Goal: Task Accomplishment & Management: Complete application form

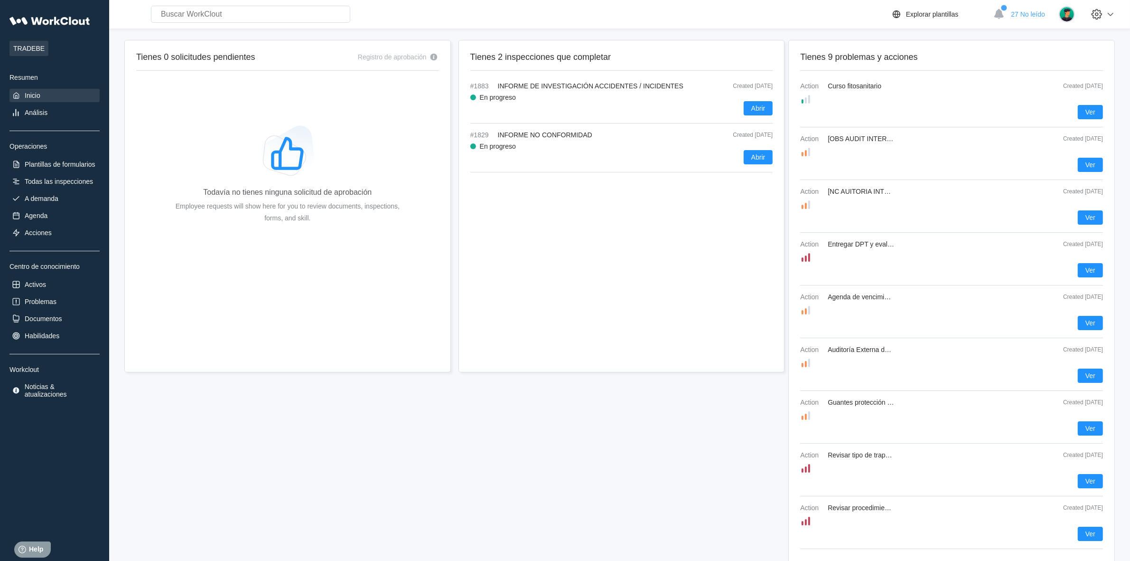
click at [25, 93] on div "Inicio" at bounding box center [33, 96] width 16 height 8
click at [43, 198] on div "A demanda" at bounding box center [42, 199] width 34 height 8
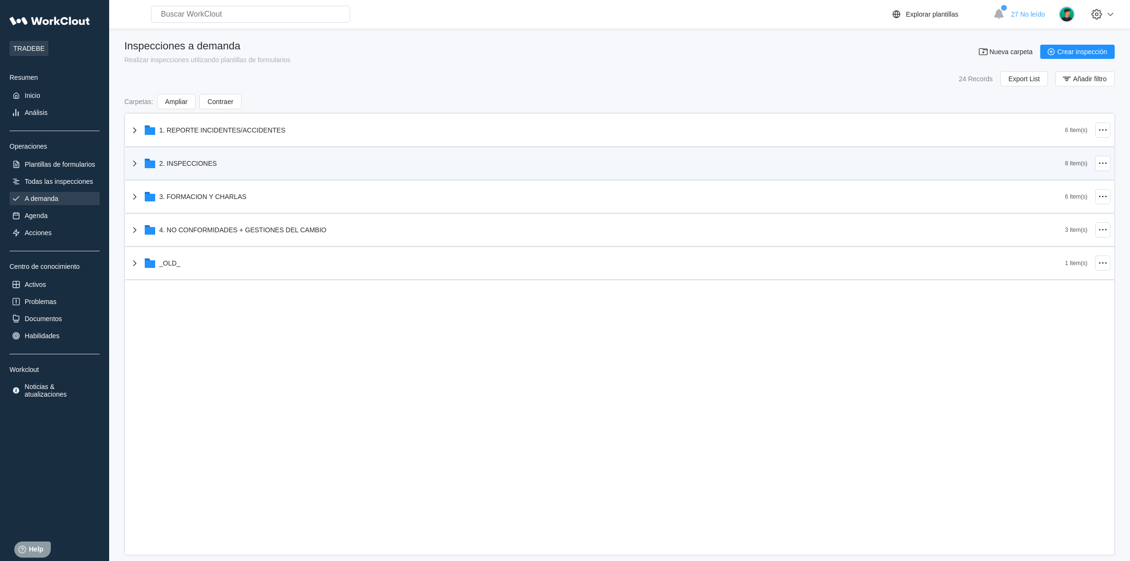
click at [136, 162] on icon at bounding box center [134, 163] width 11 height 11
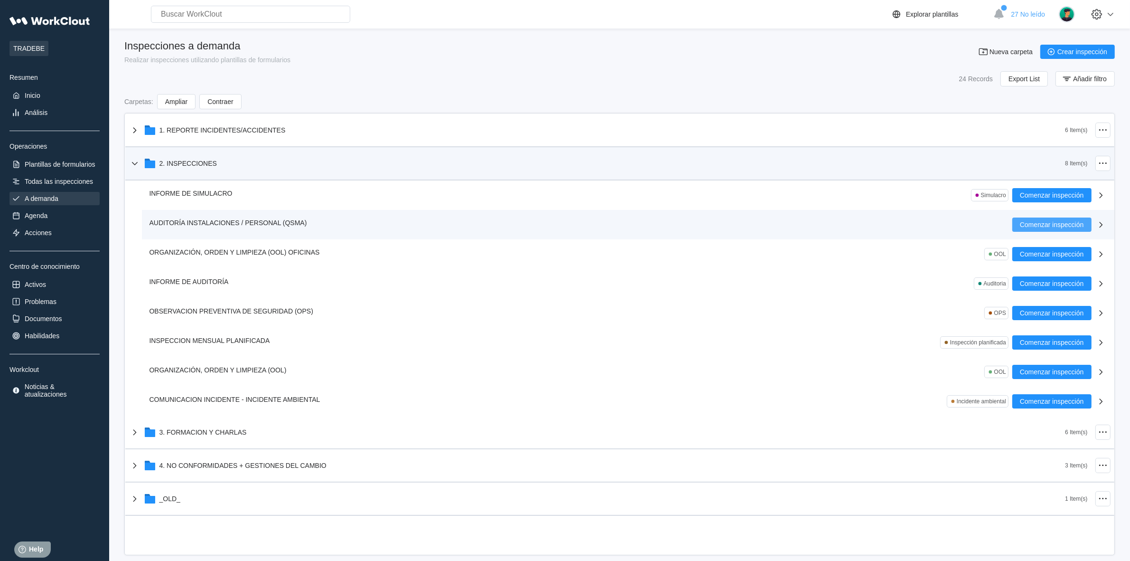
click at [1055, 219] on button "Comenzar inspección" at bounding box center [1052, 224] width 79 height 14
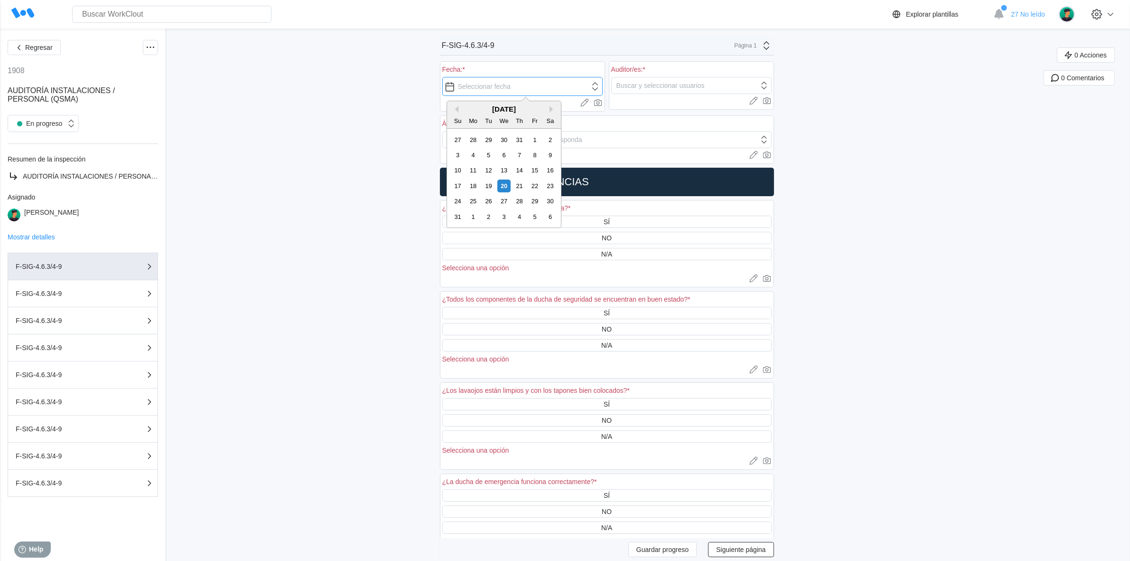
click at [529, 90] on input "text" at bounding box center [522, 86] width 160 height 19
click at [505, 190] on div "20" at bounding box center [504, 185] width 13 height 13
type input "08/20/2025"
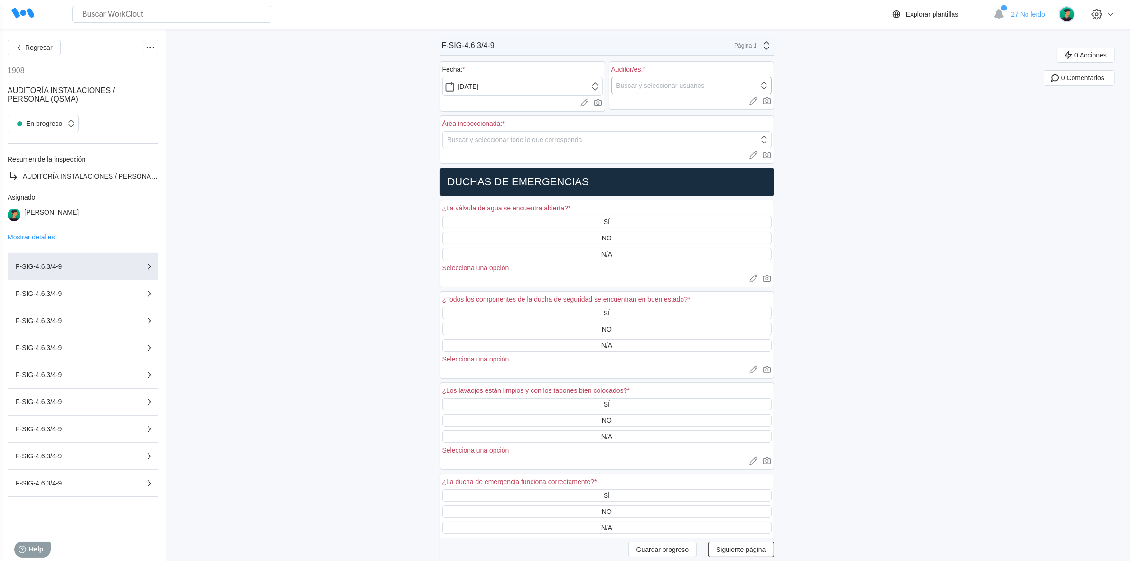
click at [687, 86] on div "Buscar y seleccionar usuarios" at bounding box center [661, 86] width 88 height 8
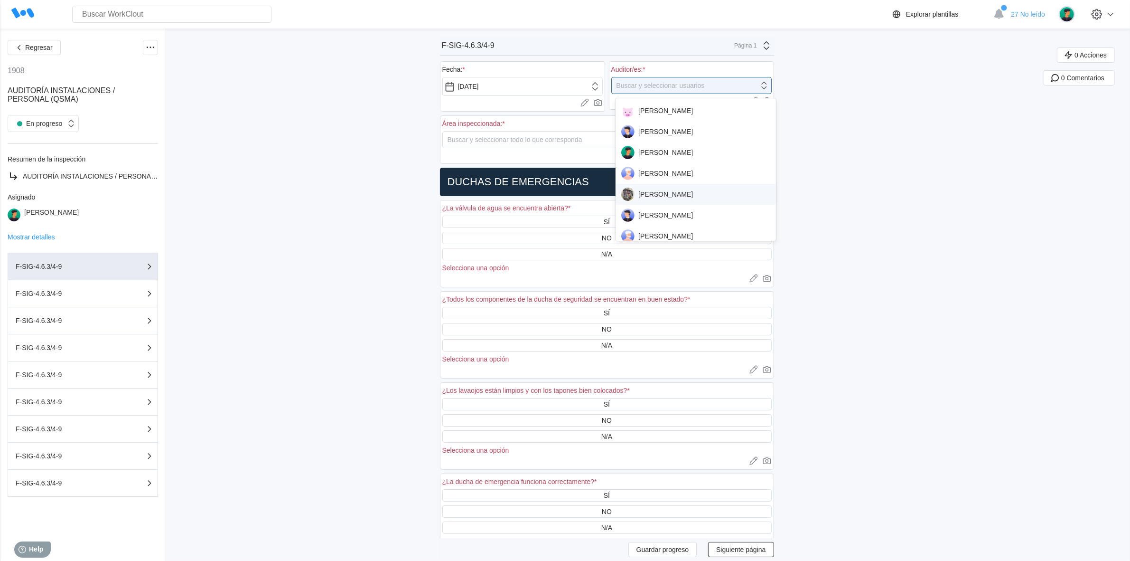
drag, startPoint x: 688, startPoint y: 198, endPoint x: 693, endPoint y: 196, distance: 5.3
click at [688, 198] on div "DAVID BLANCO" at bounding box center [695, 194] width 149 height 13
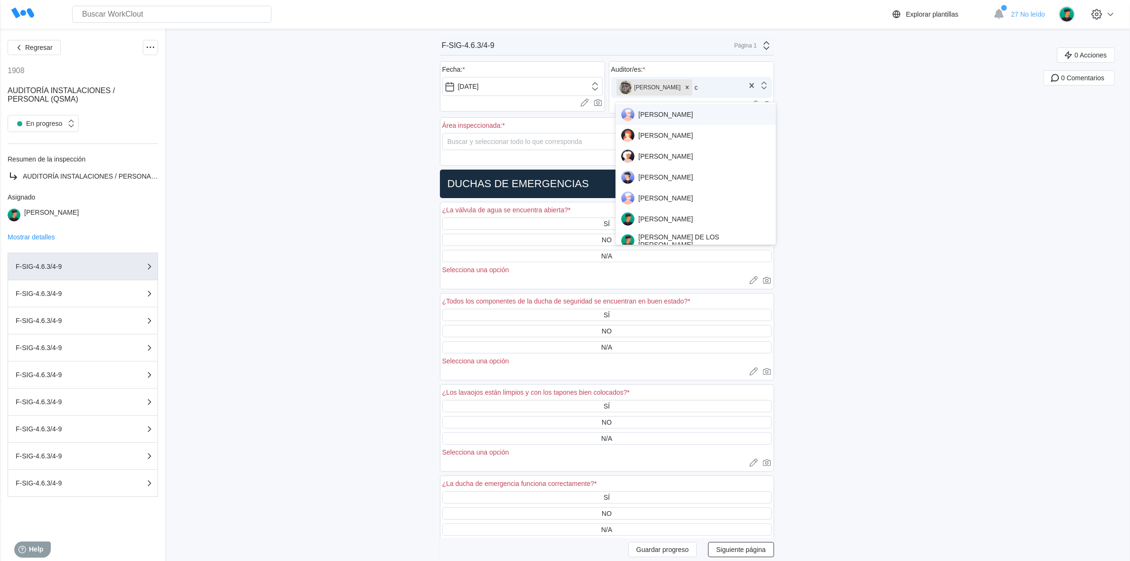
type input "cl"
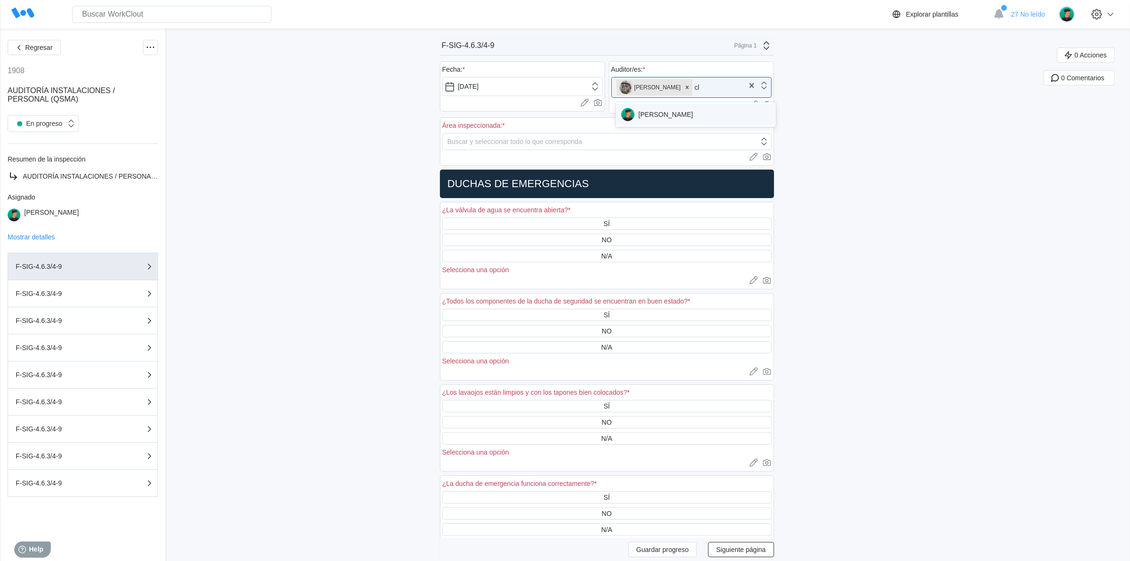
click at [685, 113] on div "[PERSON_NAME]" at bounding box center [695, 114] width 149 height 13
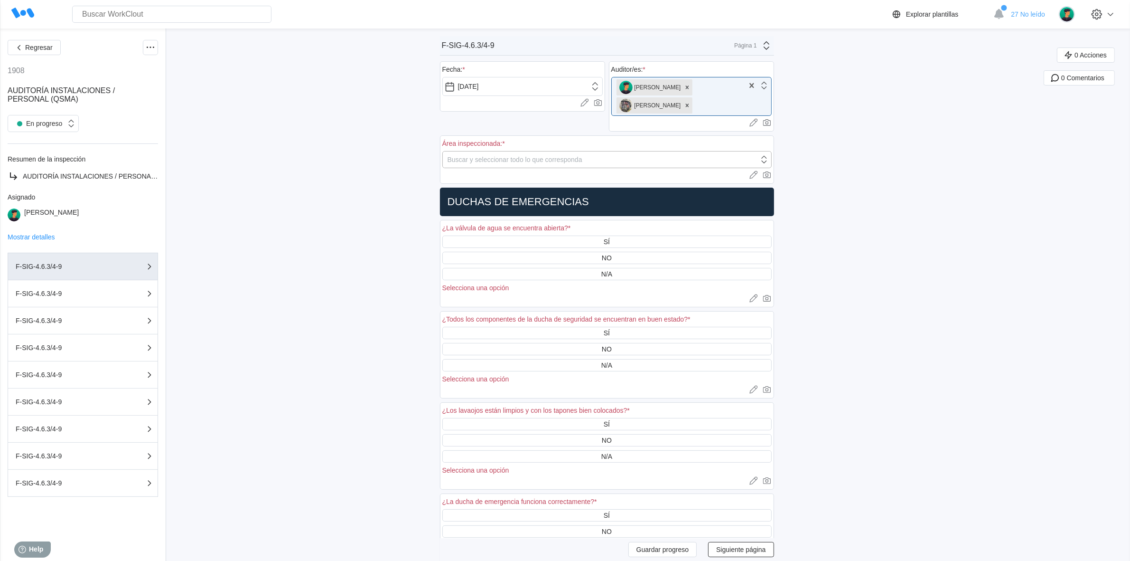
click at [512, 158] on div "Buscar y seleccionar todo lo que corresponda" at bounding box center [515, 160] width 135 height 8
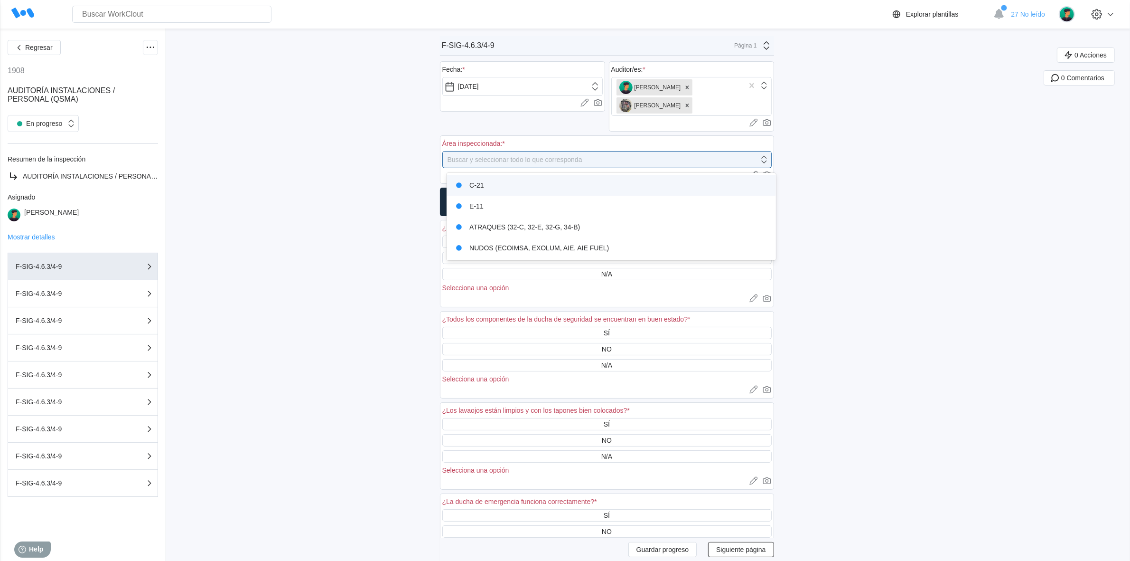
click at [533, 188] on div "C-21" at bounding box center [611, 185] width 318 height 13
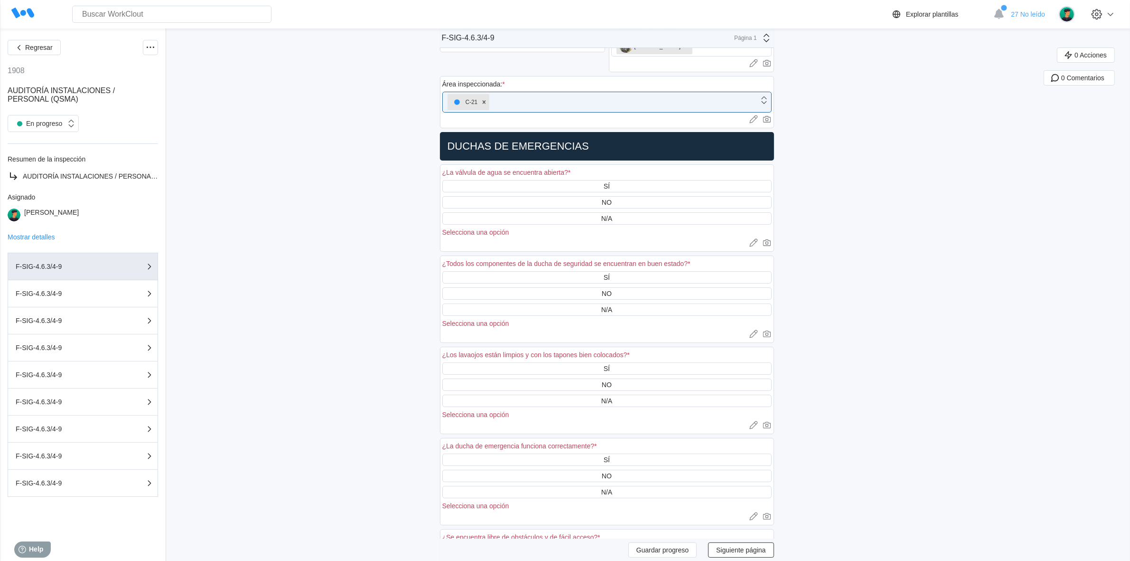
scroll to position [119, 0]
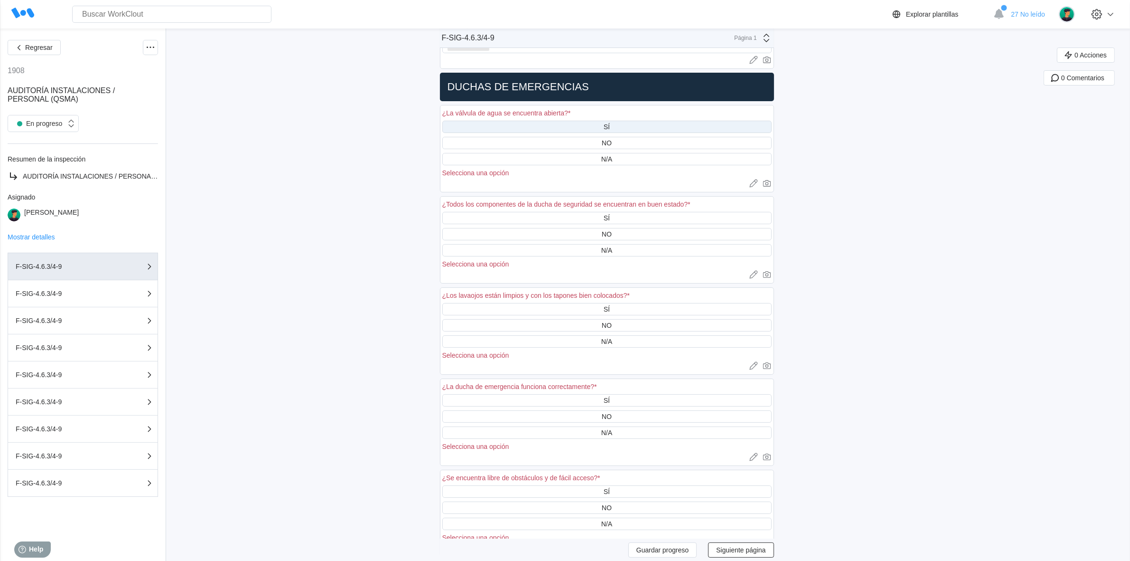
click at [641, 127] on div "SÍ" at bounding box center [606, 127] width 329 height 12
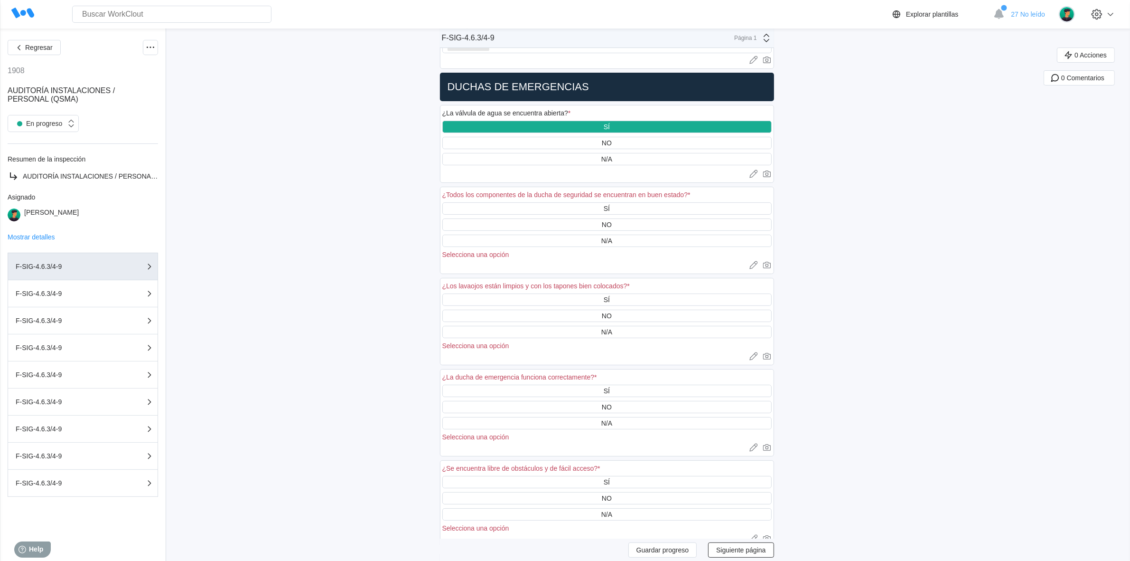
click at [641, 127] on div "SÍ" at bounding box center [606, 127] width 329 height 12
click at [612, 142] on div "NO" at bounding box center [607, 143] width 10 height 8
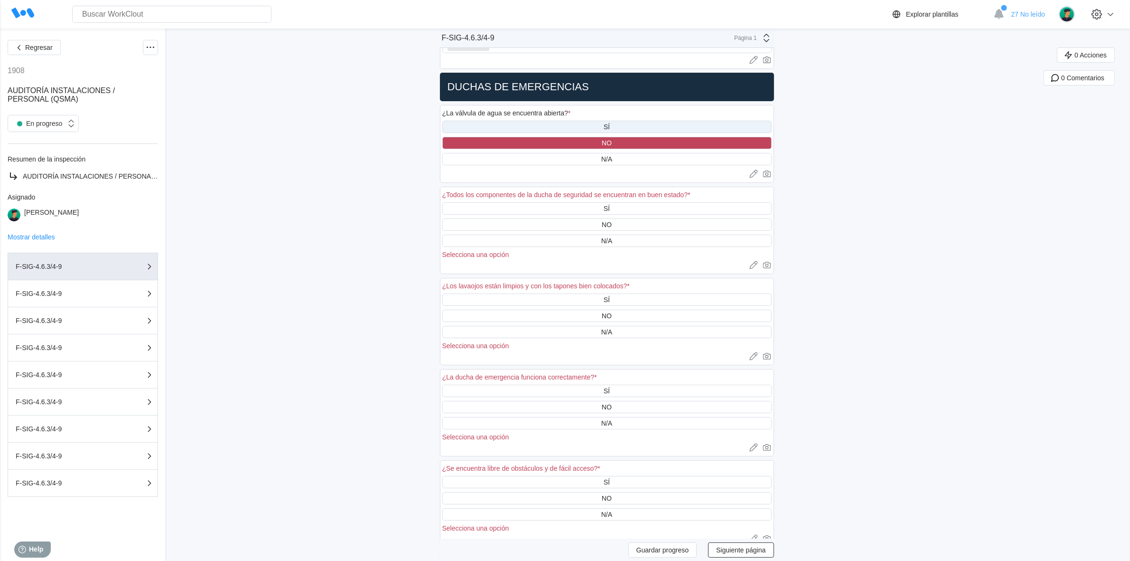
click at [629, 126] on div "SÍ" at bounding box center [606, 127] width 329 height 12
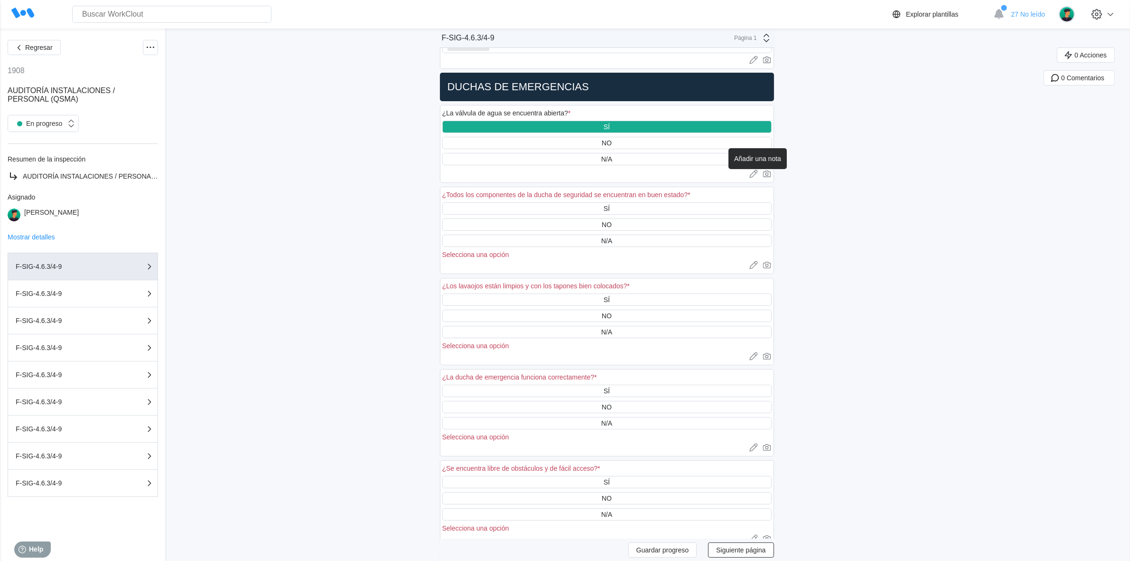
click at [756, 176] on icon at bounding box center [753, 173] width 9 height 9
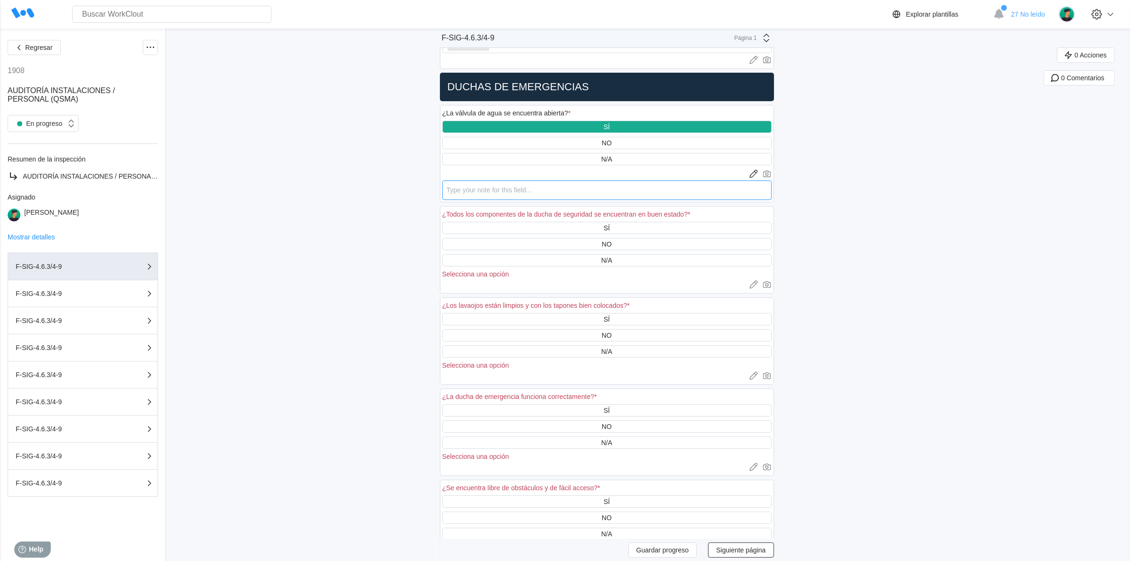
click at [518, 190] on textarea at bounding box center [606, 189] width 329 height 19
type textarea "S"
type textarea "x"
type textarea "Se"
type textarea "x"
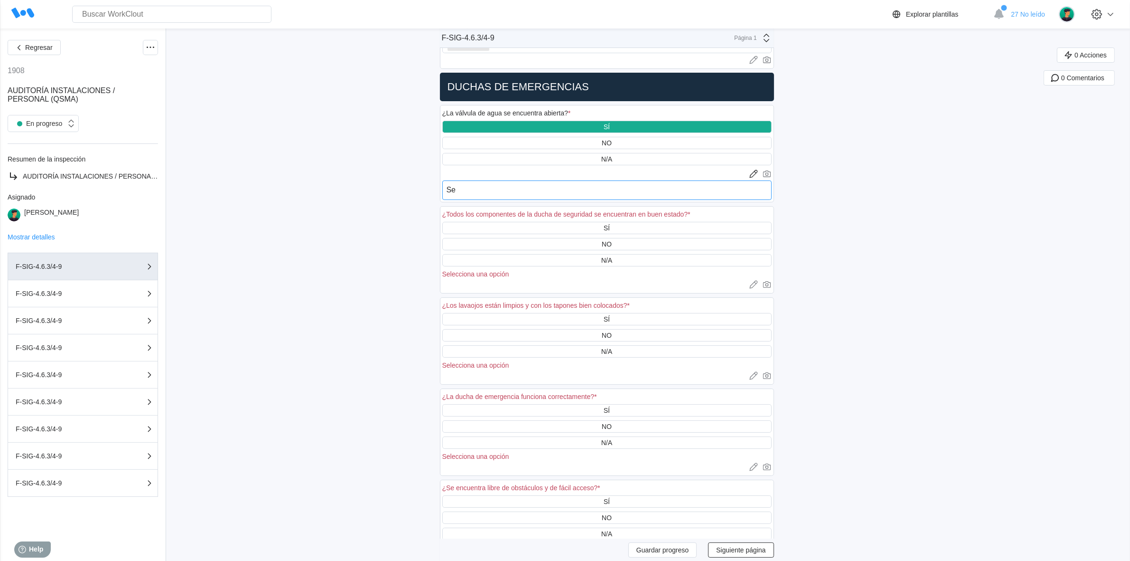
type textarea "Se"
type textarea "x"
type textarea "Se p"
type textarea "x"
type textarea "Se pr"
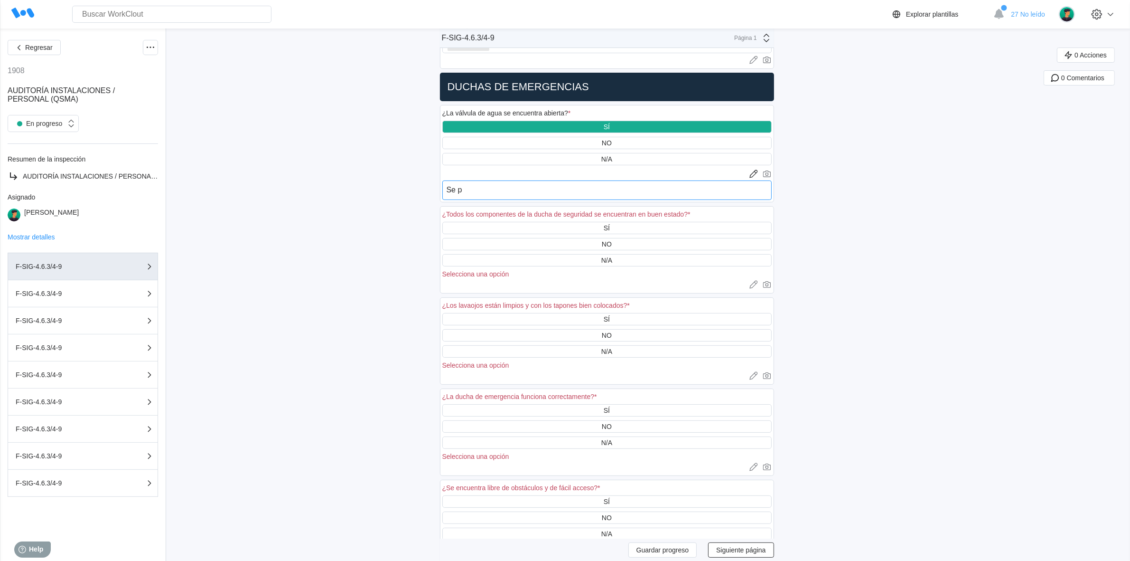
type textarea "x"
type textarea "Se pro"
type textarea "x"
type textarea "Se prob"
type textarea "x"
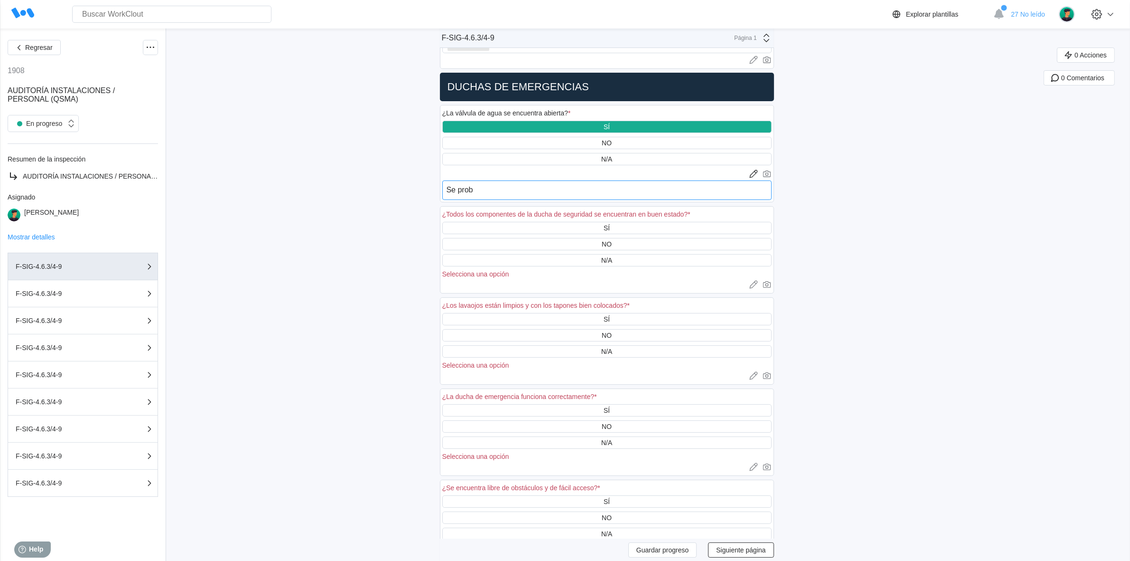
type textarea "Se proba"
type textarea "x"
type textarea "Se probar"
type textarea "x"
type textarea "Se probaro"
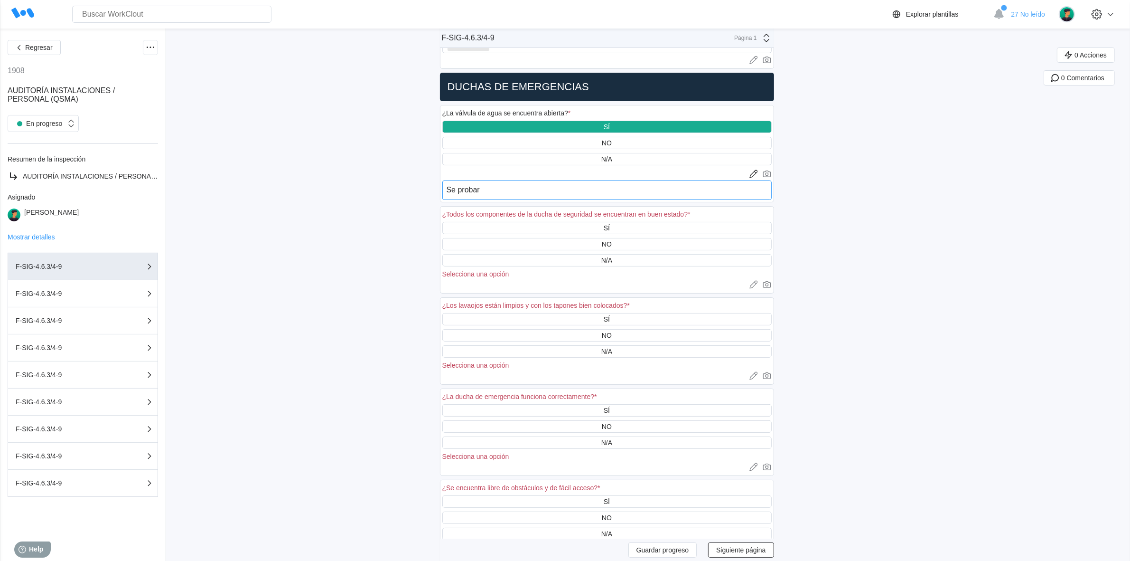
type textarea "x"
type textarea "Se probaron"
type textarea "x"
type textarea "Se probaron"
type textarea "x"
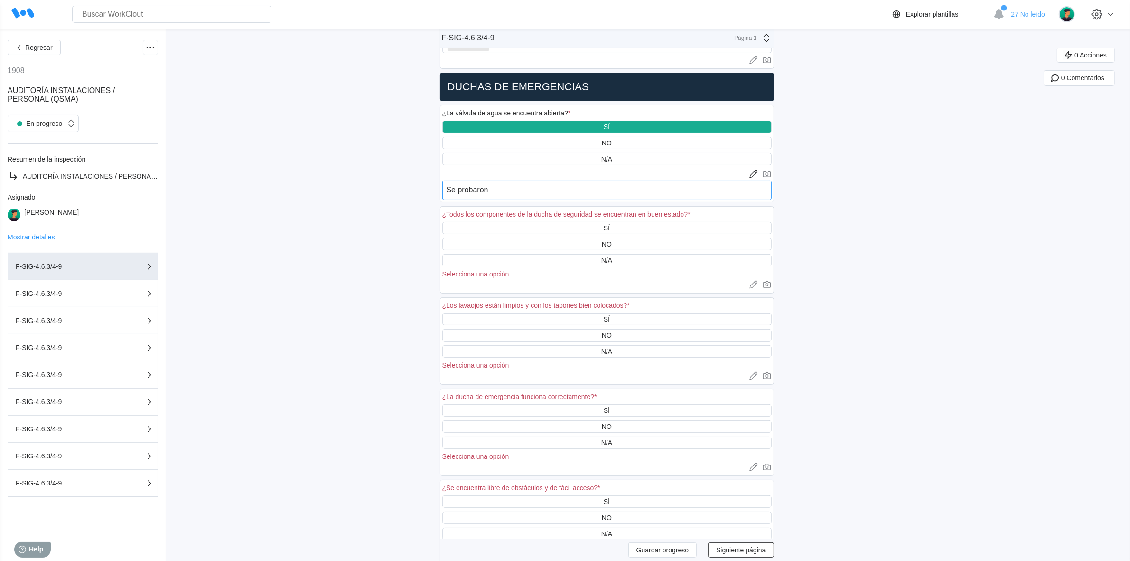
type textarea "Se probaron t"
type textarea "x"
type textarea "Se probaron to"
type textarea "x"
type textarea "Se probaron tod"
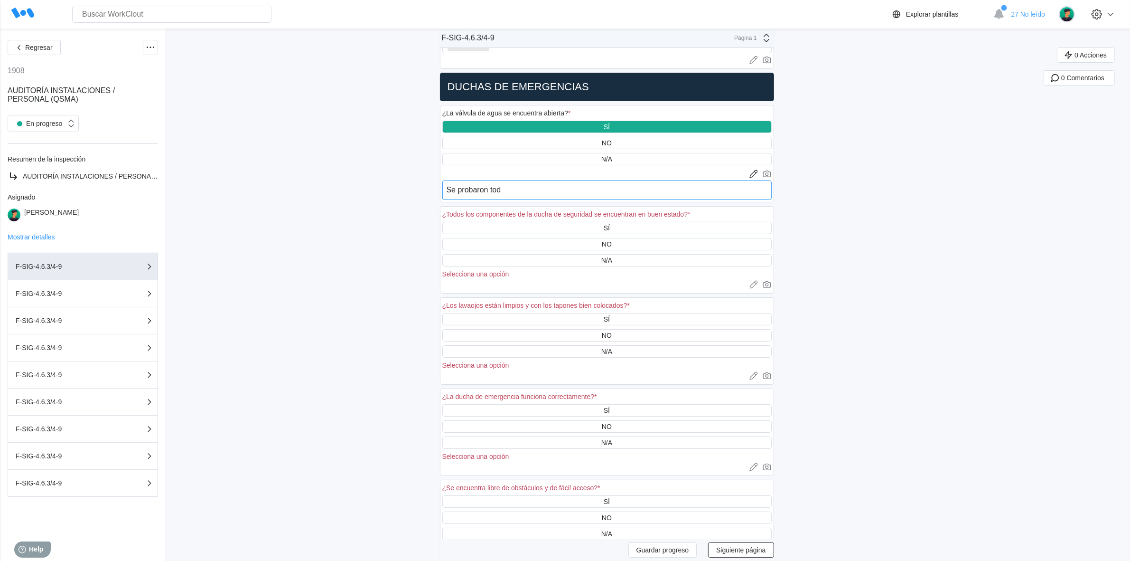
type textarea "x"
type textarea "Se probaron toda"
type textarea "x"
type textarea "Se probaron todas"
type textarea "x"
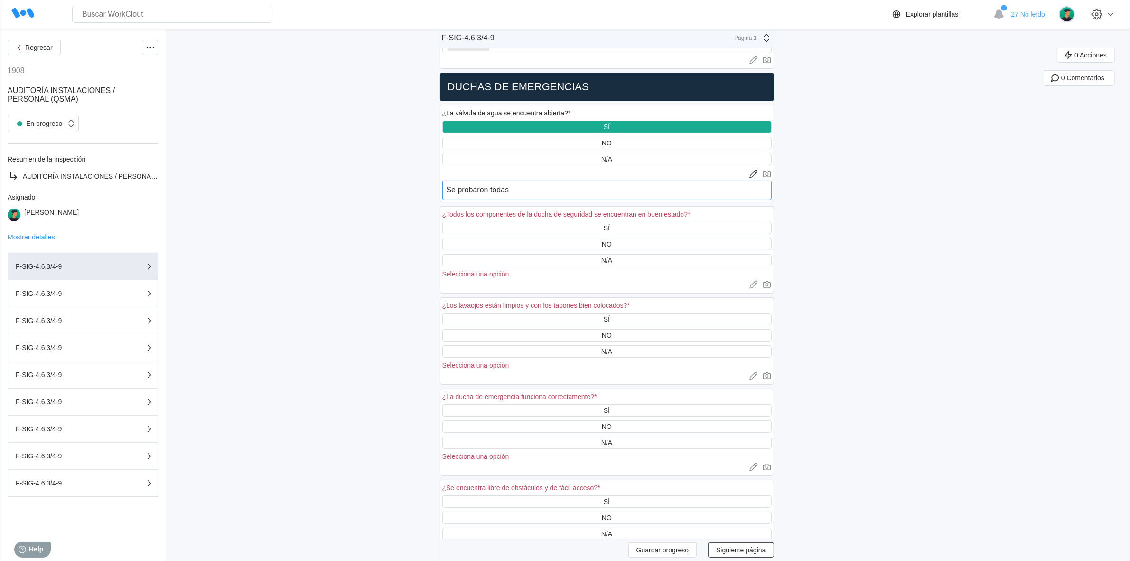
type textarea "Se probaron todas"
type textarea "x"
type textarea "Se probaron todas l"
type textarea "x"
type textarea "Se probaron todas la"
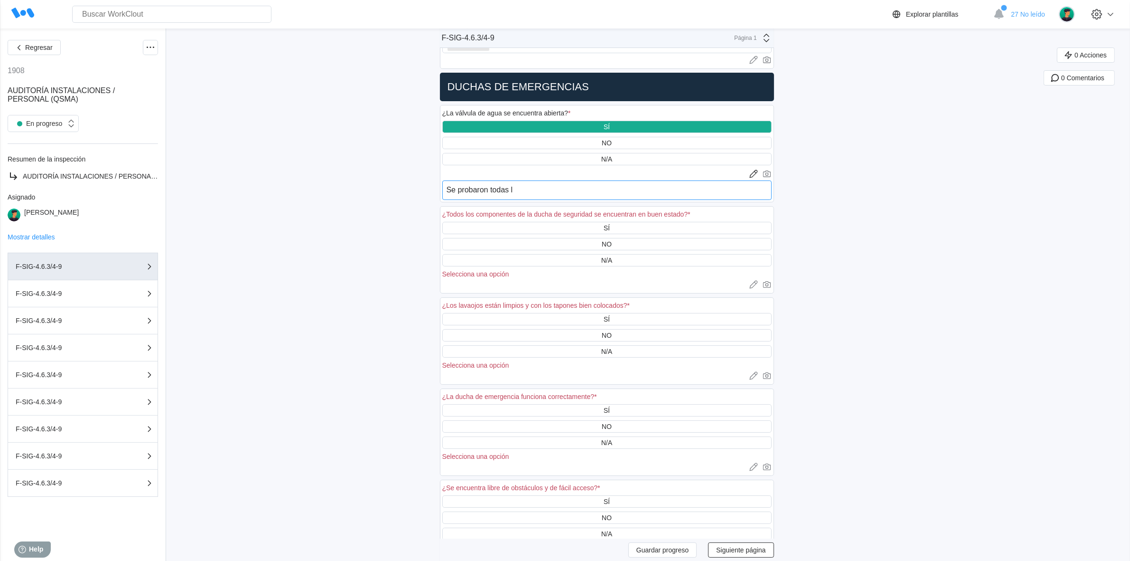
type textarea "x"
type textarea "Se probaron todas las"
type textarea "x"
type textarea "Se probaron todas las"
type textarea "x"
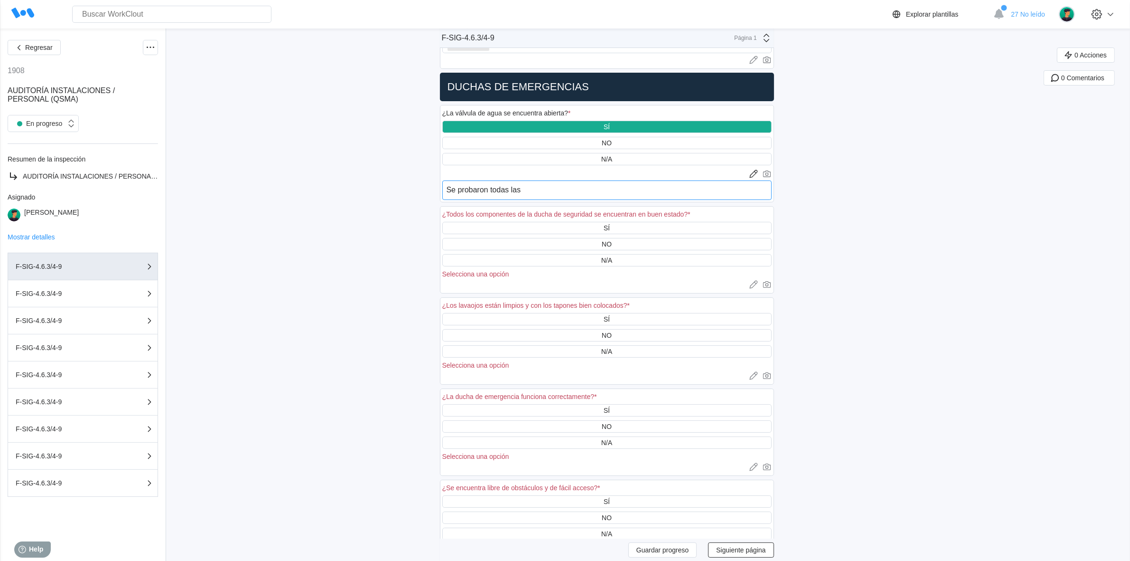
type textarea "Se probaron todas las d"
type textarea "x"
type textarea "Se probaron todas las du"
type textarea "x"
type textarea "Se probaron todas las duc"
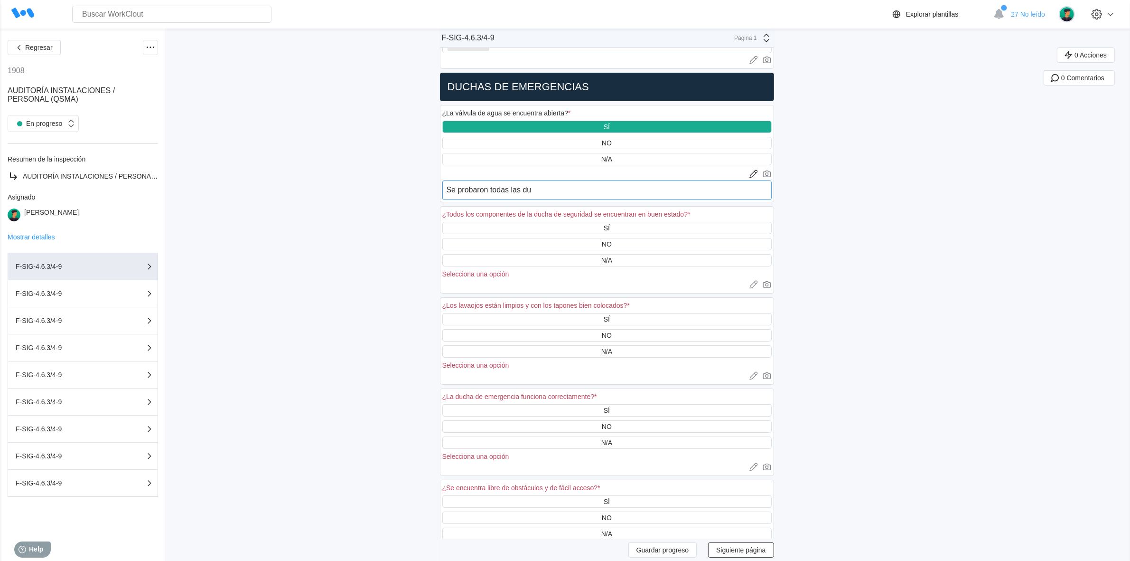
type textarea "x"
type textarea "Se probaron todas las duch"
type textarea "x"
type textarea "Se probaron todas las ducha"
type textarea "x"
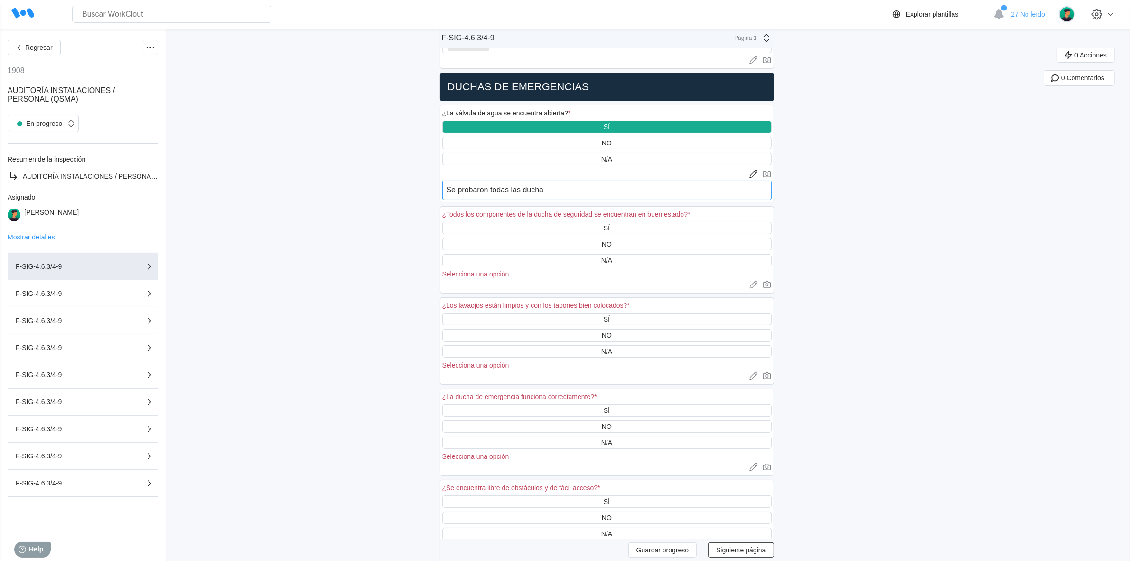
type textarea "Se probaron todas las duchas"
type textarea "x"
type textarea "Se probaron todas las duchas"
type textarea "x"
type textarea "Se probaron todas las duchas /"
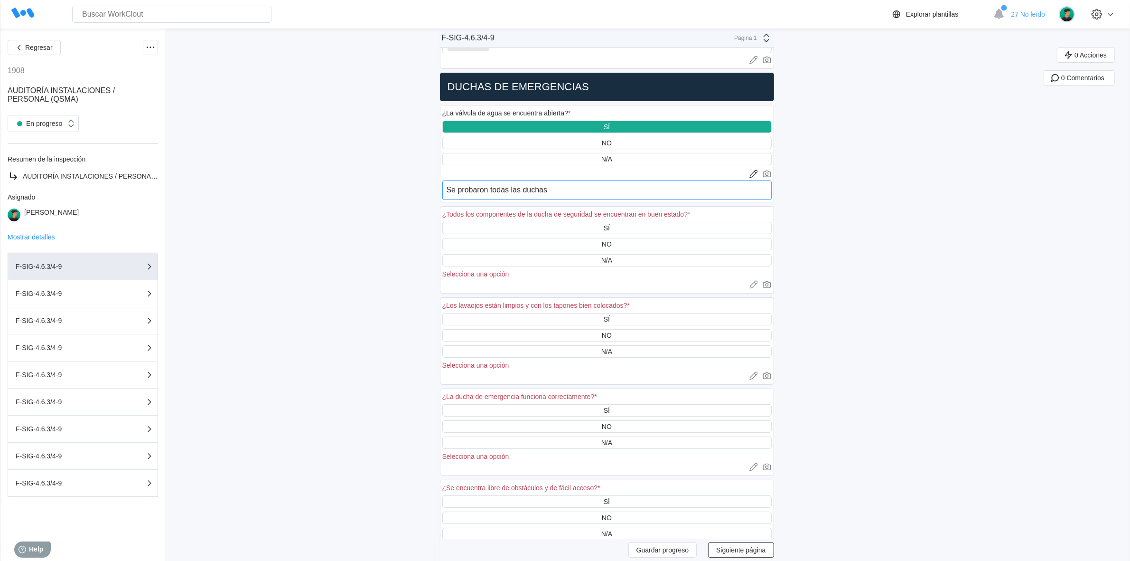
type textarea "x"
type textarea "Se probaron todas las duchas /"
type textarea "x"
type textarea "Se probaron todas las duchas / l"
type textarea "x"
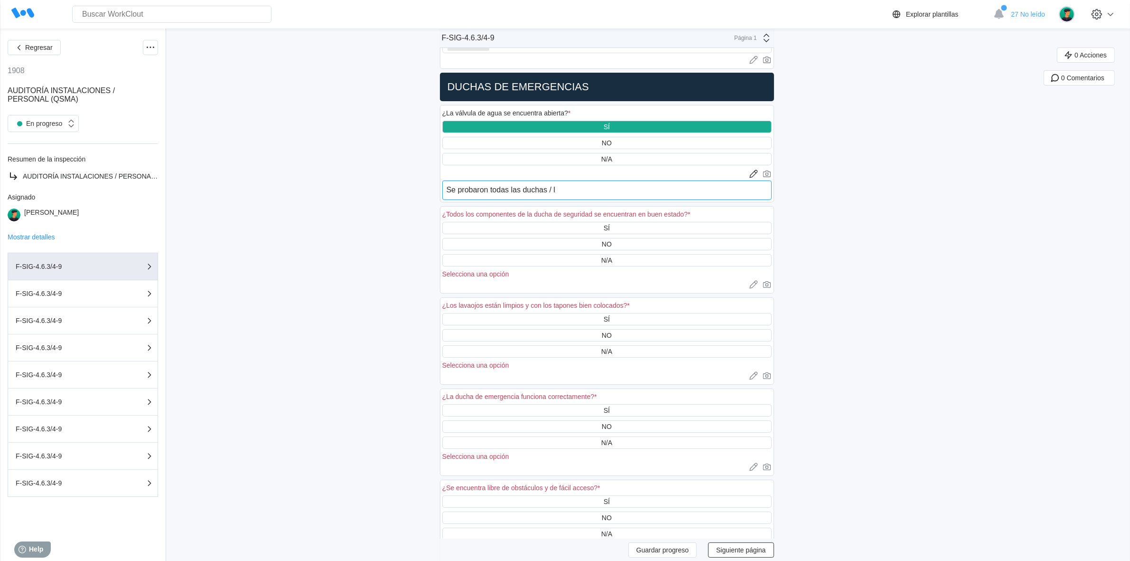
type textarea "Se probaron todas las duchas / la"
type textarea "x"
type textarea "Se probaron todas las duchas / lav"
type textarea "x"
type textarea "Se probaron todas las duchas / lava"
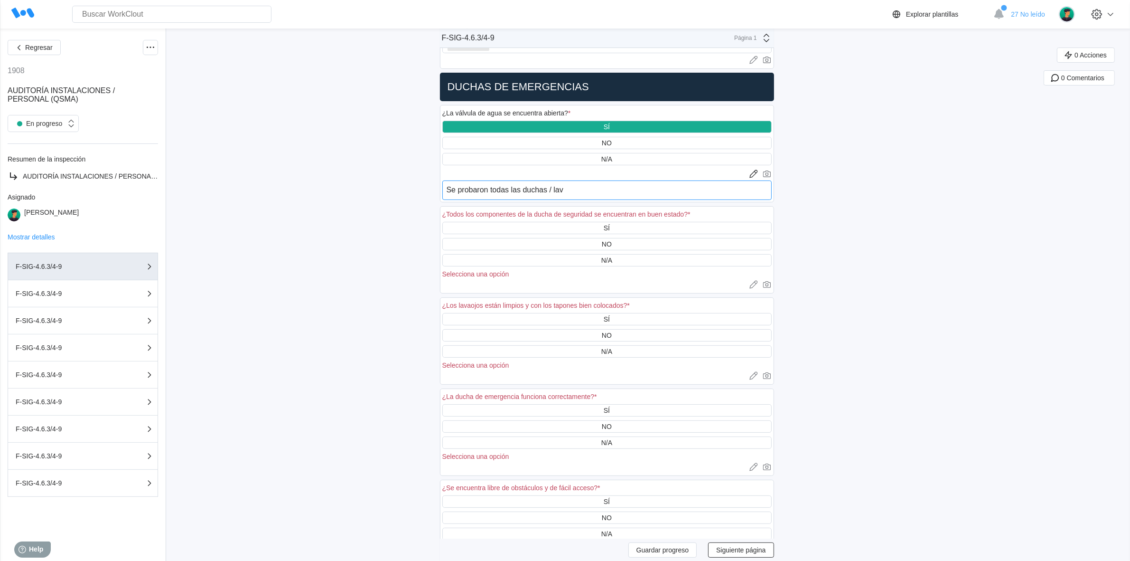
type textarea "x"
type textarea "Se probaron todas las duchas / lavao"
type textarea "x"
type textarea "Se probaron todas las duchas / lavaoj"
type textarea "x"
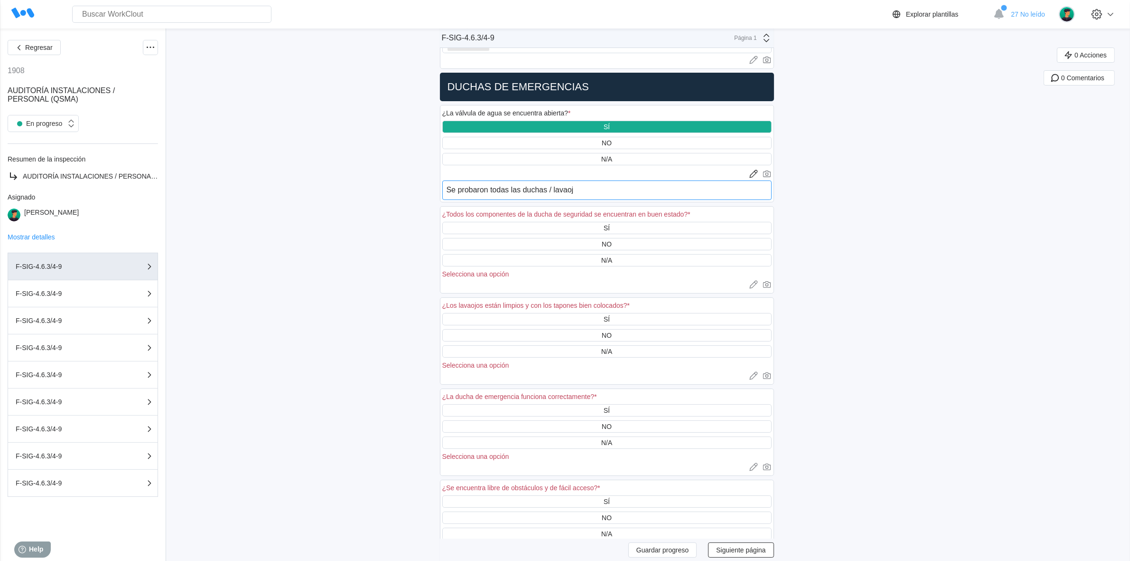
type textarea "Se probaron todas las duchas / lavaojo"
type textarea "x"
type textarea "Se probaron todas las duchas / lavaojos"
type textarea "x"
type textarea "Se probaron todas las duchas / lavaojos"
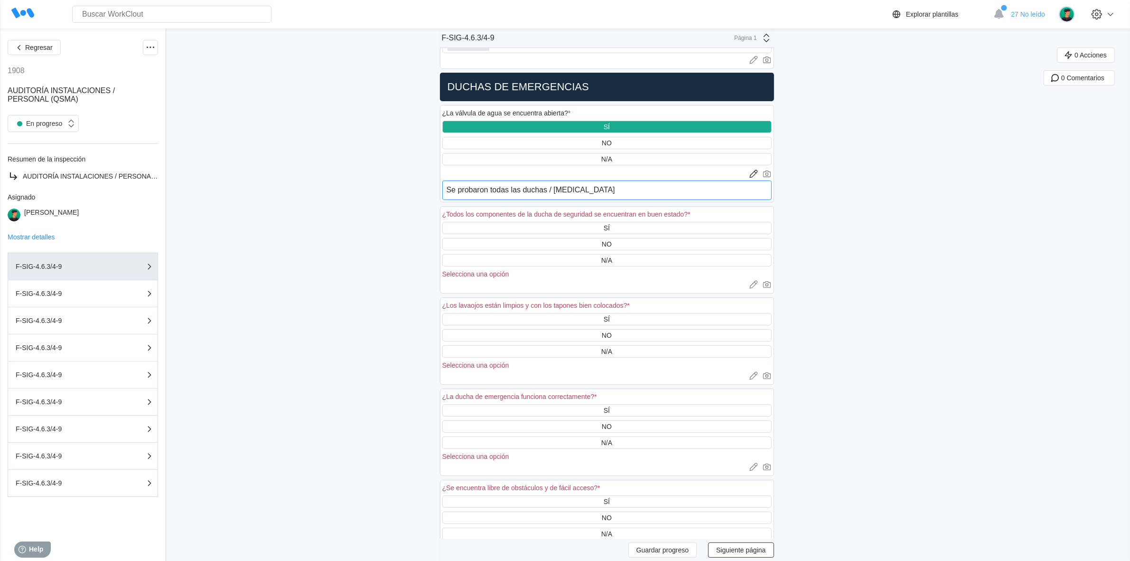
type textarea "x"
type textarea "Se probaron todas las duchas / lavaojos d"
type textarea "x"
type textarea "Se probaron todas las duchas / lavaojos de"
type textarea "x"
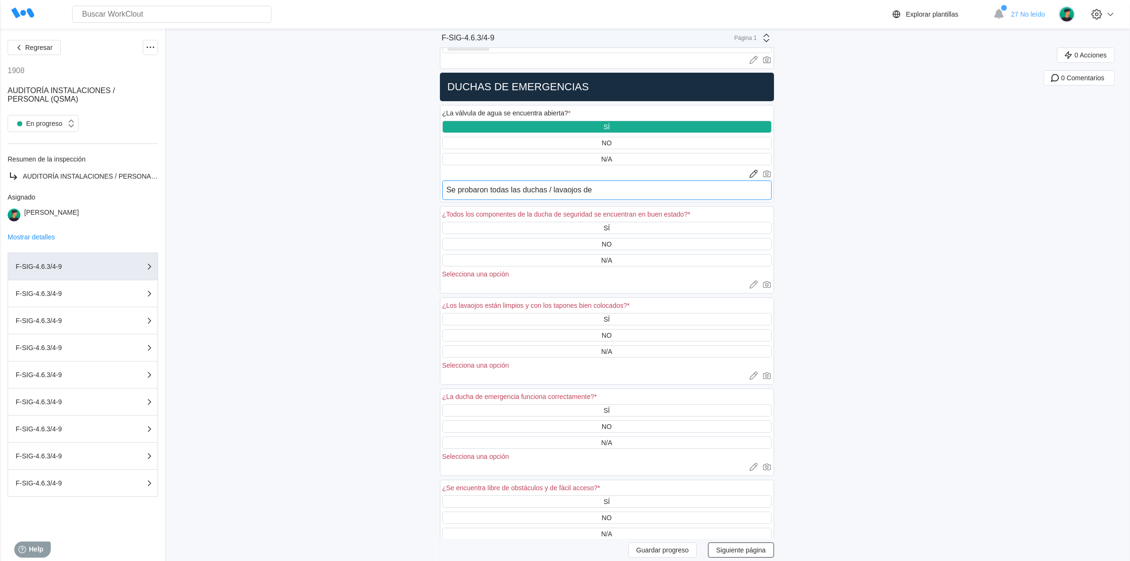
type textarea "Se probaron todas las duchas / lavaojos de"
type textarea "x"
type textarea "Se probaron todas las duchas / lavaojos de l"
type textarea "x"
type textarea "Se probaron todas las duchas / lavaojos de la"
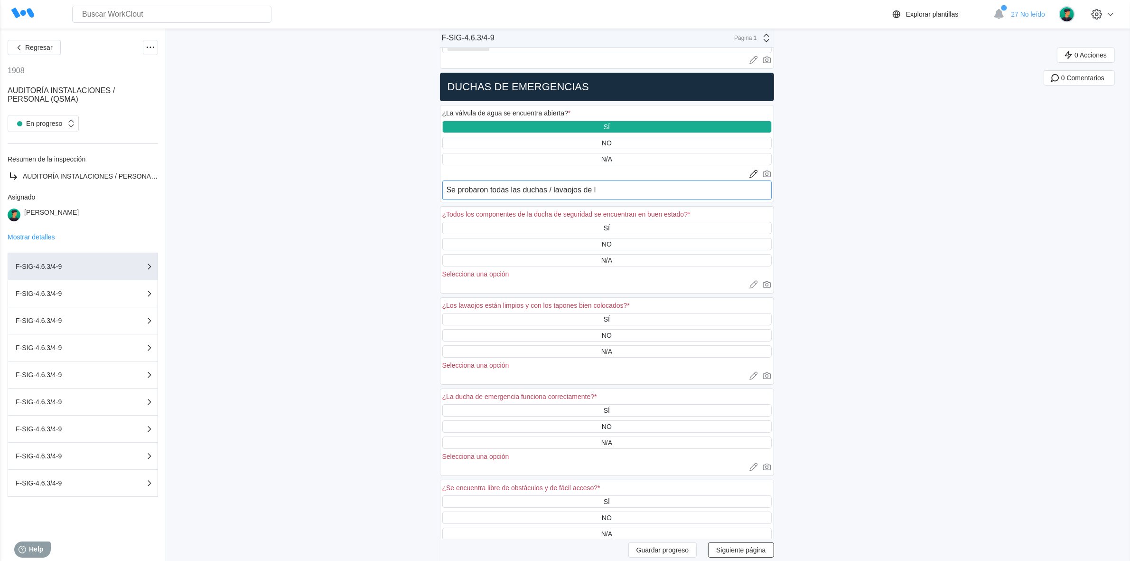
type textarea "x"
type textarea "Se probaron todas las duchas / lavaojos de la"
type textarea "x"
type textarea "Se probaron todas las duchas / lavaojos de la p"
type textarea "x"
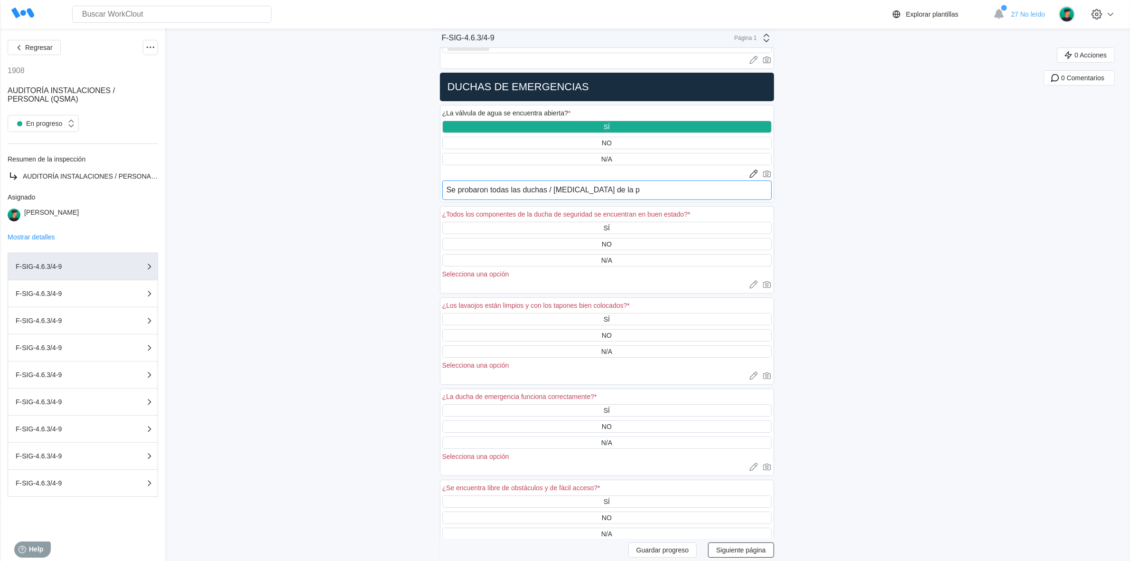
type textarea "Se probaron todas las duchas / lavaojos de la pa"
type textarea "x"
type textarea "Se probaron todas las duchas / lavaojos de la pac"
type textarea "x"
type textarea "Se probaron todas las duchas / lavaojos de la pace"
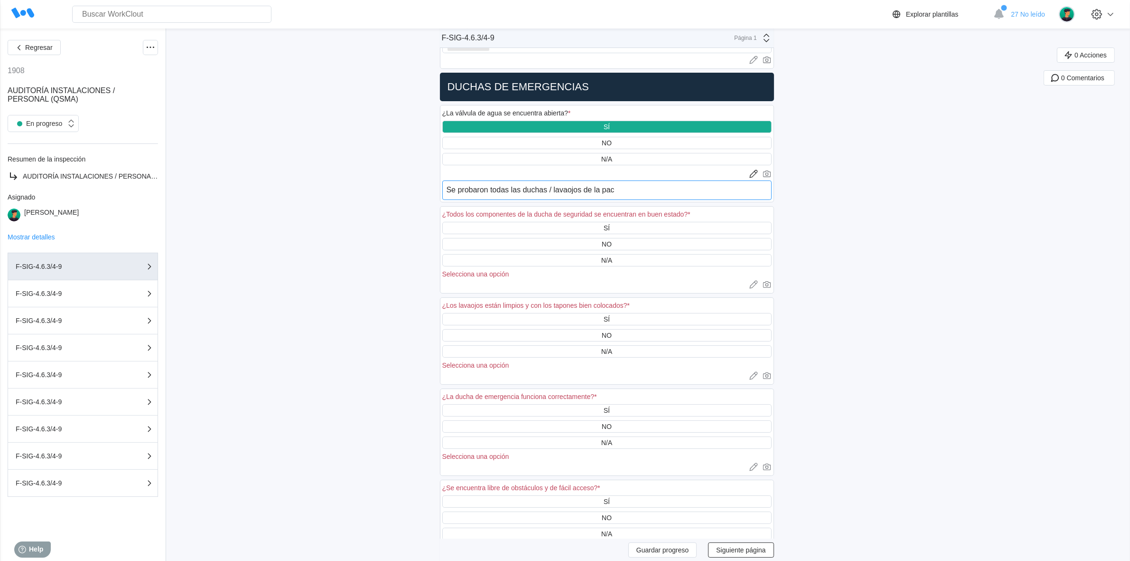
type textarea "x"
type textarea "Se probaron todas las duchas / lavaojos de la pacel"
type textarea "x"
type textarea "Se probaron todas las duchas / lavaojos de la pacela"
type textarea "x"
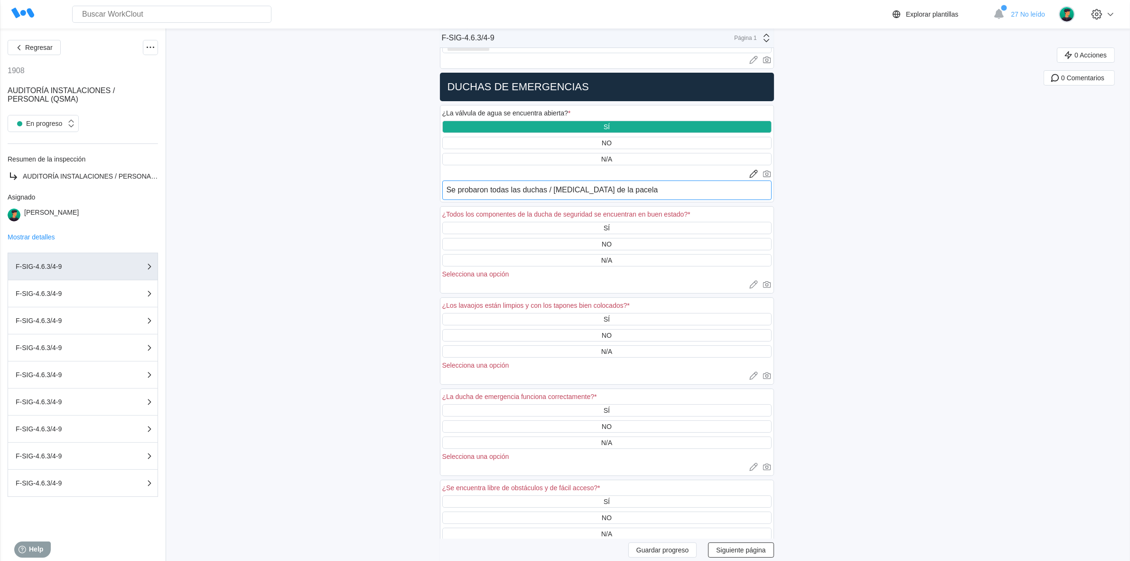
type textarea "Se probaron todas las duchas / lavaojos de la pacela"
type textarea "x"
type textarea "Se probaron todas las duchas / lavaojos de la pacela y"
type textarea "x"
type textarea "Se probaron todas las duchas / lavaojos de la pacela y"
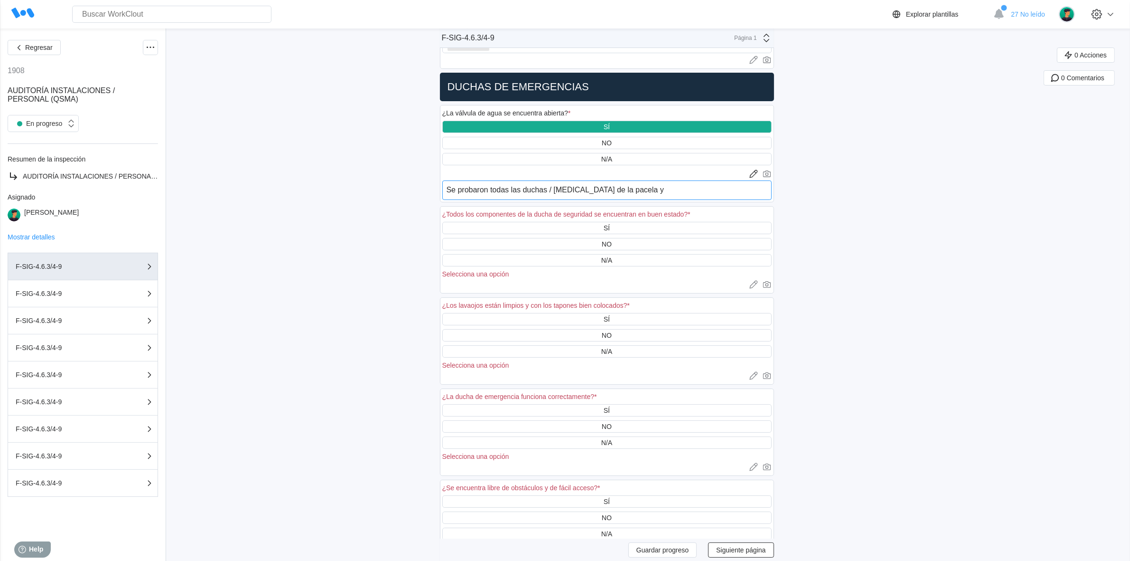
type textarea "x"
type textarea "Se probaron todas las duchas / lavaojos de la pacela y t"
type textarea "x"
type textarea "Se probaron todas las duchas / lavaojos de la pacela y to"
type textarea "x"
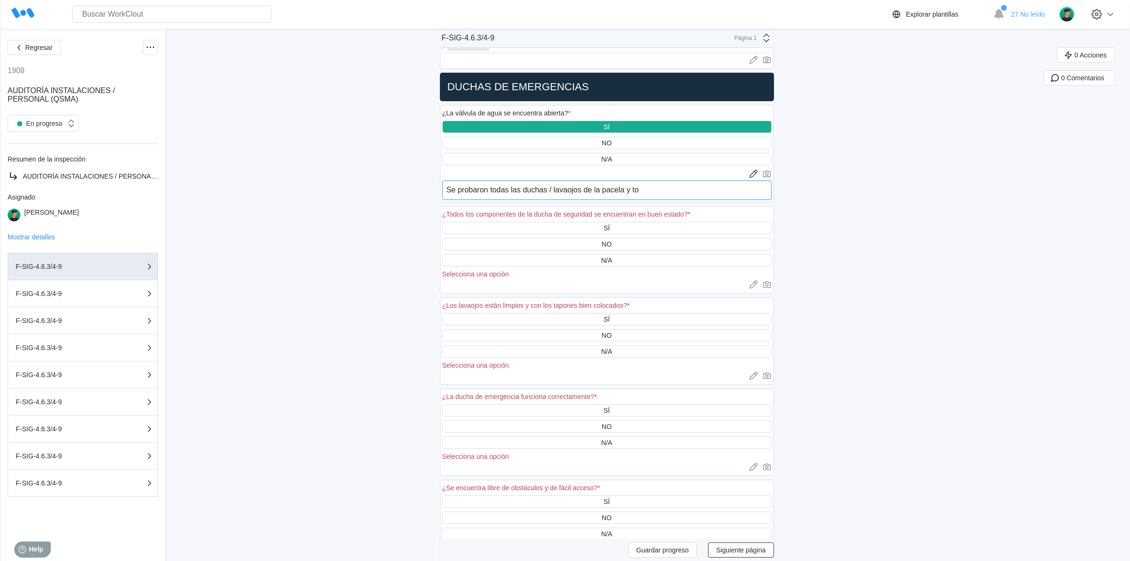
type textarea "Se probaron todas las duchas / lavaojos de la pacela y tod"
type textarea "x"
type textarea "Se probaron todas las duchas / lavaojos de la pacela y toda"
type textarea "x"
type textarea "Se probaron todas las duchas / lavaojos de la pacela y todas"
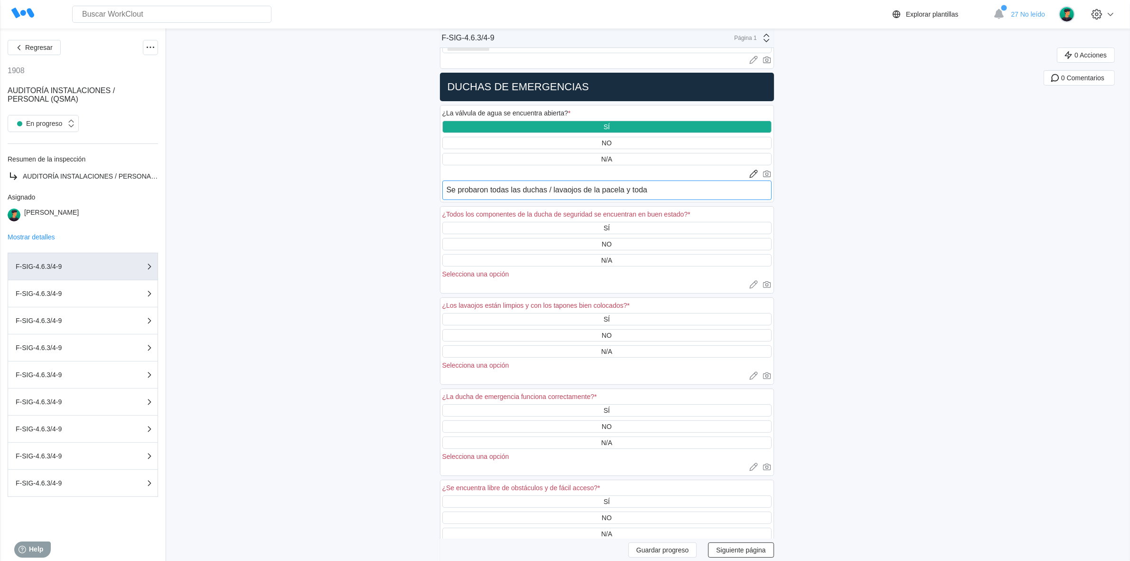
type textarea "x"
type textarea "Se probaron todas las duchas / lavaojos de la pacela y todas"
type textarea "x"
type textarea "Se probaron todas las duchas / lavaojos de la pacela y todas e"
type textarea "x"
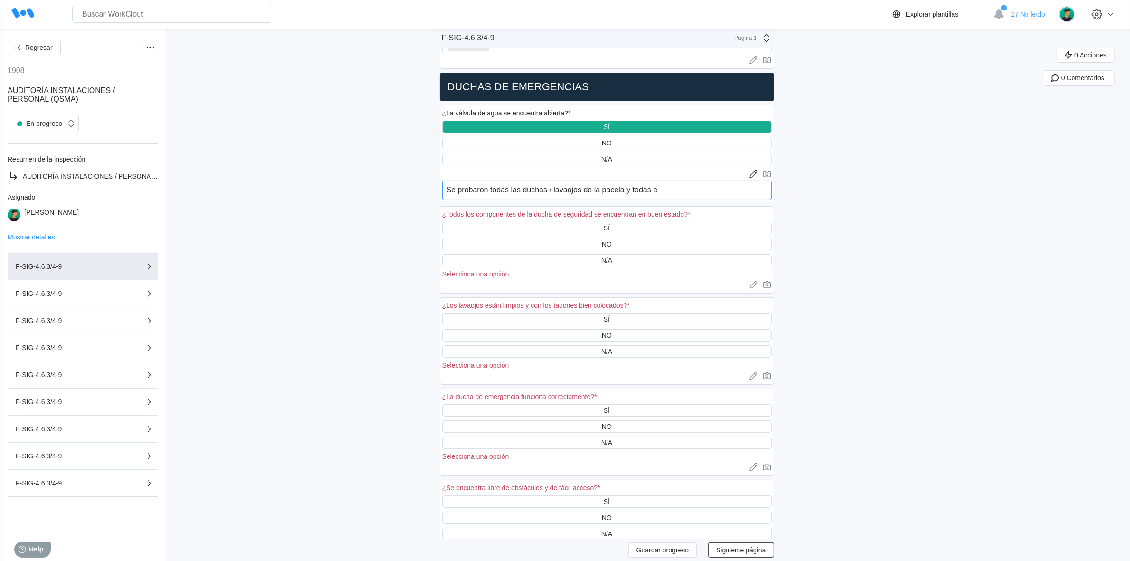
type textarea "Se probaron todas las duchas / lavaojos de la pacela y todas"
type textarea "x"
type textarea "Se probaron todas las duchas / lavaojos de la pacela y todas s"
type textarea "x"
type textarea "Se probaron todas las duchas / lavaojos de la pacela y todas se"
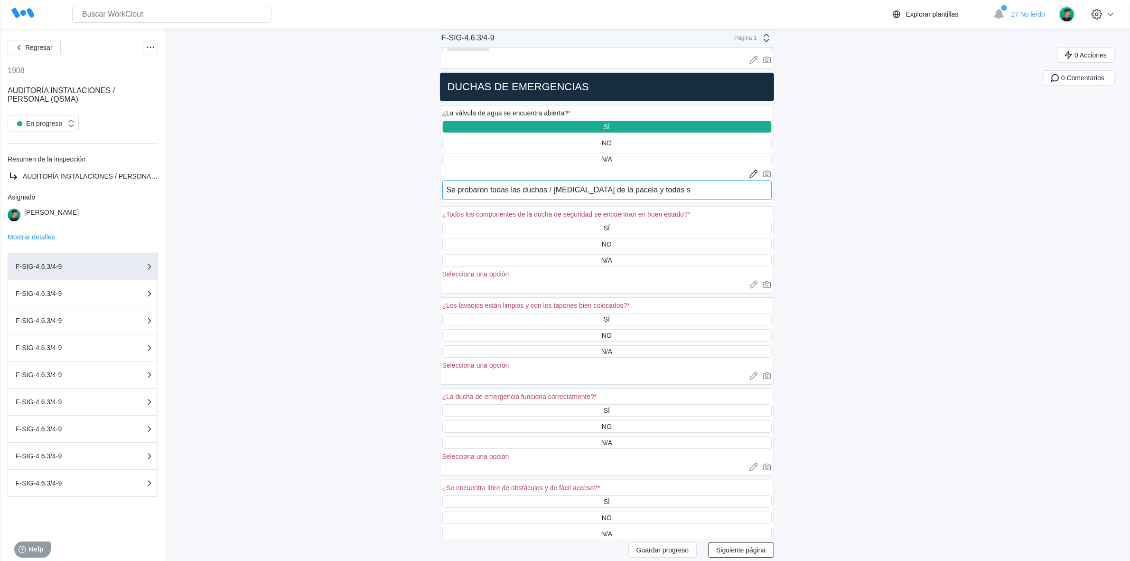
type textarea "x"
type textarea "Se probaron todas las duchas / lavaojos de la pacela y todas se"
type textarea "x"
type textarea "Se probaron todas las duchas / lavaojos de la pacela y todas se e"
type textarea "x"
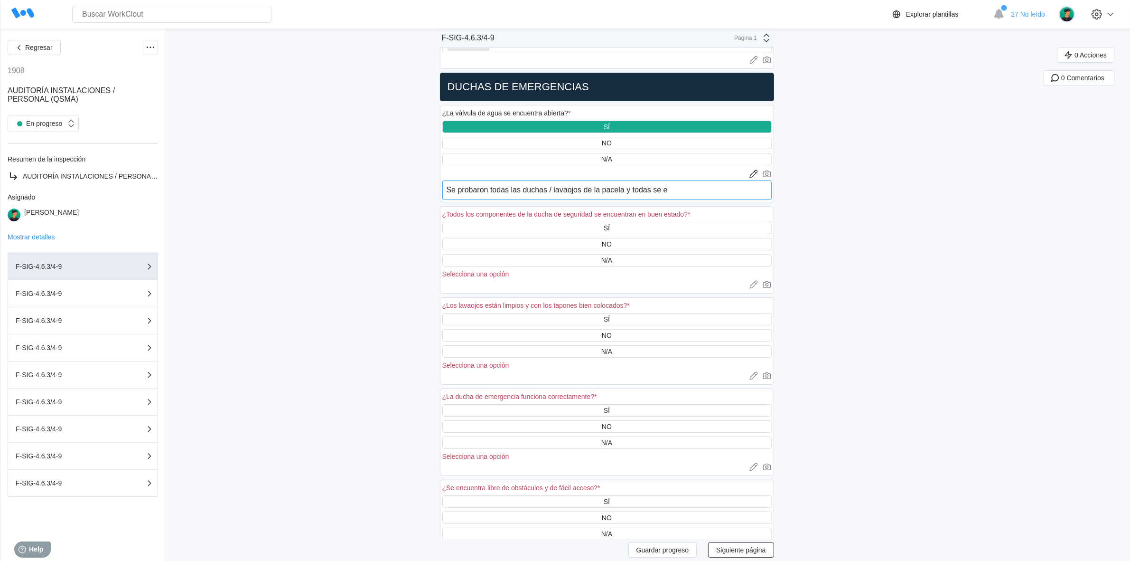
type textarea "Se probaron todas las duchas / lavaojos de la pacela y todas se en"
type textarea "x"
type textarea "Se probaron todas las duchas / lavaojos de la pacela y todas se enc"
type textarea "x"
type textarea "Se probaron todas las duchas / lavaojos de la pacela y todas se encu"
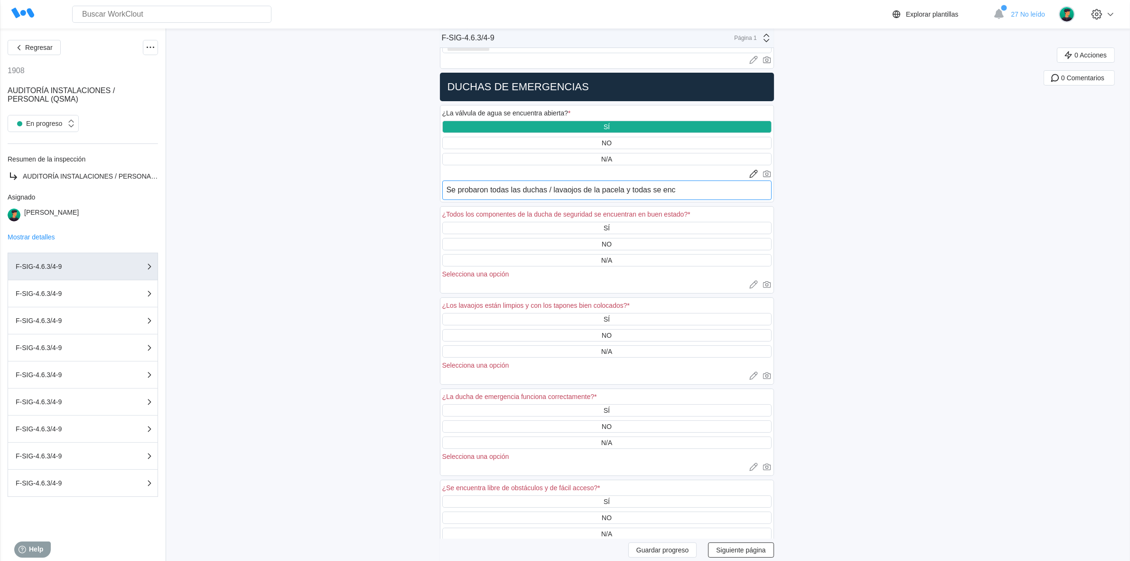
type textarea "x"
type textarea "Se probaron todas las duchas / lavaojos de la pacela y todas se encue"
type textarea "x"
type textarea "Se probaron todas las duchas / lavaojos de la pacela y todas se encuen"
type textarea "x"
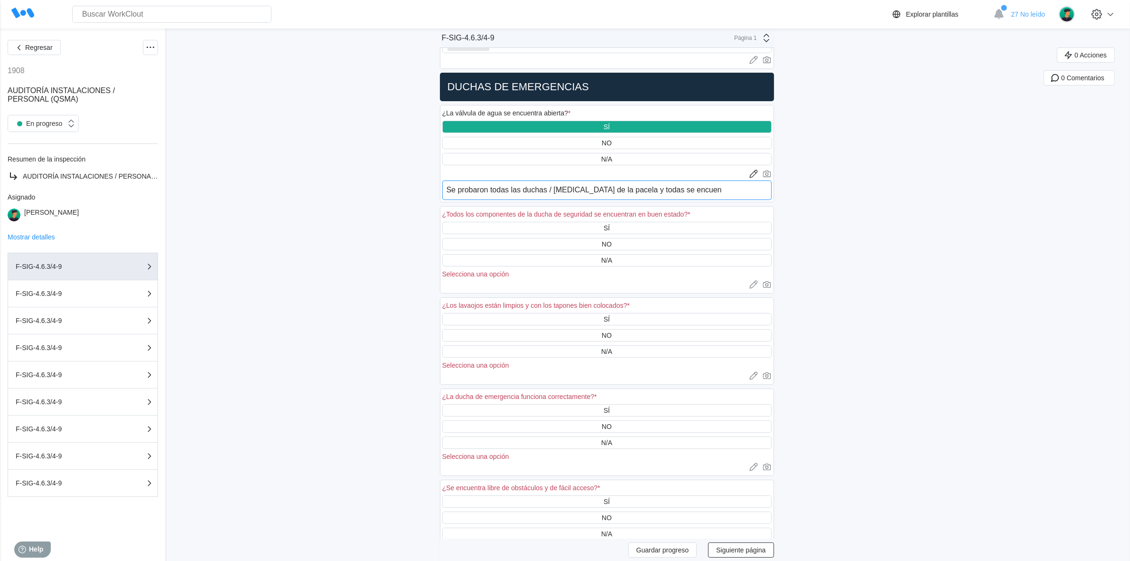
type textarea "Se probaron todas las duchas / lavaojos de la pacela y todas se encuent"
type textarea "x"
type textarea "Se probaron todas las duchas / lavaojos de la pacela y todas se encuentr"
type textarea "x"
type textarea "Se probaron todas las duchas / lavaojos de la pacela y todas se encuentra"
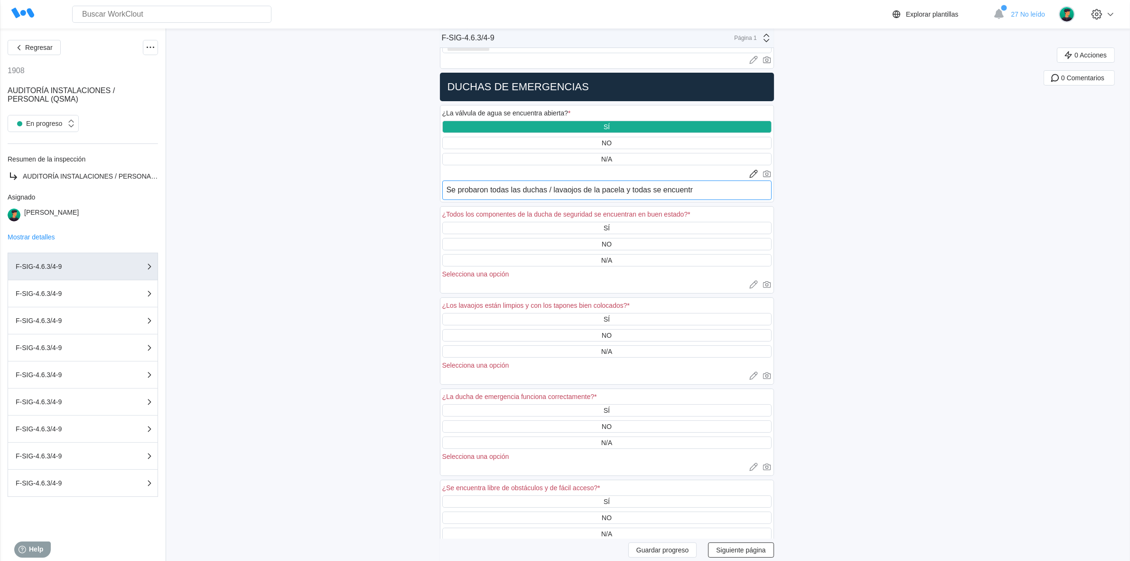
type textarea "x"
type textarea "Se probaron todas las duchas / lavaojos de la pacela y todas se encuentran"
type textarea "x"
type textarea "Se probaron todas las duchas / lavaojos de la pacela y todas se encuentran"
type textarea "x"
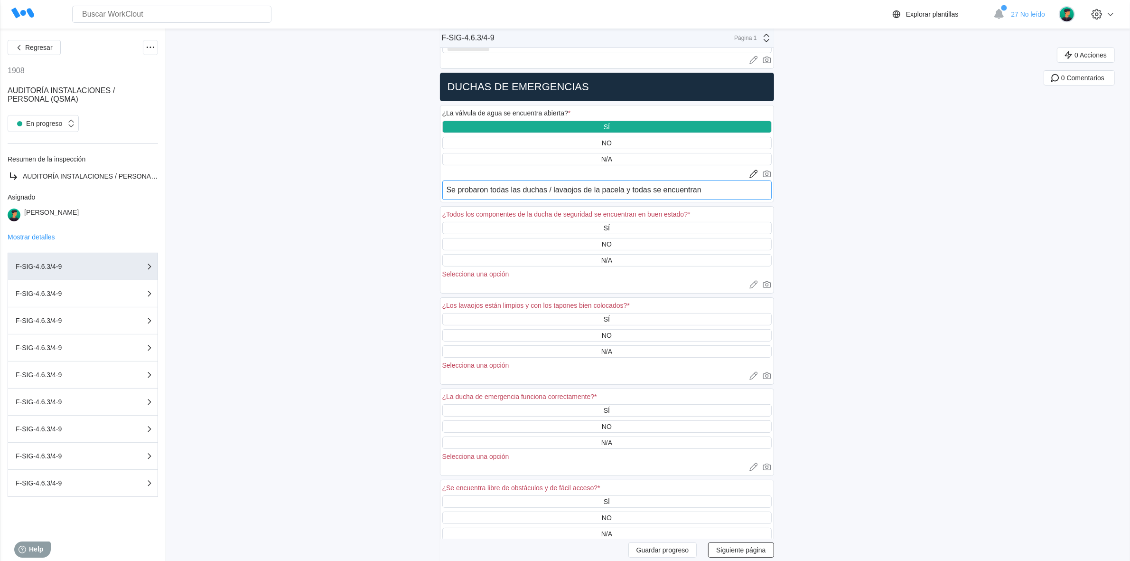
type textarea "Se probaron todas las duchas / lavaojos de la pacela y todas se encuentran o"
type textarea "x"
type textarea "Se probaron todas las duchas / lavaojos de la pacela y todas se encuentran op"
type textarea "x"
type textarea "Se probaron todas las duchas / lavaojos de la pacela y todas se encuentran ope"
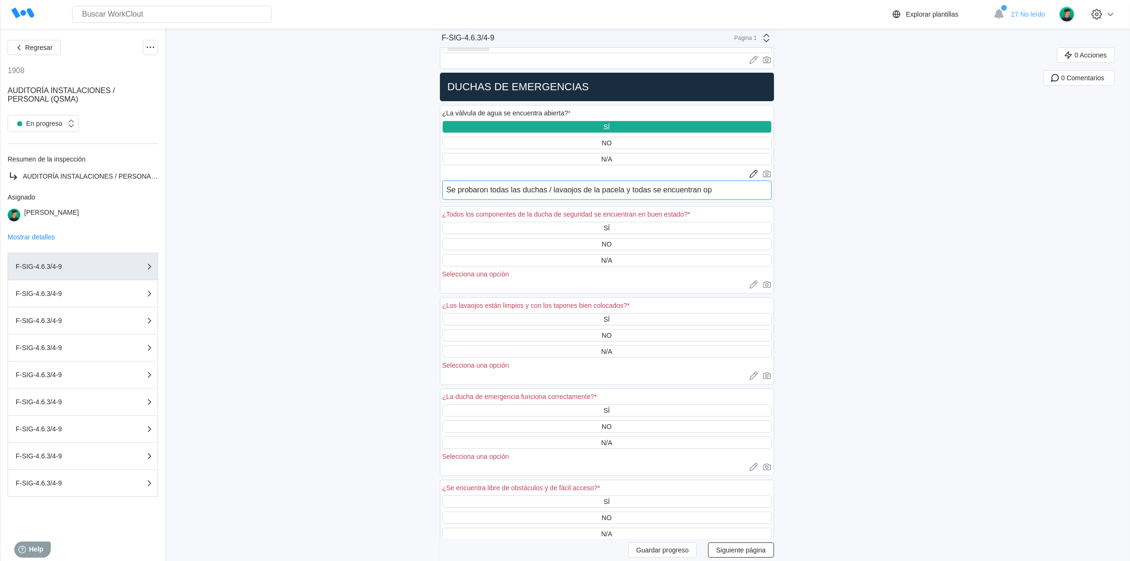
type textarea "x"
type textarea "Se probaron todas las duchas / lavaojos de la pacela y todas se encuentran oper"
type textarea "x"
type textarea "Se probaron todas las duchas / lavaojos de la pacela y todas se encuentran opera"
type textarea "x"
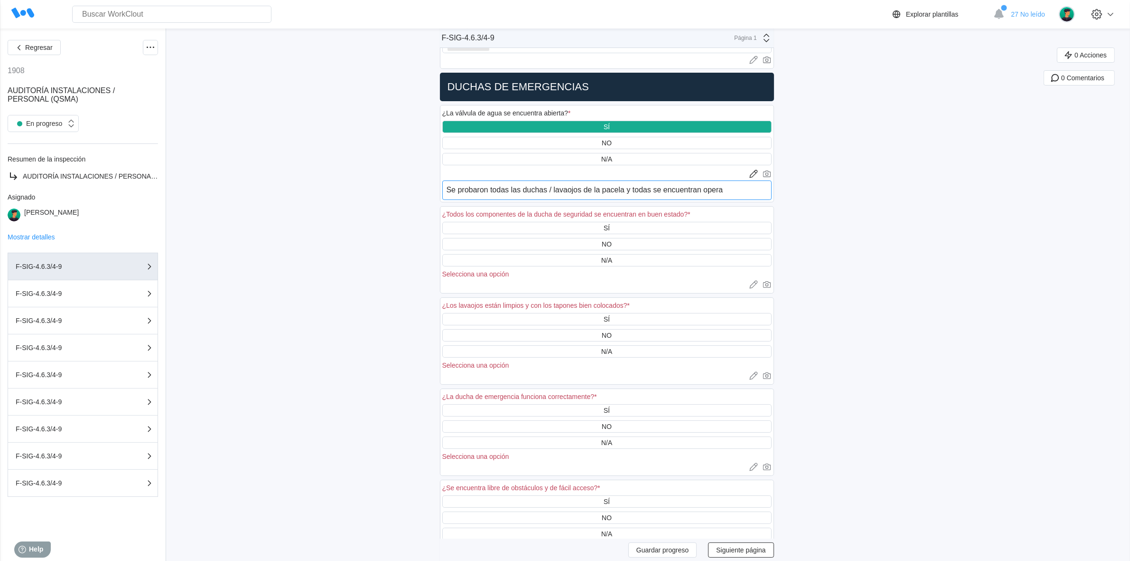
type textarea "Se probaron todas las duchas / lavaojos de la pacela y todas se encuentran oper…"
type textarea "x"
type textarea "Se probaron todas las duchas / lavaojos de la pacela y todas se encuentran oper…"
type textarea "x"
type textarea "Se probaron todas las duchas / lavaojos de la pacela y todas se encuentran oper…"
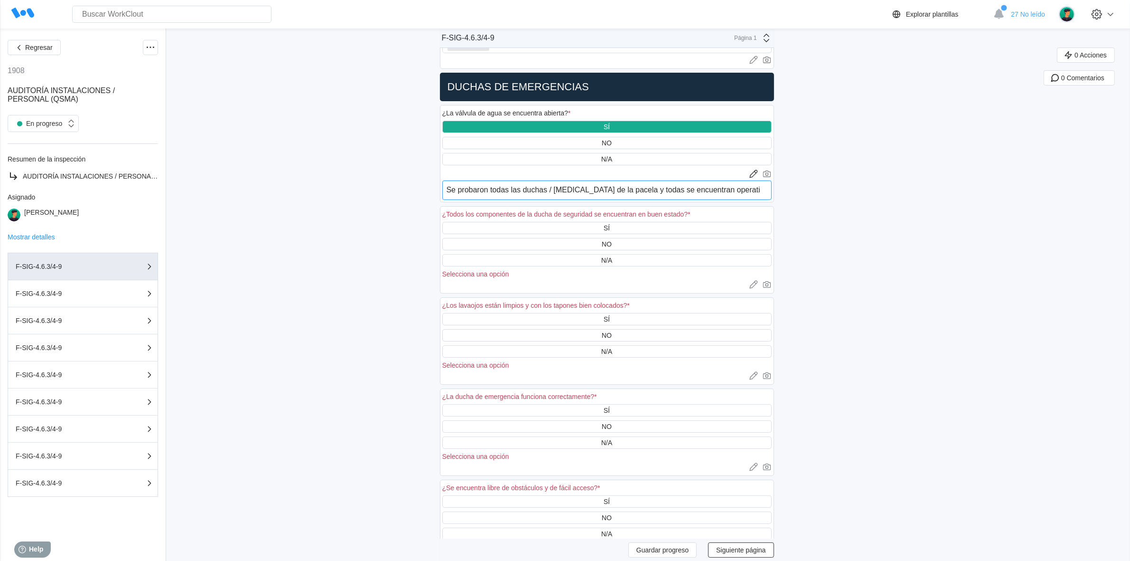
type textarea "x"
type textarea "Se probaron todas las duchas / lavaojos de la pacela y todas se encuentran oper…"
type textarea "x"
type textarea "Se probaron todas las duchas / lavaojos de la pacela y todas se encuentran oper…"
type textarea "x"
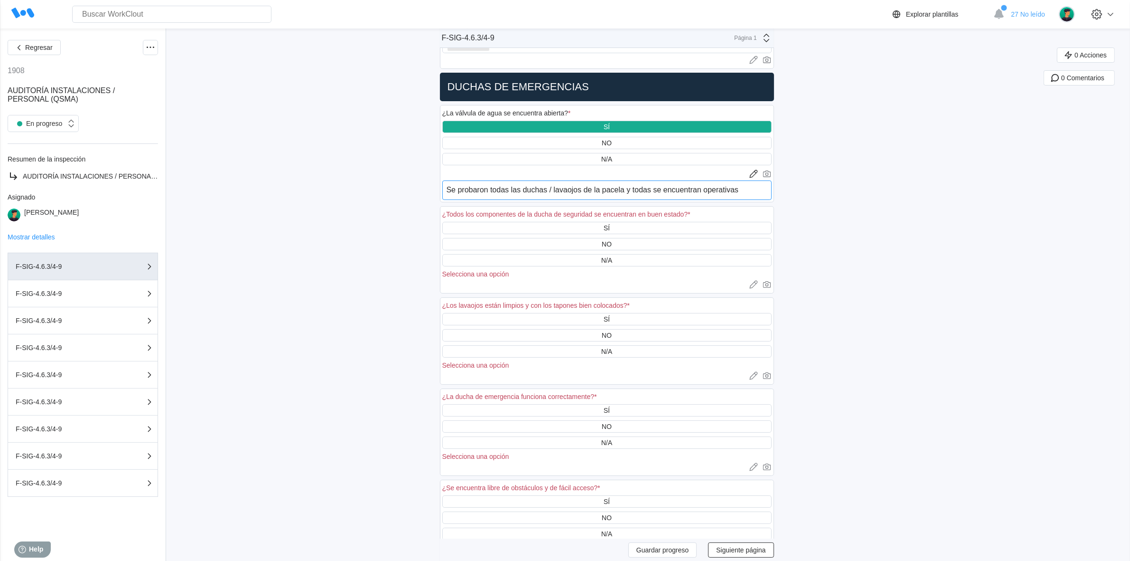
type textarea "Se probaron todas las duchas / lavaojos de la pacela y todas se encuentran oper…"
type textarea "x"
type textarea "Se probaron todas las duchas / lavaojos de la pacela y todas se encuentran oper…"
type textarea "x"
click at [616, 186] on textarea "Se probaron todas las duchas / lavaojos de la pacela y todas se encuentran oper…" at bounding box center [606, 189] width 329 height 19
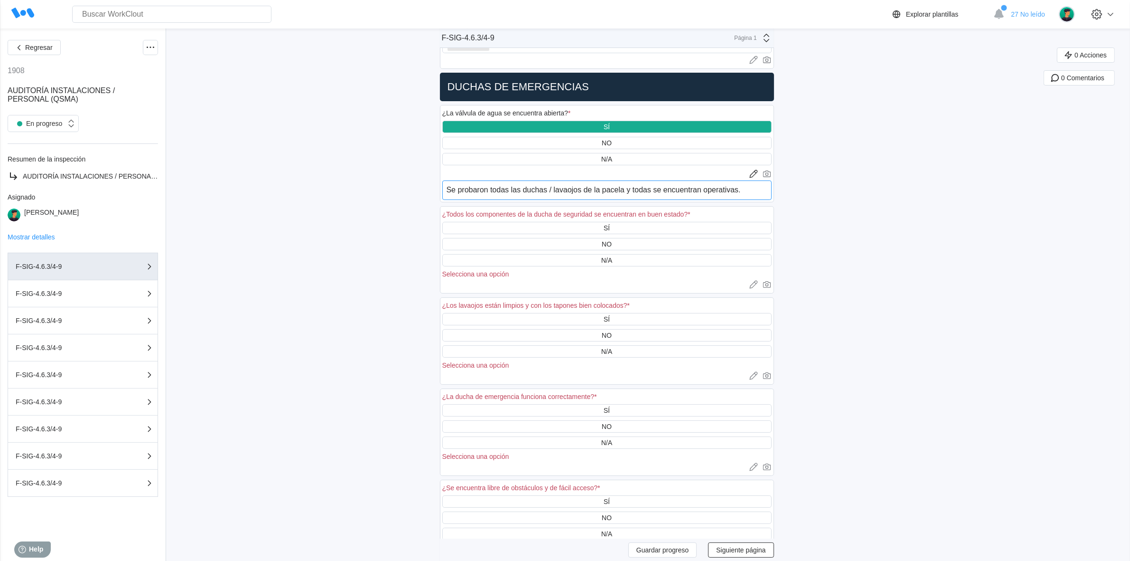
type textarea "Se probaron todas las duchas / lavaojos de la parcela y todas se encuentran ope…"
type textarea "x"
drag, startPoint x: 745, startPoint y: 190, endPoint x: 750, endPoint y: 192, distance: 5.1
click at [745, 190] on textarea "Se probaron todas las duchas / lavaojos de la parcela y todas se encuentran ope…" at bounding box center [606, 189] width 329 height 19
type textarea "Se probaron todas las duchas / lavaojos de la parcela y todas se encuentran ope…"
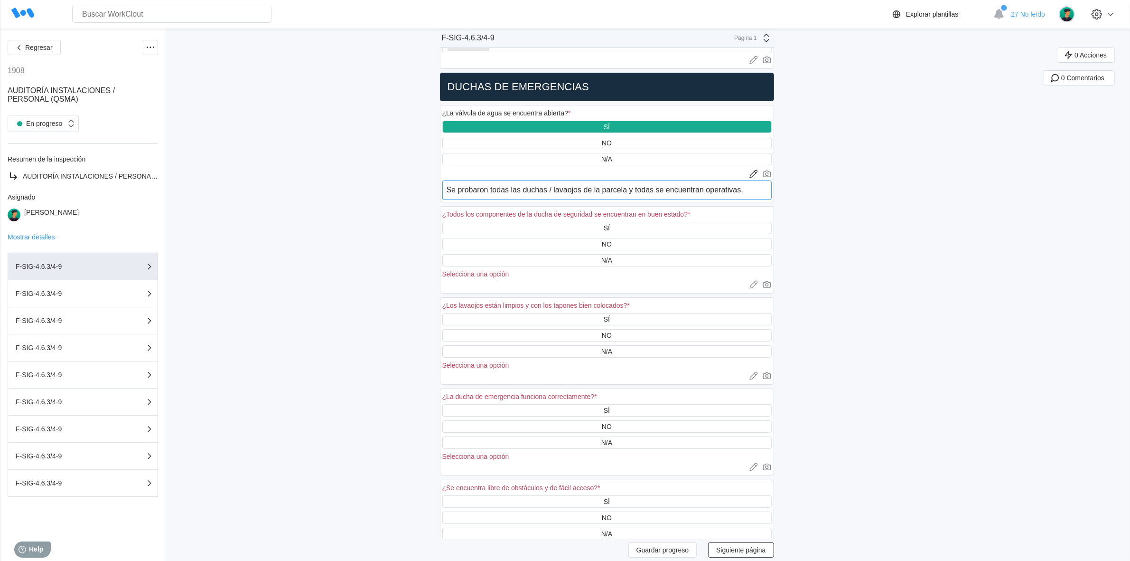
type textarea "x"
type textarea "Se probaron todas las duchas / lavaojos de la parcela y todas se encuentran ope…"
type textarea "x"
type textarea "Se probaron todas las duchas / lavaojos de la parcela y todas se encuentran ope…"
type textarea "x"
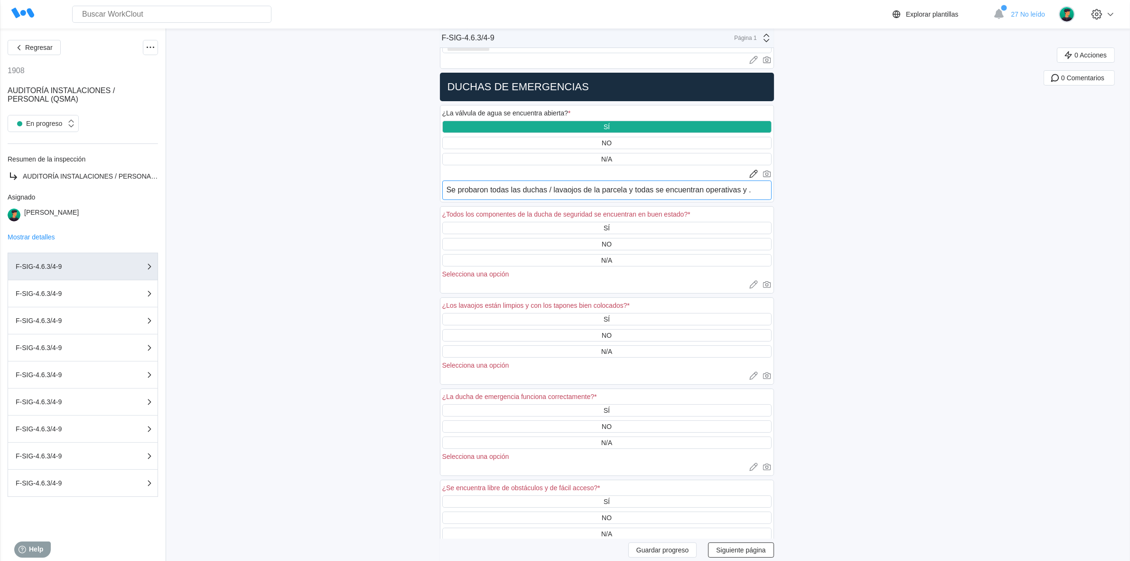
type textarea "Se probaron todas las duchas / lavaojos de la parcela y todas se encuentran ope…"
type textarea "x"
type textarea "Se probaron todas las duchas / lavaojos de la parcela y todas se encuentran ope…"
type textarea "x"
type textarea "Se probaron todas las duchas / lavaojos de la parcela y todas se encuentran ope…"
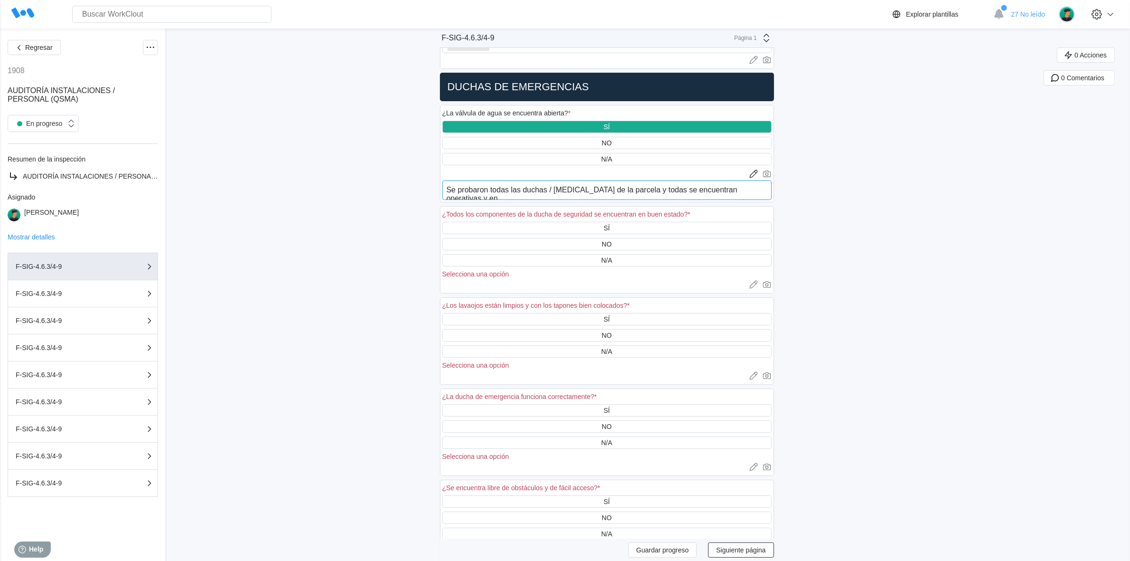
type textarea "x"
type textarea "Se probaron todas las duchas / lavaojos de la parcela y todas se encuentran ope…"
type textarea "x"
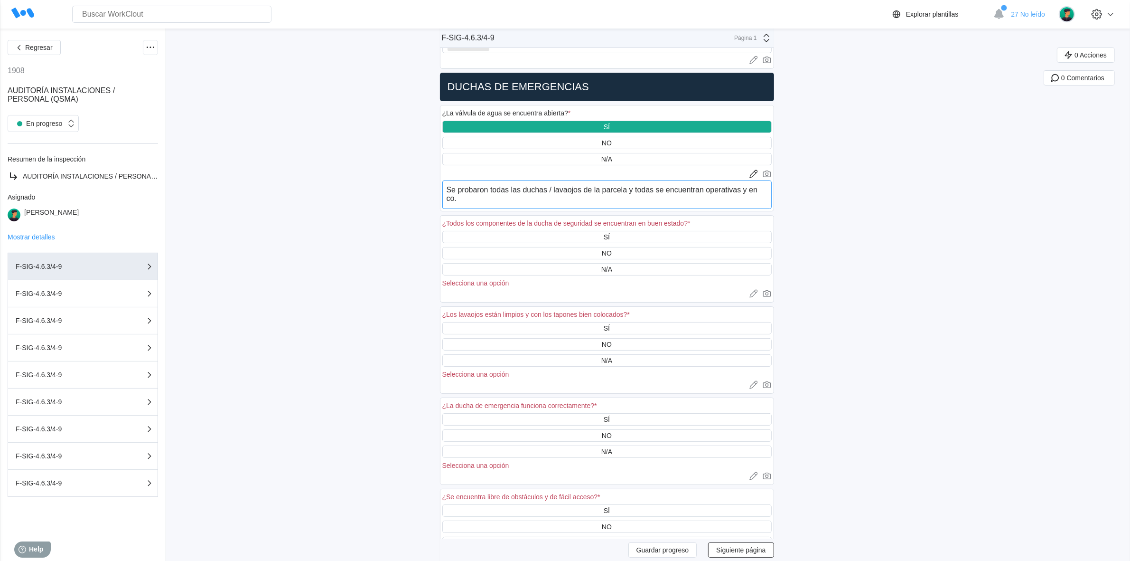
type textarea "Se probaron todas las duchas / lavaojos de la parcela y todas se encuentran ope…"
type textarea "x"
type textarea "Se probaron todas las duchas / lavaojos de la parcela y todas se encuentran ope…"
click at [516, 201] on textarea "Se probaron todas las duchas / lavaojos de la parcela y todas se encuentran ope…" at bounding box center [606, 194] width 329 height 28
click at [589, 202] on textarea "Se probaron todas las duchas / lavaojos de la parcela y todas se encuentran ope…" at bounding box center [606, 194] width 329 height 28
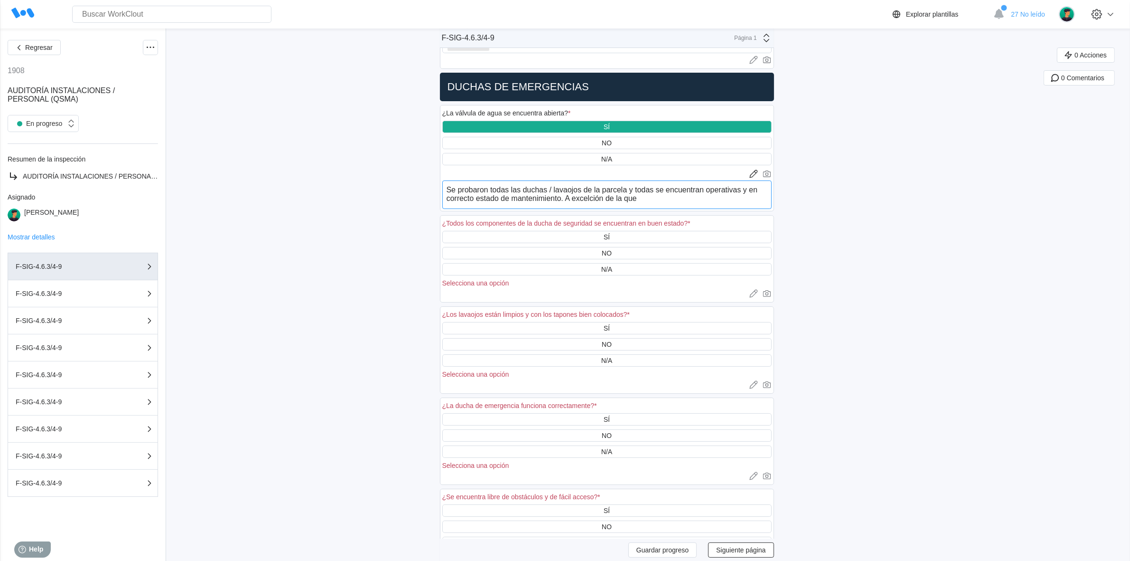
click at [595, 199] on textarea "Se probaron todas las duchas / lavaojos de la parcela y todas se encuentran ope…" at bounding box center [606, 194] width 329 height 28
click at [670, 196] on textarea "Se probaron todas las duchas / lavaojos de la parcela y todas se encuentran ope…" at bounding box center [606, 194] width 329 height 28
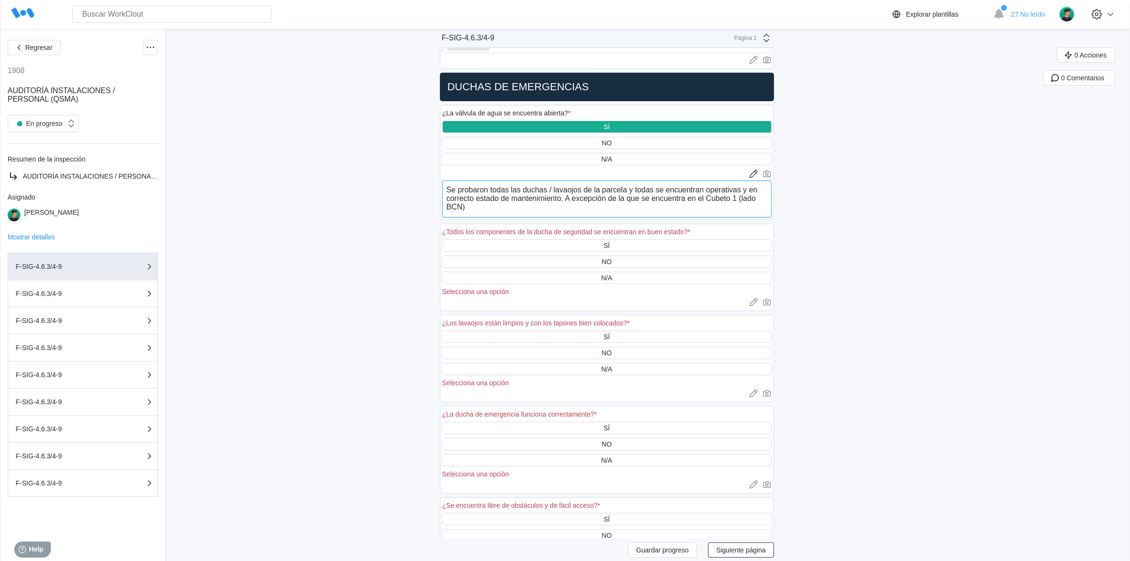
drag, startPoint x: 467, startPoint y: 205, endPoint x: 472, endPoint y: 207, distance: 6.0
click at [468, 205] on textarea "Se probaron todas las duchas / lavaojos de la parcela y todas se encuentran ope…" at bounding box center [606, 198] width 329 height 37
click at [508, 209] on textarea "Se probaron todas las duchas / lavaojos de la parcela y todas se encuentran ope…" at bounding box center [606, 198] width 329 height 37
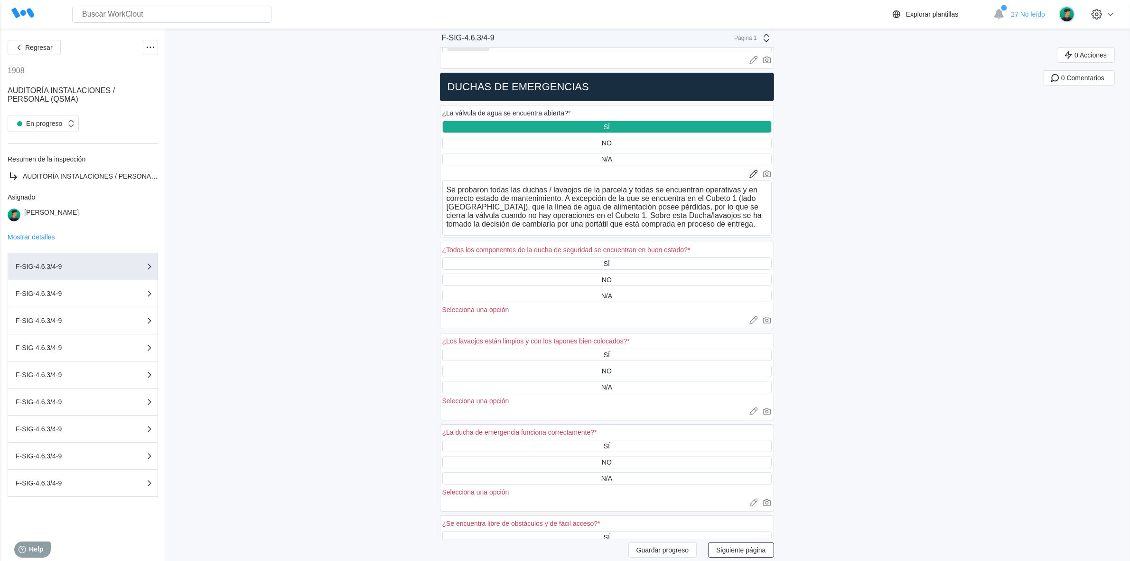
click at [894, 227] on div "Regresar 1908 AUDITORÍA INSTALACIONES / PERSONAL (QSMA) En progreso Resumen de …" at bounding box center [565, 390] width 1130 height 960
click at [502, 209] on textarea "Se probaron todas las duchas / lavaojos de la parcela y todas se encuentran ope…" at bounding box center [606, 207] width 329 height 55
click at [758, 228] on textarea "Se probaron todas las duchas / lavaojos de la parcela y todas se encuentran ope…" at bounding box center [606, 207] width 329 height 55
click at [527, 258] on div "SÍ" at bounding box center [606, 263] width 329 height 12
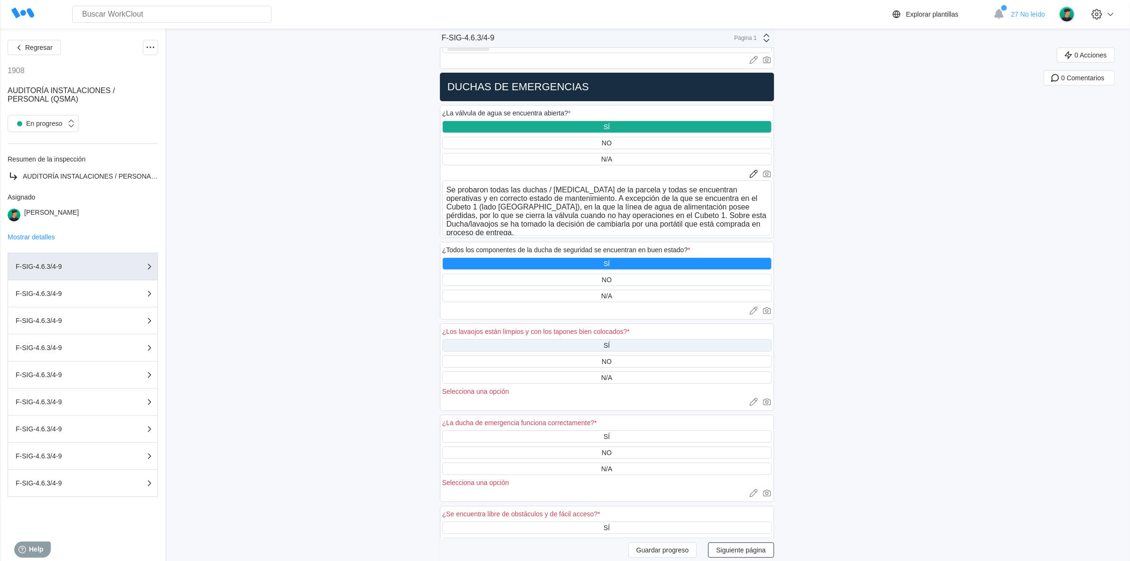
click at [633, 348] on div "SÍ" at bounding box center [606, 345] width 329 height 12
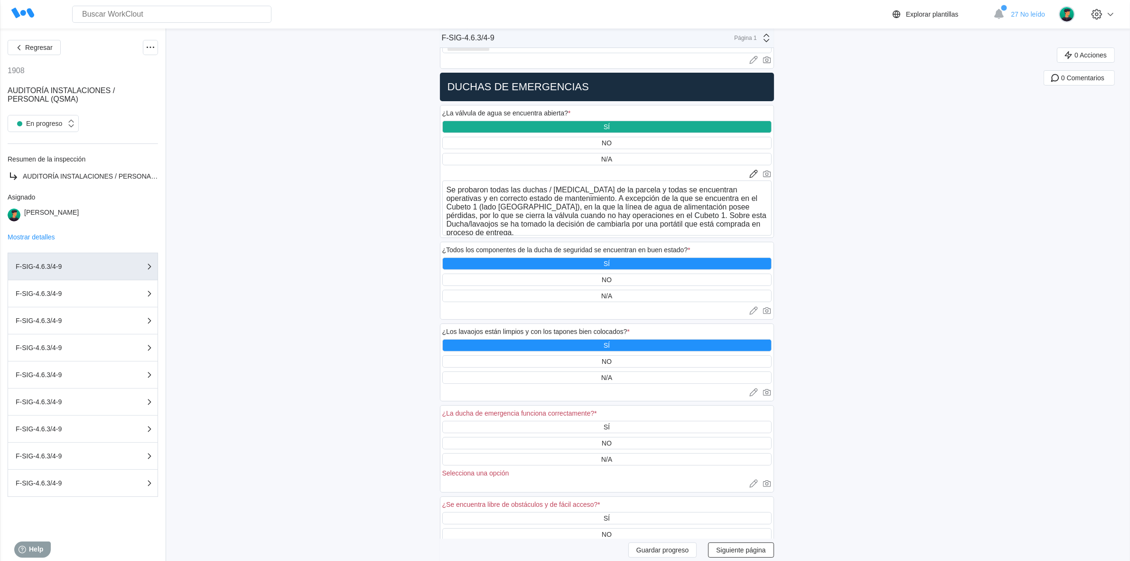
scroll to position [178, 0]
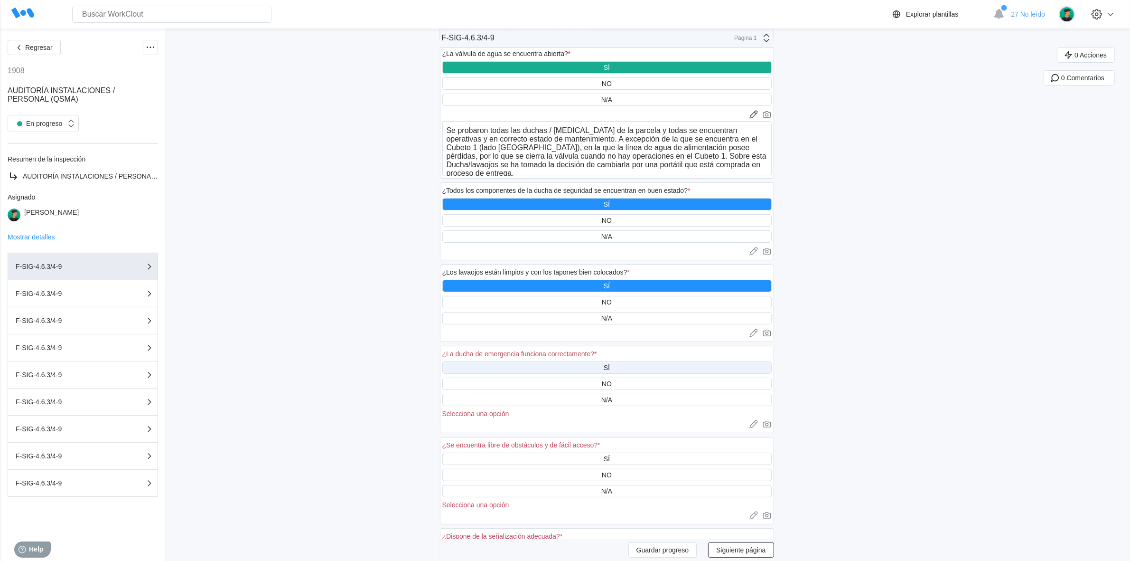
click at [687, 364] on div "SÍ" at bounding box center [606, 367] width 329 height 12
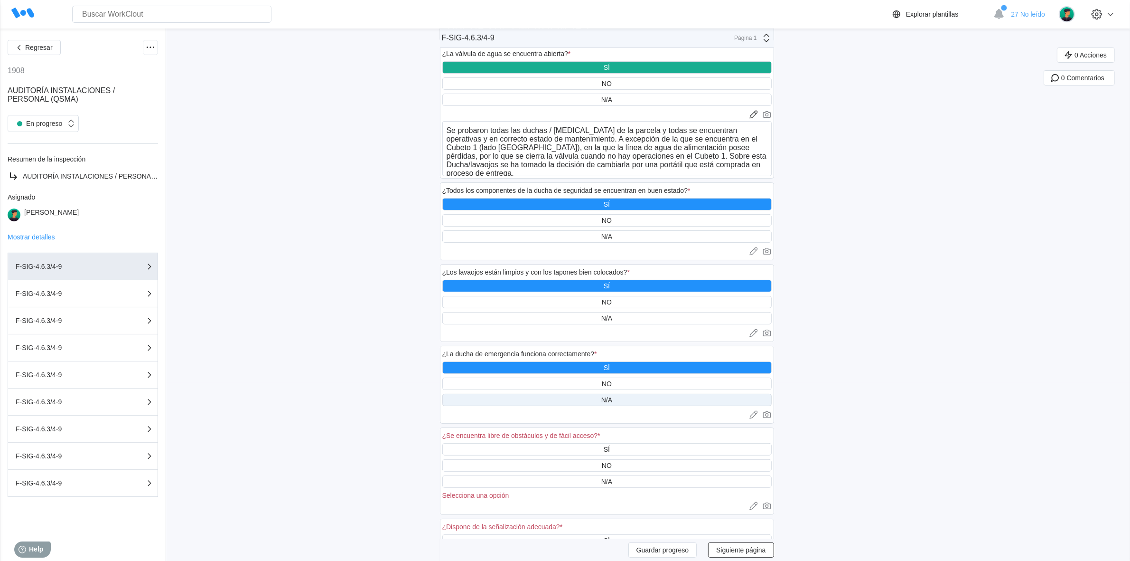
scroll to position [297, 0]
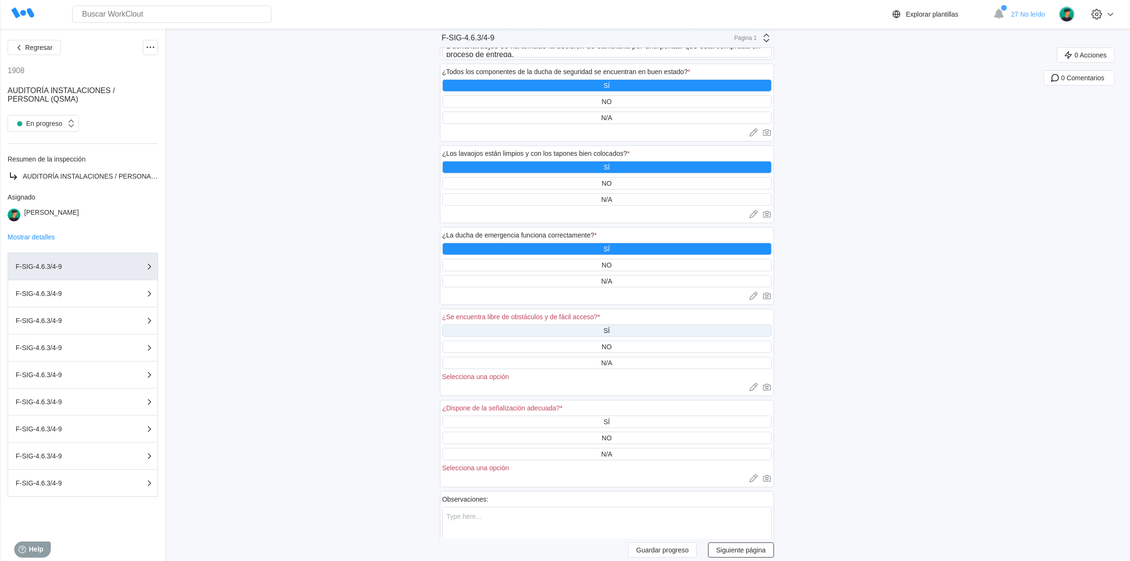
click at [629, 324] on div "SÍ" at bounding box center [606, 330] width 329 height 12
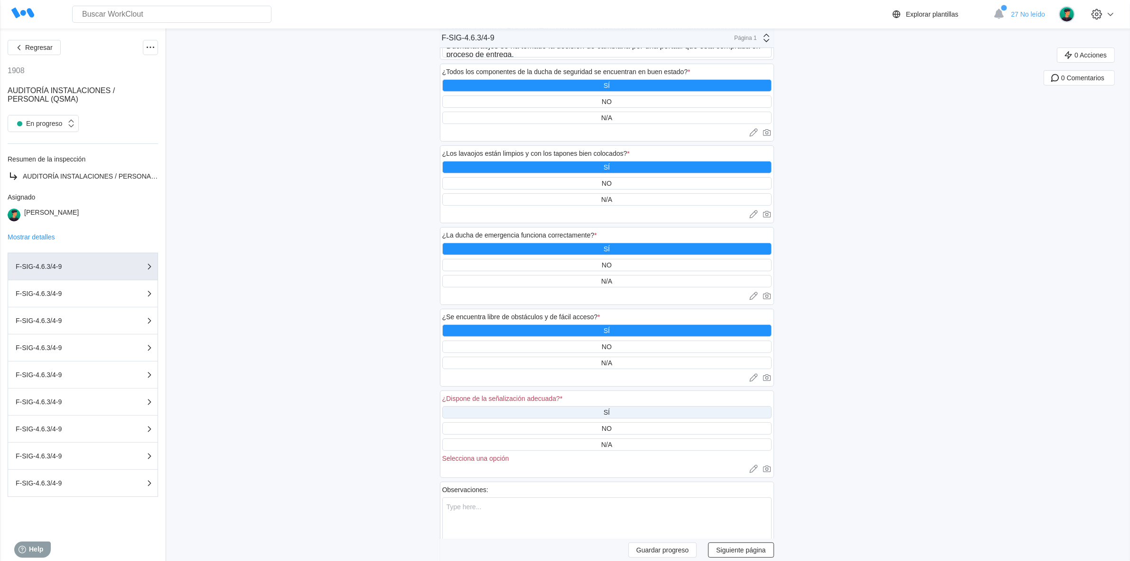
click at [654, 412] on div "SÍ" at bounding box center [606, 412] width 329 height 12
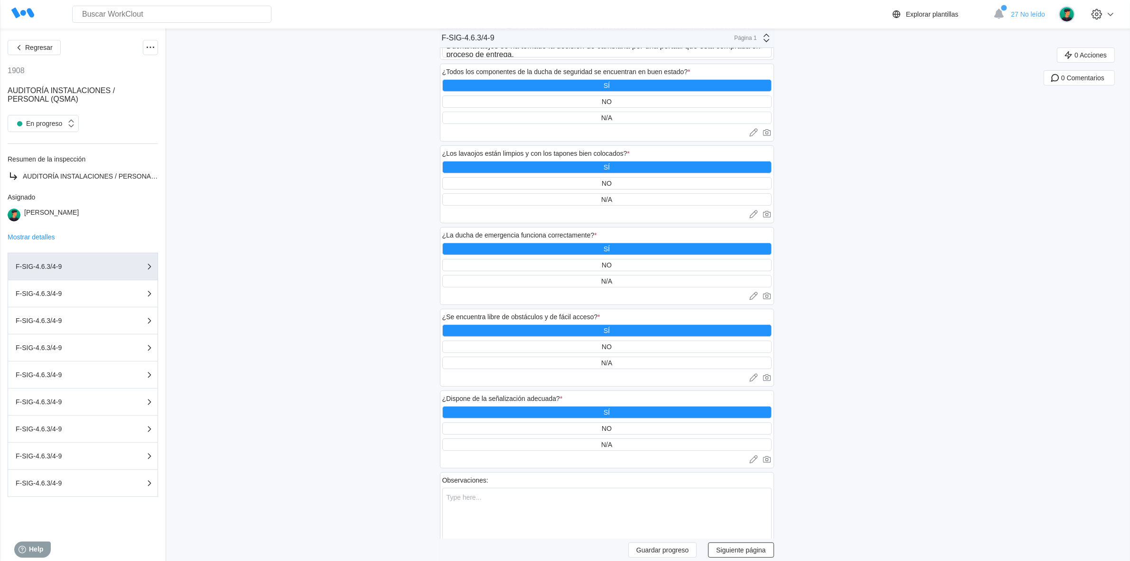
scroll to position [377, 0]
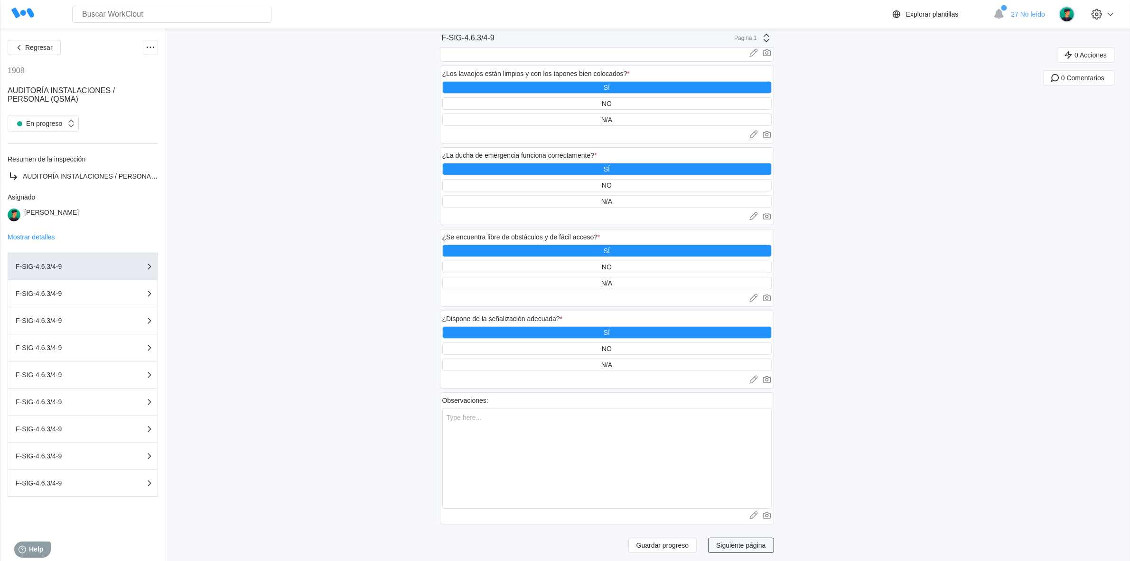
click at [751, 542] on span "Siguiente página" at bounding box center [740, 545] width 49 height 7
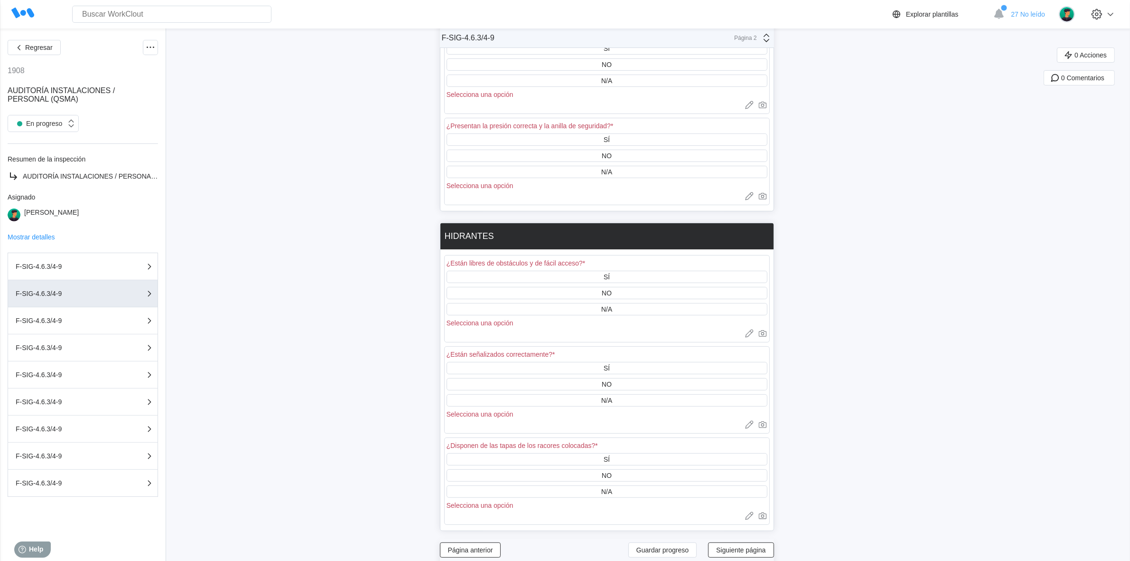
scroll to position [0, 0]
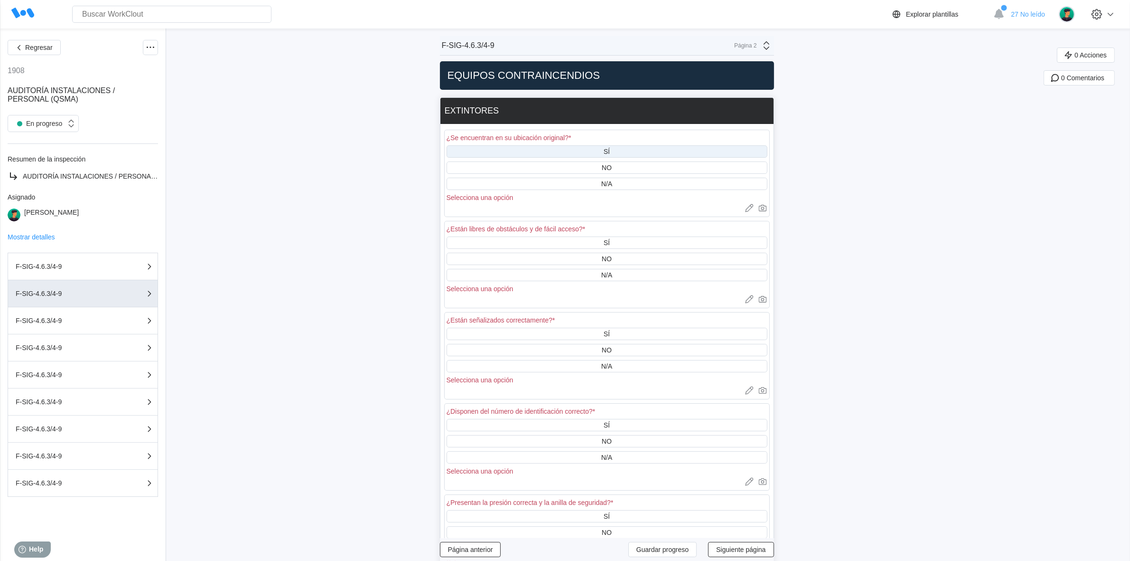
click at [641, 149] on div "SÍ" at bounding box center [607, 151] width 321 height 12
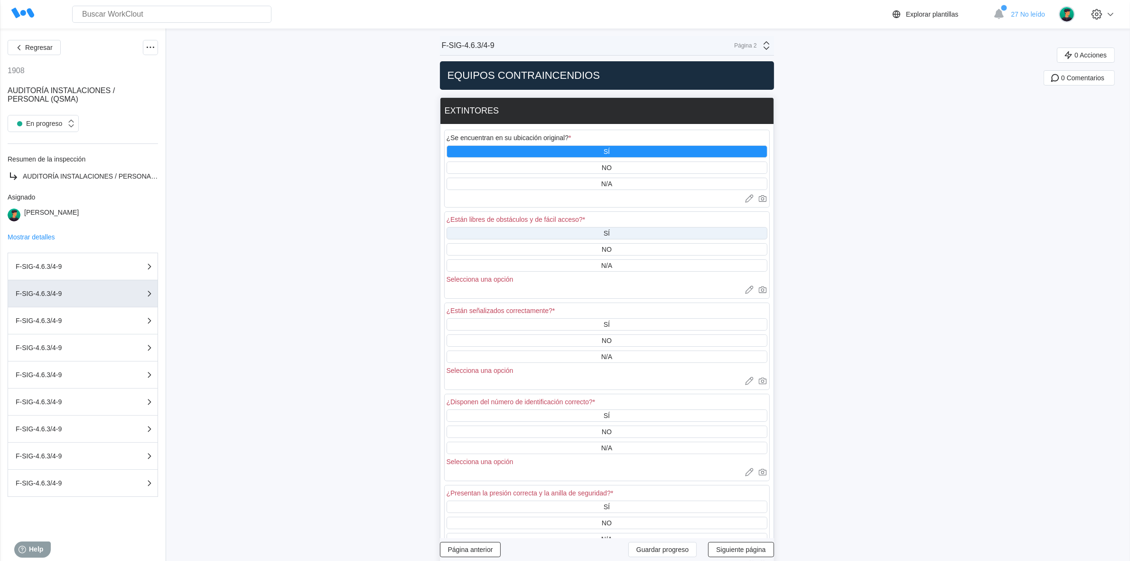
click at [637, 229] on div "SÍ" at bounding box center [607, 233] width 321 height 12
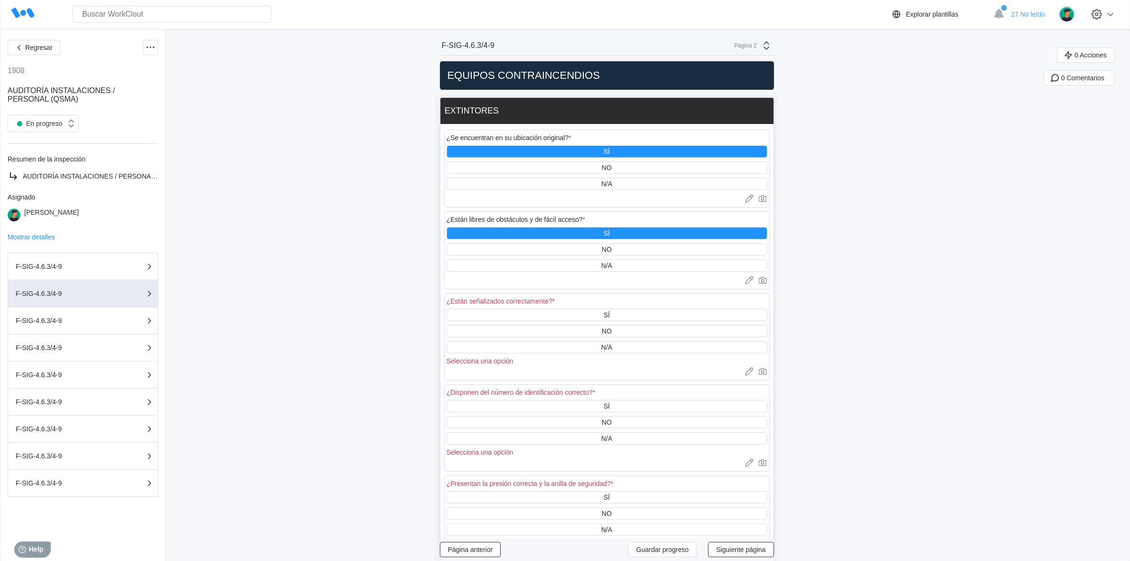
click at [640, 229] on div "SÍ" at bounding box center [607, 233] width 321 height 12
click at [628, 309] on div "SÍ" at bounding box center [607, 315] width 321 height 12
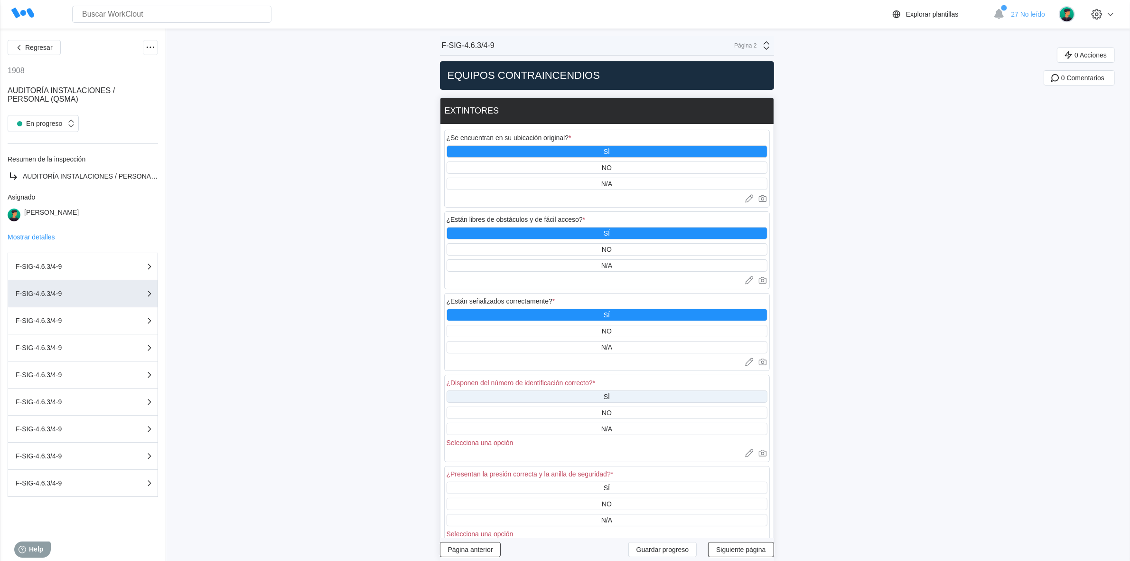
click at [650, 393] on div "SÍ" at bounding box center [607, 396] width 321 height 12
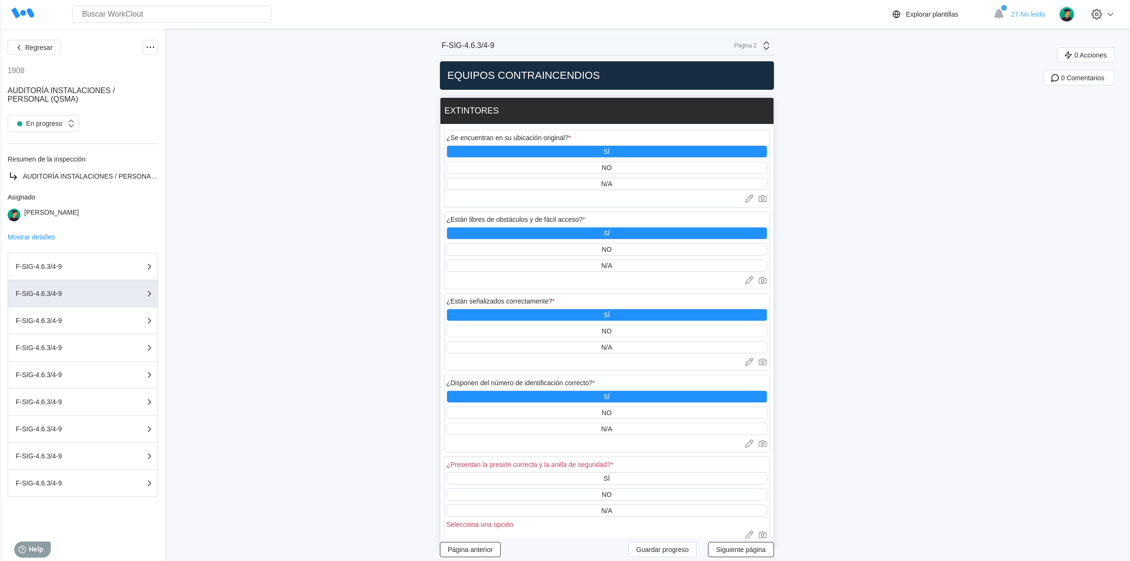
scroll to position [59, 0]
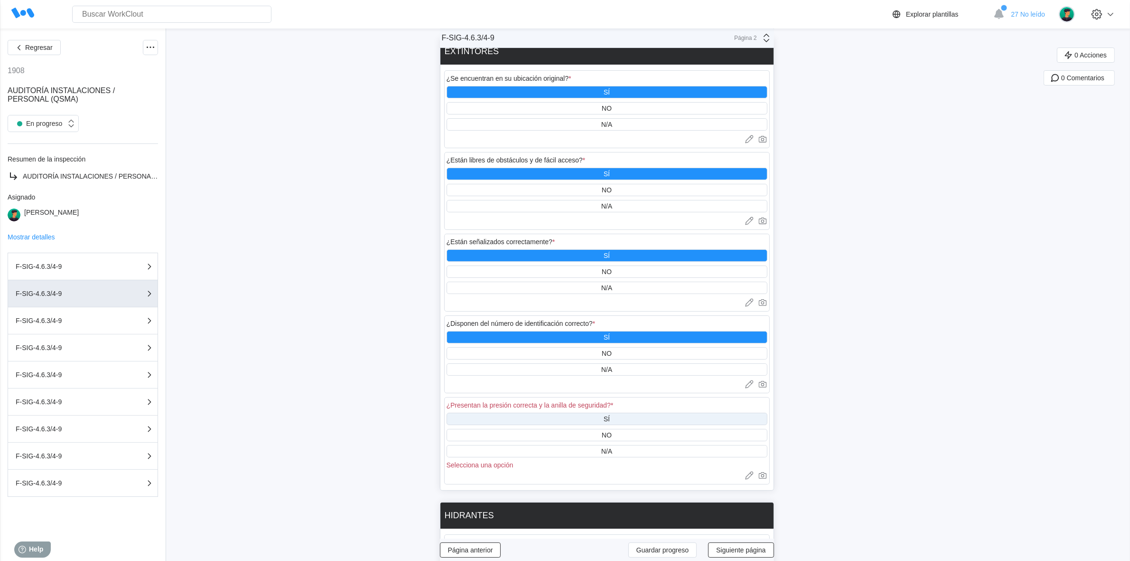
click at [618, 413] on div "SÍ" at bounding box center [607, 419] width 321 height 12
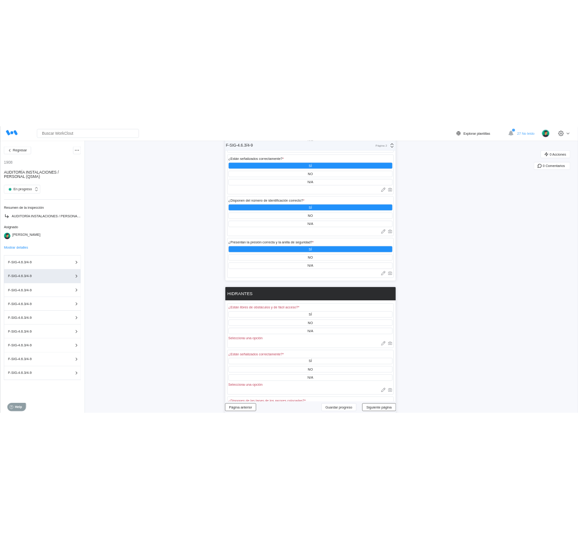
scroll to position [297, 0]
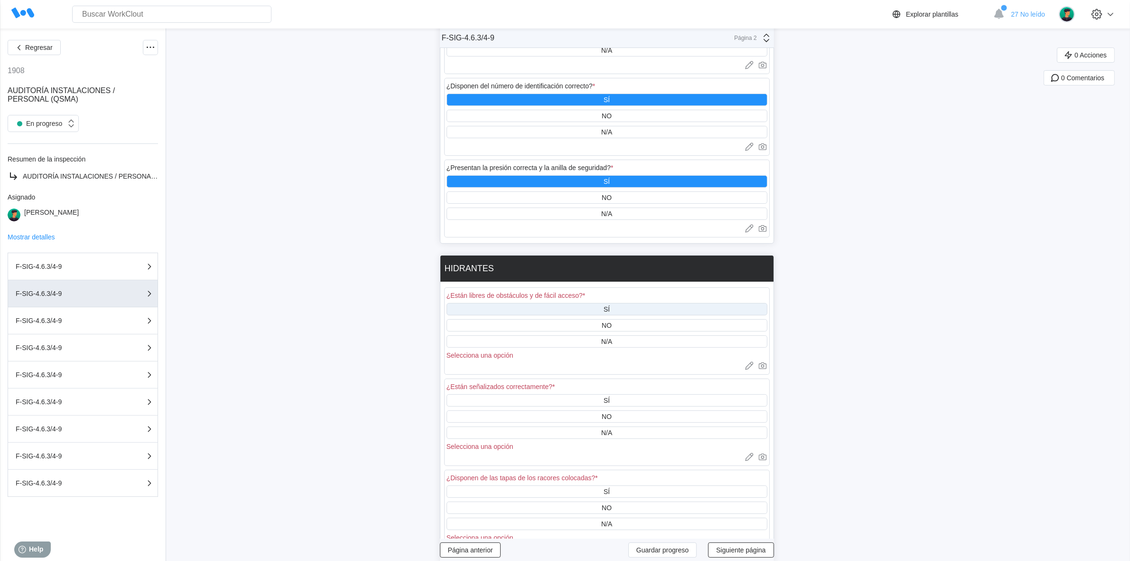
click at [634, 303] on div "SÍ" at bounding box center [607, 309] width 321 height 12
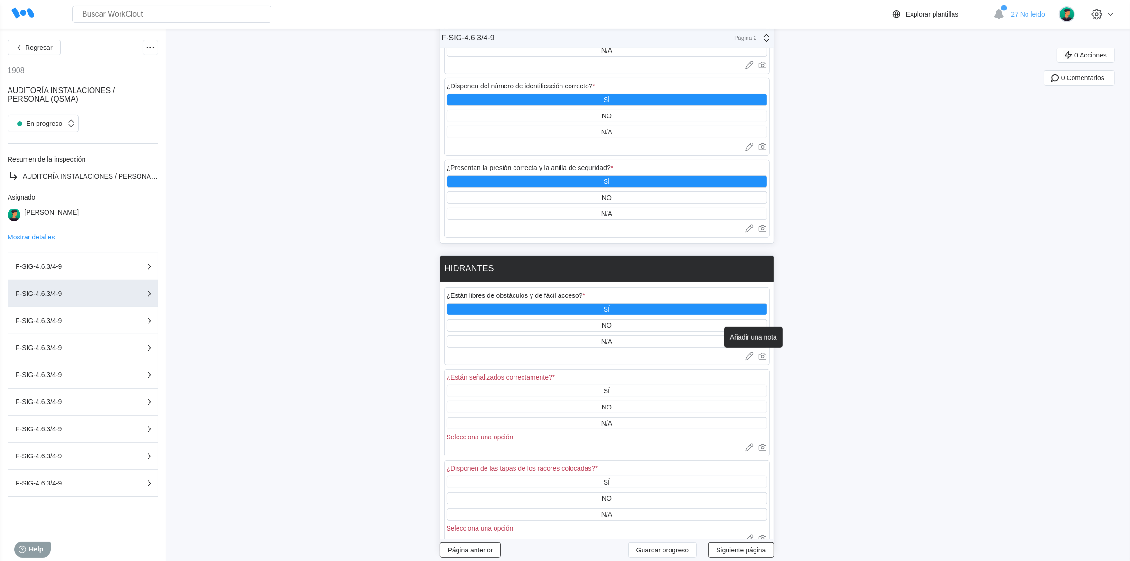
click at [751, 352] on icon at bounding box center [749, 355] width 9 height 9
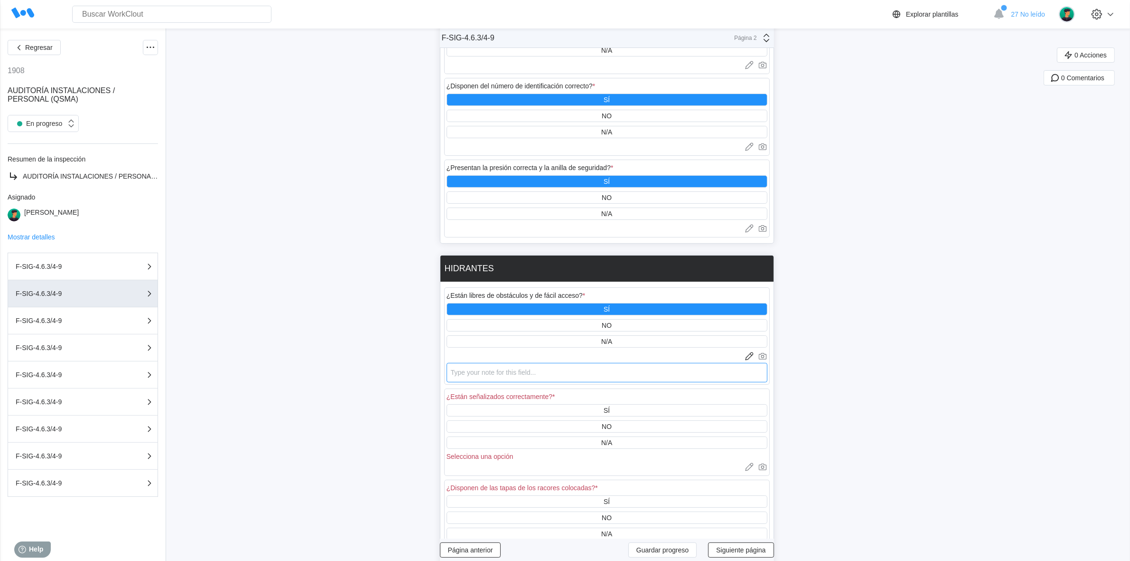
click at [492, 363] on textarea at bounding box center [607, 372] width 321 height 19
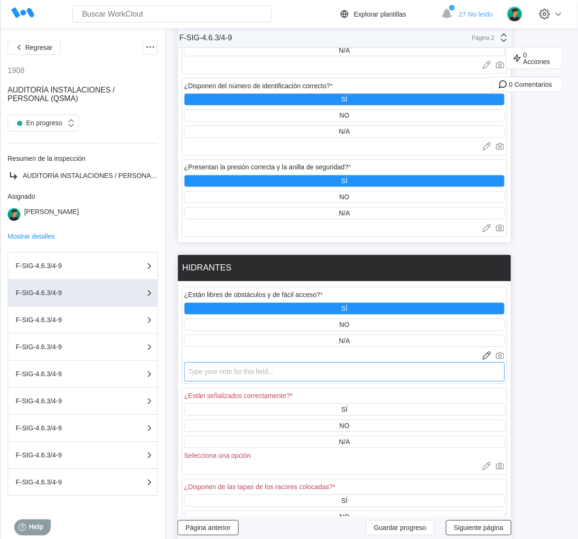
drag, startPoint x: 444, startPoint y: 377, endPoint x: 475, endPoint y: 377, distance: 30.4
click at [445, 377] on textarea at bounding box center [344, 372] width 321 height 19
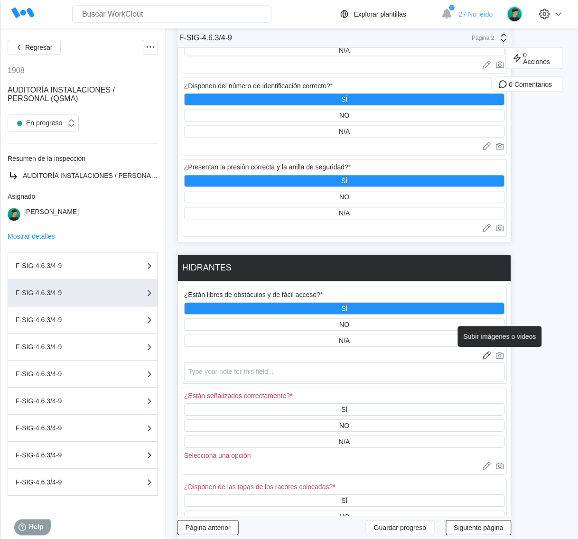
click at [501, 355] on icon at bounding box center [500, 356] width 3 height 3
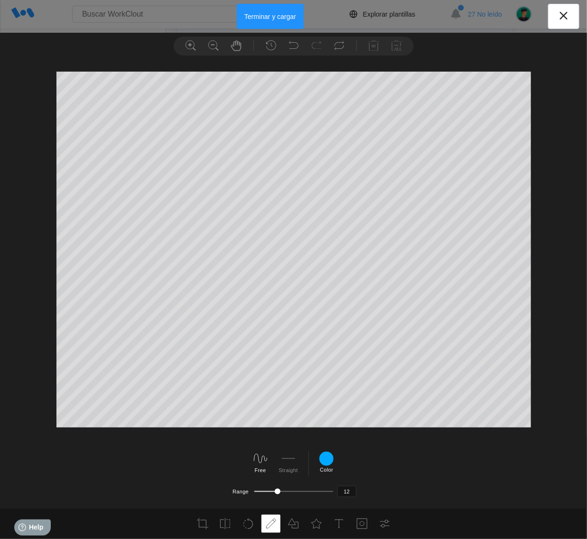
drag, startPoint x: 271, startPoint y: 20, endPoint x: 278, endPoint y: 24, distance: 7.7
click at [272, 20] on button "Terminar y cargar" at bounding box center [270, 16] width 67 height 25
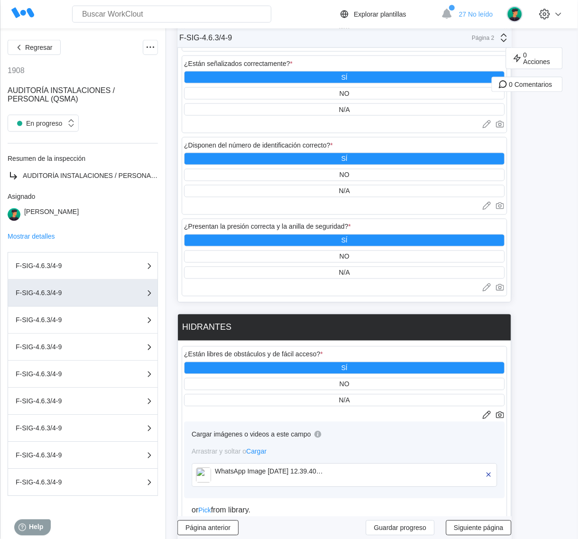
scroll to position [356, 0]
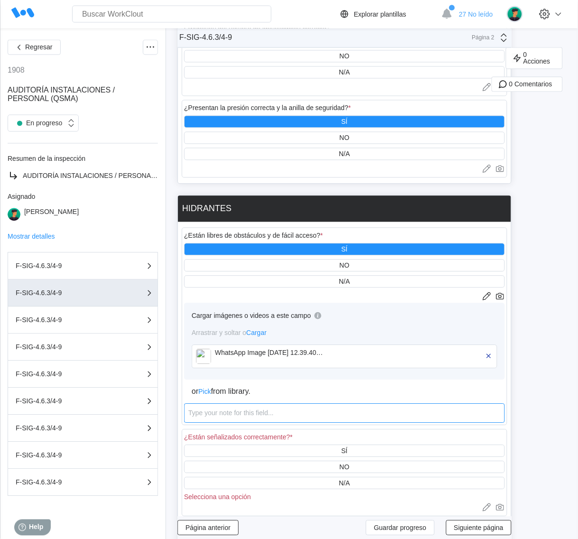
click at [212, 413] on textarea at bounding box center [344, 413] width 321 height 19
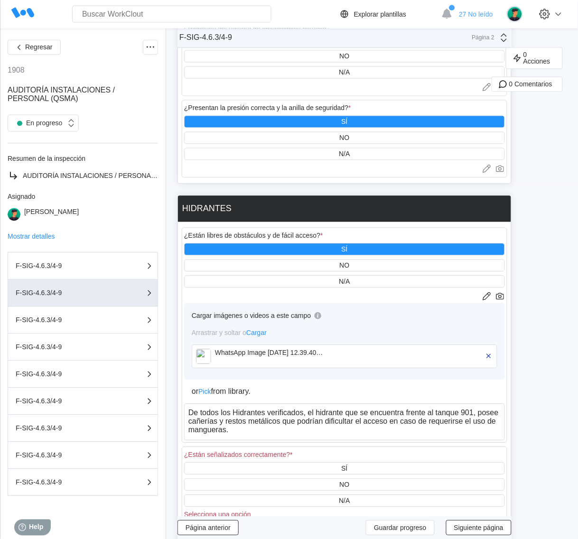
click at [525, 386] on div "0 Acciones 0 Comentarios" at bounding box center [548, 479] width 59 height 1577
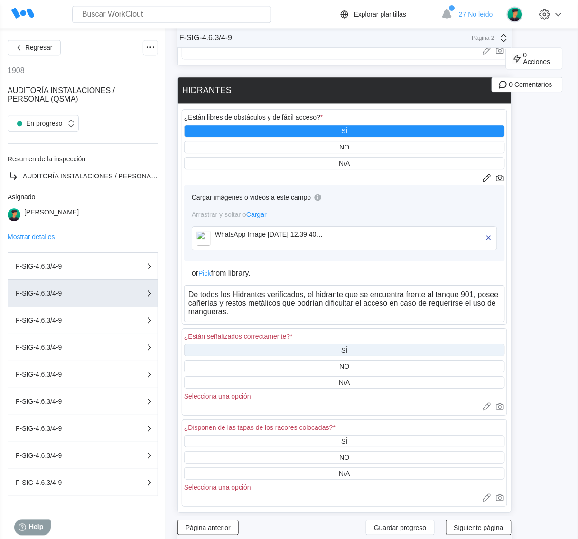
click at [371, 344] on div "SÍ" at bounding box center [344, 350] width 321 height 12
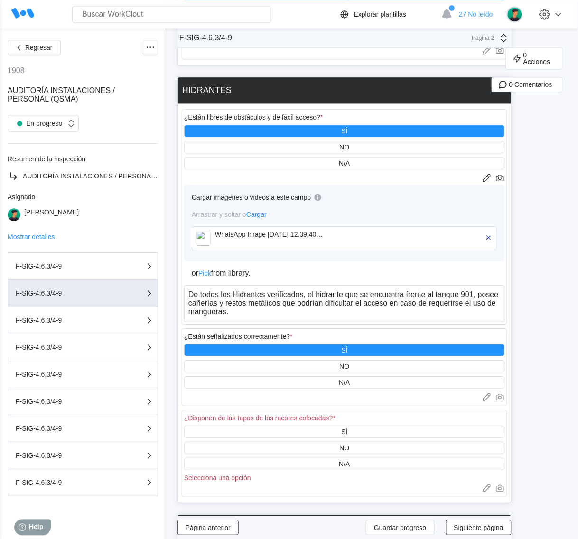
scroll to position [534, 0]
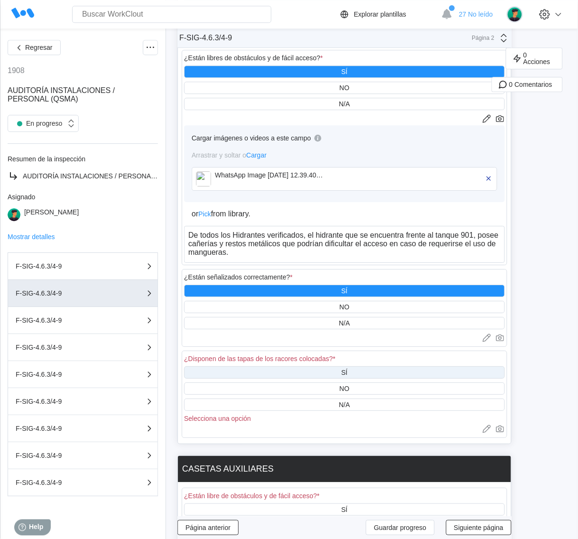
click at [282, 374] on div "SÍ" at bounding box center [344, 373] width 321 height 12
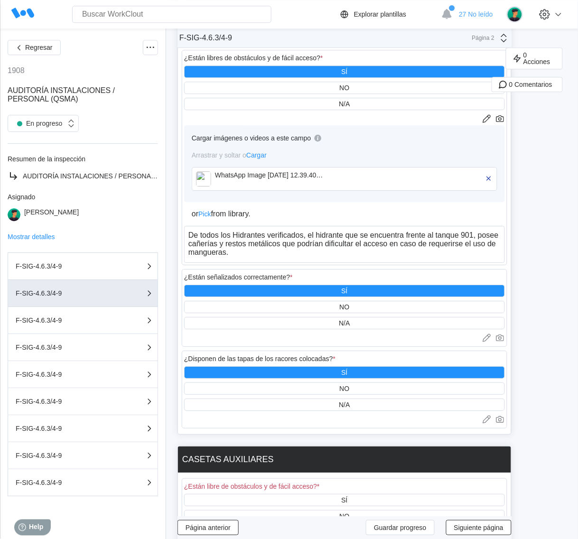
click at [281, 419] on div at bounding box center [344, 419] width 321 height 9
click at [485, 416] on icon at bounding box center [486, 418] width 5 height 5
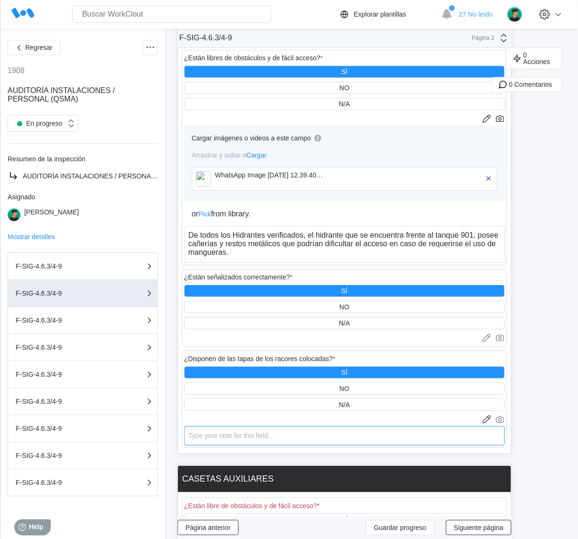
click at [232, 430] on textarea at bounding box center [344, 435] width 321 height 19
click at [243, 428] on textarea "El Hidrante Nº& (frente al tanque 105)" at bounding box center [344, 435] width 321 height 19
click at [339, 431] on textarea "El Hidrante Nº6 (frente al tanque 105)" at bounding box center [344, 435] width 321 height 19
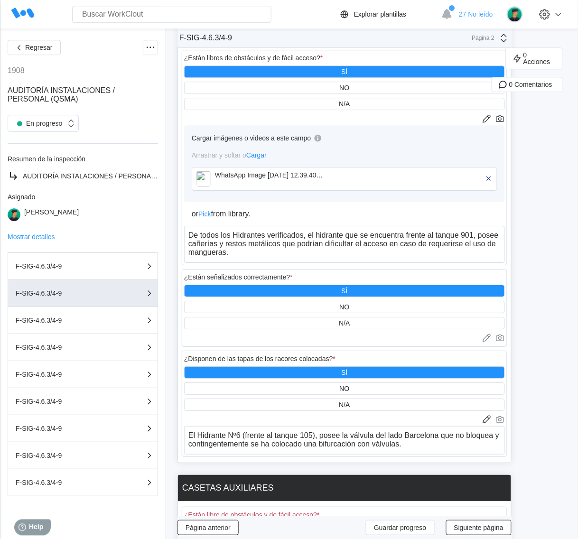
click at [523, 437] on div "0 Acciones 0 Comentarios" at bounding box center [548, 306] width 59 height 1586
click at [499, 415] on icon at bounding box center [500, 419] width 9 height 9
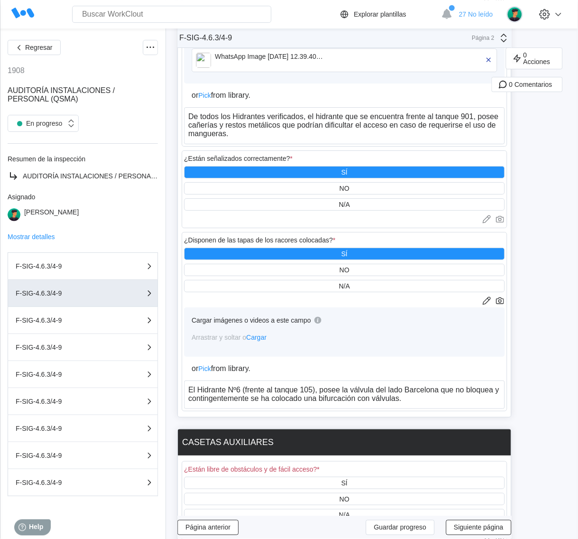
scroll to position [712, 0]
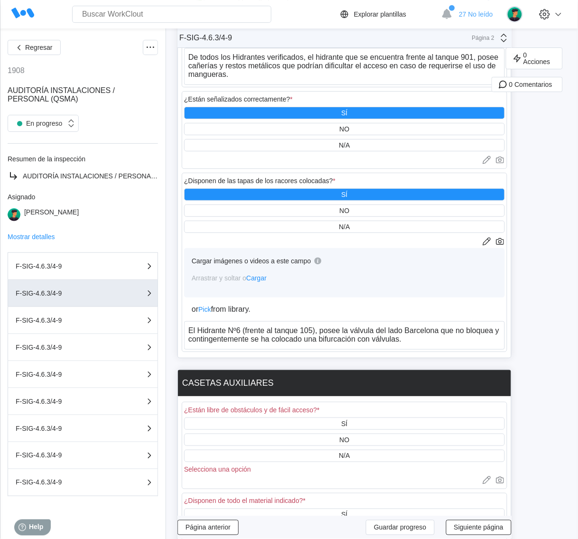
click at [555, 301] on div "0 Acciones 0 Comentarios" at bounding box center [548, 164] width 59 height 1659
click at [431, 336] on textarea "El Hidrante Nº6 (frente al tanque 105), posee la válvula del lado Barcelona que…" at bounding box center [344, 335] width 321 height 28
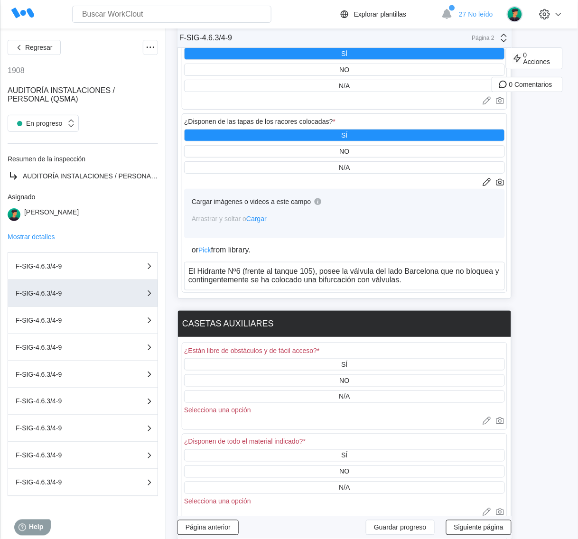
click at [485, 171] on div "¿Disponen de las tapas de los racores colocadas? * SÍ NO N/A Cargar imágenes o …" at bounding box center [345, 202] width 326 height 179
click at [485, 179] on icon at bounding box center [486, 181] width 5 height 5
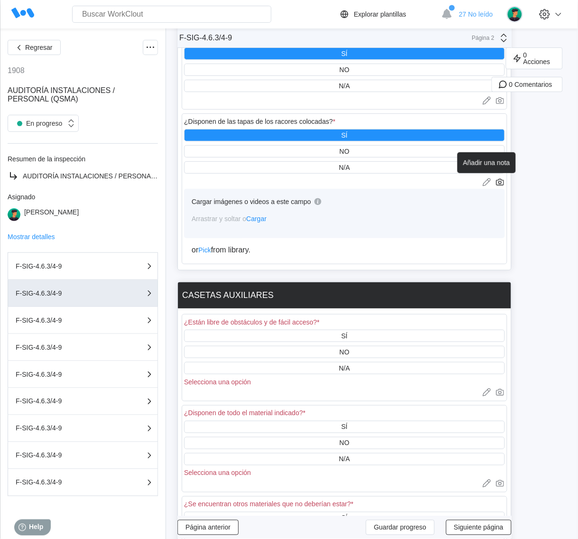
click at [483, 178] on icon at bounding box center [486, 182] width 9 height 9
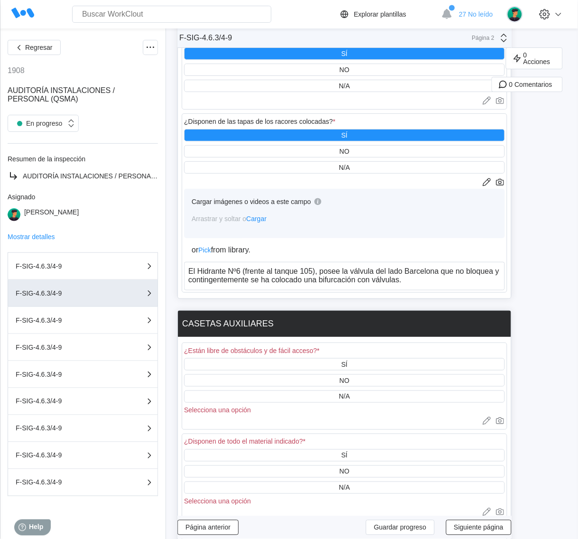
click at [555, 250] on div "0 Acciones 0 Comentarios" at bounding box center [548, 105] width 59 height 1659
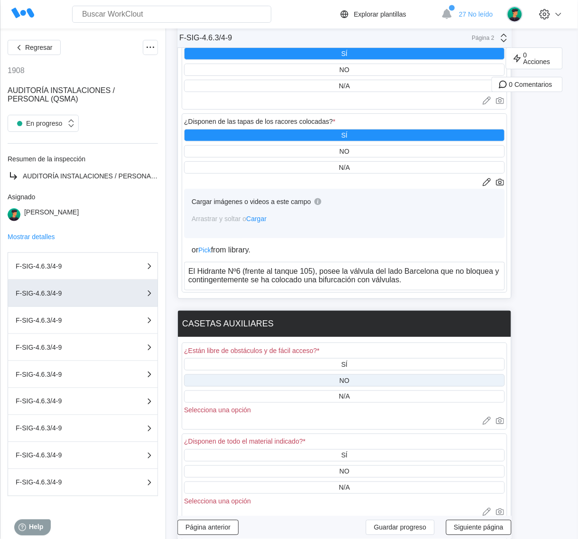
scroll to position [831, 0]
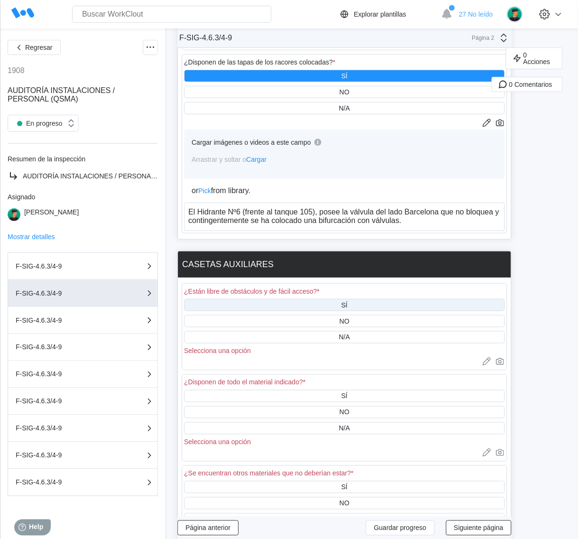
click at [377, 299] on div "SÍ" at bounding box center [344, 305] width 321 height 12
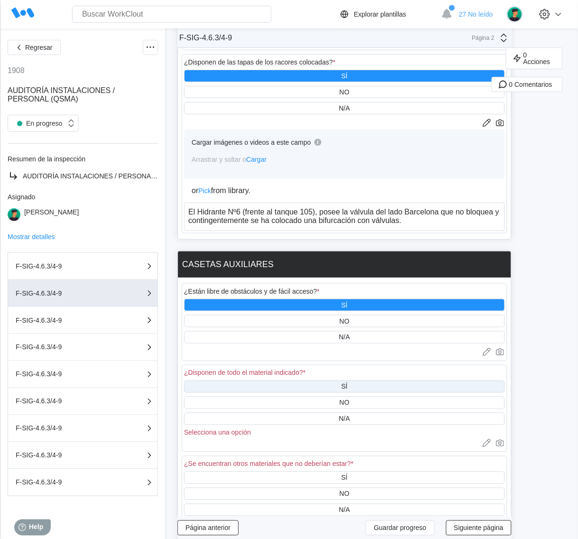
click at [367, 385] on div "SÍ" at bounding box center [344, 387] width 321 height 12
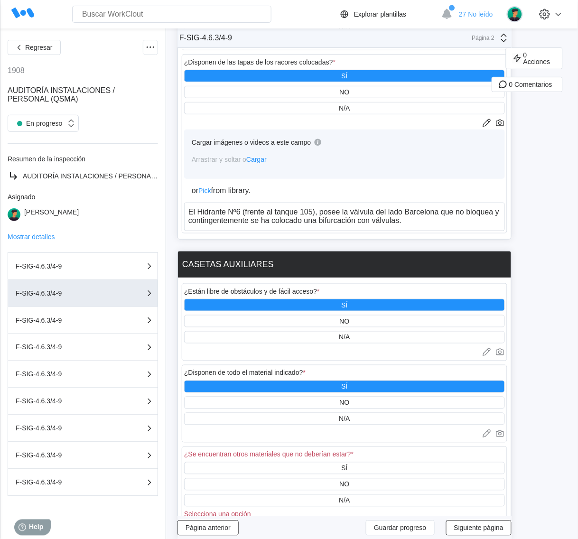
scroll to position [890, 0]
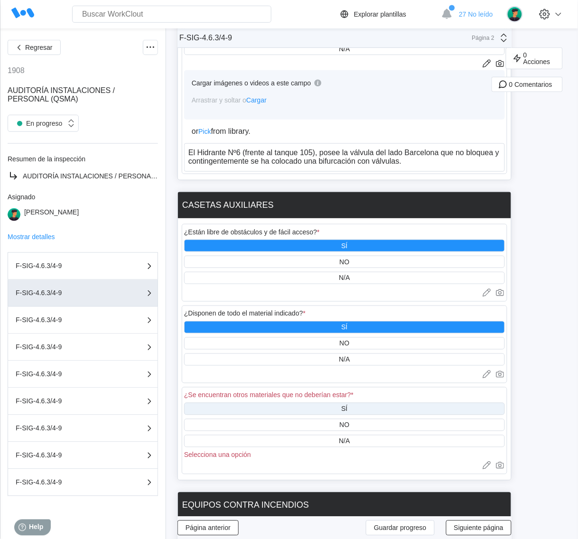
click at [362, 405] on div "SÍ" at bounding box center [344, 409] width 321 height 12
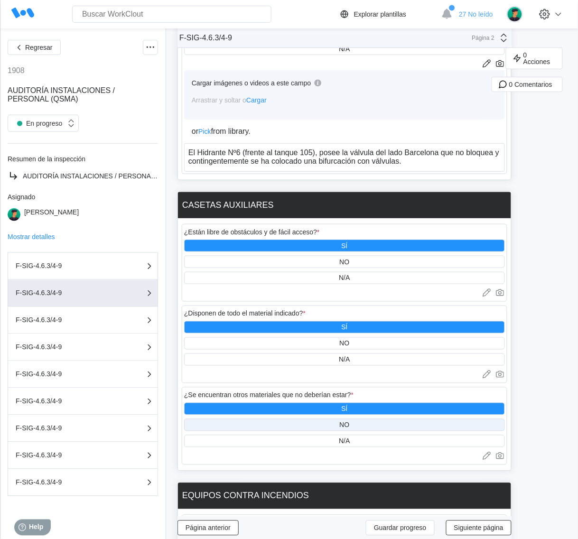
click at [349, 424] on div "NO" at bounding box center [344, 425] width 321 height 12
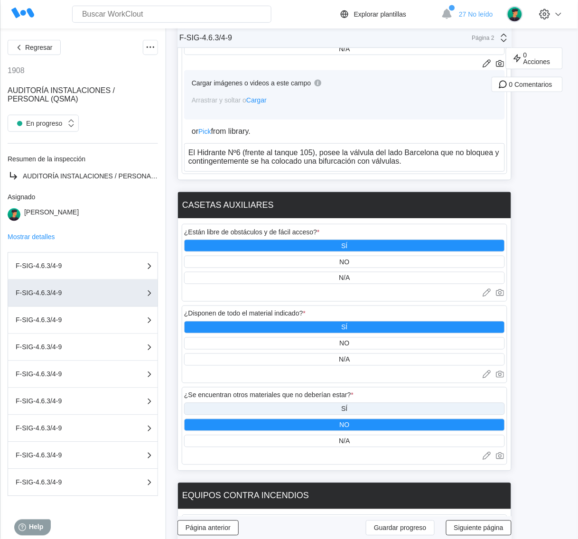
scroll to position [1068, 0]
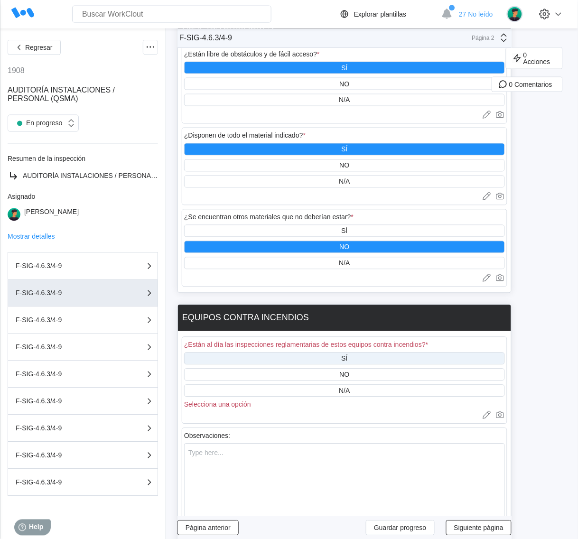
click at [346, 355] on div "SÍ" at bounding box center [344, 359] width 6 height 8
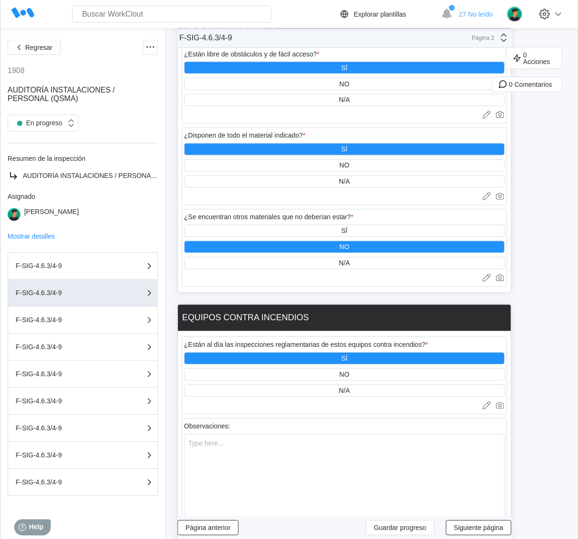
scroll to position [1124, 0]
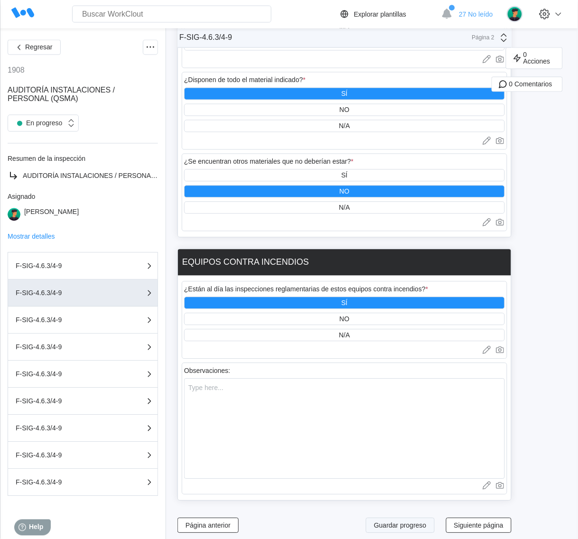
click at [403, 523] on span "Guardar progreso" at bounding box center [400, 526] width 53 height 7
click at [502, 523] on span "Siguiente página" at bounding box center [478, 526] width 49 height 7
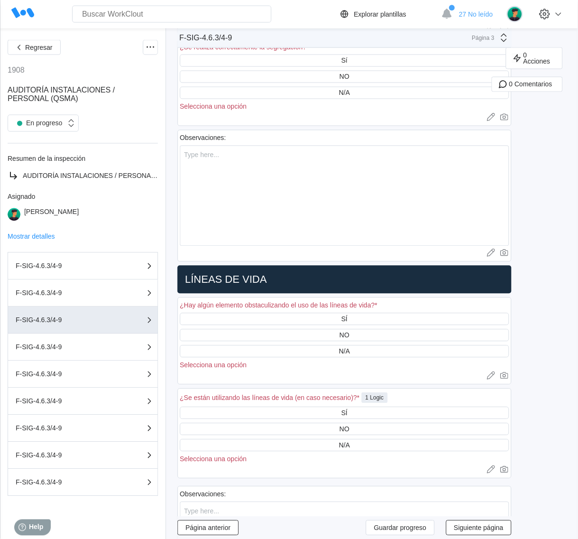
scroll to position [0, 0]
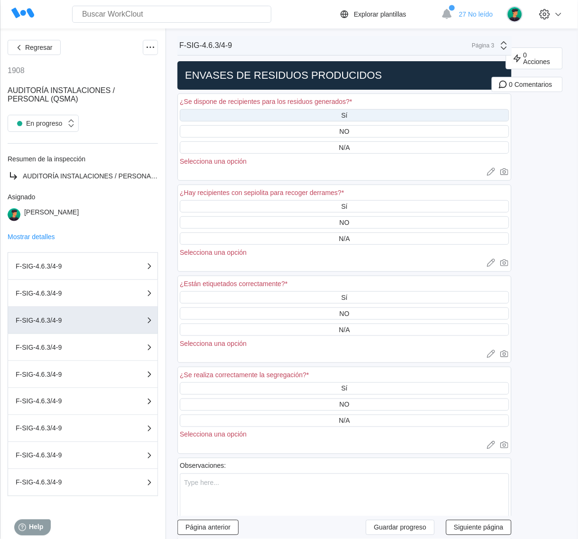
click at [374, 115] on div "Sí" at bounding box center [344, 115] width 329 height 12
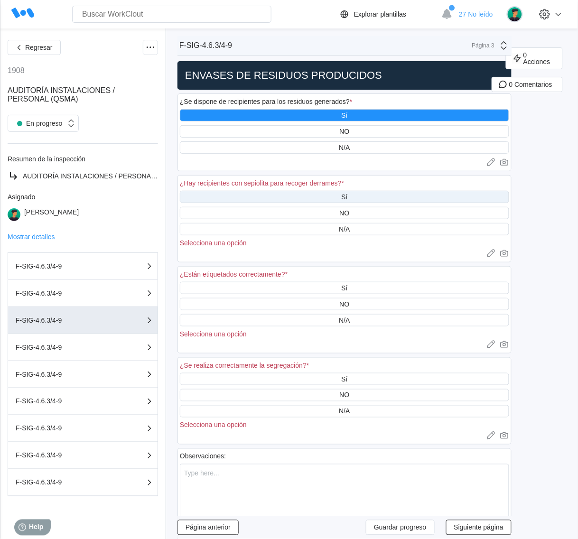
click at [376, 195] on div "Sí" at bounding box center [344, 197] width 329 height 12
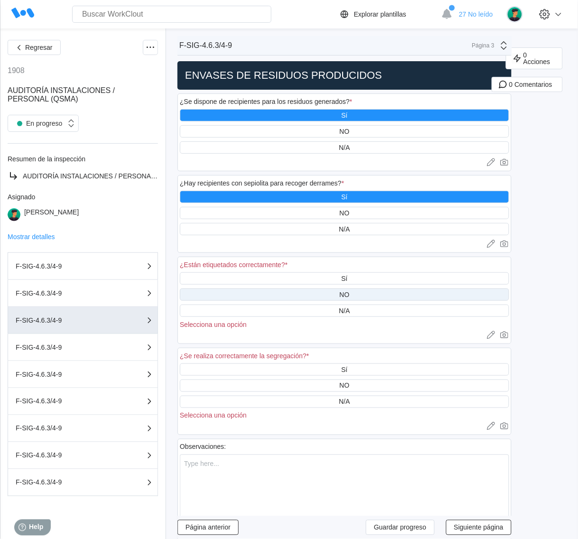
click at [365, 292] on div "NO" at bounding box center [344, 295] width 329 height 12
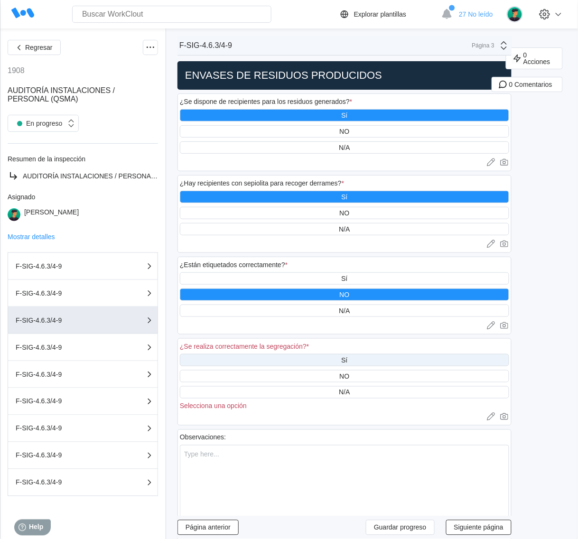
click at [352, 357] on div "Sí" at bounding box center [344, 360] width 329 height 12
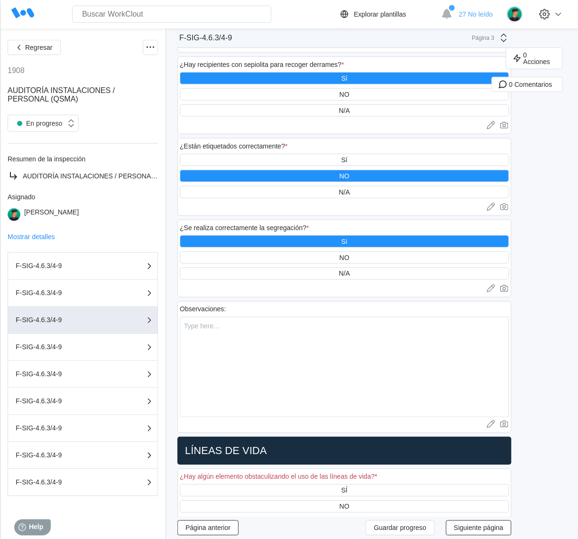
scroll to position [59, 0]
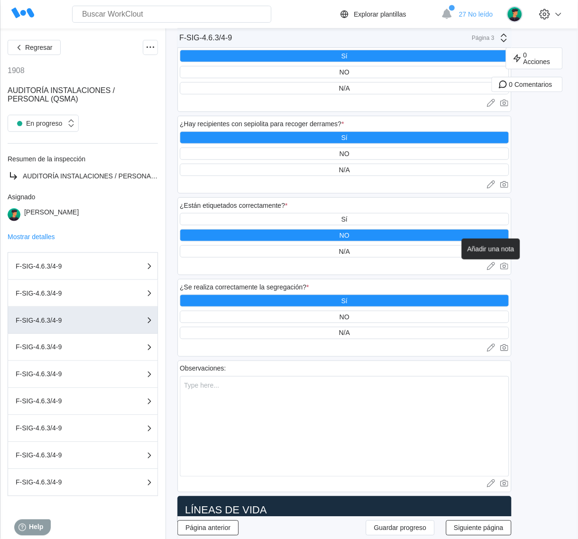
click at [487, 262] on icon at bounding box center [491, 266] width 9 height 9
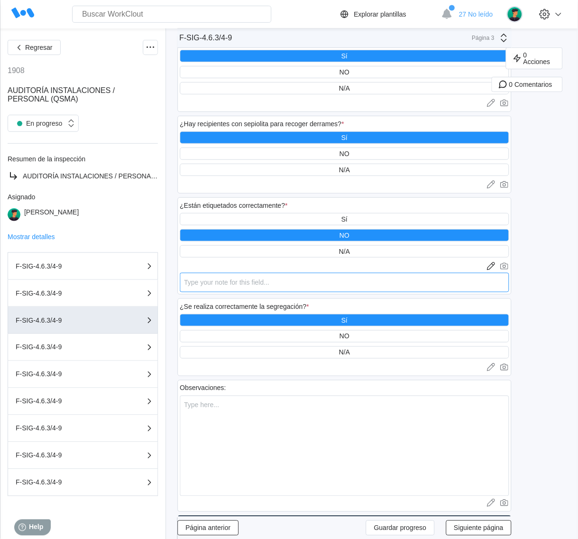
click at [219, 278] on textarea at bounding box center [344, 282] width 329 height 19
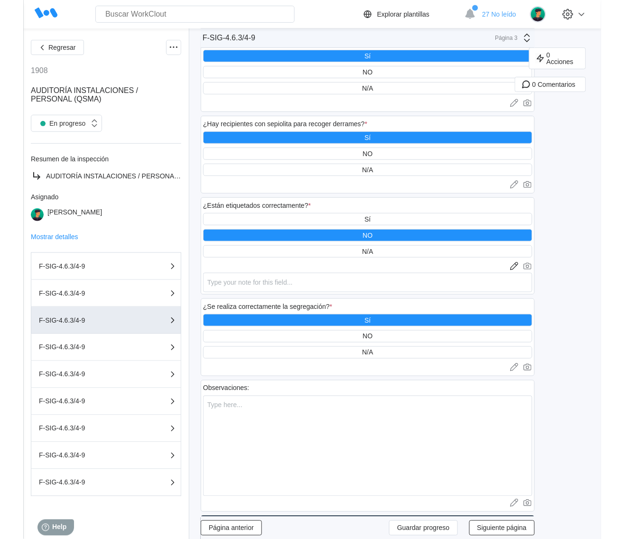
scroll to position [0, 0]
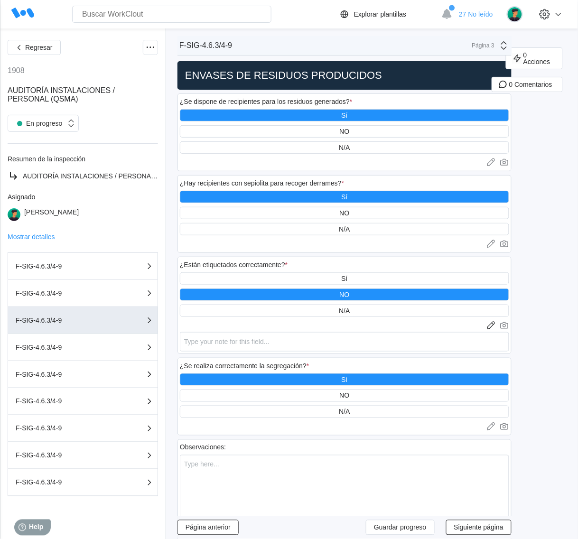
click at [0, 9] on div "Search for anything... Activos • Empleados • Habilidades • Documentos • Problem…" at bounding box center [289, 14] width 578 height 28
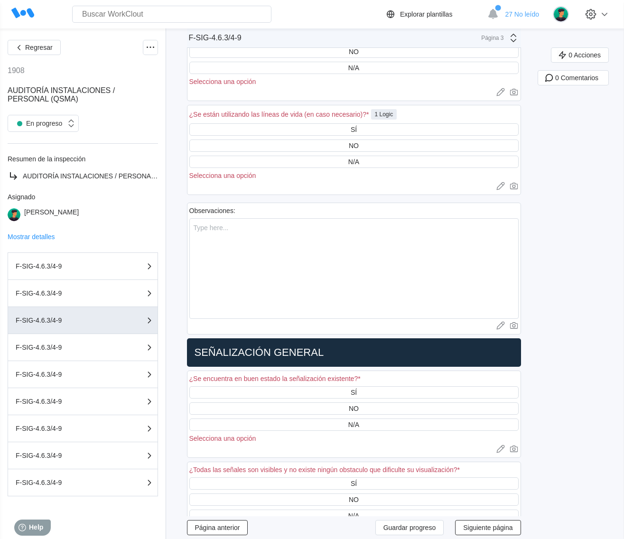
scroll to position [727, 0]
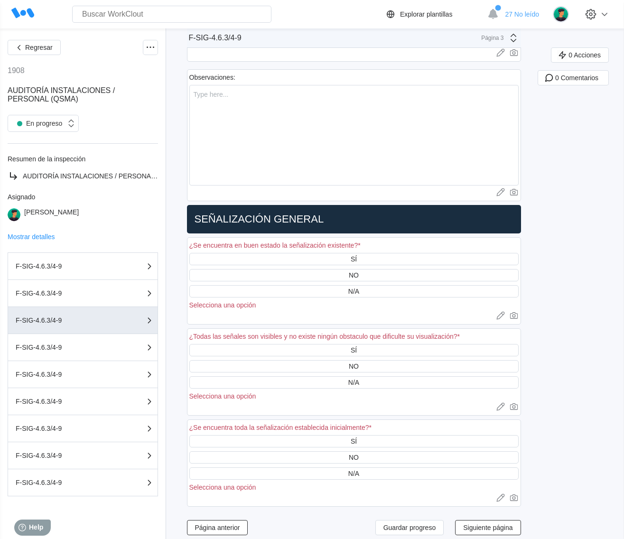
click at [230, 520] on button "Página anterior" at bounding box center [217, 527] width 61 height 15
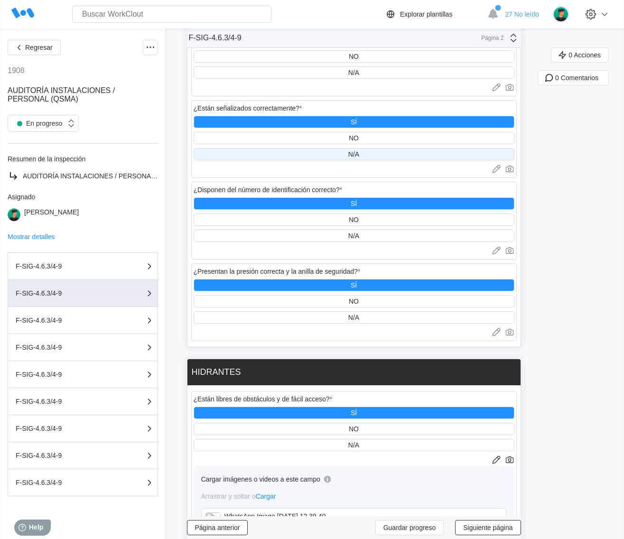
scroll to position [0, 0]
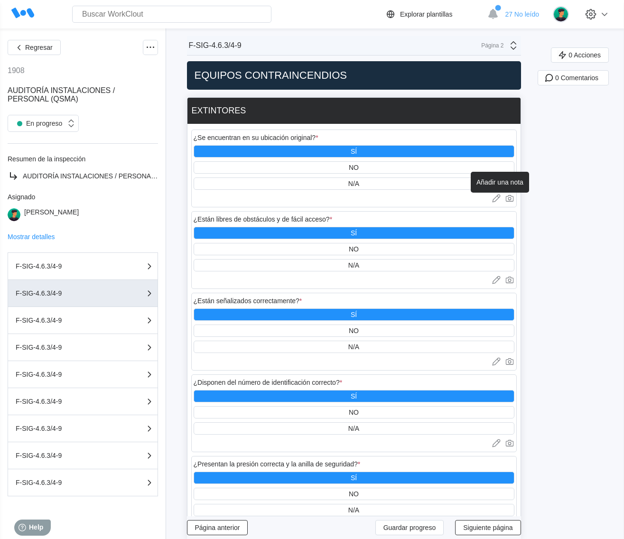
click at [498, 197] on icon at bounding box center [495, 197] width 5 height 5
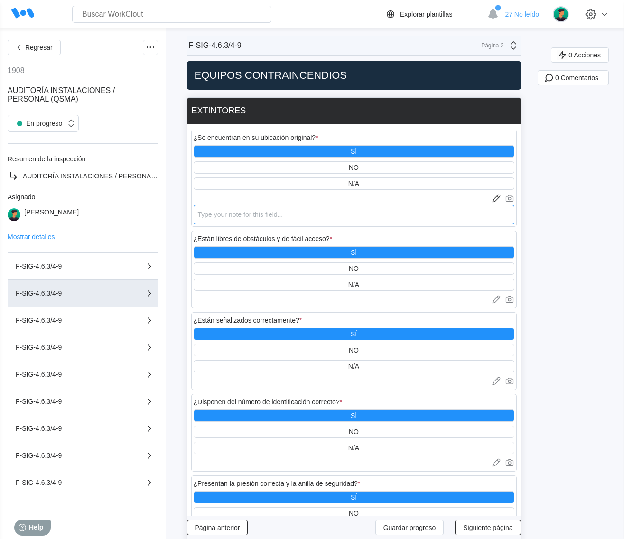
click at [242, 214] on textarea at bounding box center [354, 214] width 321 height 19
paste textarea "Ambas cosas se modificarán cuando se actualicen los planos de incendio en el tr…"
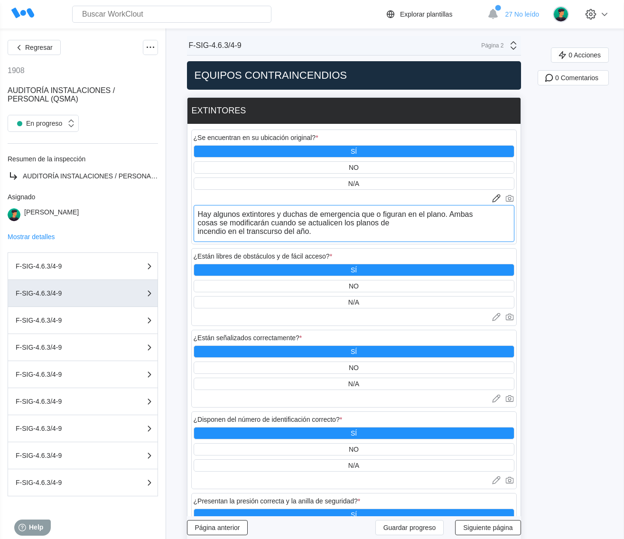
drag, startPoint x: 456, startPoint y: 214, endPoint x: 227, endPoint y: 225, distance: 229.6
click at [227, 225] on textarea "Hay algunos extintores y duchas de emergencia que o figuran en el plano. Ambas …" at bounding box center [354, 223] width 321 height 37
click at [350, 222] on textarea "Hay algunos extintores y duchas de emergencia que o figuran en el plano. Se mod…" at bounding box center [354, 223] width 321 height 37
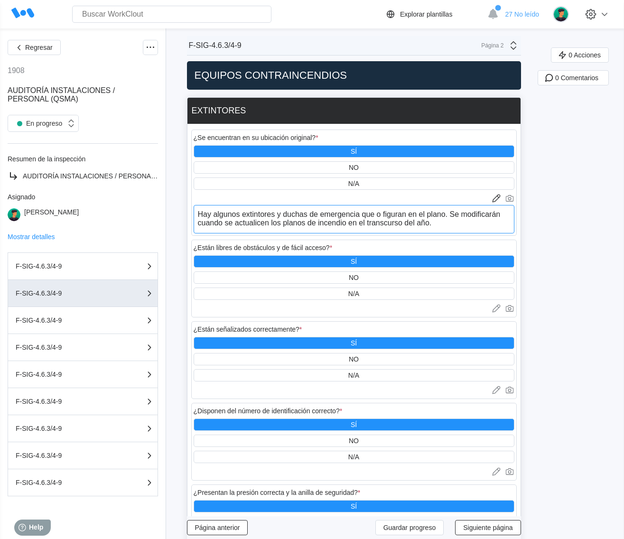
click at [331, 222] on textarea "Hay algunos extintores y duchas de emergencia que o figuran en el plano. Se mod…" at bounding box center [354, 219] width 321 height 28
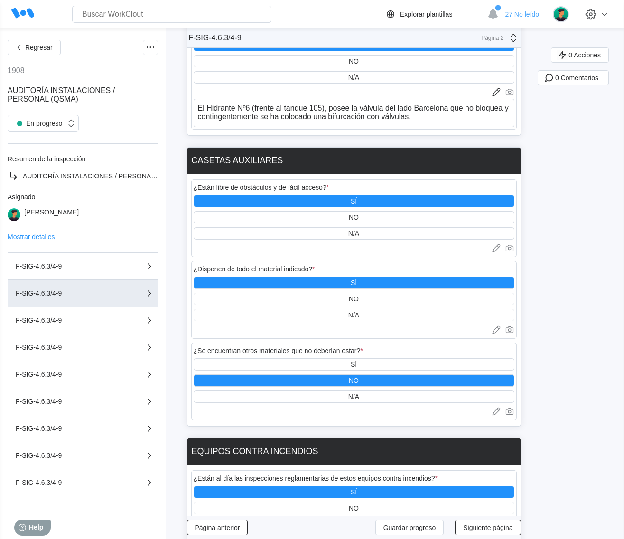
scroll to position [1079, 0]
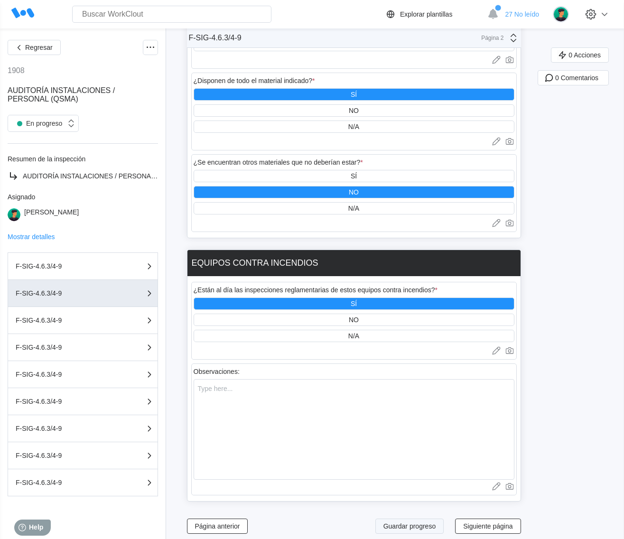
click at [410, 523] on button "Guardar progreso" at bounding box center [410, 526] width 69 height 15
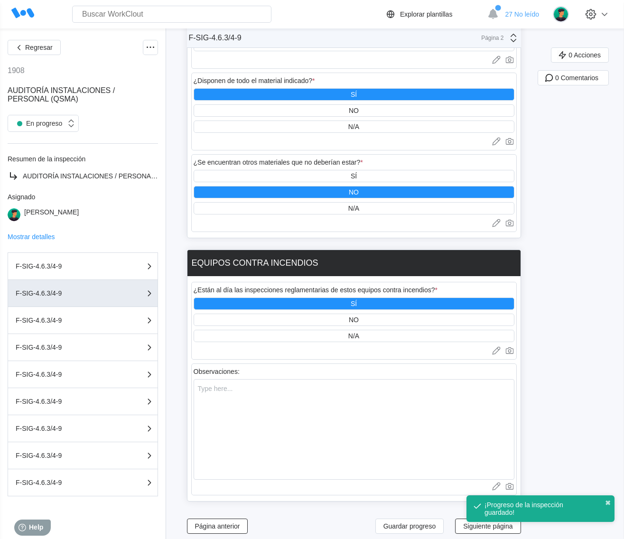
click at [479, 523] on div "¡Progreso de la inspección guardado! ✖" at bounding box center [541, 513] width 152 height 38
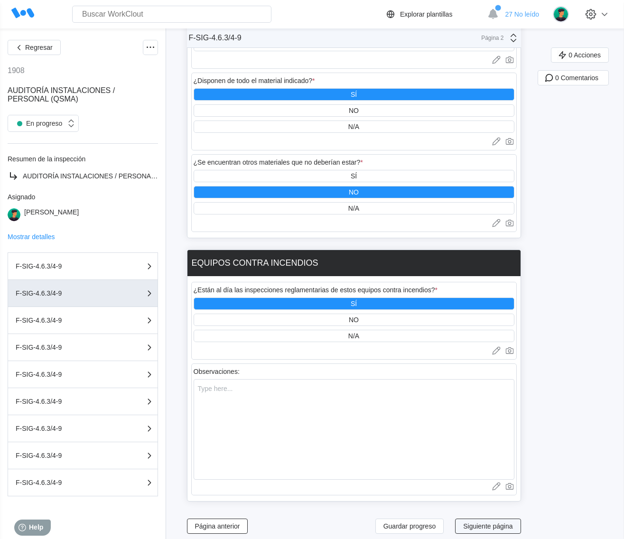
click at [508, 523] on span "Siguiente página" at bounding box center [487, 526] width 49 height 7
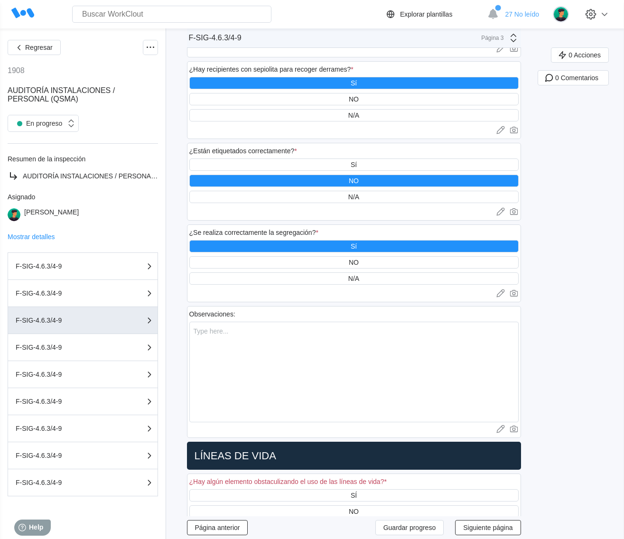
scroll to position [0, 0]
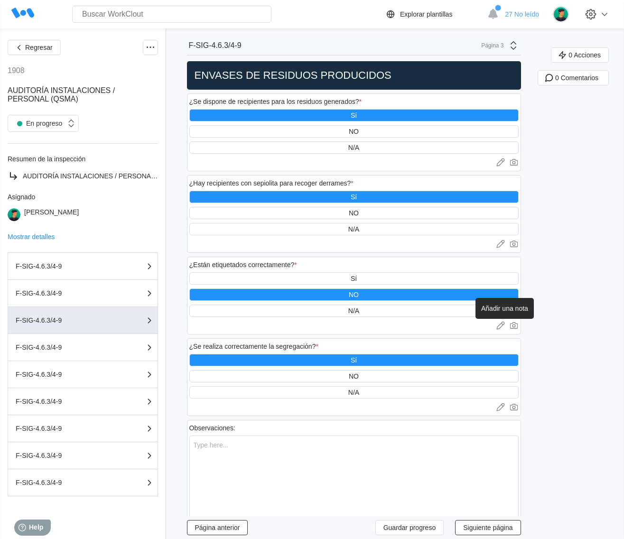
click at [502, 321] on icon at bounding box center [500, 325] width 9 height 9
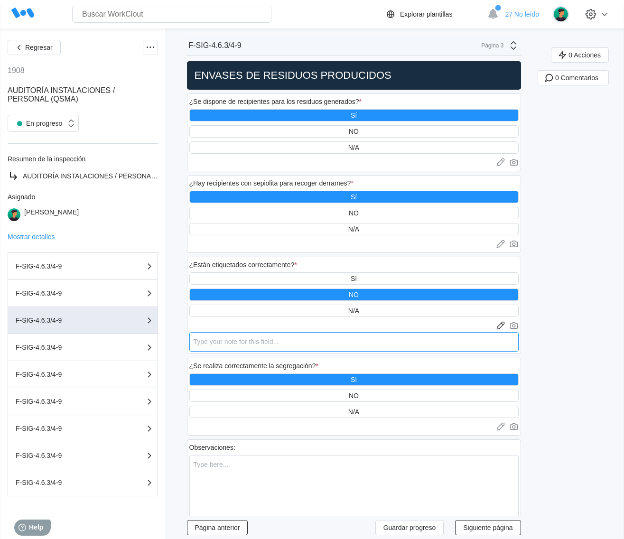
click at [241, 337] on textarea at bounding box center [353, 341] width 329 height 19
paste textarea "Se encontraron los siguientes recipientes sin la identificación correcta: -"
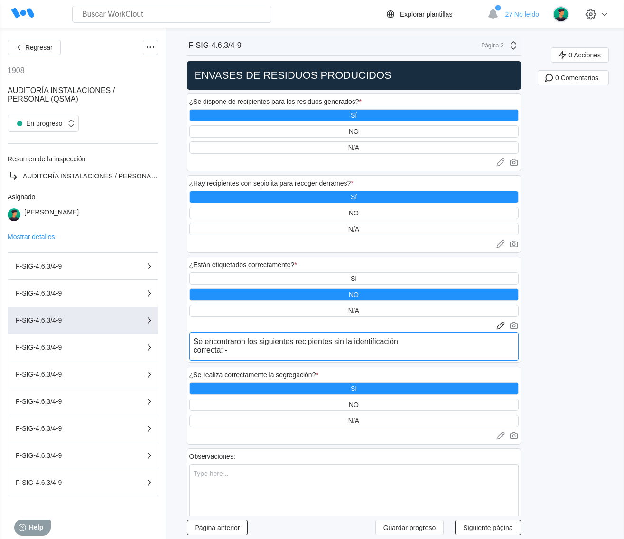
click at [199, 349] on textarea "Se encontraron los siguientes recipientes sin la identificación correcta: -" at bounding box center [353, 346] width 329 height 28
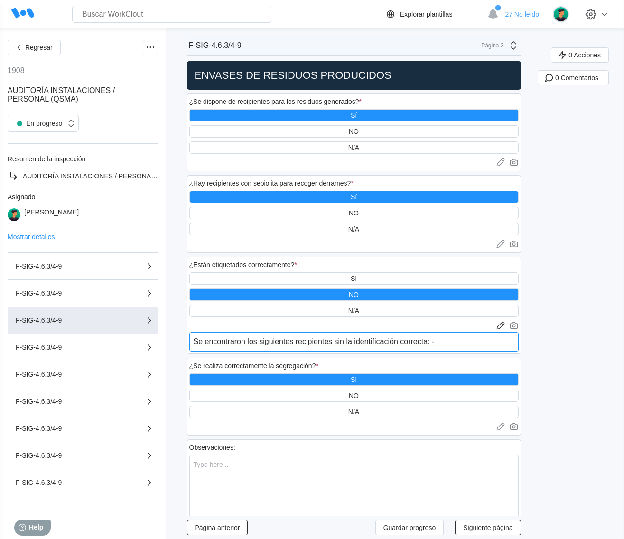
click at [437, 343] on textarea "Se encontraron los siguientes recipientes sin la identificación correcta: -" at bounding box center [353, 341] width 329 height 19
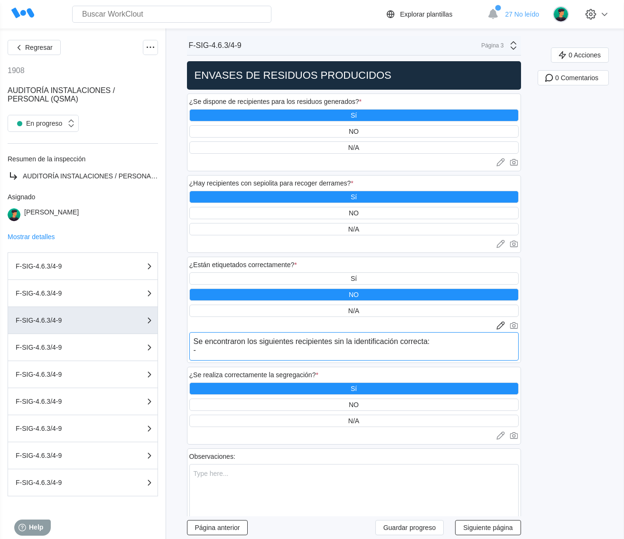
click at [319, 350] on textarea "Se encontraron los siguientes recipientes sin la identificación correcta: -" at bounding box center [353, 346] width 329 height 28
click at [276, 350] on textarea "Se encontraron los siguientes recipientes sin la identificación correcta: - Zon…" at bounding box center [353, 346] width 329 height 28
click at [391, 347] on textarea "Se encontraron los siguientes recipientes sin la identificación correcta: - Zon…" at bounding box center [353, 346] width 329 height 28
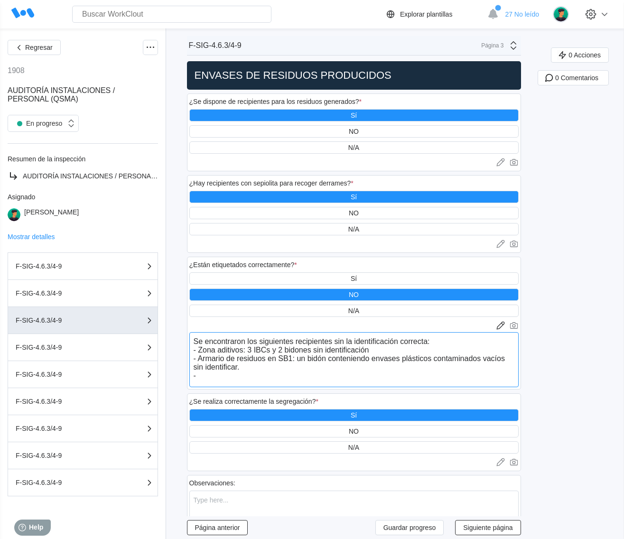
click at [248, 368] on textarea "Se encontraron los siguientes recipientes sin la identificación correcta: - Zon…" at bounding box center [353, 359] width 329 height 55
click at [273, 375] on textarea "Se encontraron los siguientes recipientes sin la identificación correcta: - Zon…" at bounding box center [353, 359] width 329 height 55
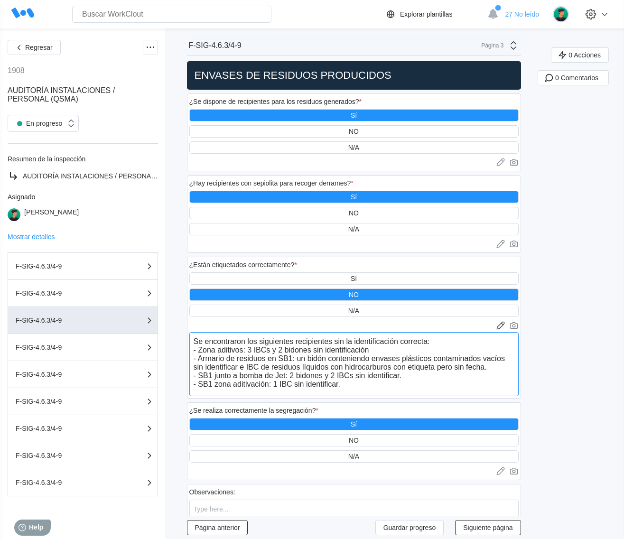
click at [266, 383] on textarea "Se encontraron los siguientes recipientes sin la identificación correcta: - Zon…" at bounding box center [353, 364] width 329 height 64
click at [363, 387] on textarea "Se encontraron los siguientes recipientes sin la identificación correcta: - Zon…" at bounding box center [353, 364] width 329 height 64
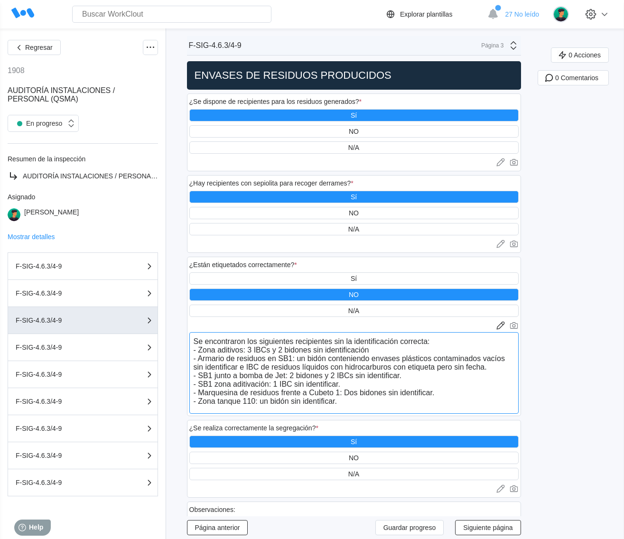
drag, startPoint x: 367, startPoint y: 404, endPoint x: 206, endPoint y: 411, distance: 161.6
click at [361, 404] on textarea "Se encontraron los siguientes recipientes sin la identificación correcta: - Zon…" at bounding box center [353, 373] width 329 height 82
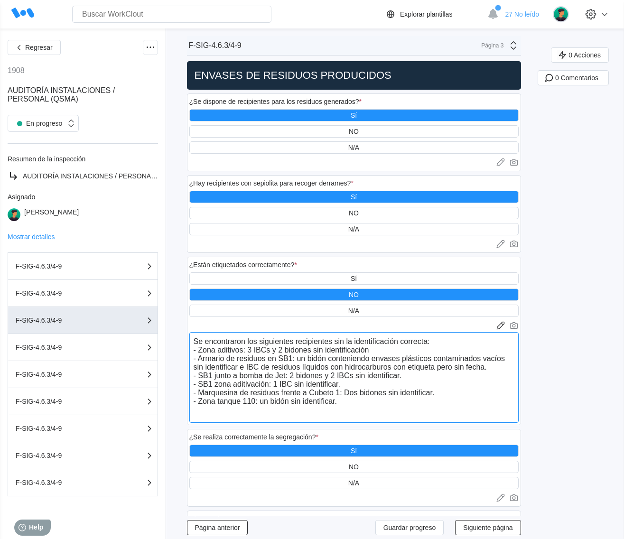
paste textarea "- Zona tanque 110: un bidón sin identificar."
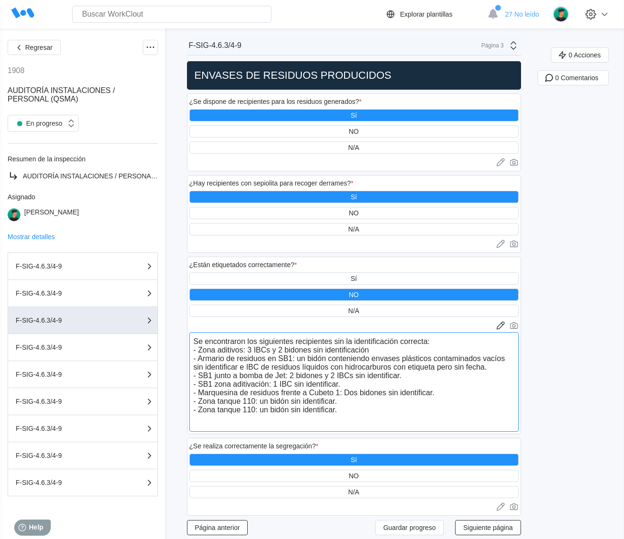
paste textarea "- Zona tanque 110: un bidón sin identificar."
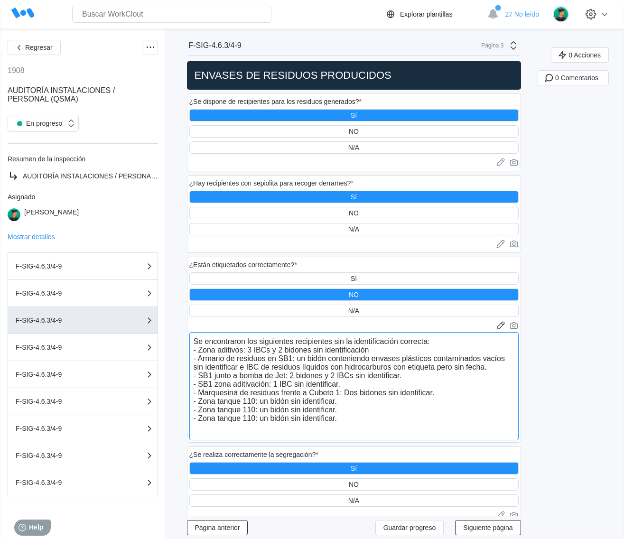
paste textarea "- Zona tanque 110: un bidón sin identificar."
click at [259, 409] on textarea "Se encontraron los siguientes recipientes sin la identificación correcta: - Zon…" at bounding box center [353, 386] width 329 height 108
drag, startPoint x: 258, startPoint y: 420, endPoint x: 252, endPoint y: 423, distance: 6.8
click at [252, 423] on textarea "Se encontraron los siguientes recipientes sin la identificación correcta: - Zon…" at bounding box center [353, 386] width 329 height 108
click at [269, 421] on textarea "Se encontraron los siguientes recipientes sin la identificación correcta: - Zon…" at bounding box center [353, 386] width 329 height 108
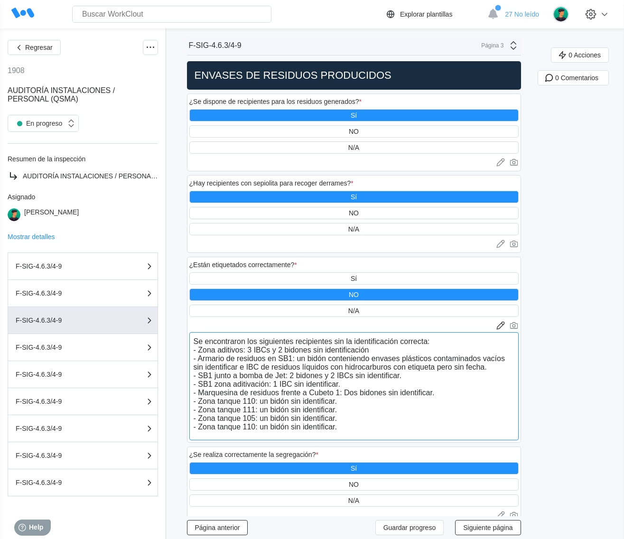
click at [269, 421] on textarea "Se encontraron los siguientes recipientes sin la identificación correcta: - Zon…" at bounding box center [353, 386] width 329 height 108
click at [286, 421] on textarea "Se encontraron los siguientes recipientes sin la identificación correcta: - Zon…" at bounding box center [353, 386] width 329 height 108
click at [258, 430] on textarea "Se encontraron los siguientes recipientes sin la identificación correcta: - Zon…" at bounding box center [353, 386] width 329 height 108
click at [364, 429] on textarea "Se encontraron los siguientes recipientes sin la identificación correcta: - Zon…" at bounding box center [353, 386] width 329 height 108
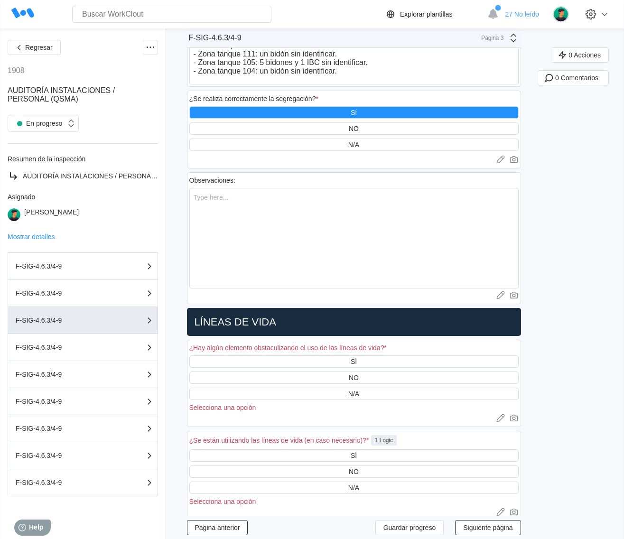
scroll to position [475, 0]
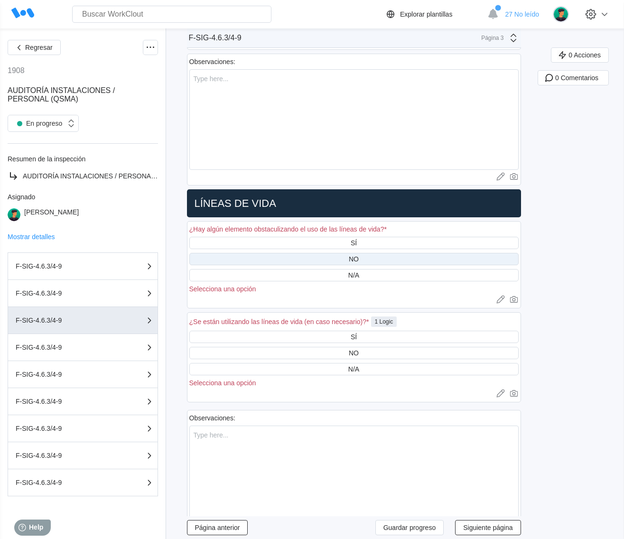
click at [372, 253] on div "NO" at bounding box center [353, 259] width 329 height 12
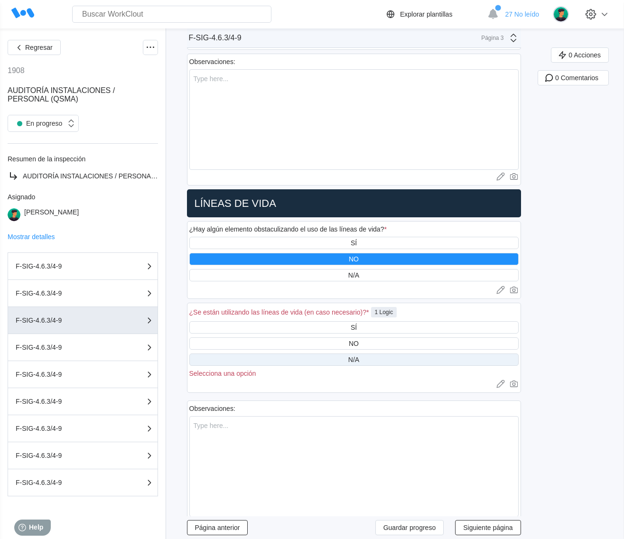
click at [368, 358] on div "N/A" at bounding box center [353, 360] width 329 height 12
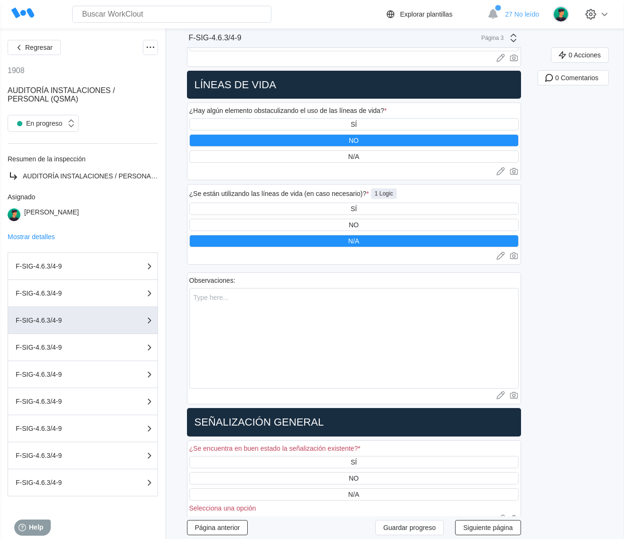
scroll to position [653, 0]
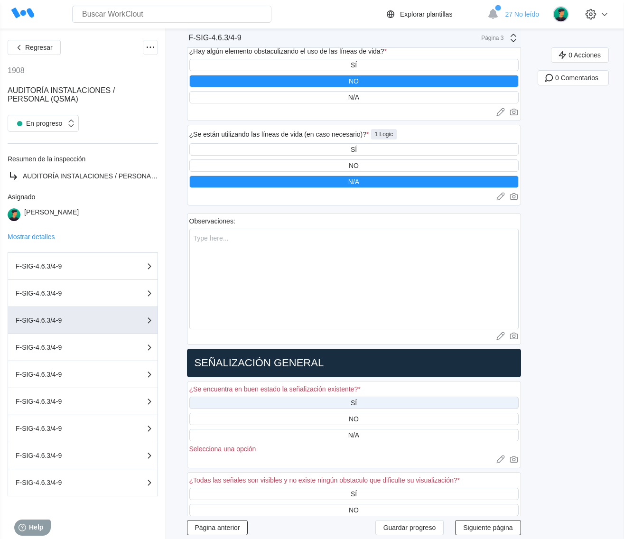
click at [369, 397] on div "SÍ" at bounding box center [353, 403] width 329 height 12
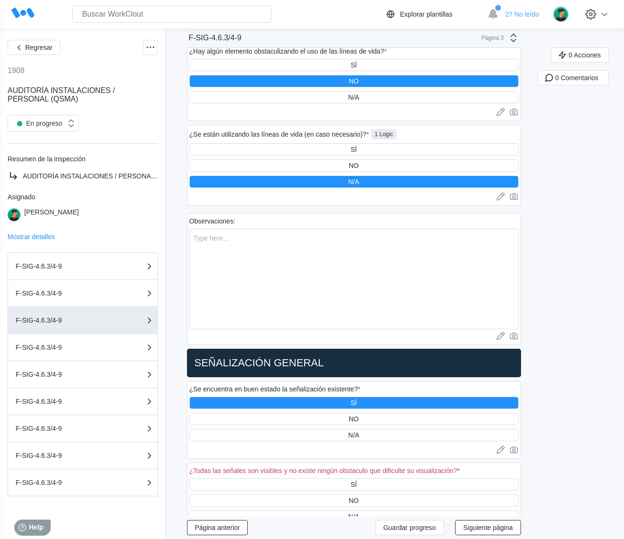
scroll to position [772, 0]
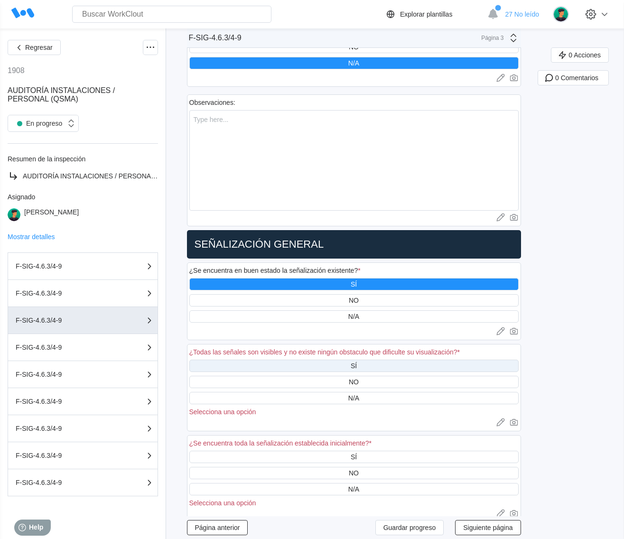
click at [357, 362] on div "SÍ" at bounding box center [354, 366] width 6 height 8
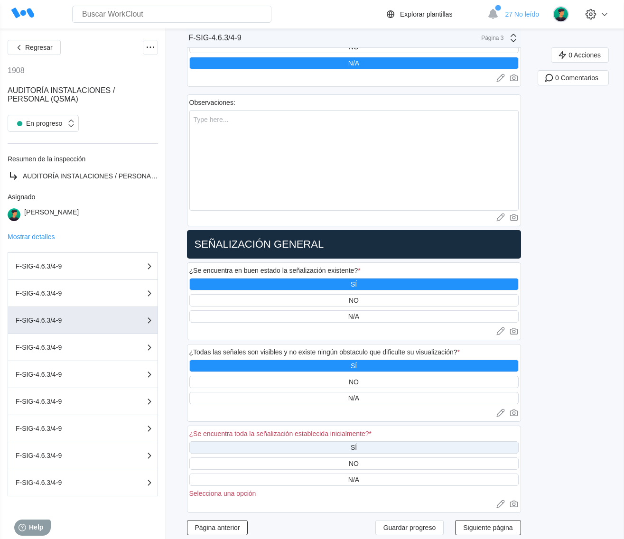
click at [370, 442] on div "SÍ" at bounding box center [353, 448] width 329 height 12
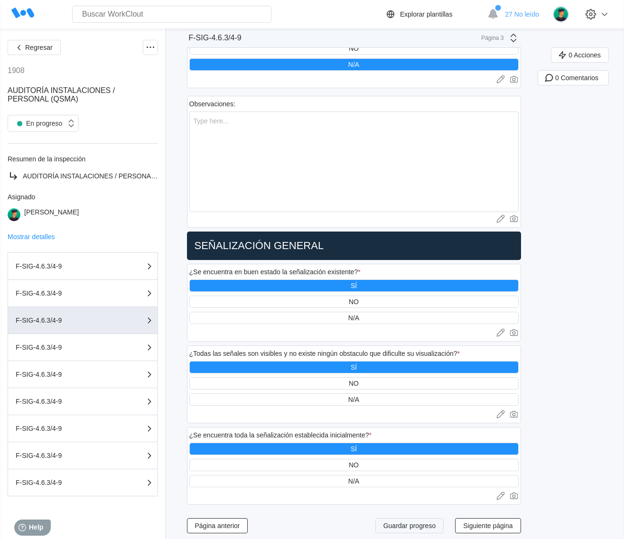
drag, startPoint x: 422, startPoint y: 521, endPoint x: 428, endPoint y: 522, distance: 6.2
click at [422, 523] on span "Guardar progreso" at bounding box center [410, 526] width 53 height 7
click at [498, 523] on span "Siguiente página" at bounding box center [487, 526] width 49 height 7
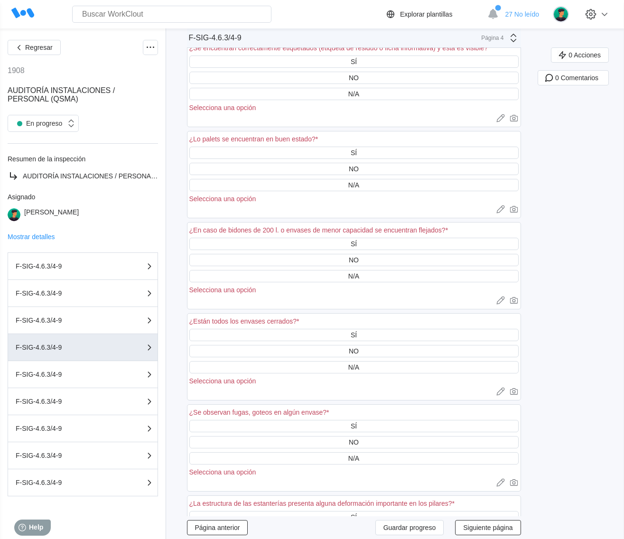
scroll to position [0, 0]
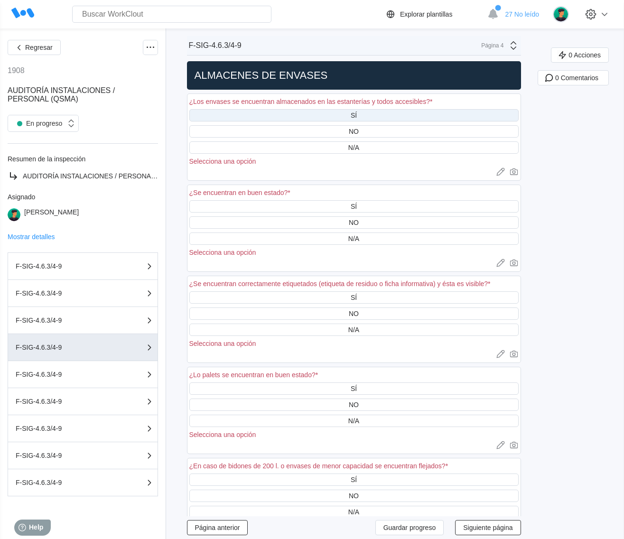
click at [237, 112] on div "SÍ" at bounding box center [353, 115] width 329 height 12
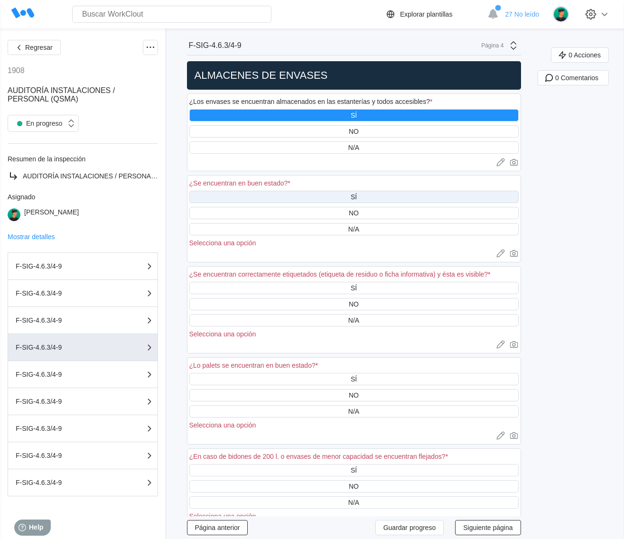
click at [368, 196] on div "SÍ" at bounding box center [353, 197] width 329 height 12
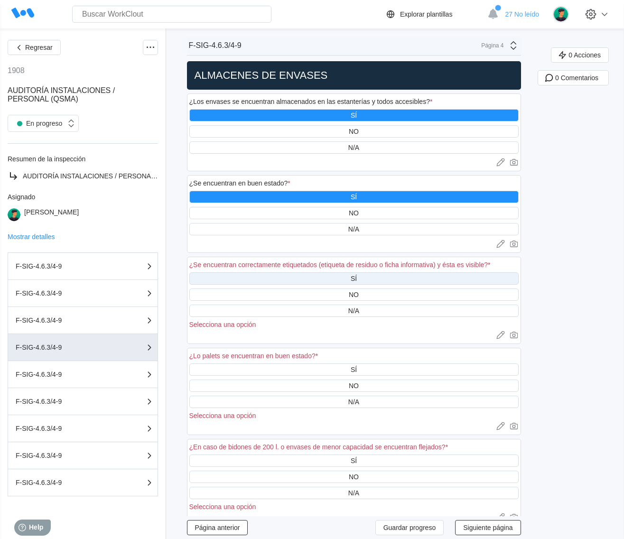
click at [343, 273] on div "SÍ" at bounding box center [353, 279] width 329 height 12
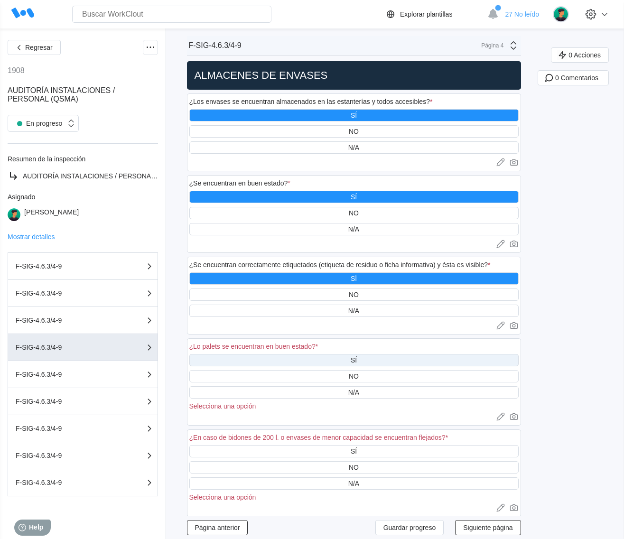
click at [381, 356] on div "SÍ" at bounding box center [353, 360] width 329 height 12
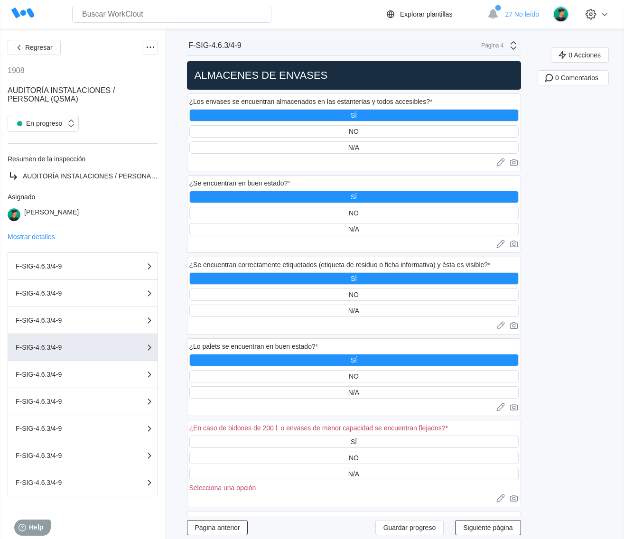
scroll to position [119, 0]
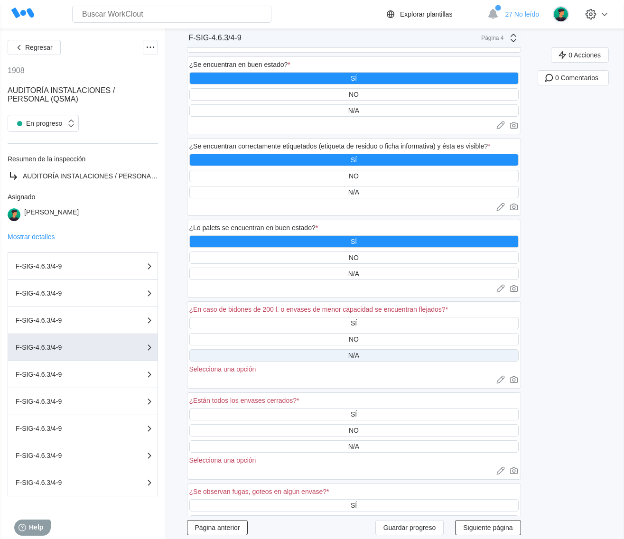
click at [368, 354] on div "N/A" at bounding box center [353, 355] width 329 height 12
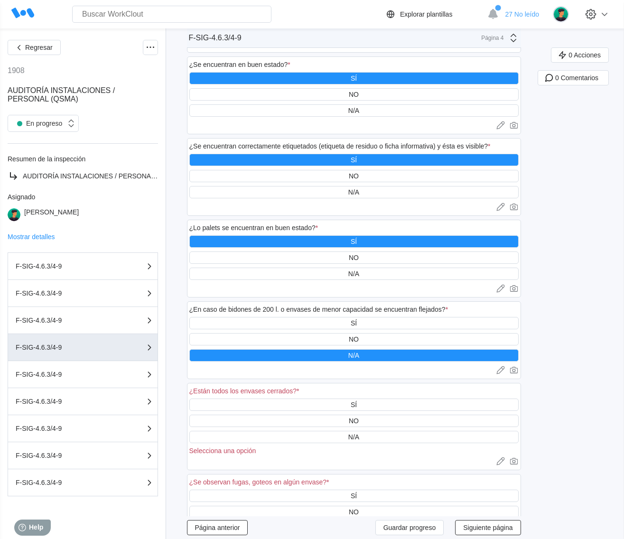
scroll to position [178, 0]
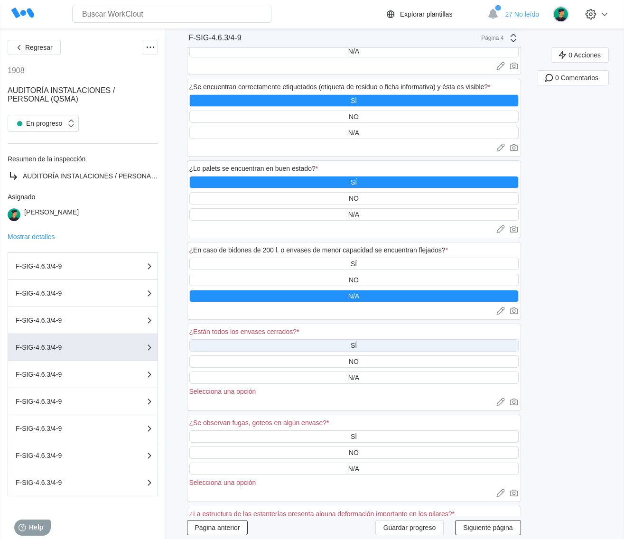
click at [369, 343] on div "SÍ" at bounding box center [353, 345] width 329 height 12
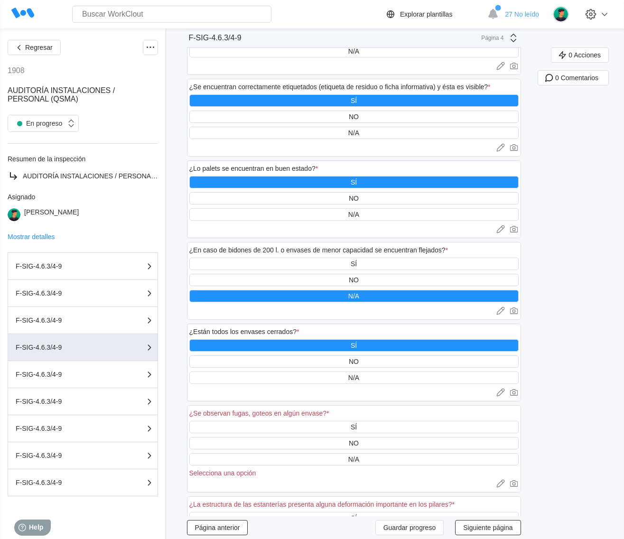
scroll to position [237, 0]
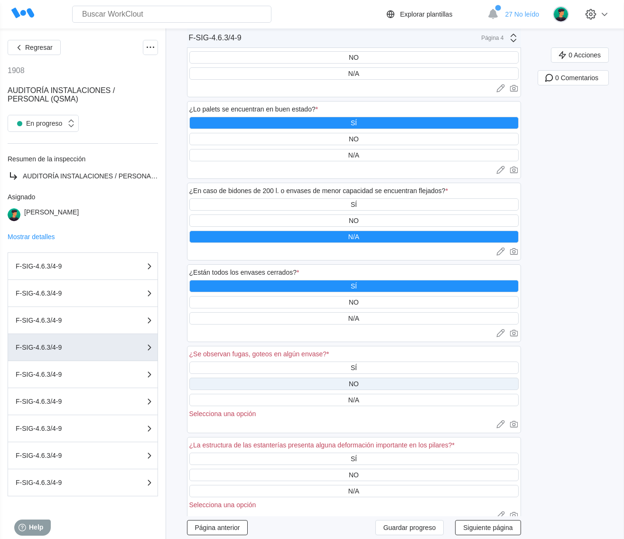
click at [374, 378] on div "NO" at bounding box center [353, 384] width 329 height 12
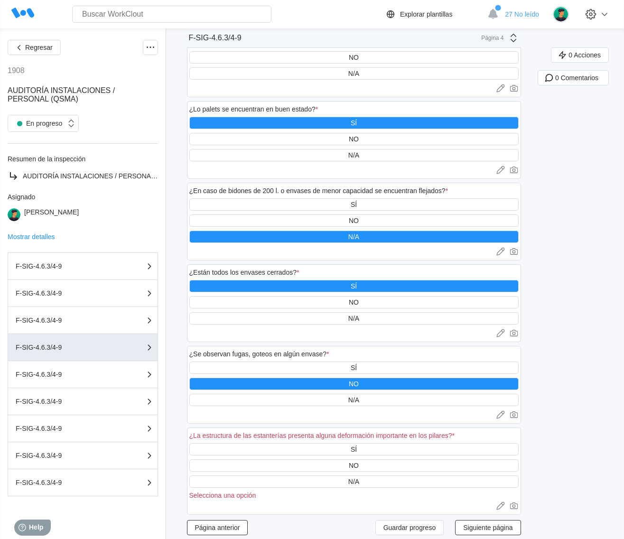
scroll to position [356, 0]
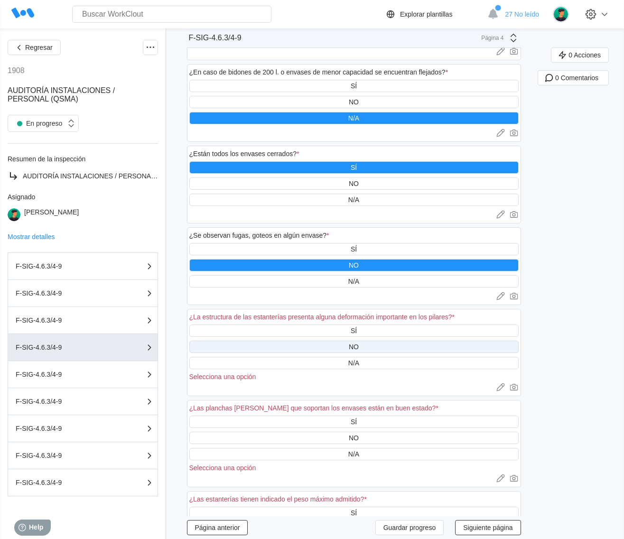
click at [379, 341] on div "NO" at bounding box center [353, 347] width 329 height 12
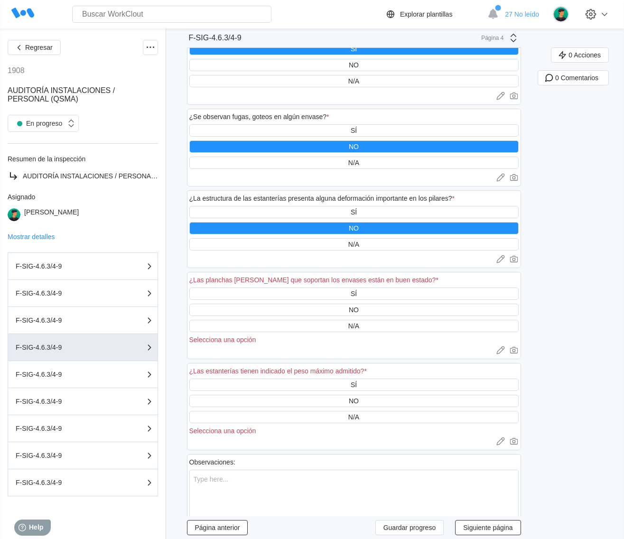
scroll to position [534, 0]
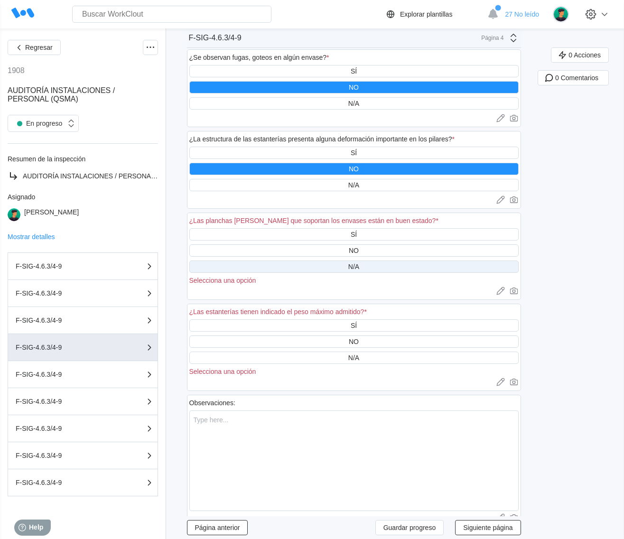
click at [371, 264] on div "N/A" at bounding box center [353, 267] width 329 height 12
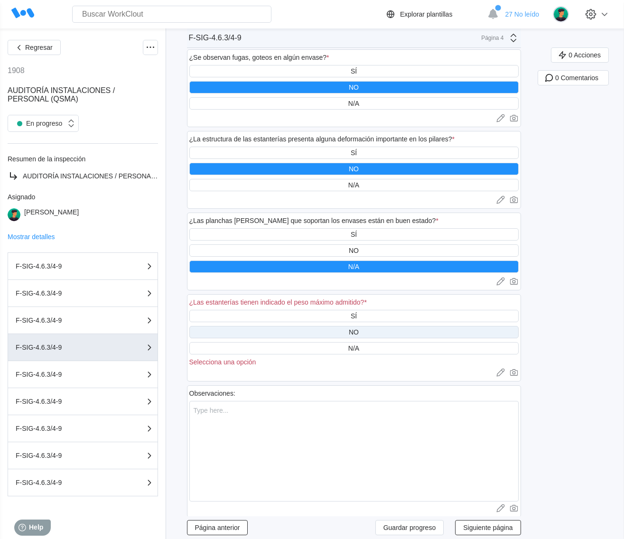
click at [376, 326] on div "NO" at bounding box center [353, 332] width 329 height 12
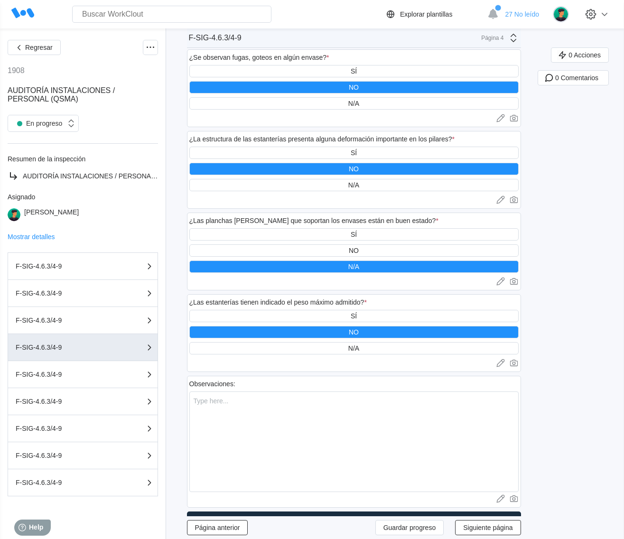
scroll to position [712, 0]
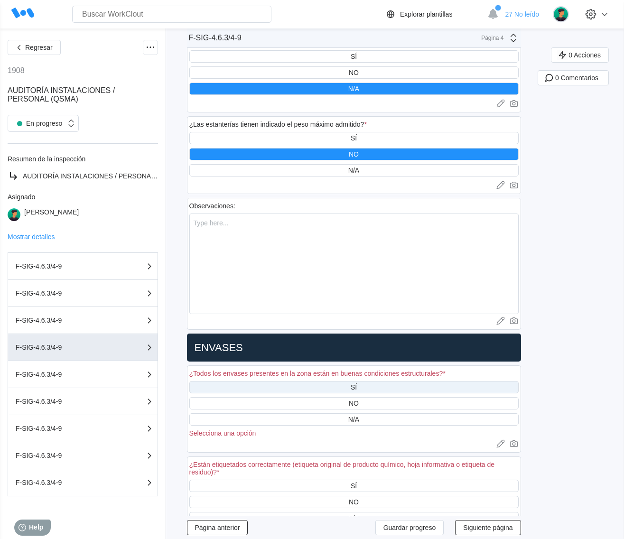
click at [418, 381] on div "SÍ" at bounding box center [353, 387] width 329 height 12
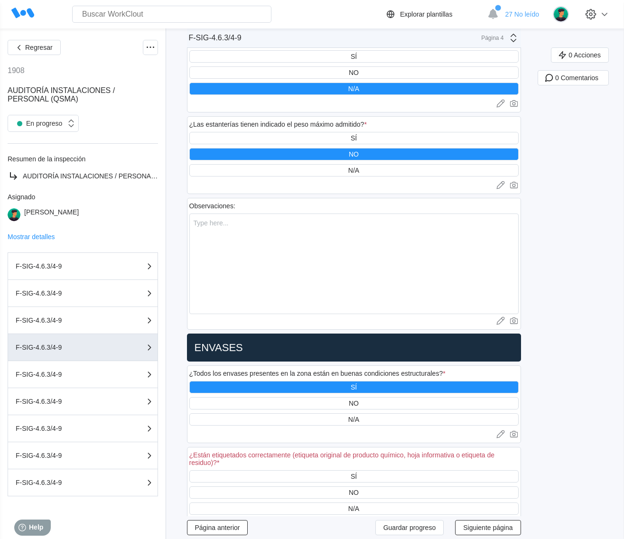
scroll to position [772, 0]
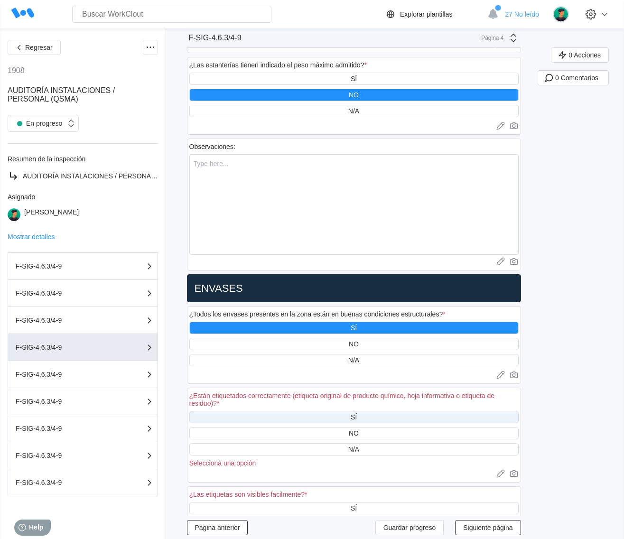
click at [357, 414] on div "SÍ" at bounding box center [354, 418] width 6 height 8
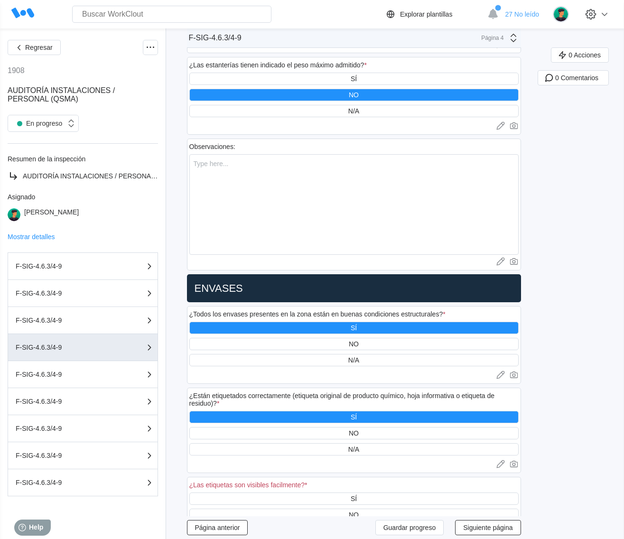
scroll to position [831, 0]
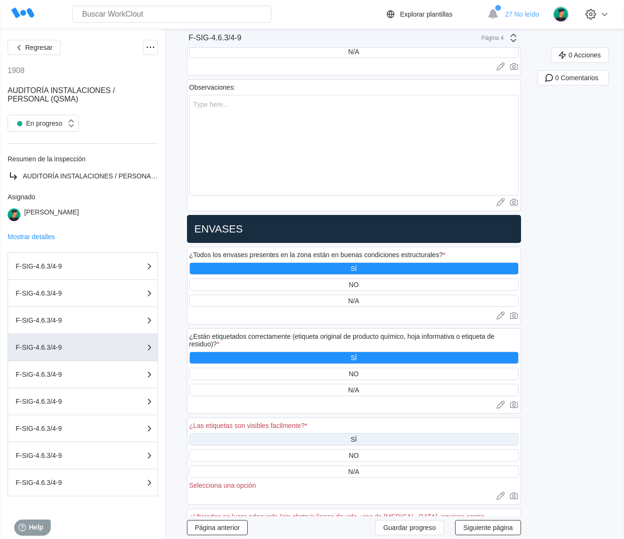
click at [369, 433] on div "SÍ" at bounding box center [353, 439] width 329 height 12
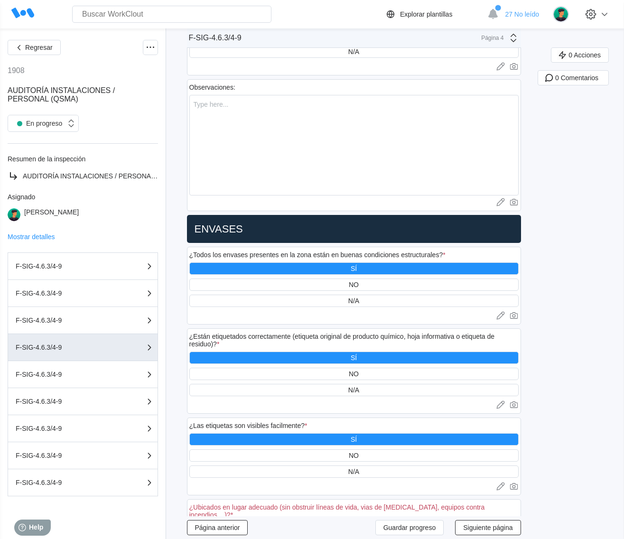
scroll to position [890, 0]
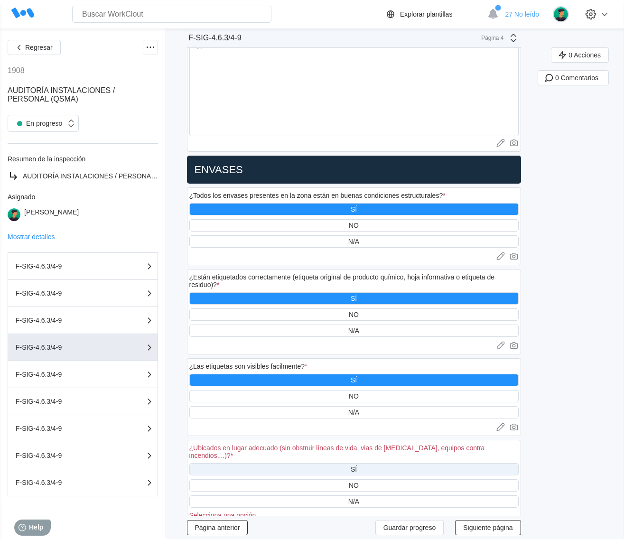
click at [380, 463] on div "SÍ" at bounding box center [353, 469] width 329 height 12
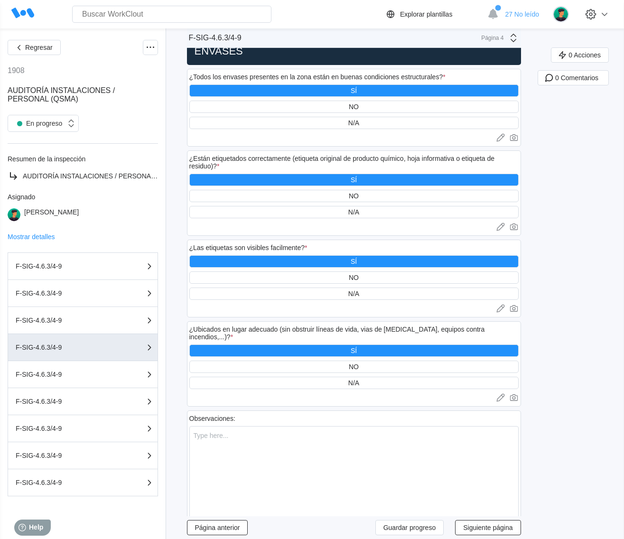
scroll to position [1036, 0]
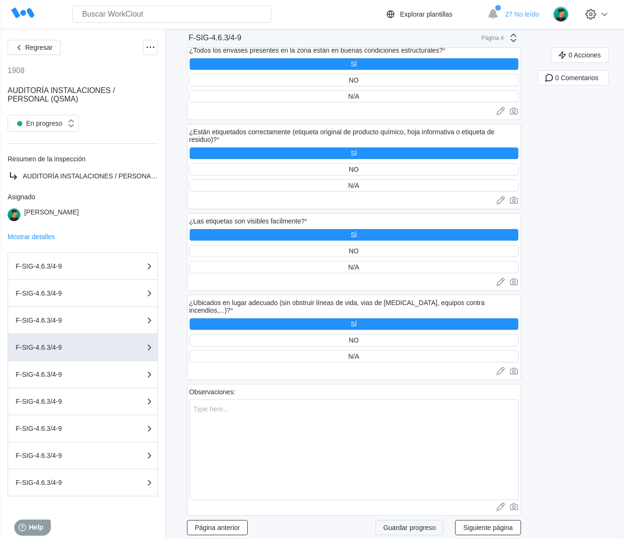
click at [410, 525] on span "Guardar progreso" at bounding box center [410, 528] width 53 height 7
click at [221, 520] on button "Página anterior" at bounding box center [217, 527] width 61 height 15
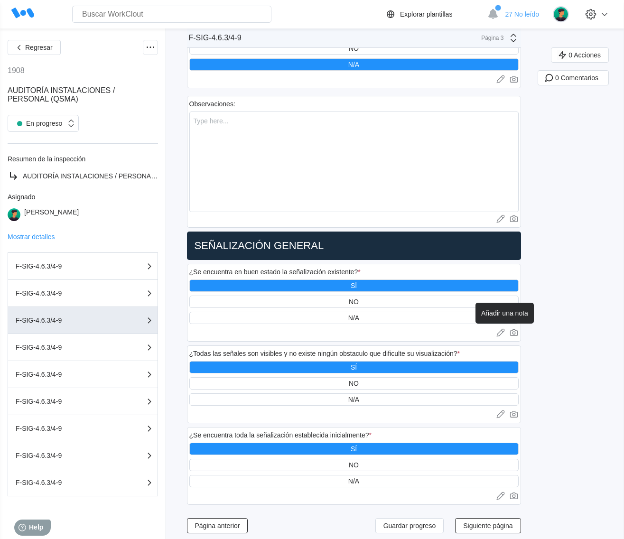
click at [501, 328] on icon at bounding box center [500, 332] width 9 height 9
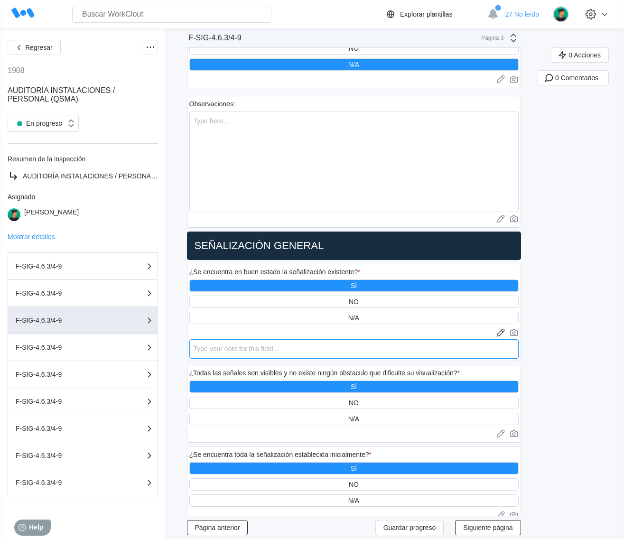
click at [312, 339] on textarea at bounding box center [353, 348] width 329 height 19
paste textarea "En algunos cuadros eléctricos es necesario renovar la pegatina de identificació…"
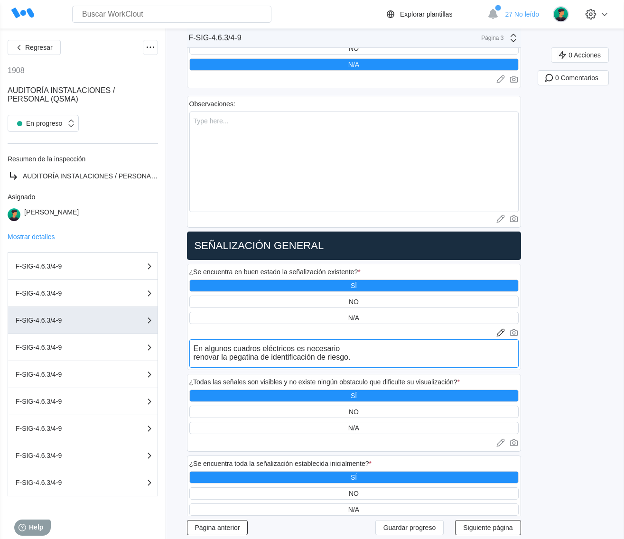
click at [369, 343] on textarea "En algunos cuadros eléctricos es necesario renovar la pegatina de identificació…" at bounding box center [353, 353] width 329 height 28
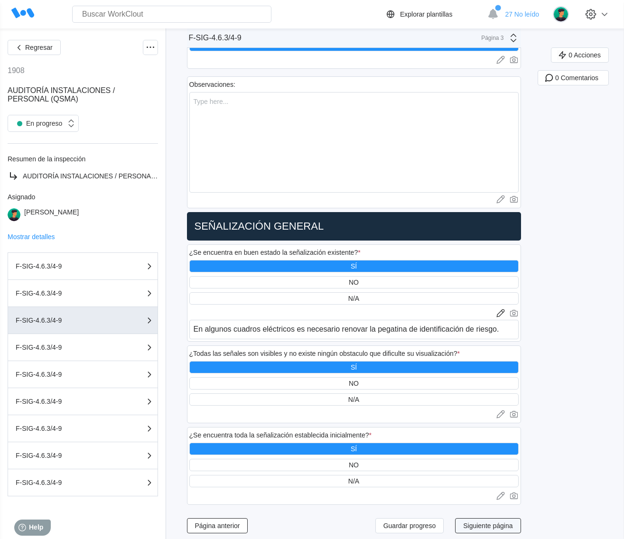
click at [497, 523] on span "Siguiente página" at bounding box center [487, 526] width 49 height 7
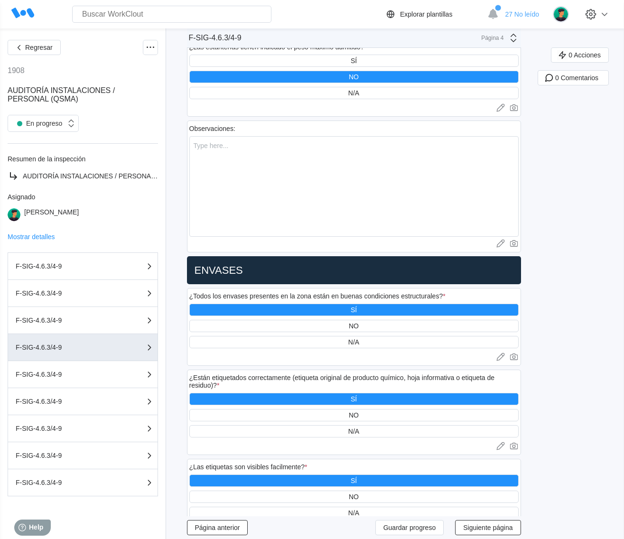
scroll to position [1036, 0]
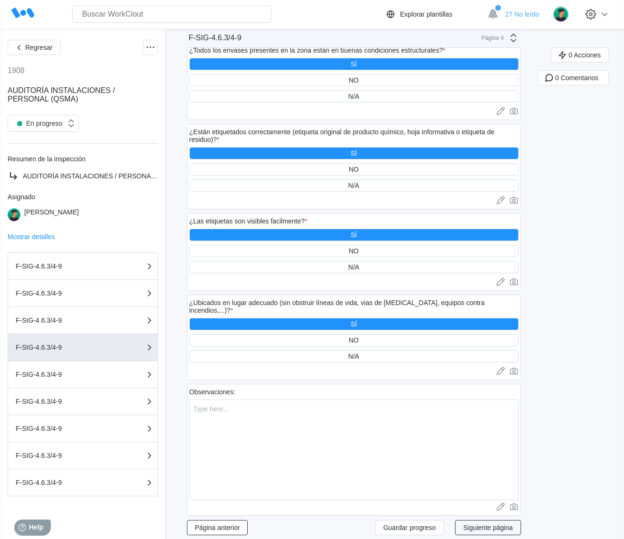
click at [502, 525] on span "Siguiente página" at bounding box center [487, 528] width 49 height 7
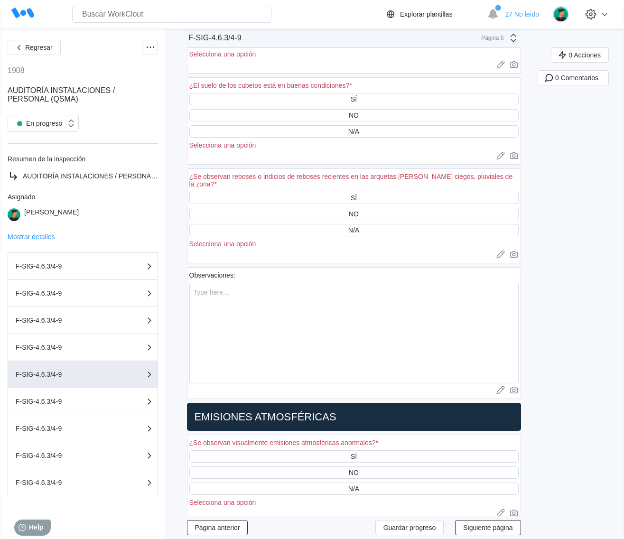
scroll to position [0, 0]
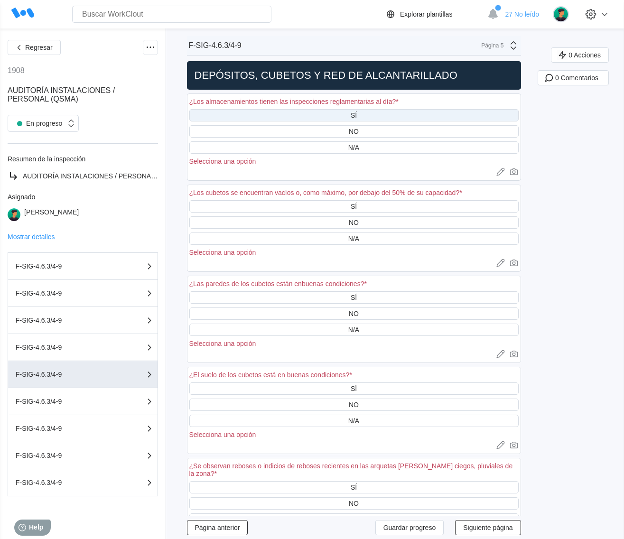
click at [357, 112] on div "SÍ" at bounding box center [354, 116] width 6 height 8
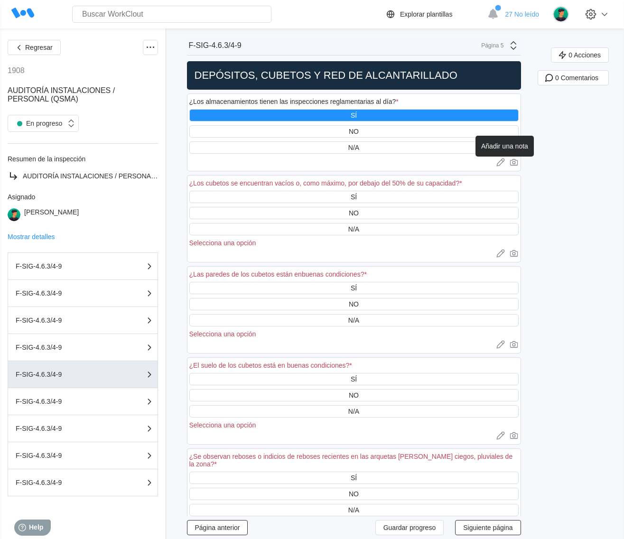
click at [502, 158] on icon at bounding box center [500, 162] width 9 height 9
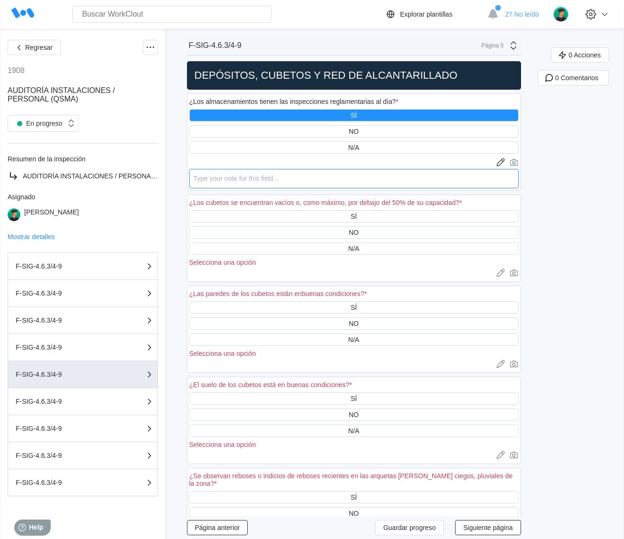
click at [254, 178] on textarea at bounding box center [353, 178] width 329 height 19
paste textarea "De acuerdo a lo indicado en listado de control: "Revisiones equipos sujetos a S…"
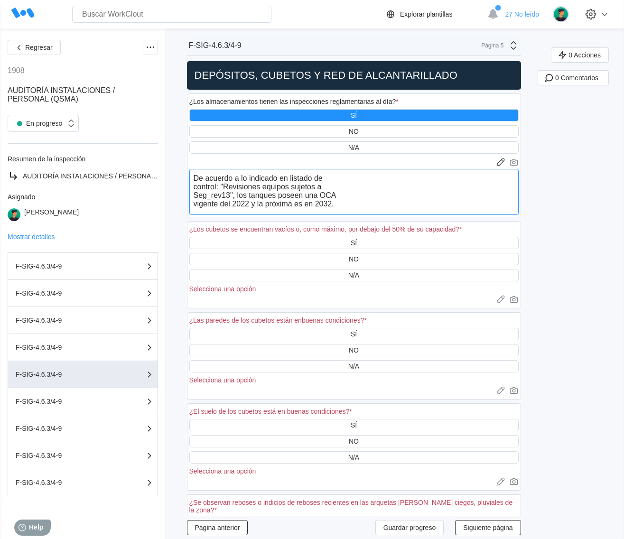
click at [358, 179] on textarea "De acuerdo a lo indicado en listado de control: "Revisiones equipos sujetos a S…" at bounding box center [353, 192] width 329 height 46
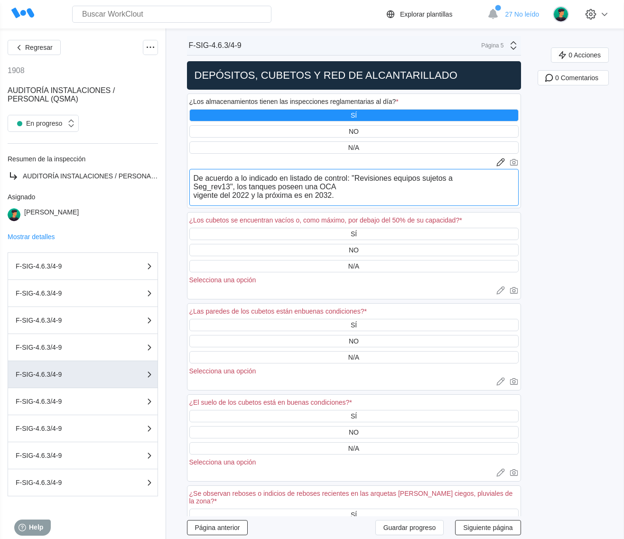
click at [478, 180] on textarea "De acuerdo a lo indicado en listado de control: "Revisiones equipos sujetos a S…" at bounding box center [353, 187] width 329 height 37
click at [457, 190] on textarea "De acuerdo a lo indicado en listado de control: "Revisiones equipos sujetos a S…" at bounding box center [353, 187] width 329 height 37
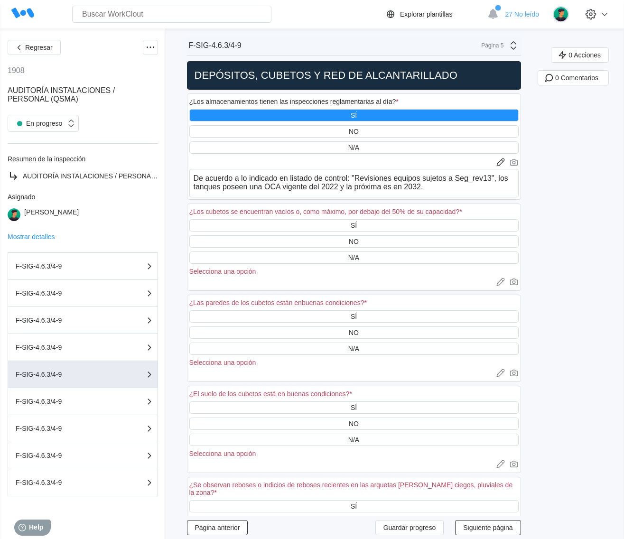
click at [385, 222] on div "SÍ" at bounding box center [353, 225] width 329 height 12
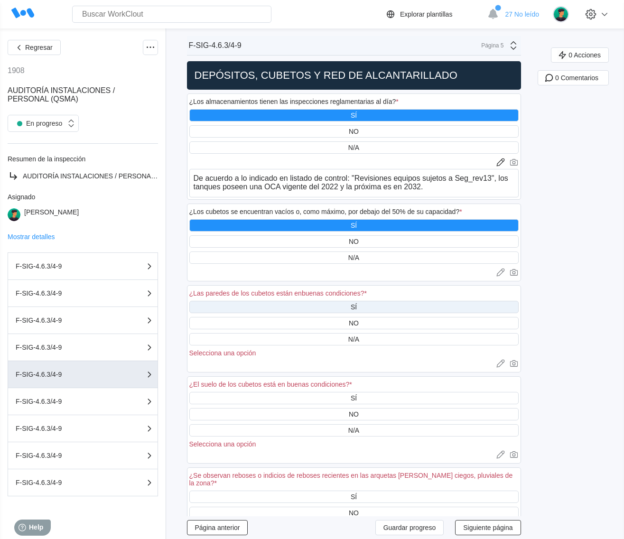
click at [368, 304] on div "SÍ" at bounding box center [353, 307] width 329 height 12
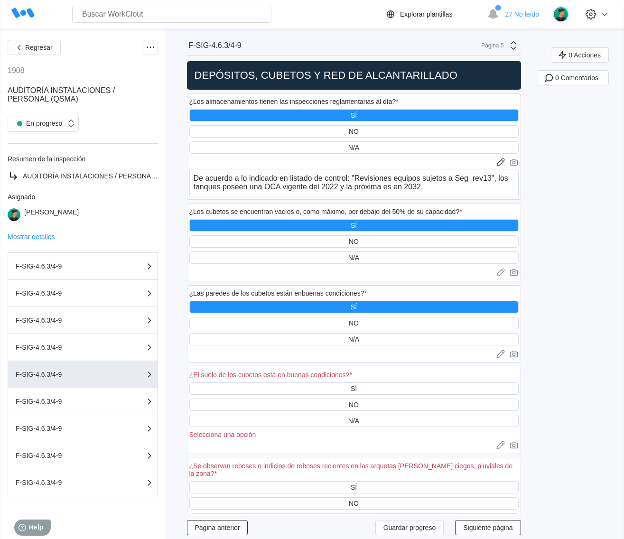
scroll to position [59, 0]
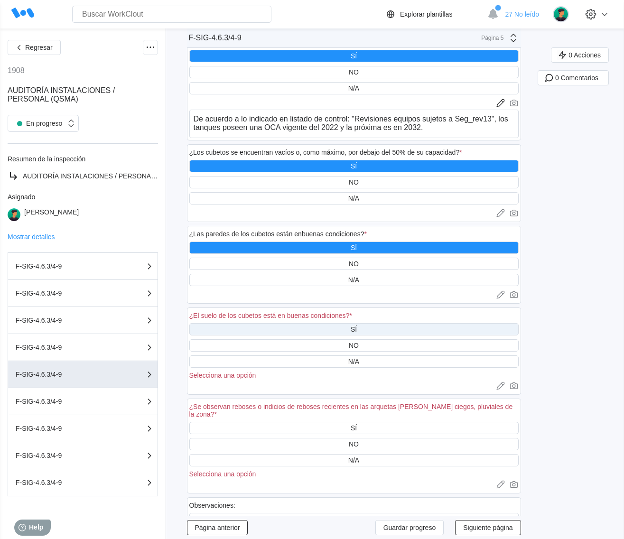
click at [381, 326] on div "SÍ" at bounding box center [353, 329] width 329 height 12
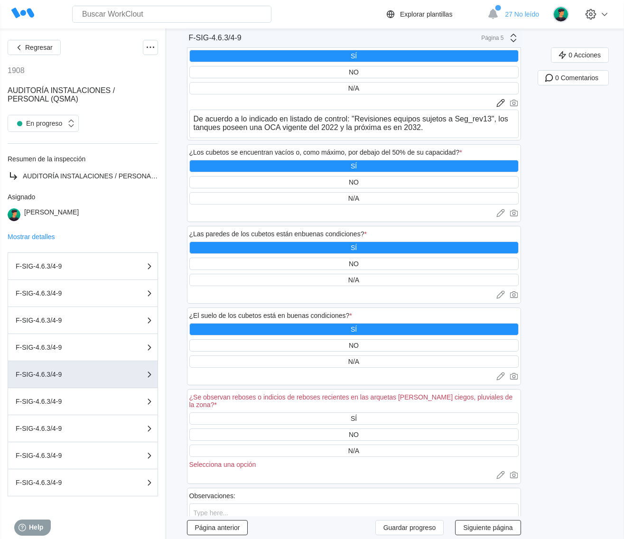
scroll to position [178, 0]
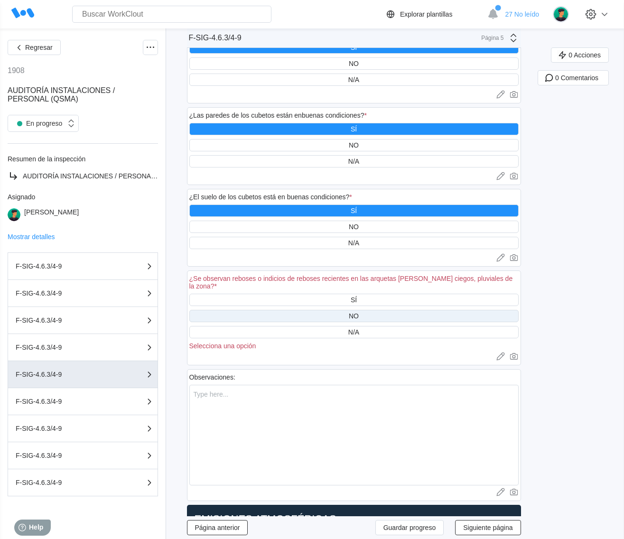
click at [385, 310] on div "NO" at bounding box center [353, 316] width 329 height 12
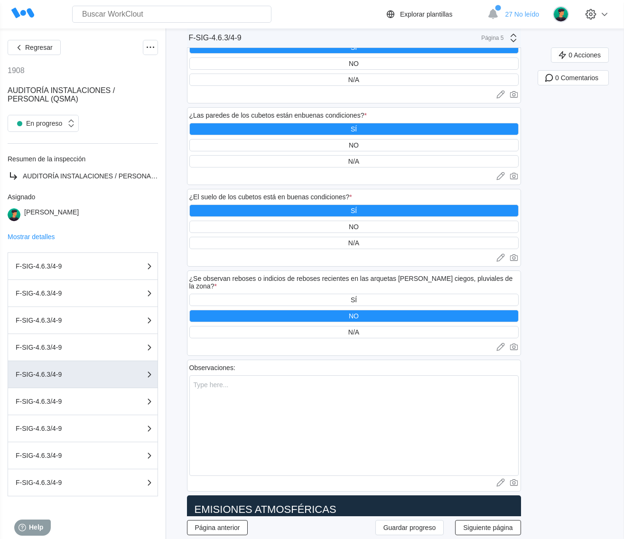
scroll to position [475, 0]
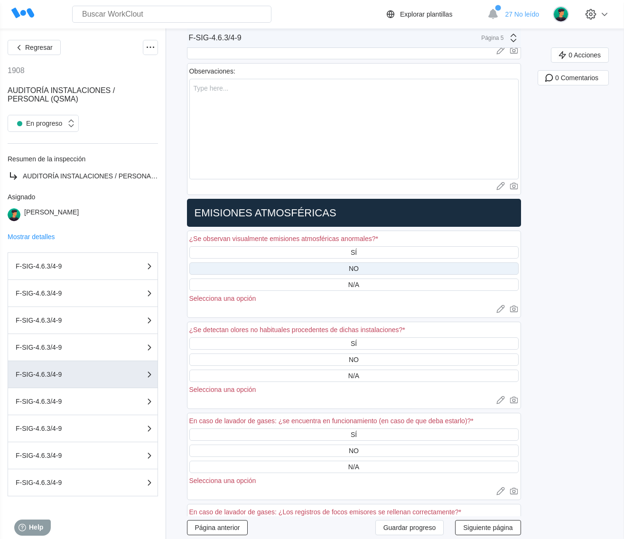
click at [381, 263] on div "NO" at bounding box center [353, 269] width 329 height 12
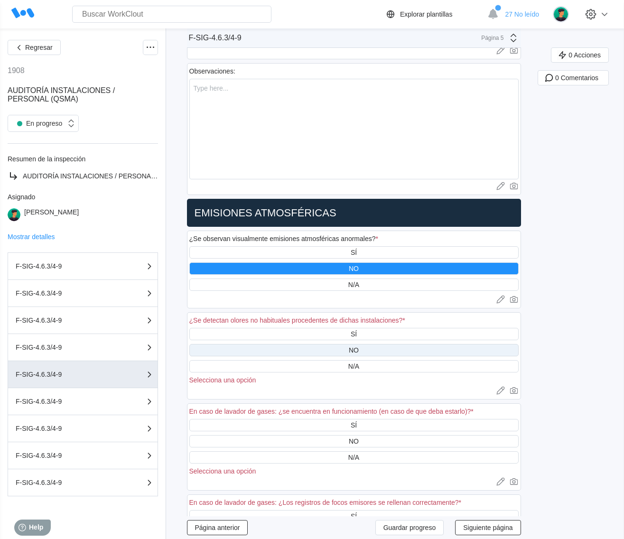
click at [390, 344] on div "NO" at bounding box center [353, 350] width 329 height 12
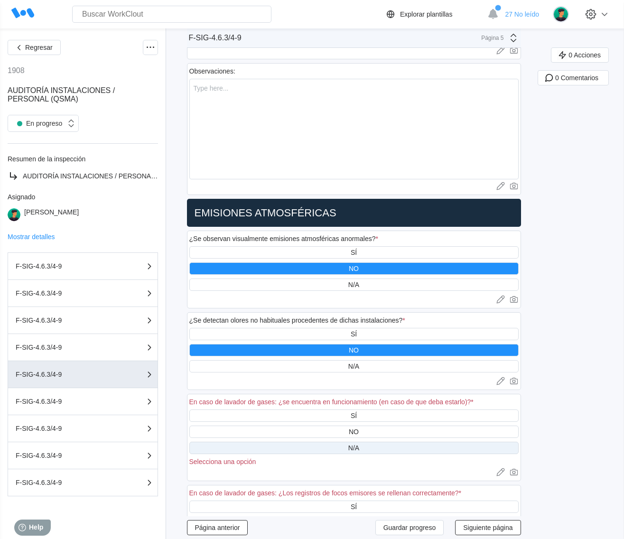
click at [339, 442] on div "N/A" at bounding box center [353, 448] width 329 height 12
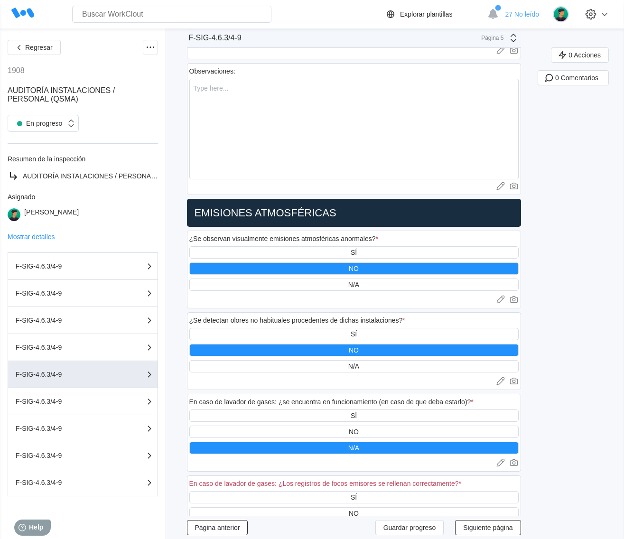
scroll to position [593, 0]
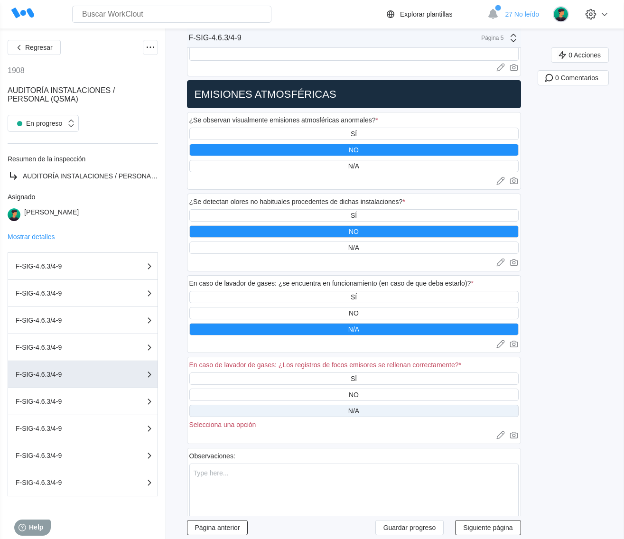
click at [367, 405] on div "N/A" at bounding box center [353, 411] width 329 height 12
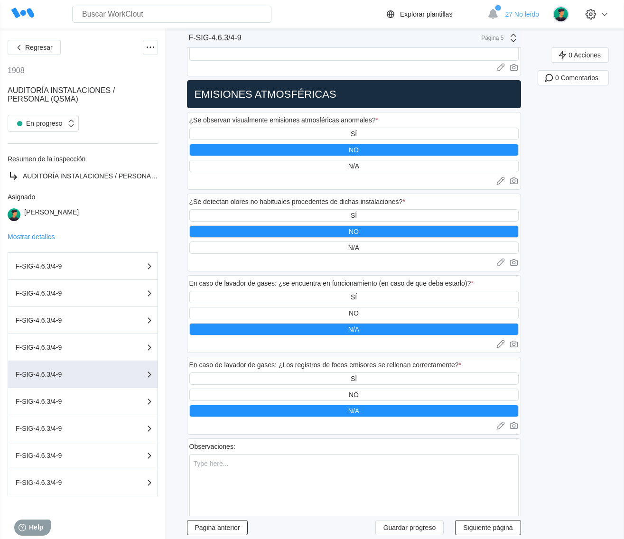
scroll to position [652, 0]
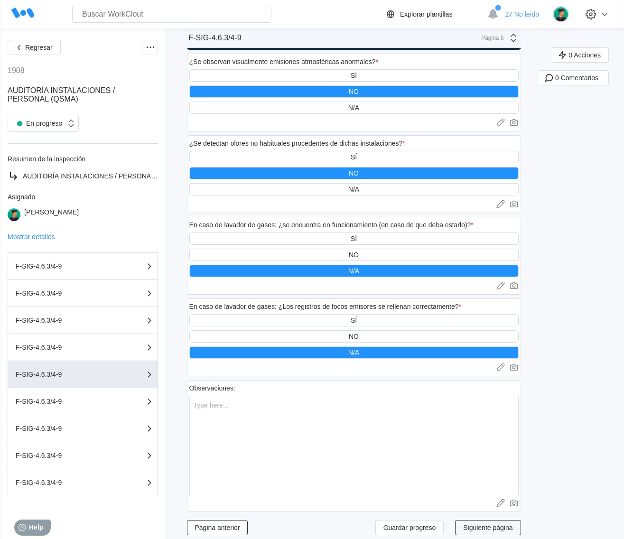
click at [511, 524] on button "Siguiente página" at bounding box center [488, 527] width 66 height 15
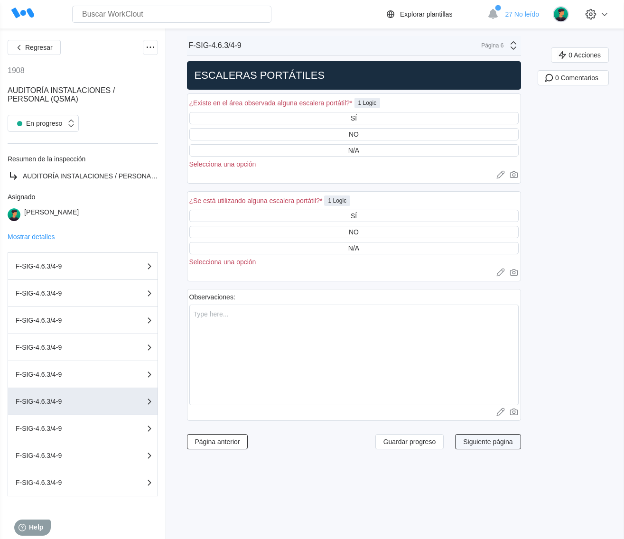
scroll to position [0, 0]
click at [357, 115] on div "SÍ" at bounding box center [354, 118] width 6 height 8
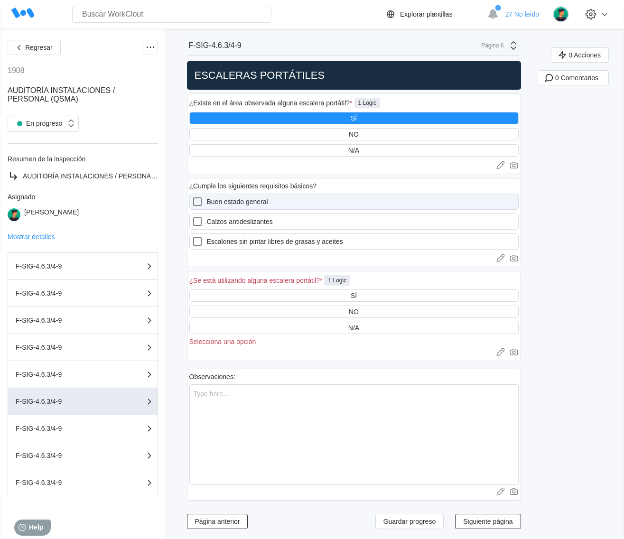
click at [221, 202] on label "Buen estado general" at bounding box center [353, 202] width 329 height 16
click at [192, 197] on general "Buen estado general" at bounding box center [192, 196] width 0 height 0
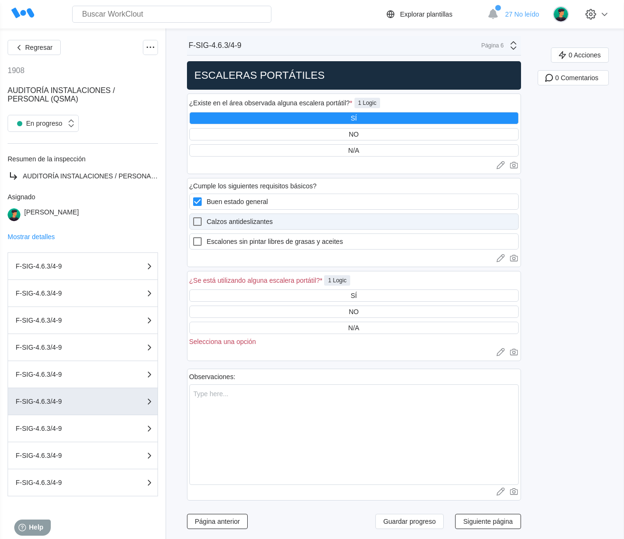
click at [217, 221] on label "Calzos antideslizantes" at bounding box center [353, 222] width 329 height 16
click at [192, 217] on antideslizantes "Calzos antideslizantes" at bounding box center [192, 216] width 0 height 0
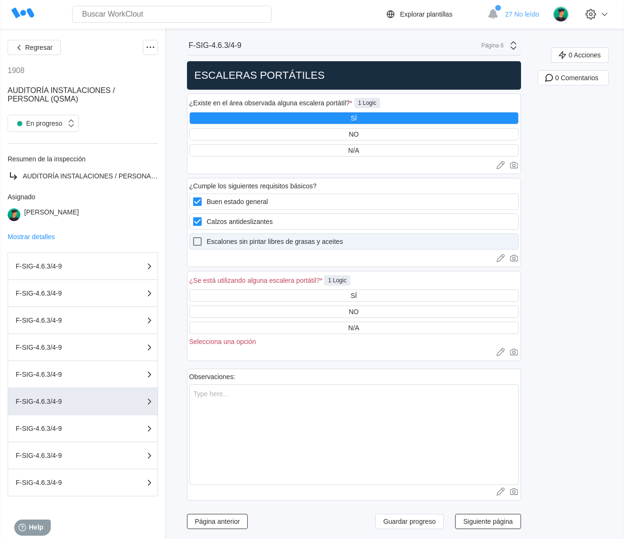
click at [217, 244] on label "Escalones sin pintar libres de grasas y aceites" at bounding box center [353, 242] width 329 height 16
click at [192, 236] on aceites "Escalones sin pintar libres de grasas y aceites" at bounding box center [192, 236] width 0 height 0
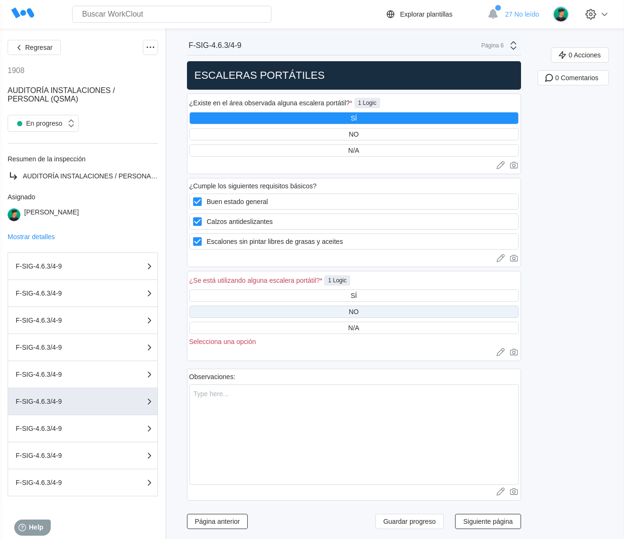
click at [364, 315] on div "NO" at bounding box center [353, 312] width 329 height 12
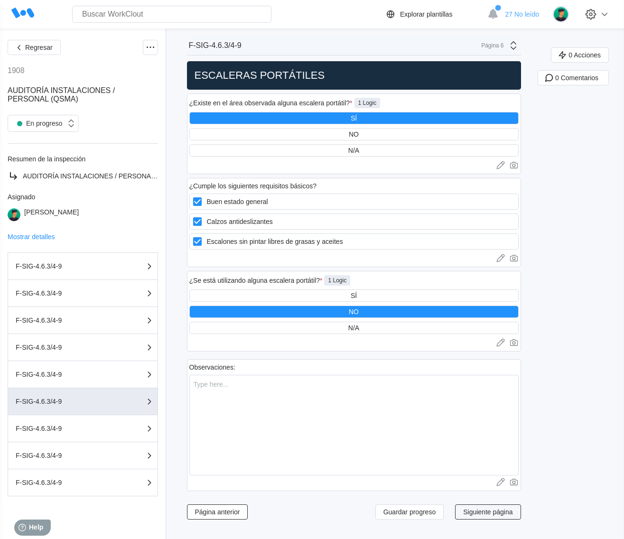
click at [490, 514] on span "Siguiente página" at bounding box center [487, 512] width 49 height 7
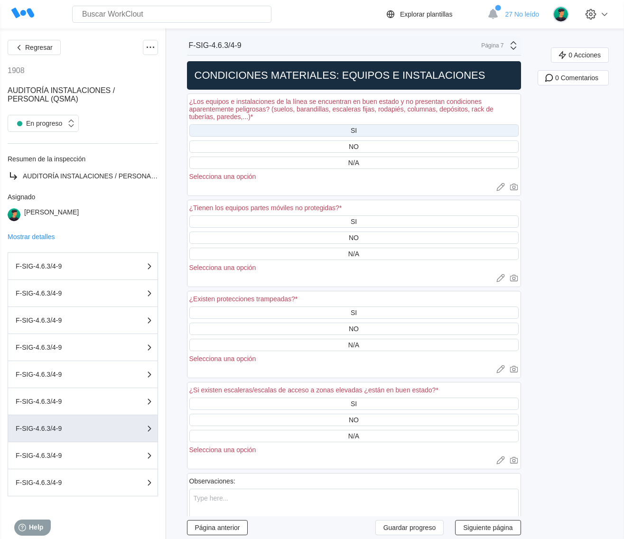
click at [369, 129] on div "SI" at bounding box center [353, 130] width 329 height 12
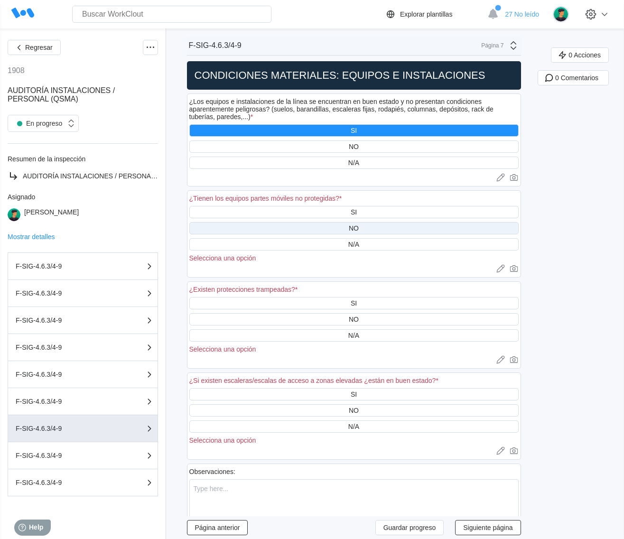
click at [359, 225] on div "NO" at bounding box center [354, 229] width 10 height 8
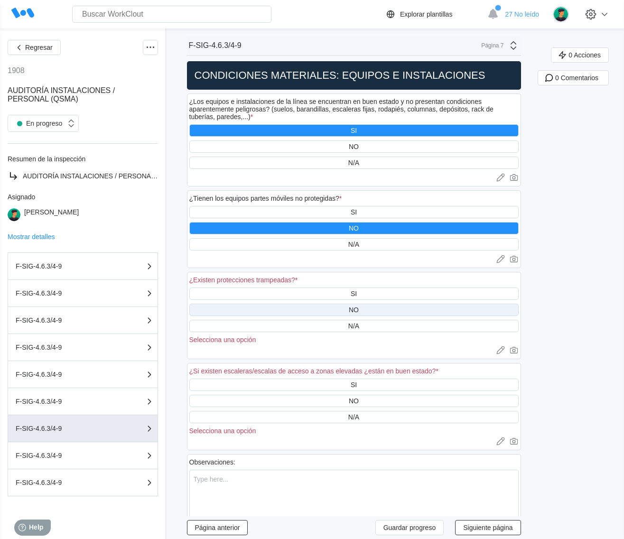
click at [377, 308] on div "NO" at bounding box center [353, 310] width 329 height 12
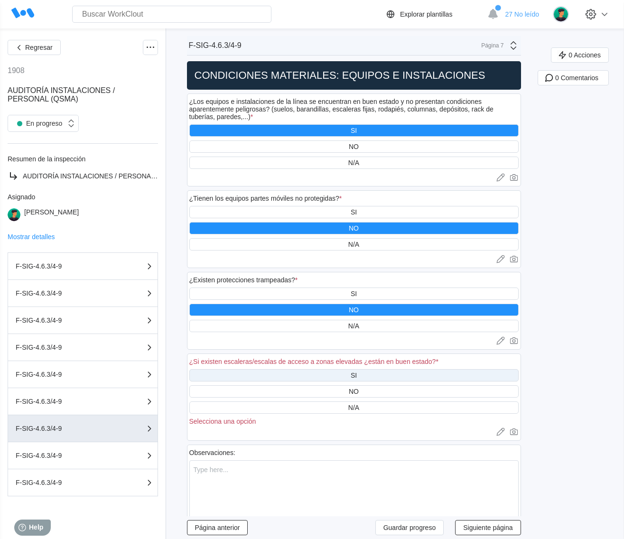
click at [368, 369] on div "SI" at bounding box center [353, 375] width 329 height 12
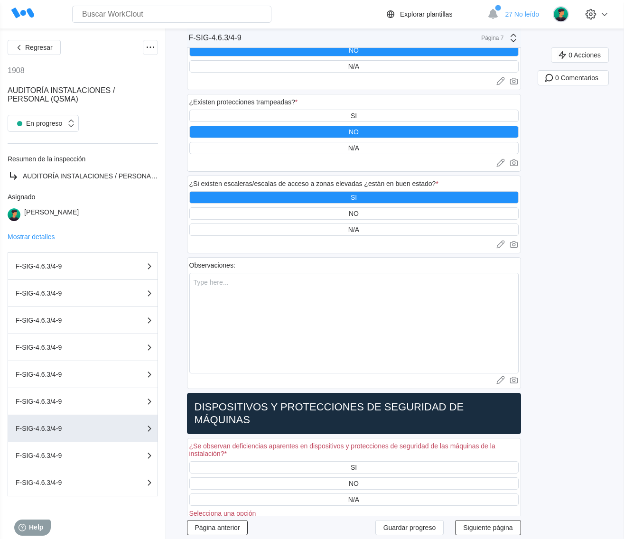
scroll to position [237, 0]
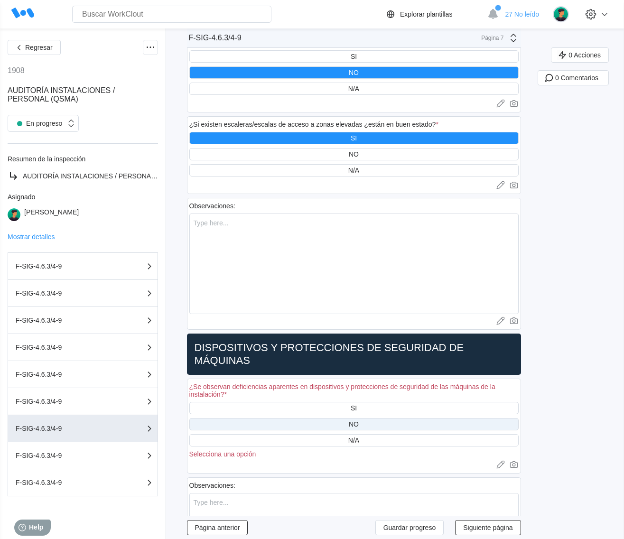
click at [380, 418] on div "NO" at bounding box center [353, 424] width 329 height 12
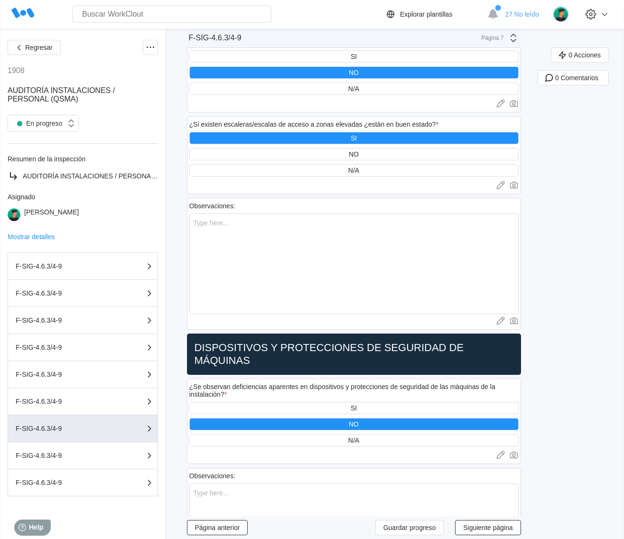
scroll to position [534, 0]
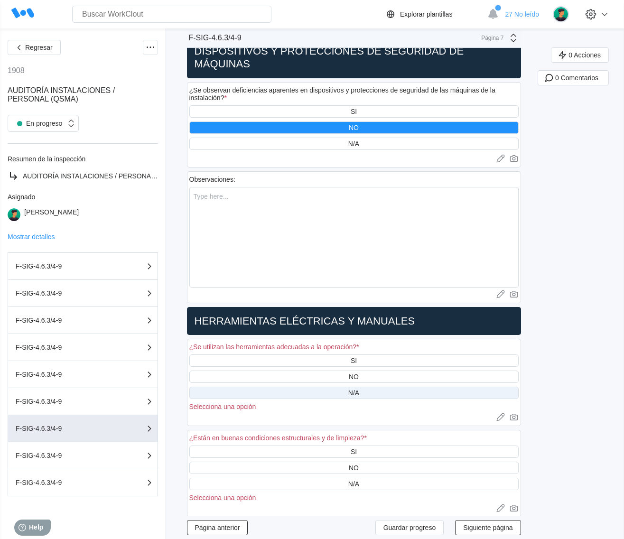
click at [373, 387] on div "N/A" at bounding box center [353, 393] width 329 height 12
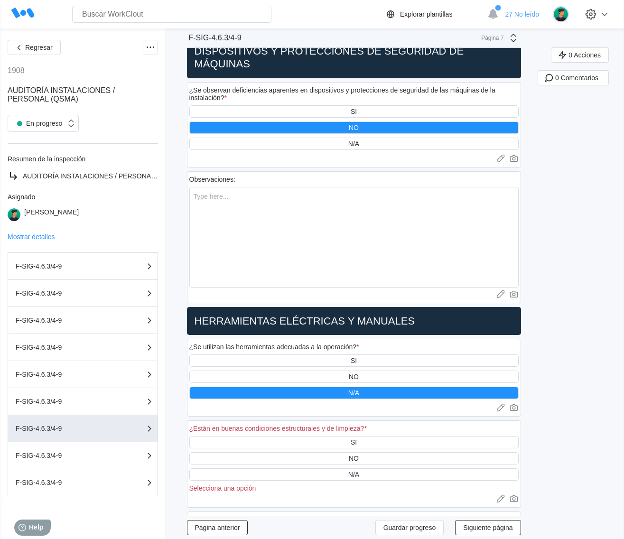
scroll to position [653, 0]
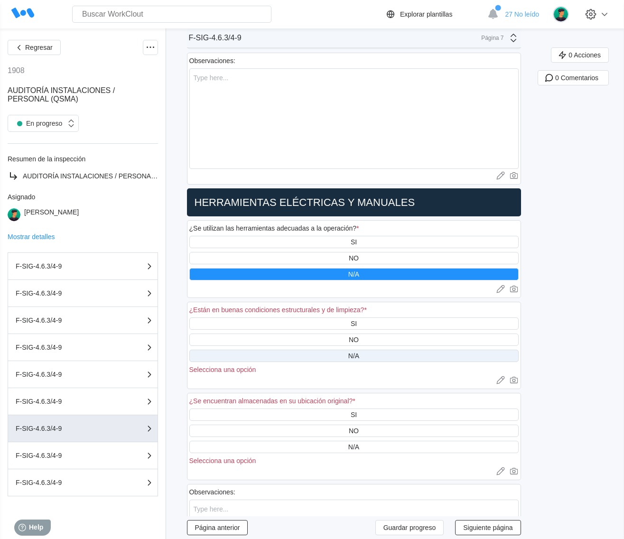
click at [367, 350] on div "N/A" at bounding box center [353, 356] width 329 height 12
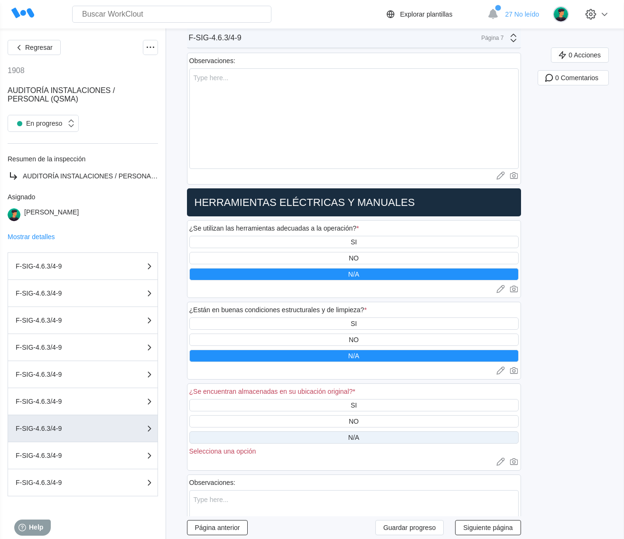
click at [377, 432] on div "N/A" at bounding box center [353, 438] width 329 height 12
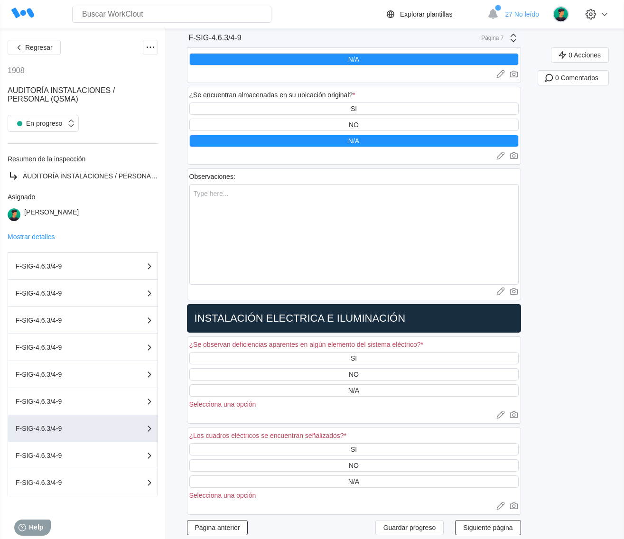
scroll to position [1009, 0]
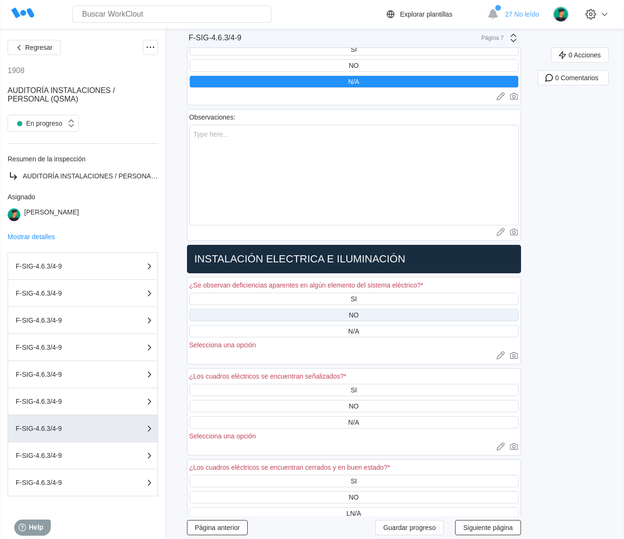
click at [386, 309] on div "NO" at bounding box center [353, 315] width 329 height 12
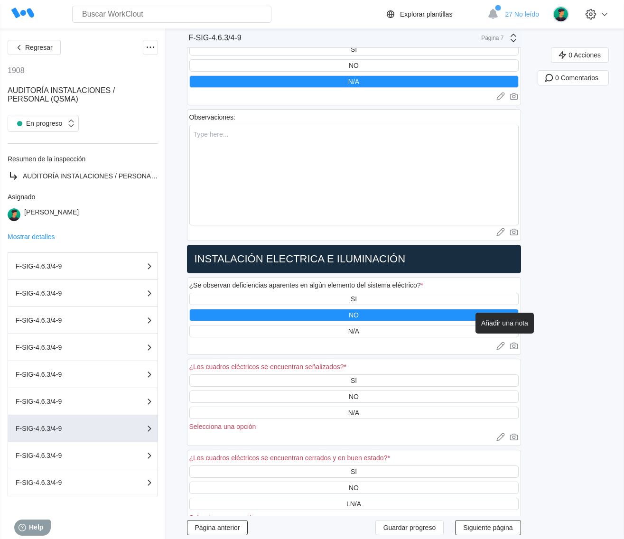
click at [502, 342] on icon at bounding box center [499, 344] width 5 height 5
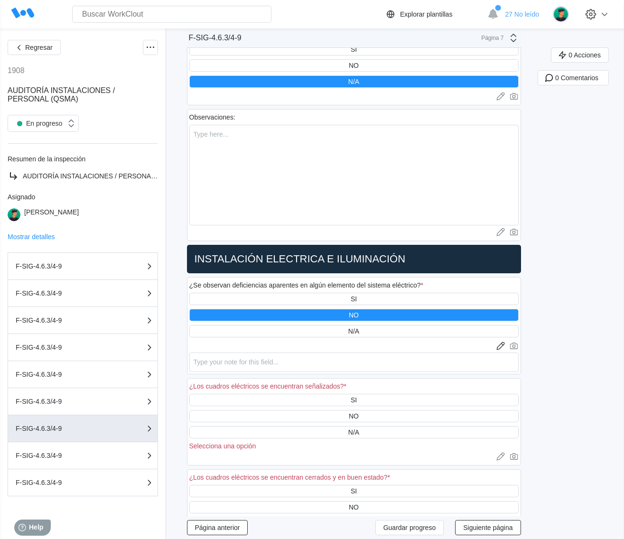
click at [377, 341] on div at bounding box center [353, 345] width 329 height 9
click at [347, 360] on textarea at bounding box center [353, 362] width 329 height 19
paste textarea "En la bandeja del tanque 304 hay cables que se requiere que se coloquen y bride…"
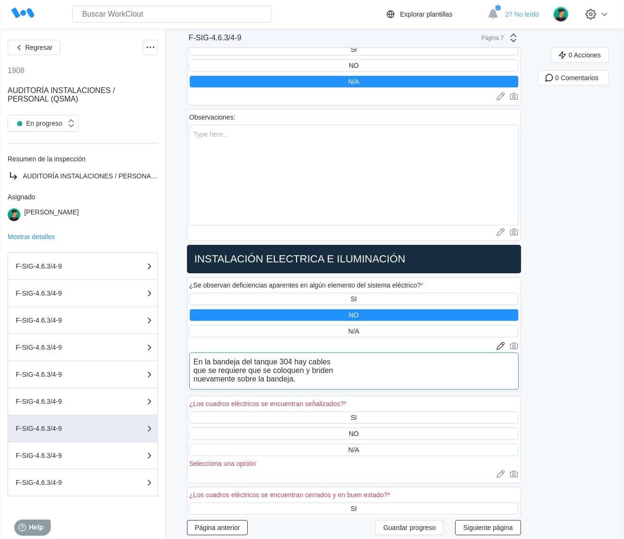
click at [195, 367] on textarea "En la bandeja del tanque 304 hay cables que se requiere que se coloquen y bride…" at bounding box center [353, 371] width 329 height 37
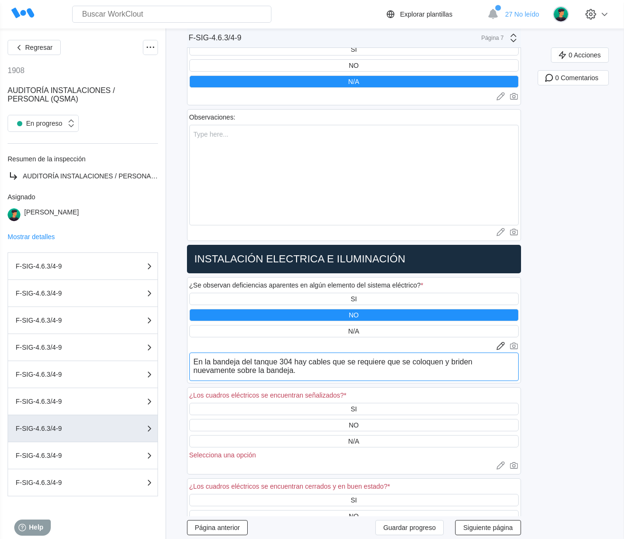
click at [197, 362] on textarea "En la bandeja del tanque 304 hay cables que se requiere que se coloquen y bride…" at bounding box center [353, 367] width 329 height 28
click at [290, 354] on textarea "En la bandeja del tanque 304 hay cables que se requiere que se coloquen y bride…" at bounding box center [353, 367] width 329 height 28
click at [198, 364] on textarea "En la bandeja del tanque 108 hay cables que se requiere que se coloquen y bride…" at bounding box center [353, 367] width 329 height 28
click at [324, 366] on textarea "En la bandeja del tanque 108 hay cables que se requiere que se coloquen y bride…" at bounding box center [353, 367] width 329 height 28
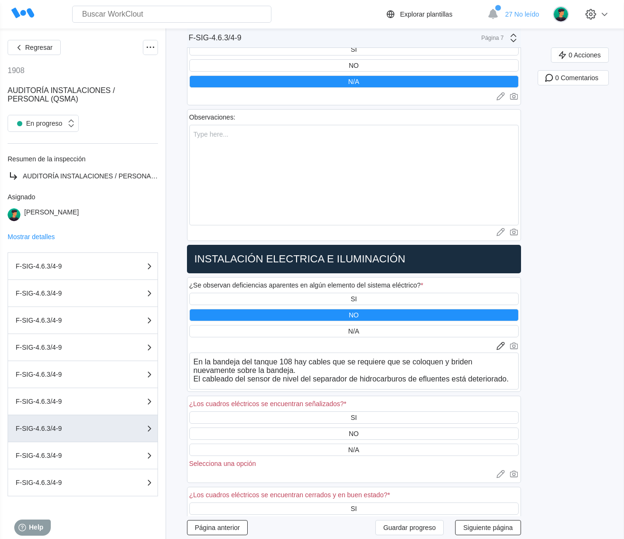
click at [517, 341] on icon at bounding box center [513, 345] width 9 height 9
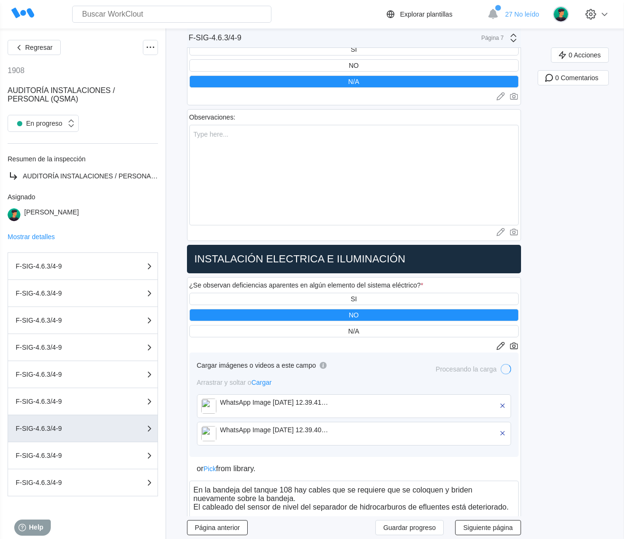
scroll to position [1187, 0]
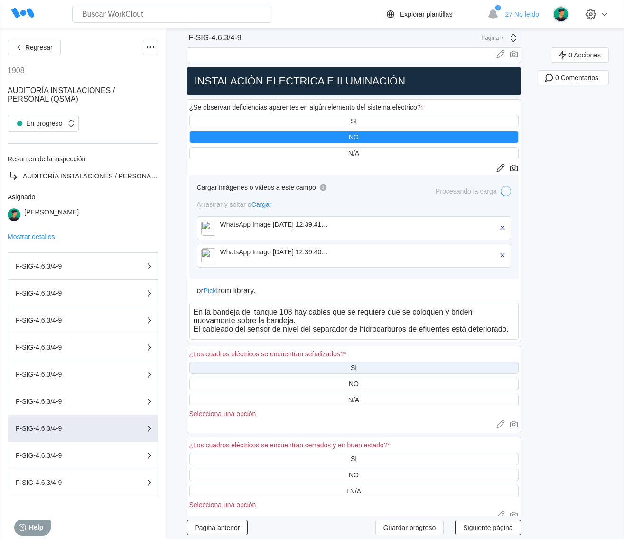
click at [368, 362] on div "SI" at bounding box center [353, 368] width 329 height 12
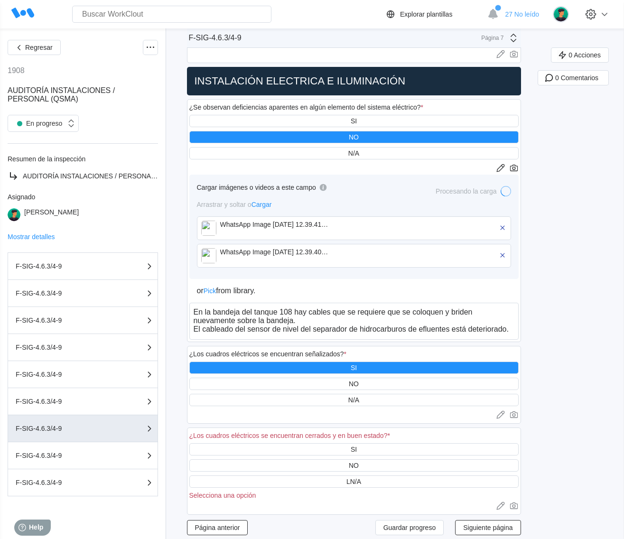
scroll to position [1246, 0]
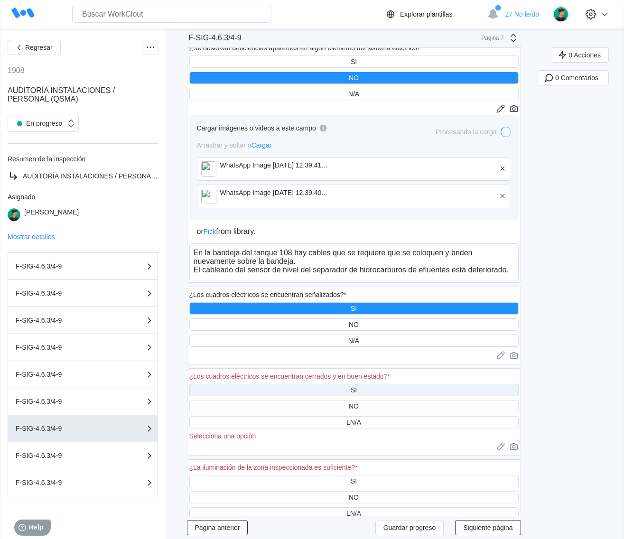
click at [368, 384] on div "SI" at bounding box center [353, 390] width 329 height 12
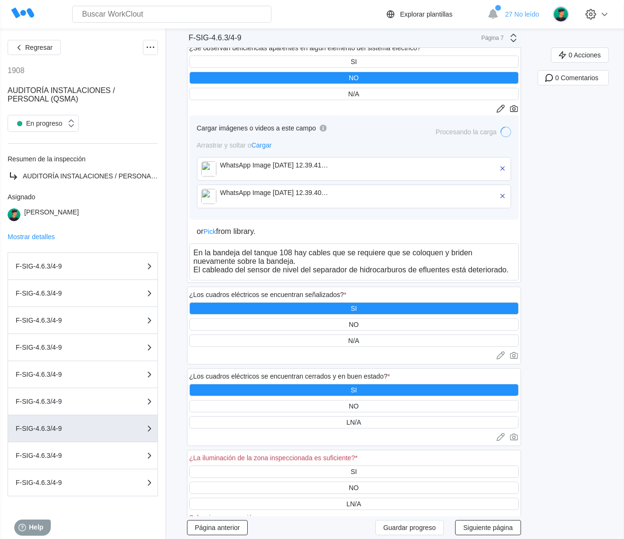
scroll to position [1365, 0]
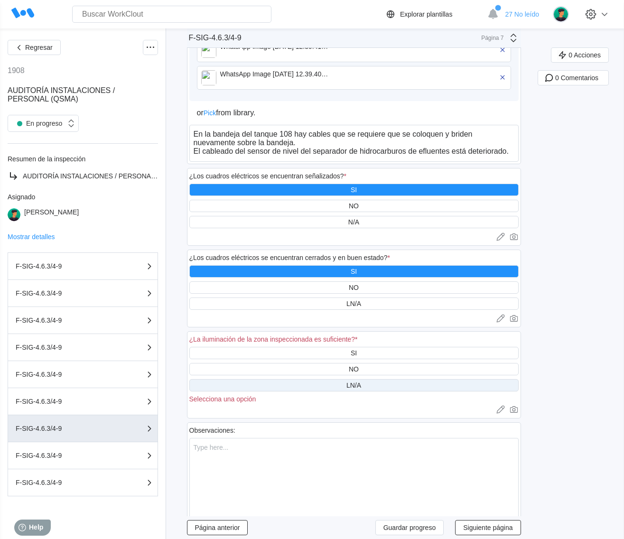
click at [376, 379] on div "LN/A" at bounding box center [353, 385] width 329 height 12
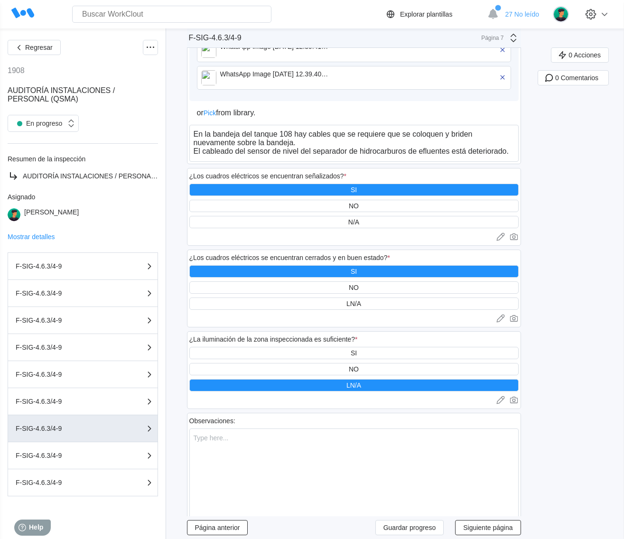
scroll to position [1403, 0]
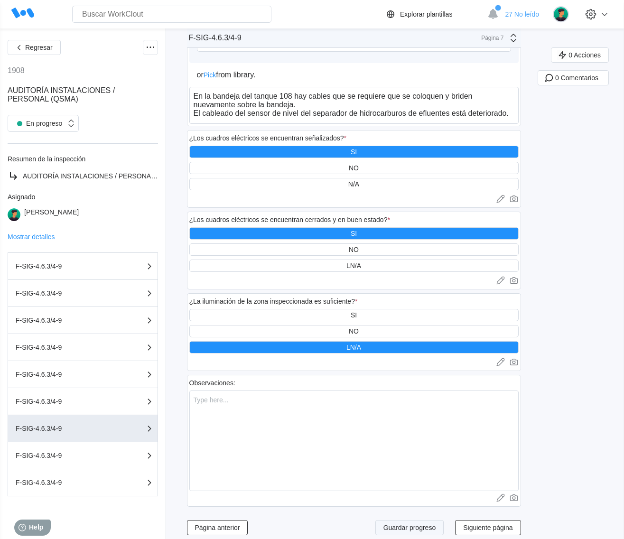
click at [398, 520] on button "Guardar progreso" at bounding box center [410, 527] width 69 height 15
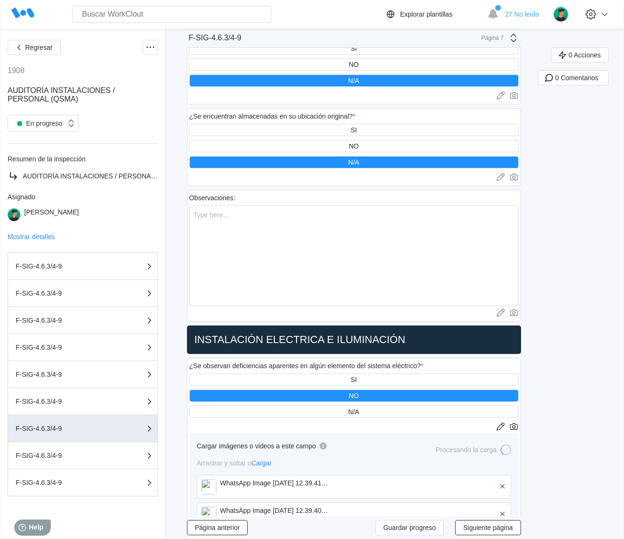
scroll to position [1284, 0]
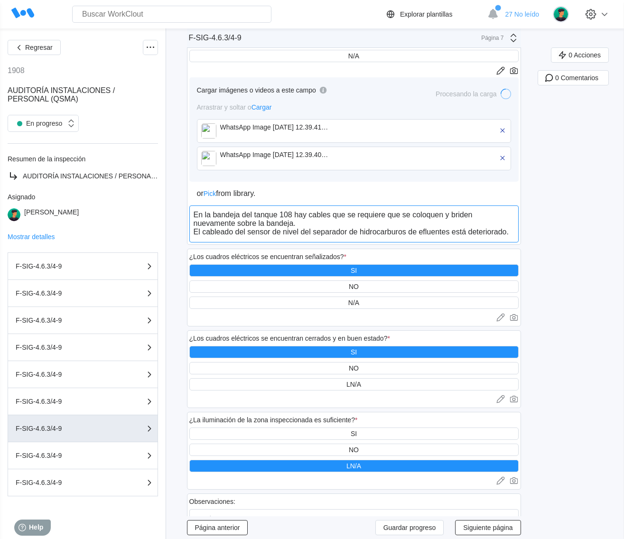
drag, startPoint x: 196, startPoint y: 207, endPoint x: 517, endPoint y: 224, distance: 320.9
click at [517, 224] on textarea "En la bandeja del tanque 108 hay cables que se requiere que se coloquen y bride…" at bounding box center [353, 224] width 329 height 37
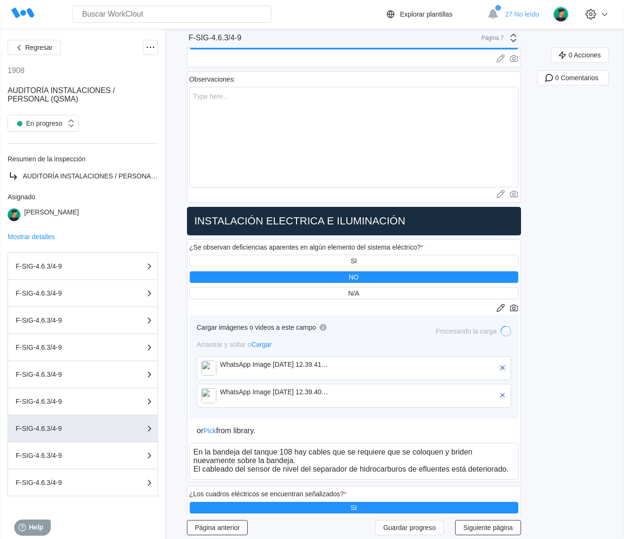
click at [507, 364] on icon "button" at bounding box center [503, 368] width 9 height 9
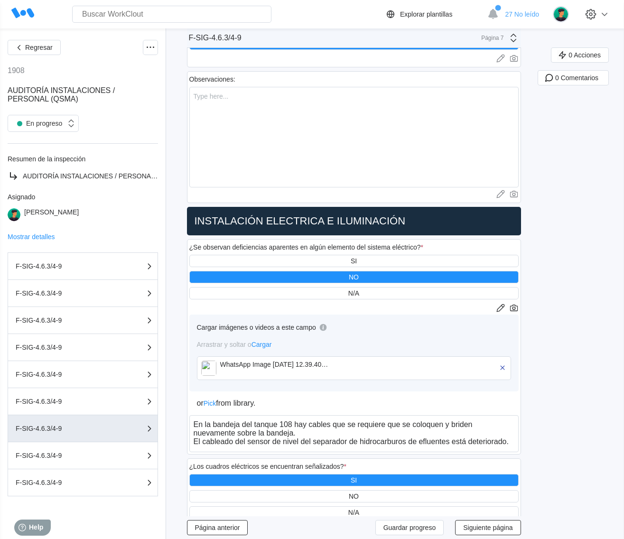
click at [507, 364] on icon "button" at bounding box center [503, 368] width 9 height 9
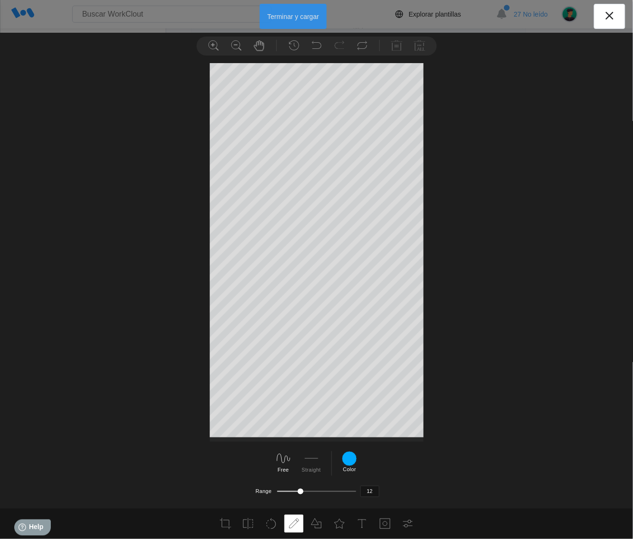
click at [297, 15] on button "Terminar y cargar" at bounding box center [293, 16] width 67 height 25
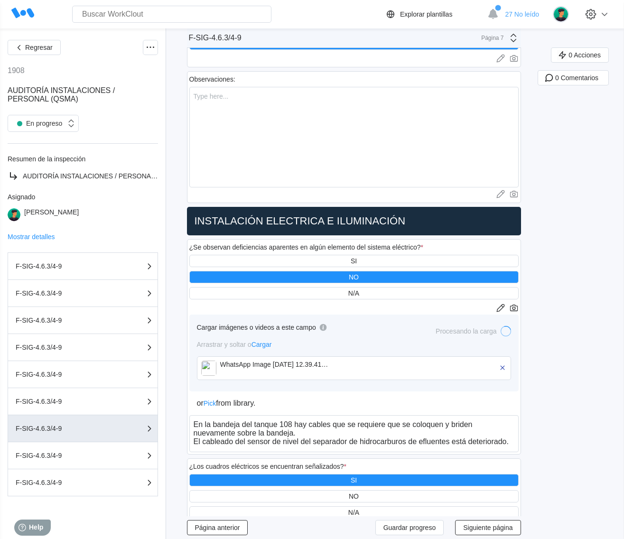
click at [312, 406] on div "Cargar imágenes o videos a este campo Procesando la carga Arrastrar y soltar o …" at bounding box center [353, 384] width 329 height 138
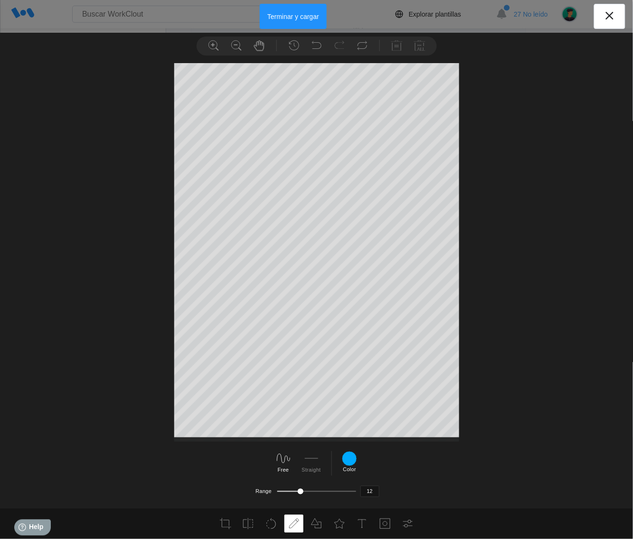
click at [305, 12] on button "Terminar y cargar" at bounding box center [293, 16] width 67 height 25
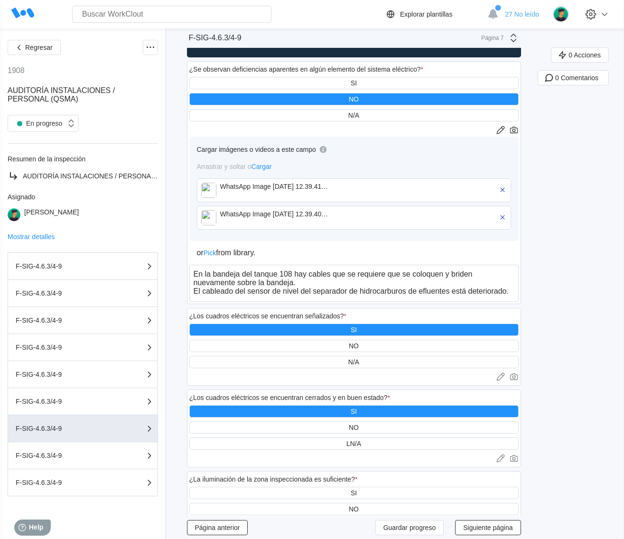
scroll to position [1403, 0]
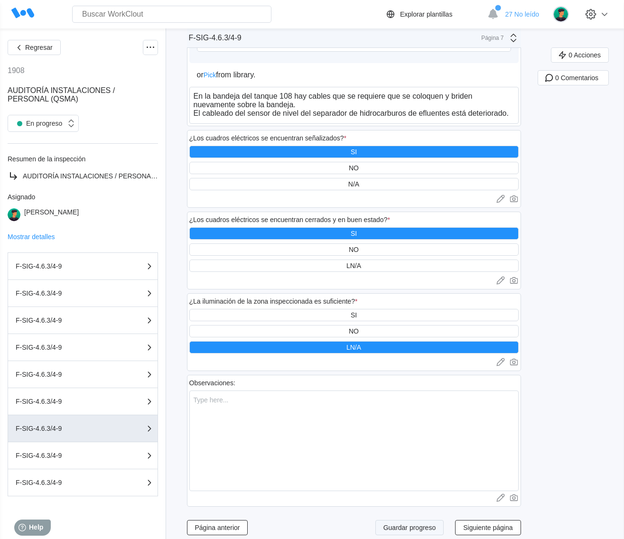
click at [419, 525] on span "Guardar progreso" at bounding box center [410, 528] width 53 height 7
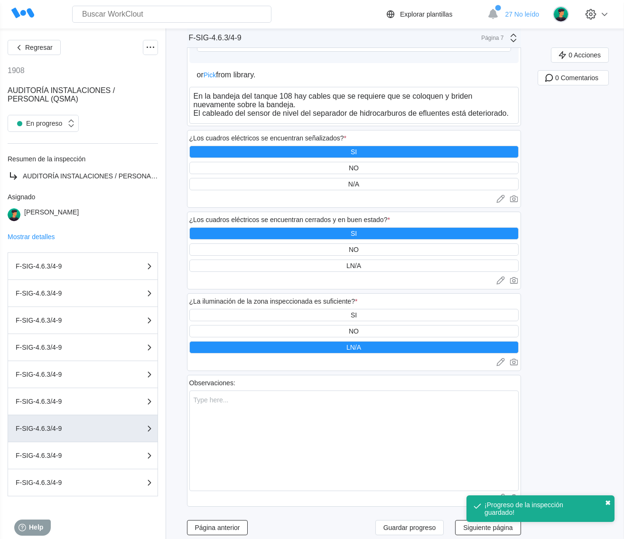
click at [609, 505] on button "✖" at bounding box center [608, 503] width 6 height 8
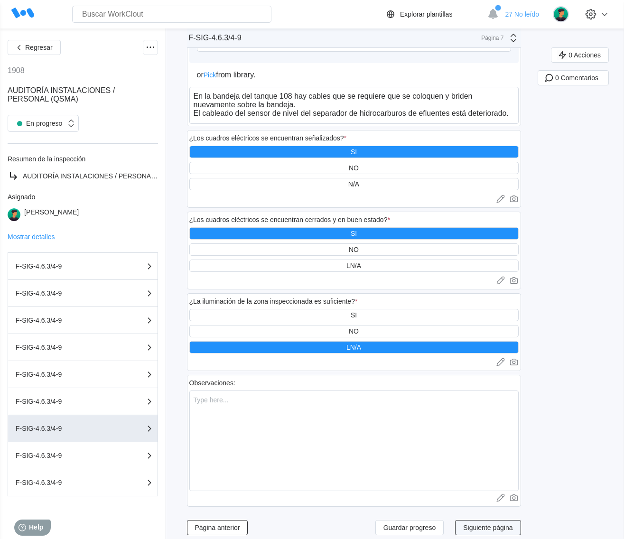
click at [513, 525] on span "Siguiente página" at bounding box center [487, 528] width 49 height 7
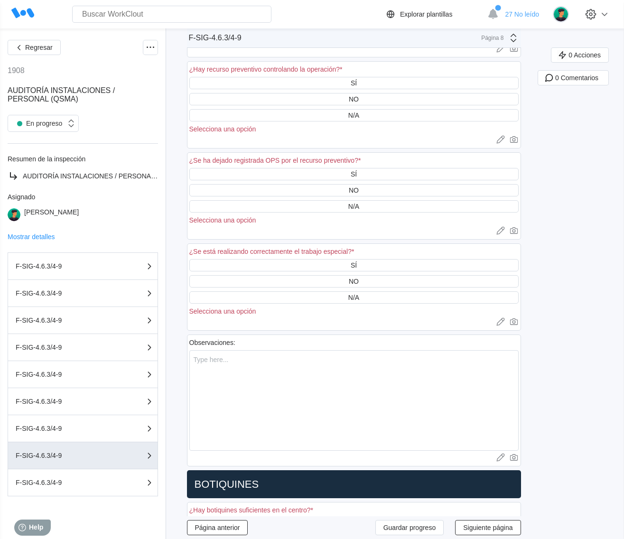
scroll to position [0, 0]
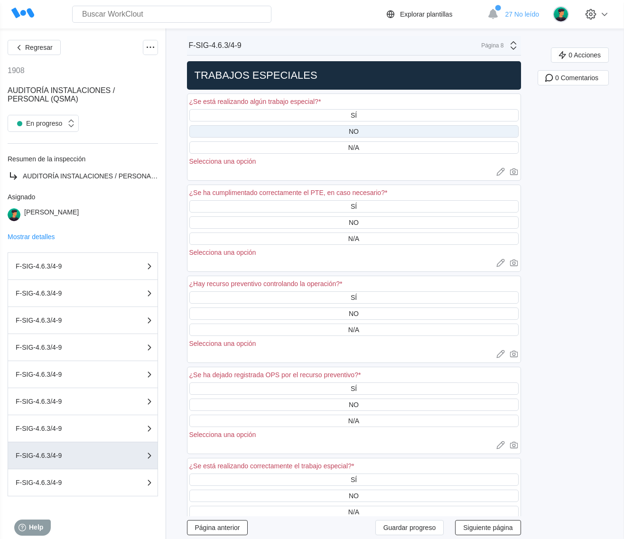
click at [385, 129] on div "NO" at bounding box center [353, 131] width 329 height 12
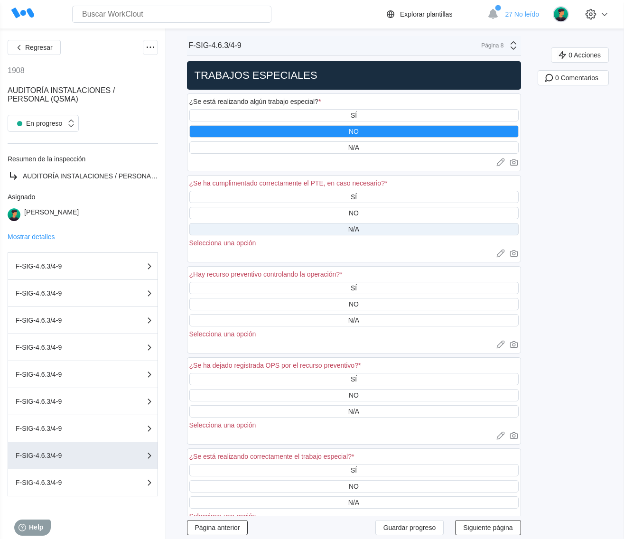
click at [371, 224] on div "N/A" at bounding box center [353, 229] width 329 height 12
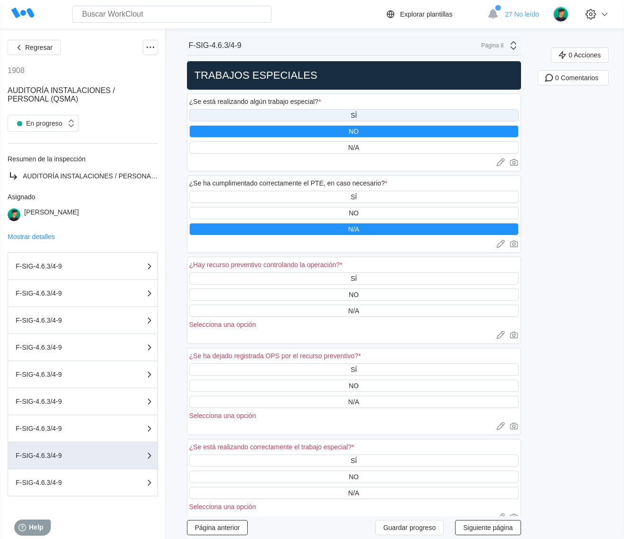
click at [378, 113] on div "SÍ" at bounding box center [353, 115] width 329 height 12
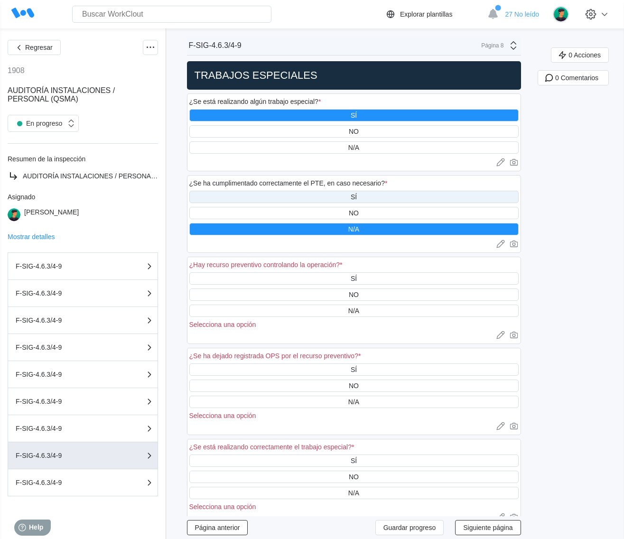
click at [367, 197] on div "SÍ" at bounding box center [353, 197] width 329 height 12
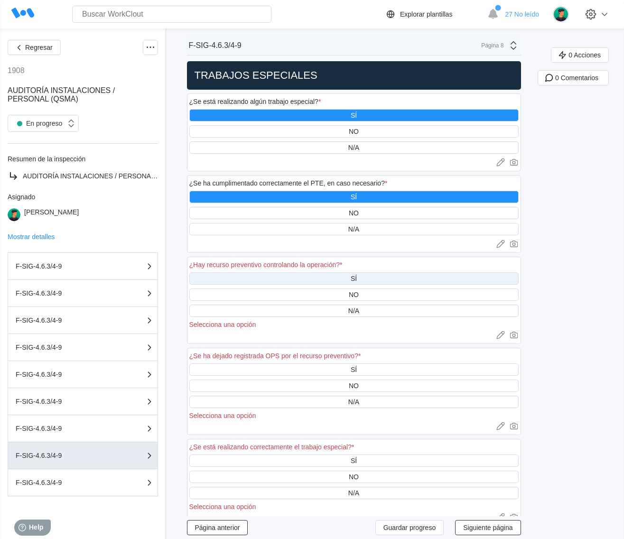
click at [378, 275] on div "SÍ" at bounding box center [353, 279] width 329 height 12
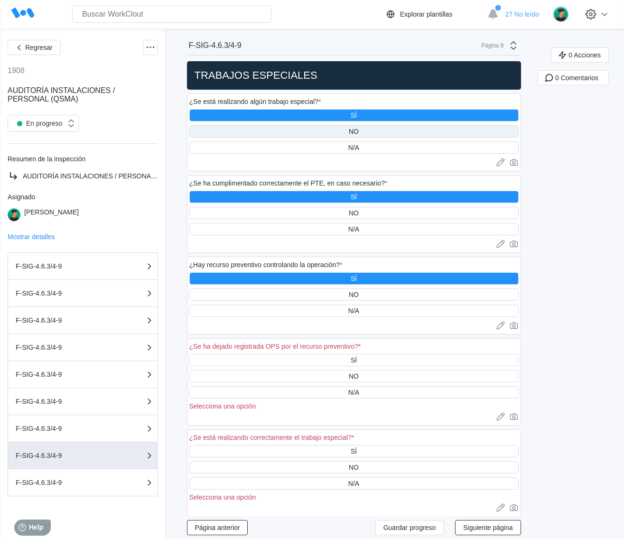
click at [383, 128] on div "NO" at bounding box center [353, 131] width 329 height 12
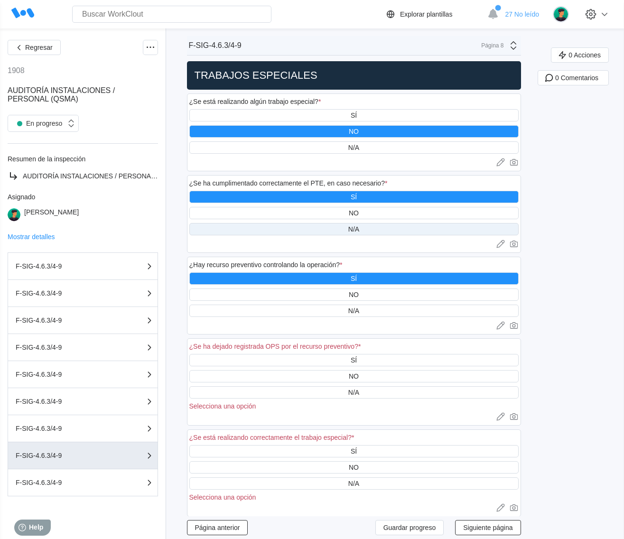
click at [369, 225] on div "N/A" at bounding box center [353, 229] width 329 height 12
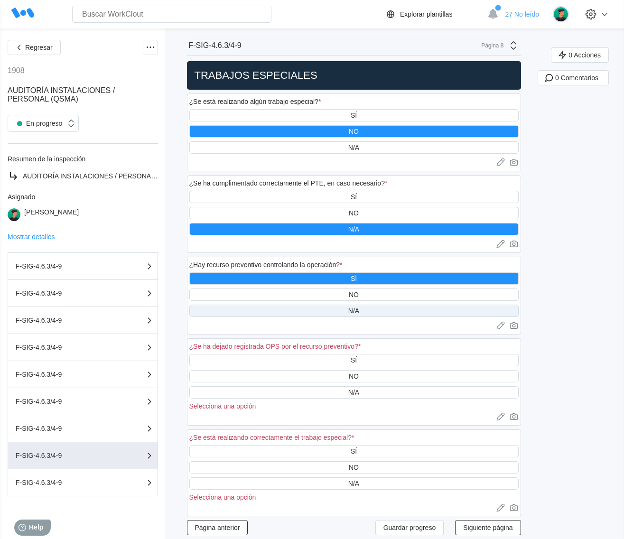
click at [373, 311] on div "N/A" at bounding box center [353, 311] width 329 height 12
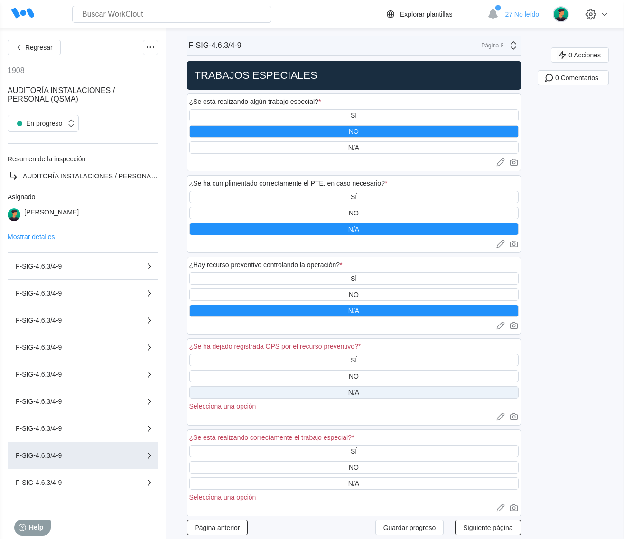
click at [359, 390] on div "N/A" at bounding box center [353, 393] width 11 height 8
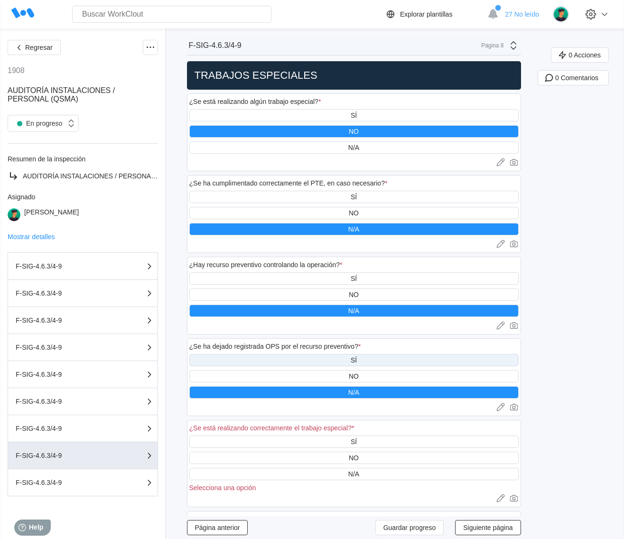
scroll to position [59, 0]
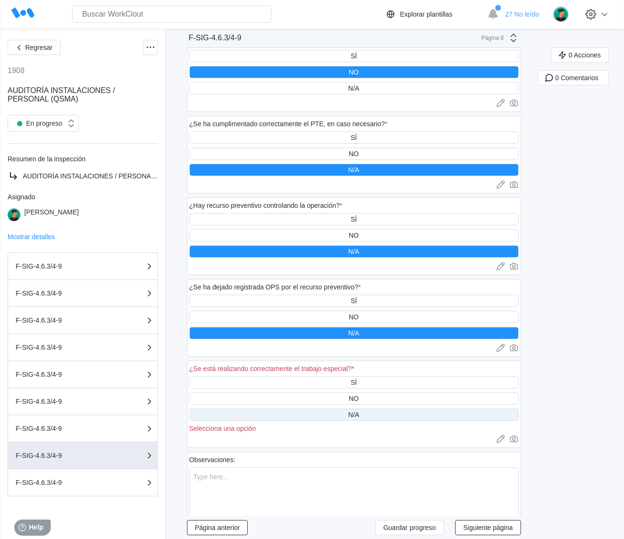
click at [382, 414] on div "N/A" at bounding box center [353, 415] width 329 height 12
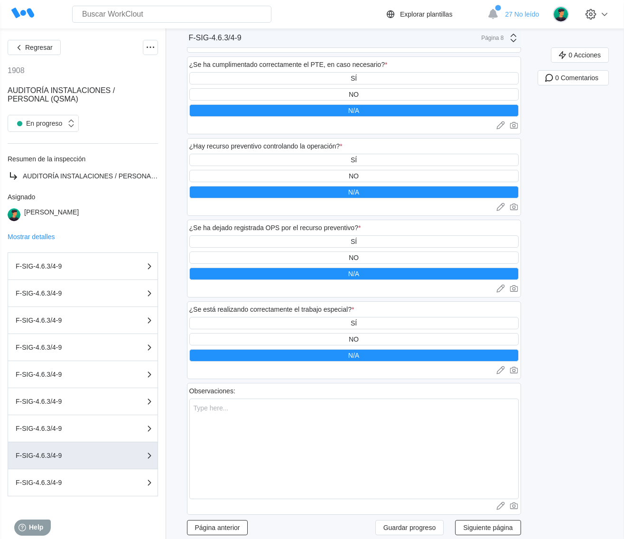
scroll to position [534, 0]
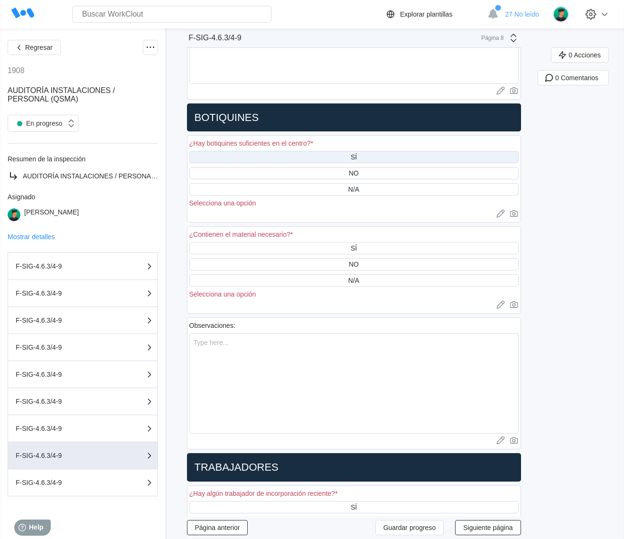
click at [376, 153] on div "SÍ" at bounding box center [353, 157] width 329 height 12
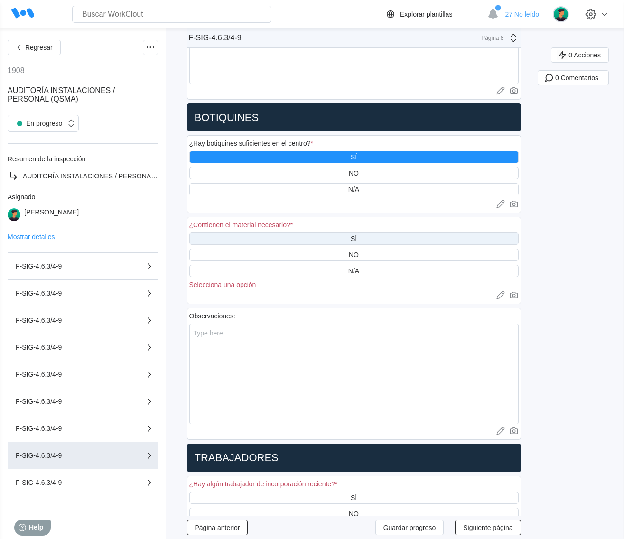
click at [393, 233] on div "SÍ" at bounding box center [353, 239] width 329 height 12
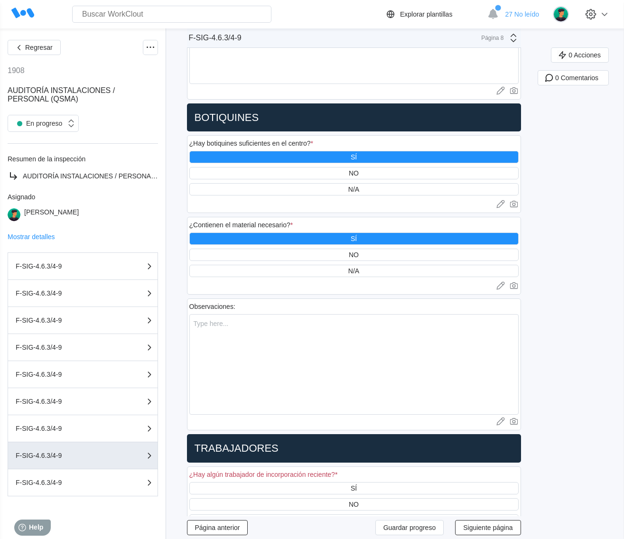
scroll to position [712, 0]
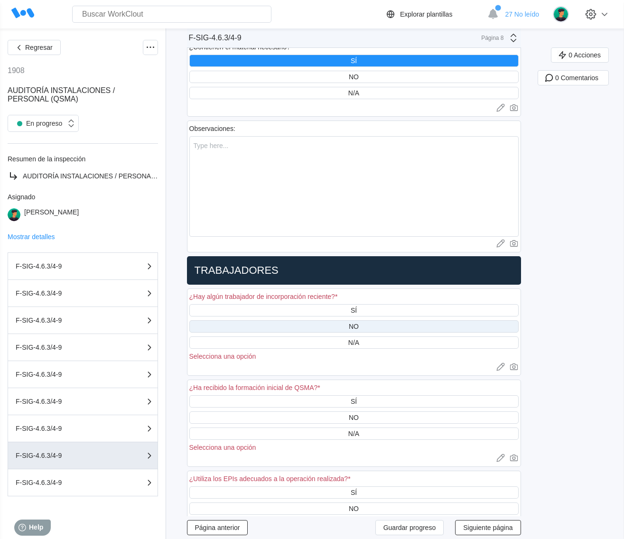
click at [376, 320] on div "NO" at bounding box center [353, 326] width 329 height 12
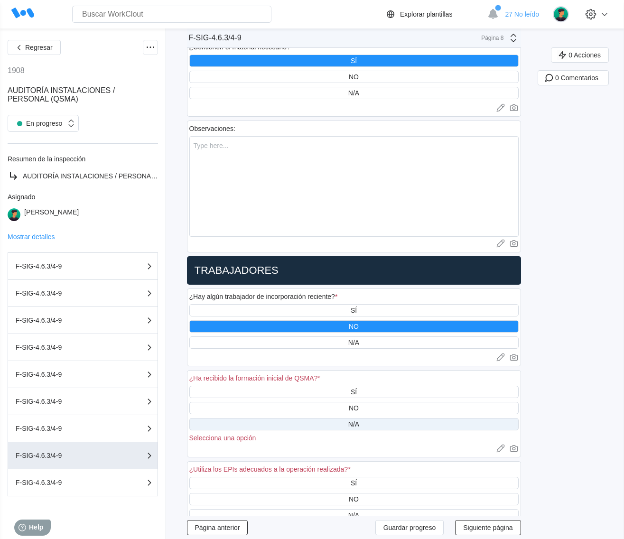
click at [395, 418] on div "N/A" at bounding box center [353, 424] width 329 height 12
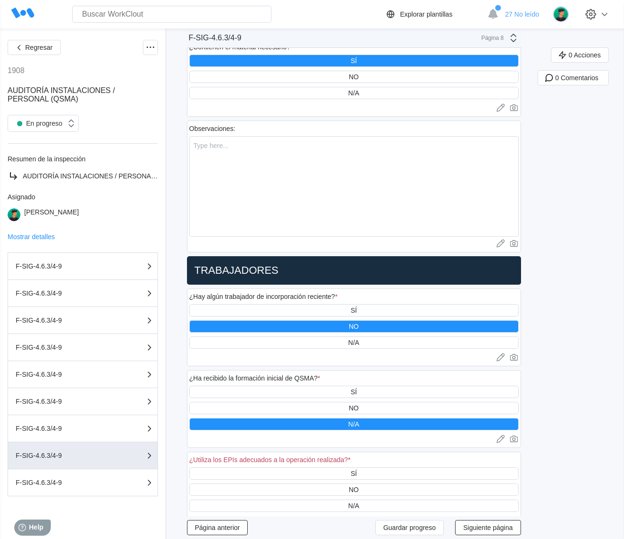
scroll to position [831, 0]
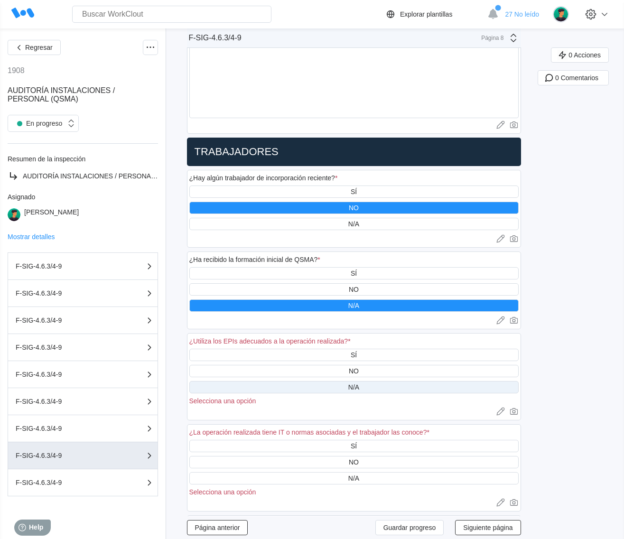
click at [375, 381] on div "N/A" at bounding box center [353, 387] width 329 height 12
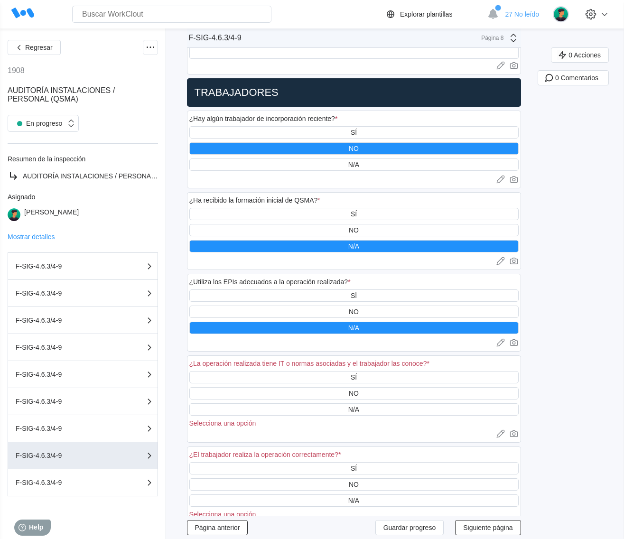
scroll to position [950, 0]
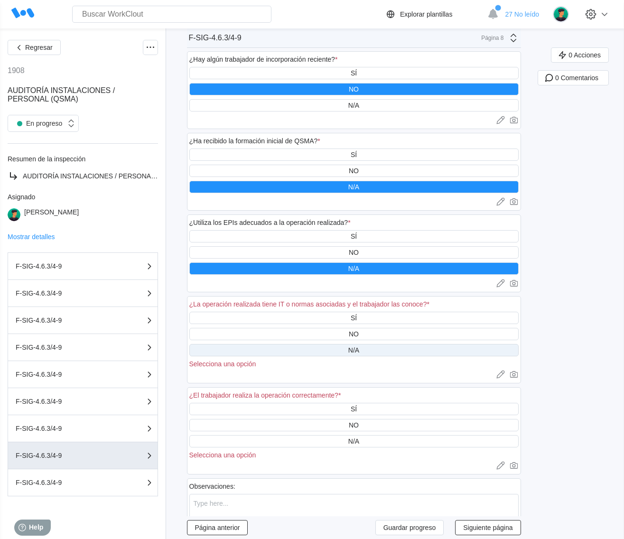
click at [366, 345] on div "N/A" at bounding box center [353, 350] width 329 height 12
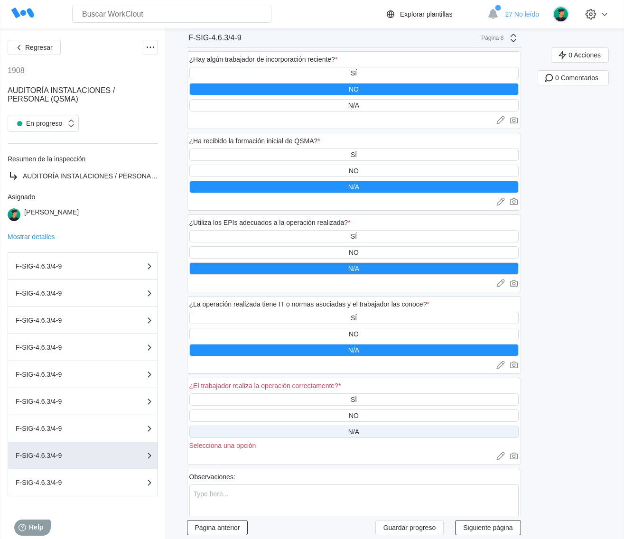
click at [371, 426] on div "N/A" at bounding box center [353, 432] width 329 height 12
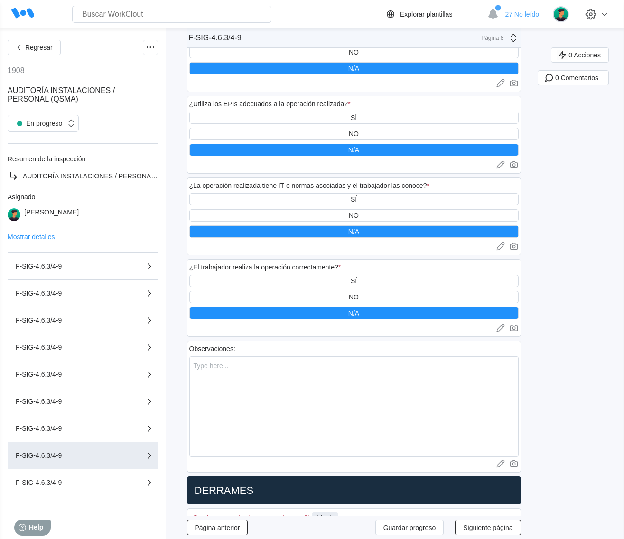
scroll to position [1175, 0]
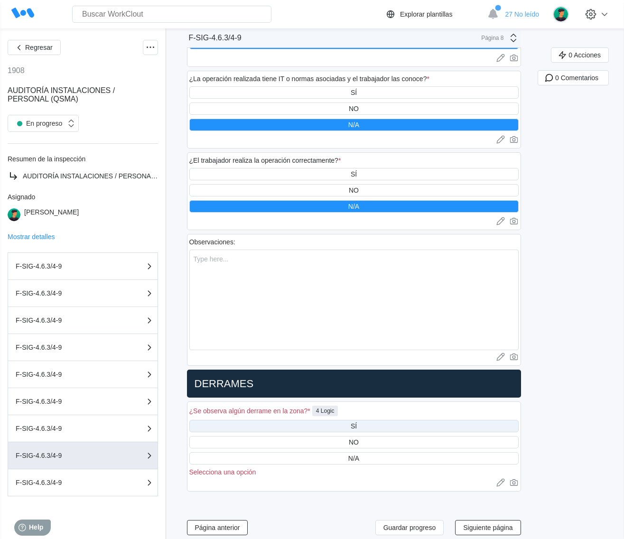
click at [372, 420] on div "SÍ" at bounding box center [353, 426] width 329 height 12
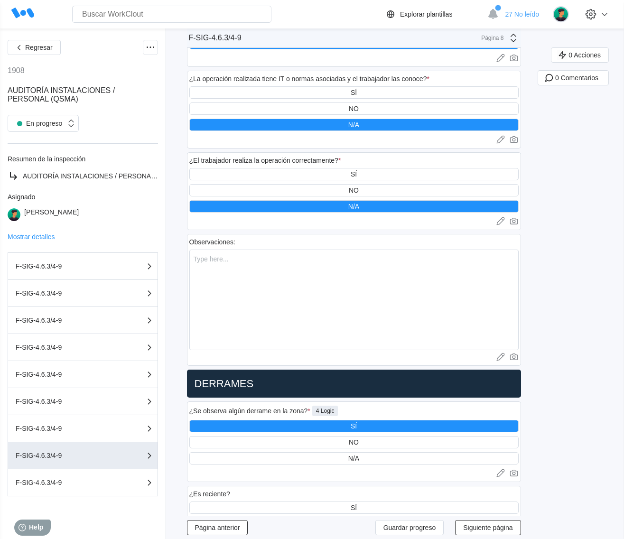
scroll to position [1294, 0]
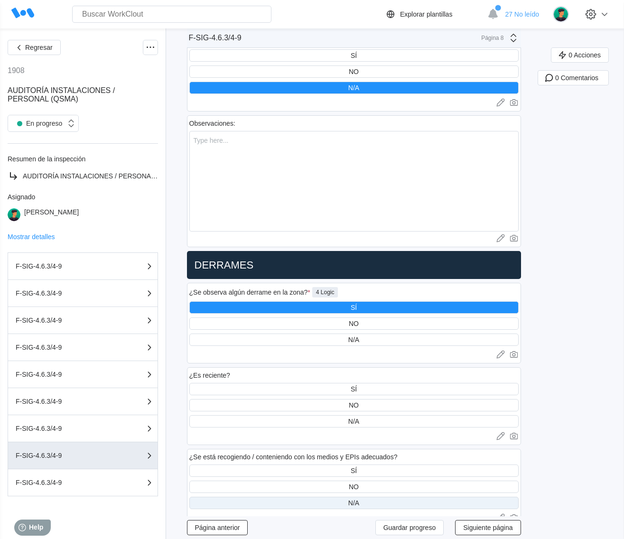
click at [356, 499] on div "N/A" at bounding box center [353, 503] width 11 height 8
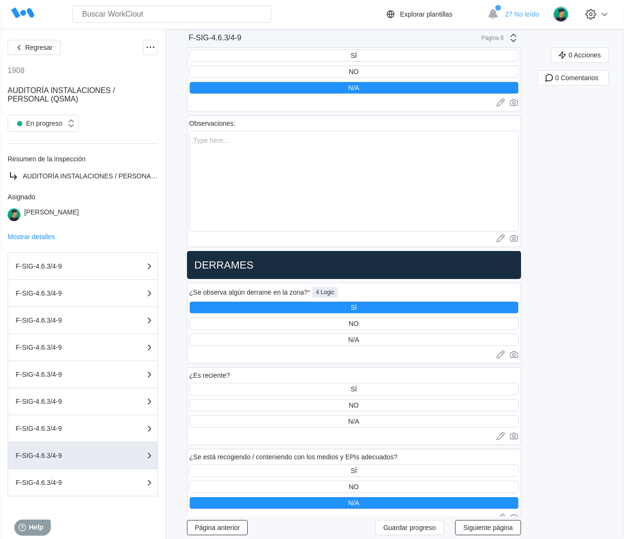
scroll to position [1472, 0]
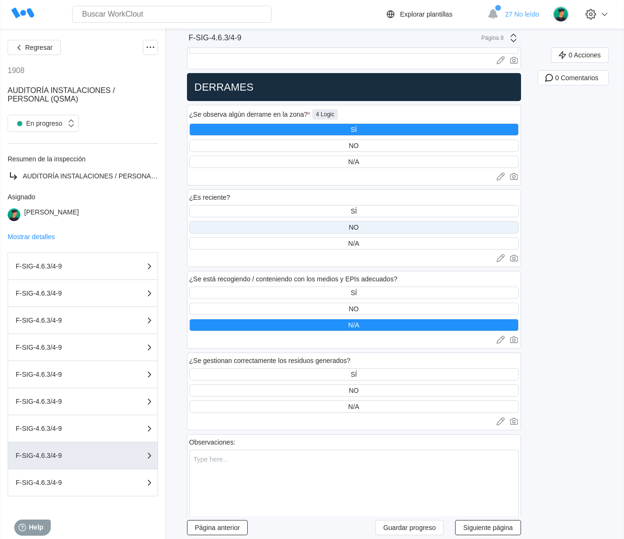
click at [288, 221] on div "NO" at bounding box center [353, 227] width 329 height 12
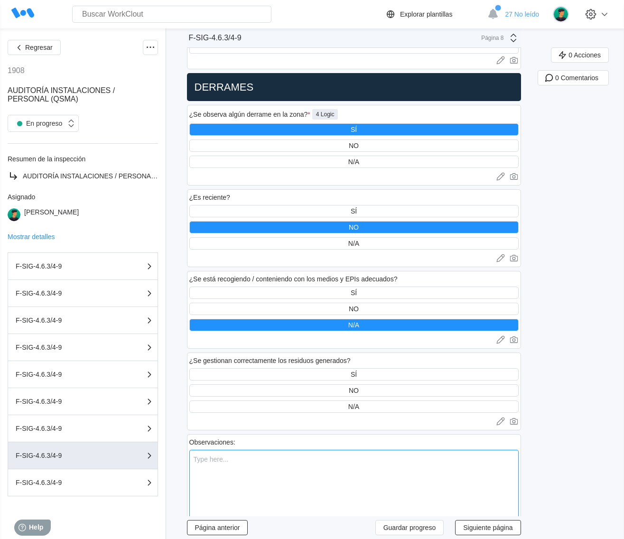
click at [242, 454] on textarea at bounding box center [353, 500] width 329 height 101
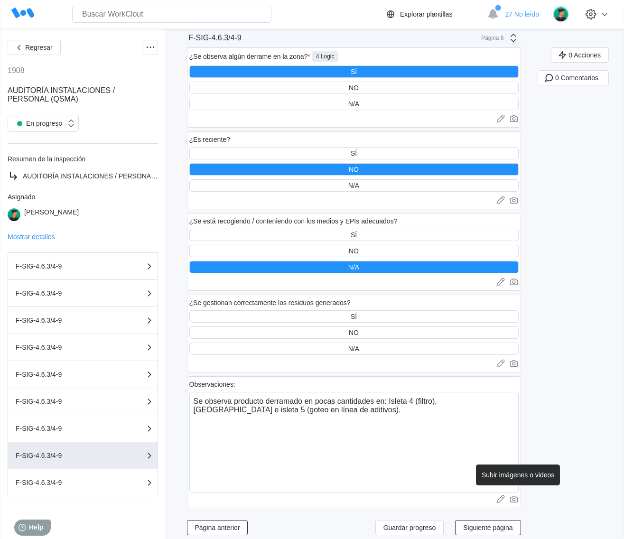
click at [517, 495] on icon at bounding box center [513, 499] width 9 height 9
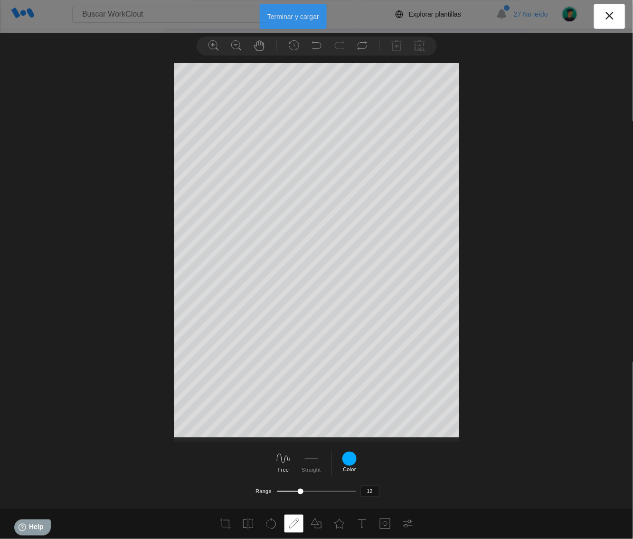
click at [292, 15] on button "Terminar y cargar" at bounding box center [293, 16] width 67 height 25
click at [300, 12] on button "Terminar y cargar" at bounding box center [293, 16] width 67 height 25
click at [296, 15] on button "Terminar y cargar" at bounding box center [293, 16] width 67 height 25
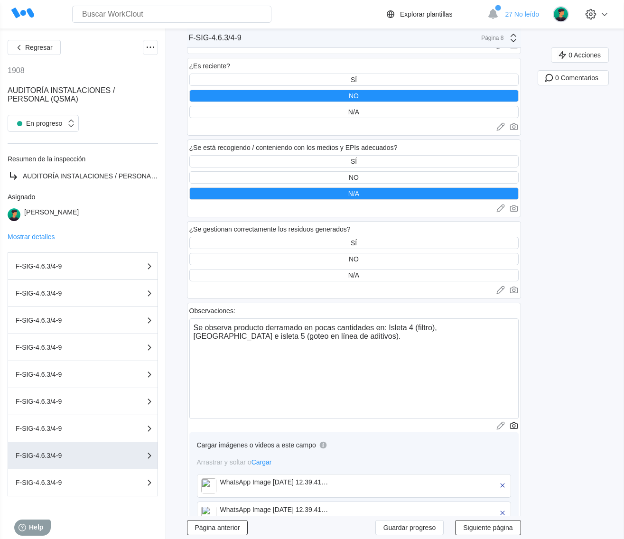
scroll to position [1687, 0]
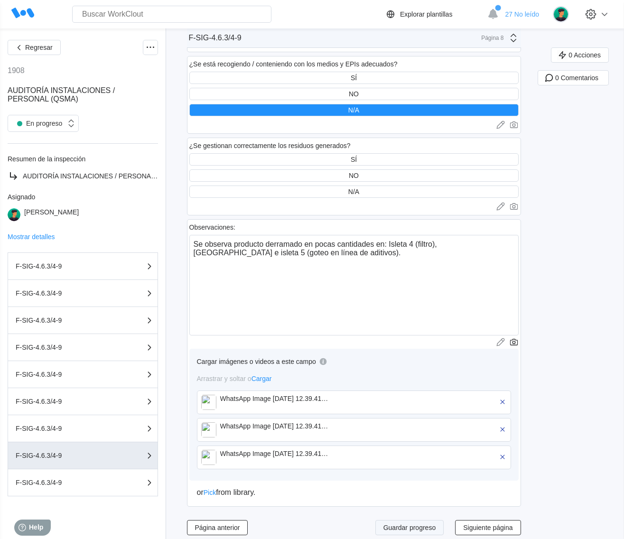
click at [426, 520] on button "Guardar progreso" at bounding box center [410, 527] width 69 height 15
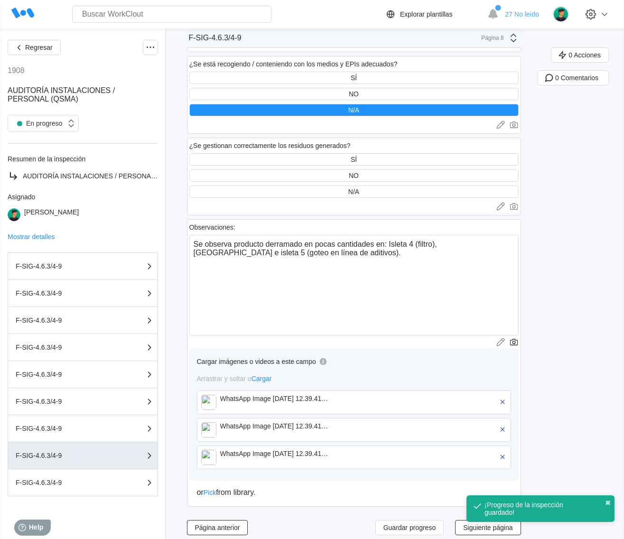
click at [508, 523] on div "¡Progreso de la inspección guardado! ✖" at bounding box center [541, 513] width 152 height 38
click at [606, 498] on div "¡Progreso de la inspección guardado! ✖" at bounding box center [541, 509] width 148 height 27
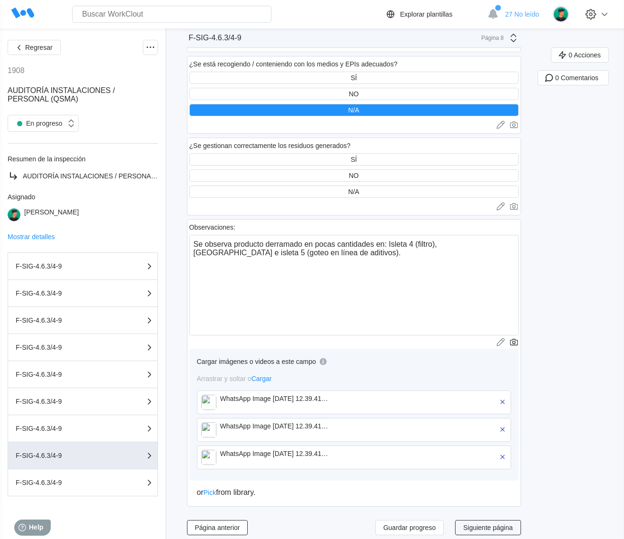
click at [490, 525] on span "Siguiente página" at bounding box center [487, 528] width 49 height 7
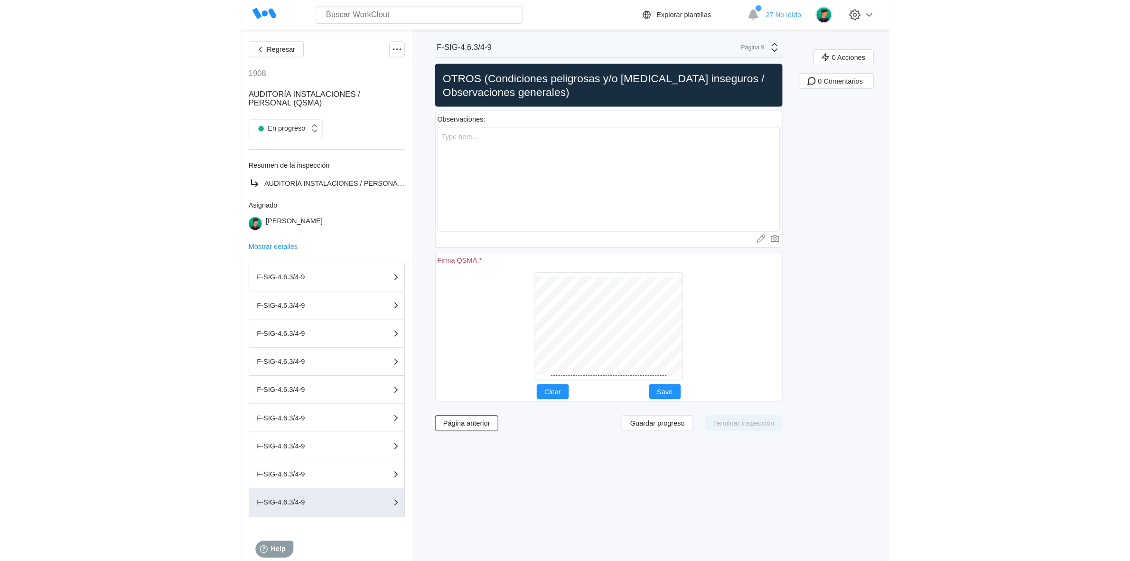
scroll to position [0, 0]
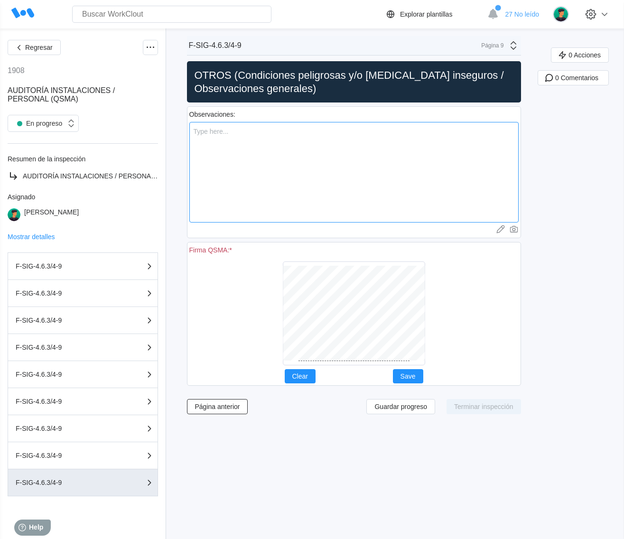
click at [250, 132] on textarea at bounding box center [353, 172] width 329 height 101
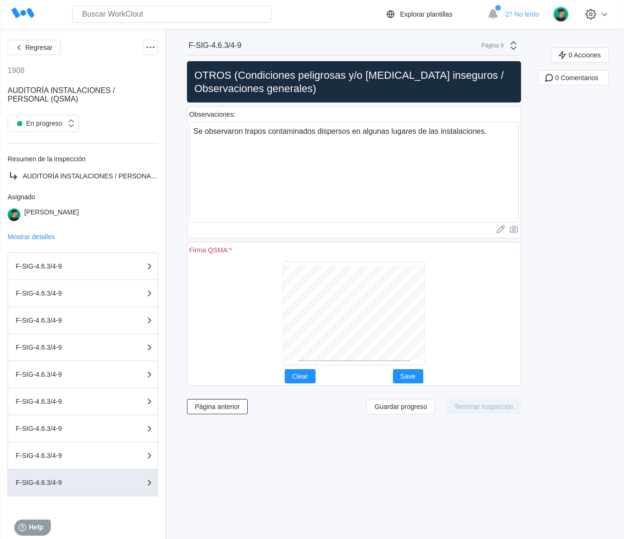
click at [501, 307] on div at bounding box center [353, 314] width 329 height 112
click at [443, 316] on div at bounding box center [353, 314] width 329 height 112
click at [309, 370] on button "Clear" at bounding box center [300, 376] width 31 height 14
click at [308, 374] on span "Clear" at bounding box center [300, 376] width 16 height 7
click at [406, 371] on button "Save" at bounding box center [408, 376] width 30 height 14
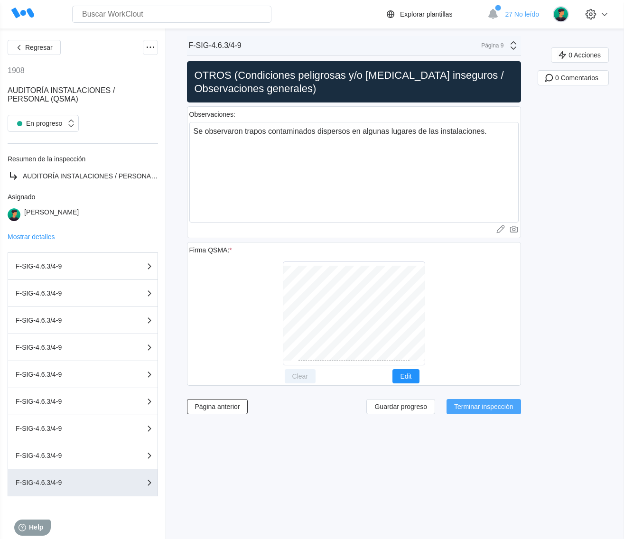
click at [486, 410] on span "Terminar inspección" at bounding box center [483, 407] width 59 height 7
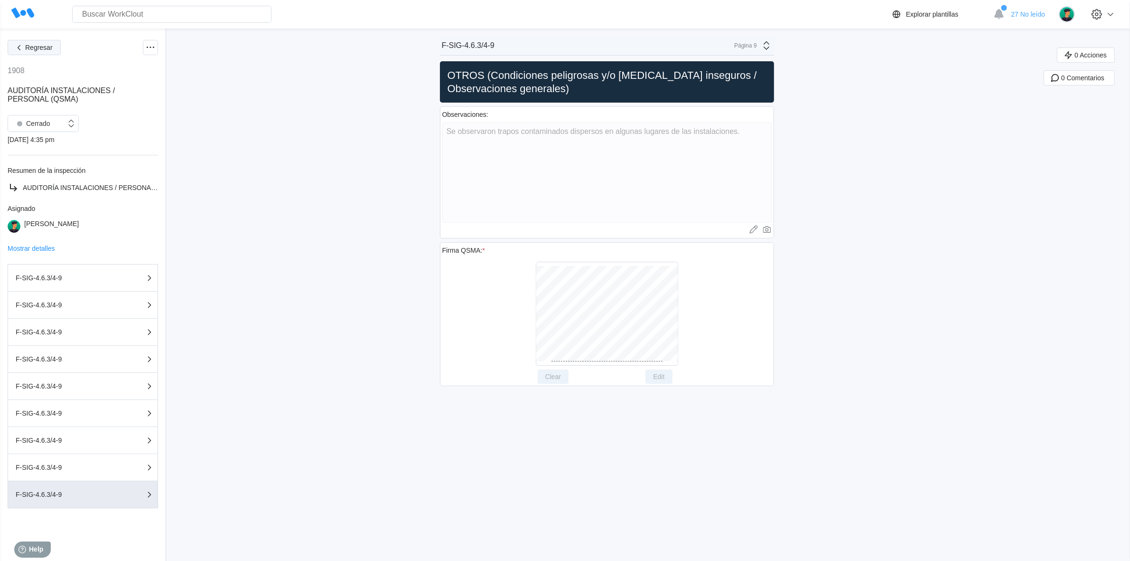
click at [29, 47] on span "Regresar" at bounding box center [39, 47] width 28 height 7
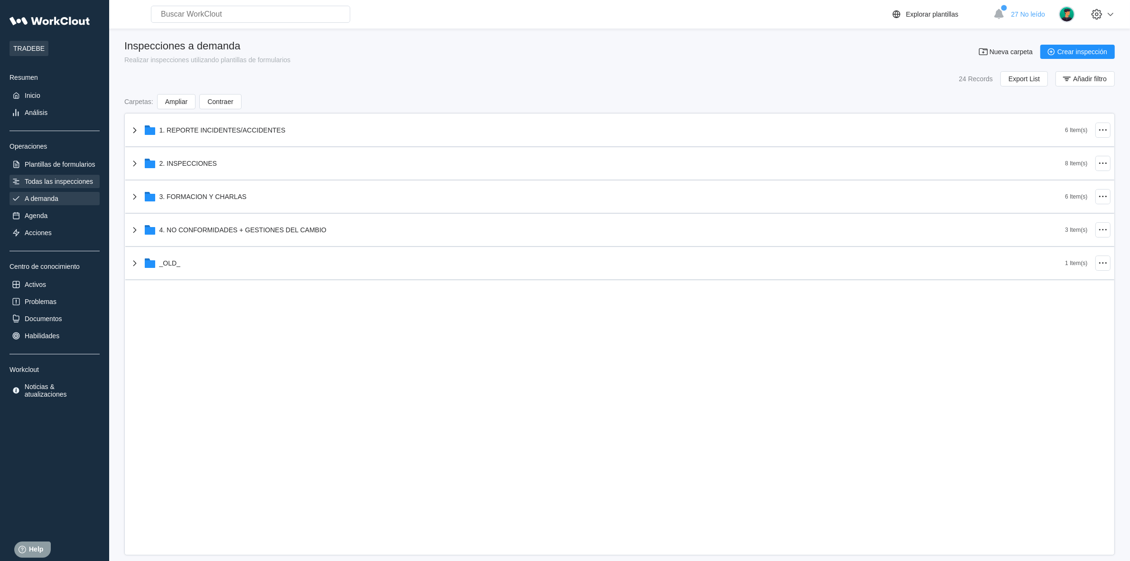
click at [67, 178] on div "Todas las inspecciones" at bounding box center [59, 182] width 68 height 8
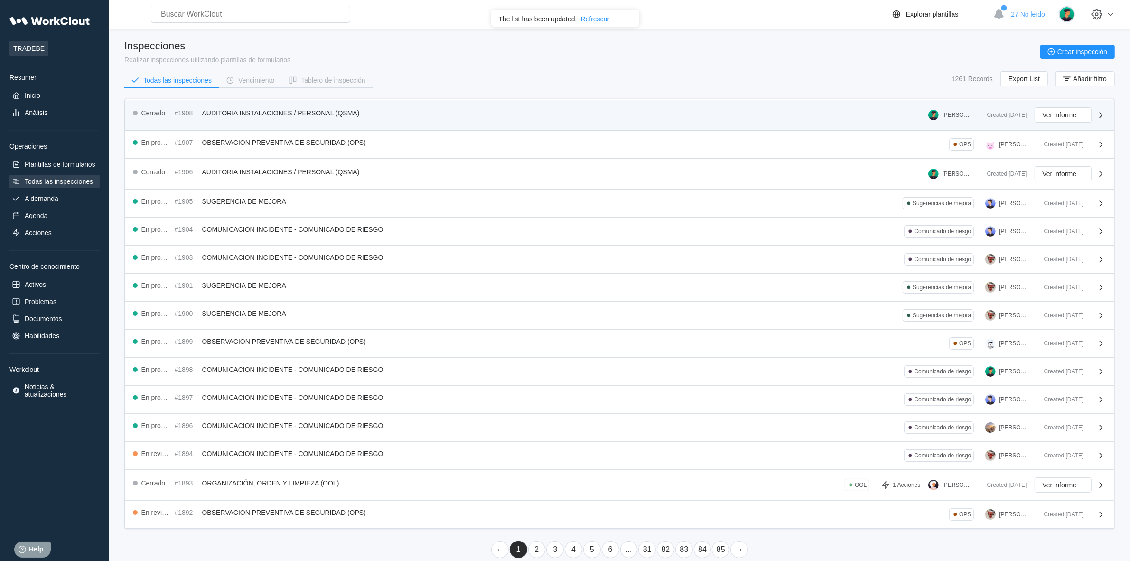
click at [588, 107] on div "Cerrado #1908 AUDITORÍA INSTALACIONES / PERSONAL (QSMA) CLARA MASTRIA" at bounding box center [556, 114] width 847 height 15
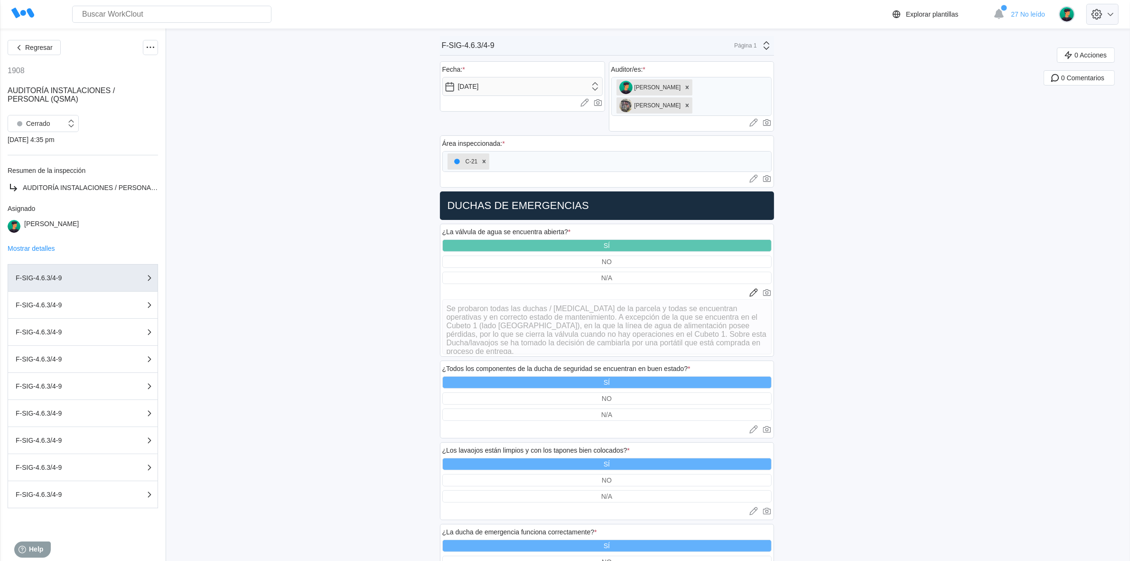
click at [1117, 10] on icon at bounding box center [1110, 14] width 11 height 11
click at [942, 10] on div "Explorar plantillas" at bounding box center [925, 14] width 68 height 11
click at [39, 47] on span "Regresar" at bounding box center [39, 47] width 28 height 7
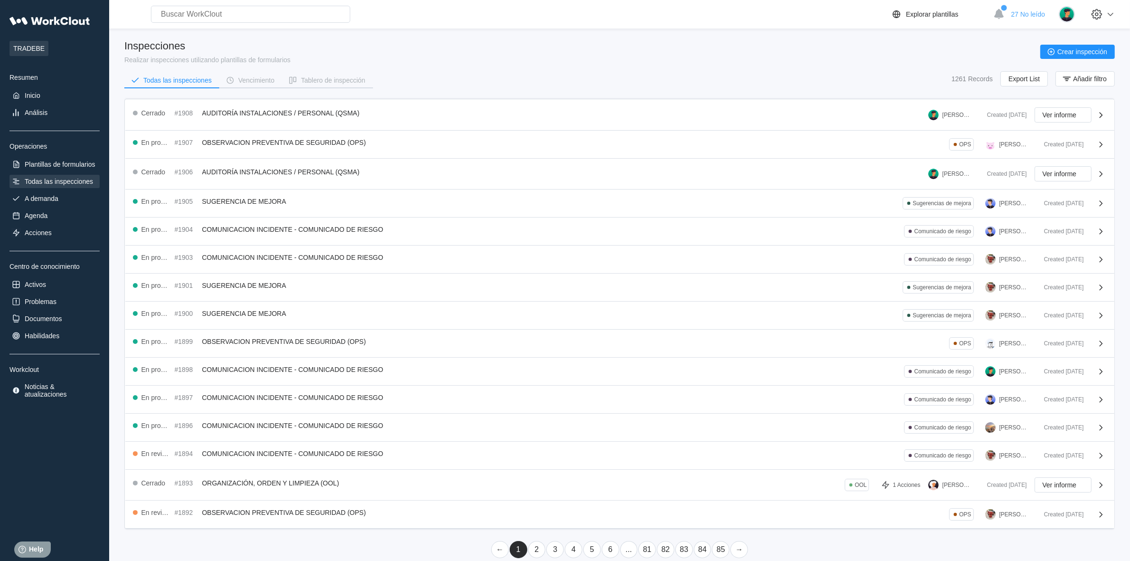
click at [50, 181] on div "Todas las inspecciones" at bounding box center [59, 182] width 68 height 8
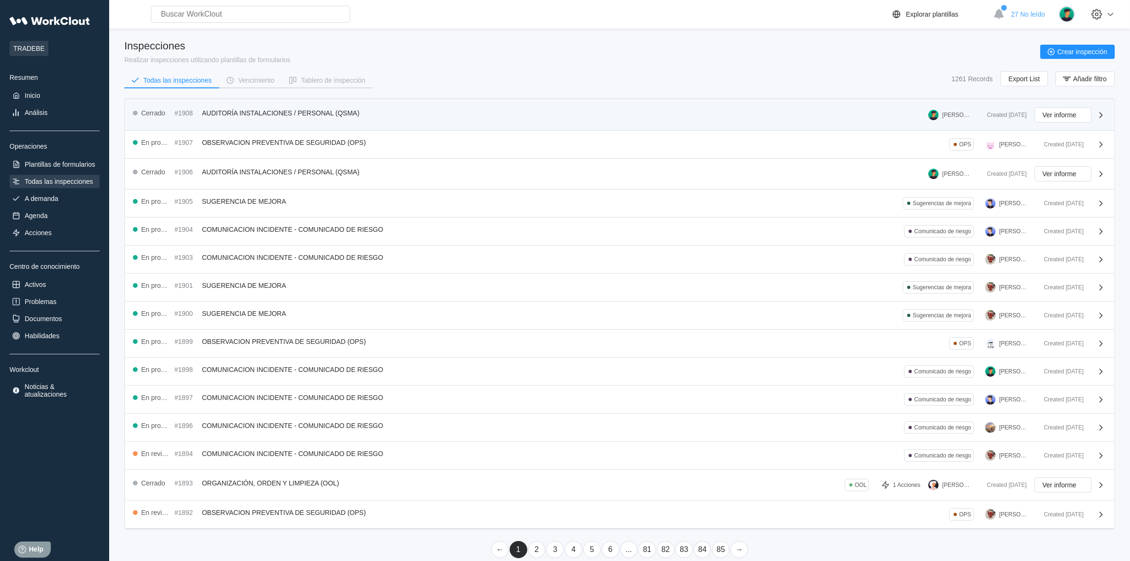
click at [1102, 115] on icon at bounding box center [1101, 114] width 11 height 11
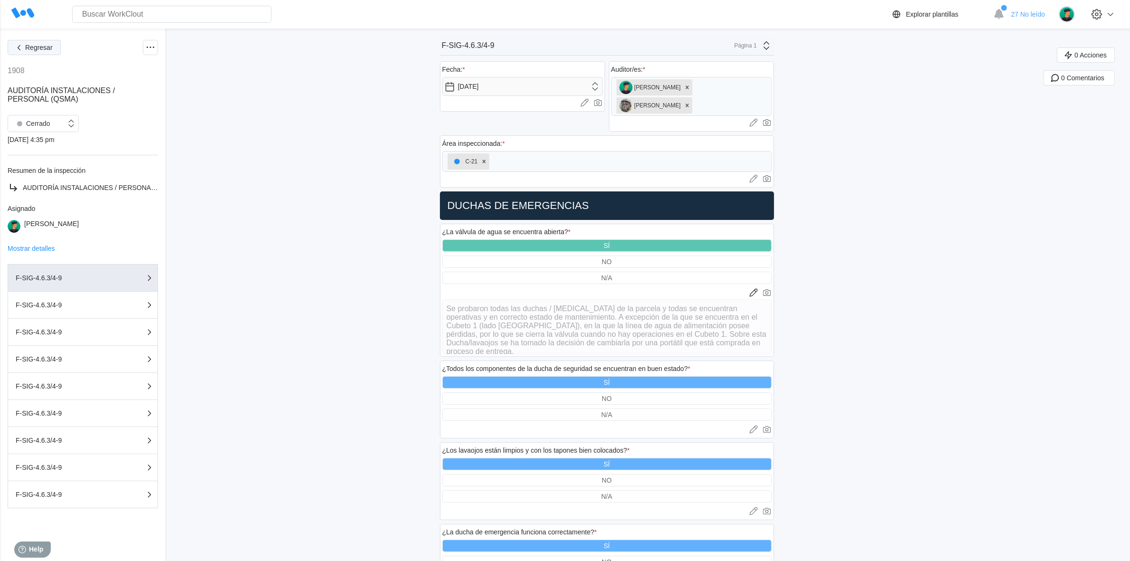
click at [29, 48] on span "Regresar" at bounding box center [39, 47] width 28 height 7
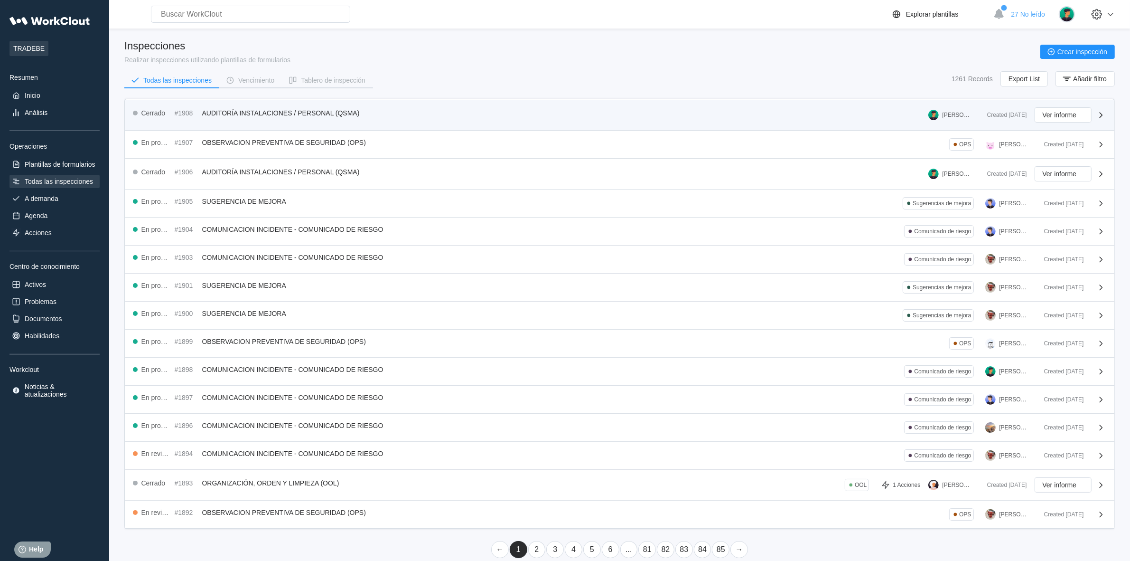
click at [150, 104] on div "Cerrado #1908 AUDITORÍA INSTALACIONES / PERSONAL (QSMA) CLARA MASTRIA Created 0…" at bounding box center [619, 115] width 989 height 31
click at [277, 112] on span "AUDITORÍA INSTALACIONES / PERSONAL (QSMA)" at bounding box center [281, 113] width 158 height 8
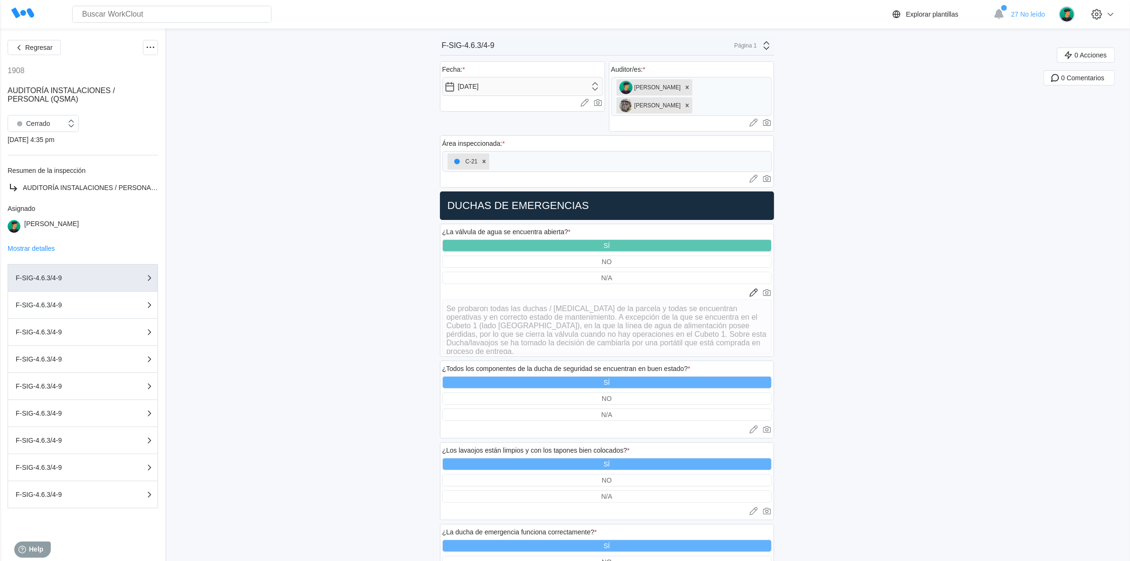
scroll to position [347, 0]
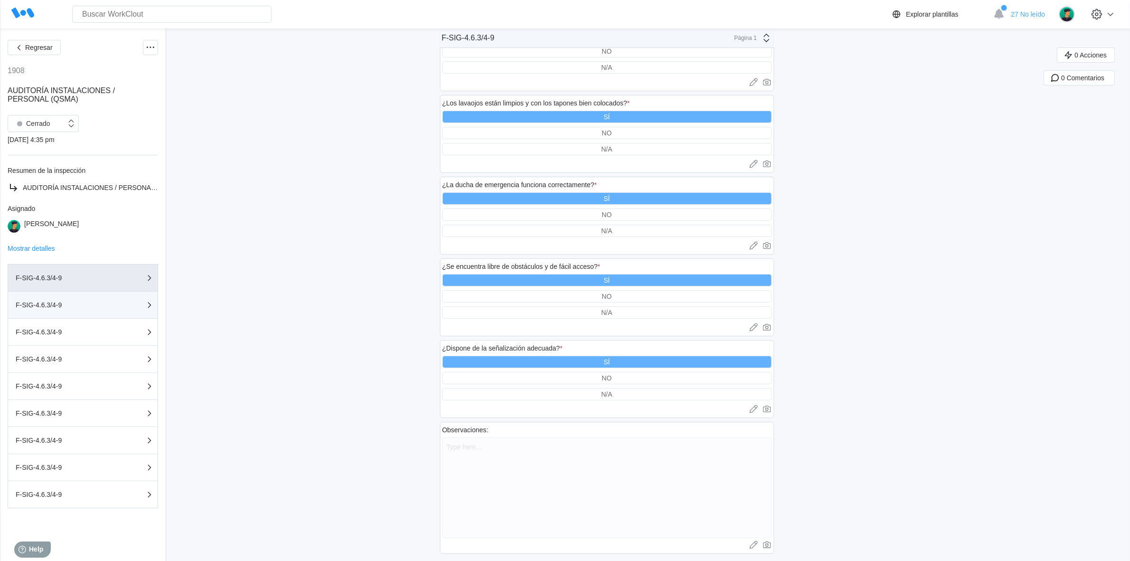
click at [67, 298] on button "F-SIG-4.6.3/4-9" at bounding box center [83, 305] width 151 height 27
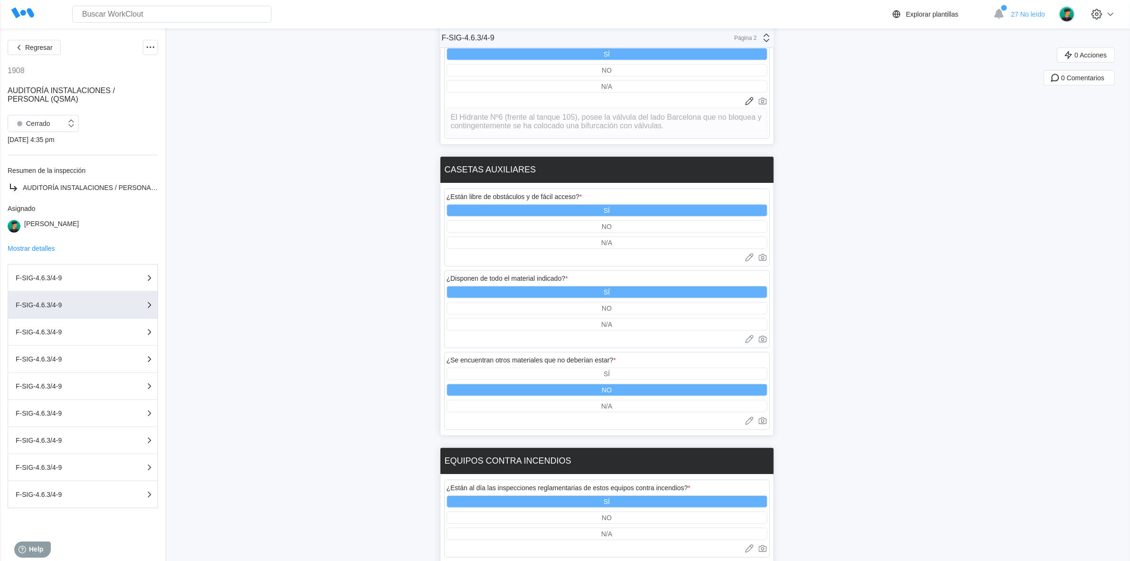
scroll to position [406, 0]
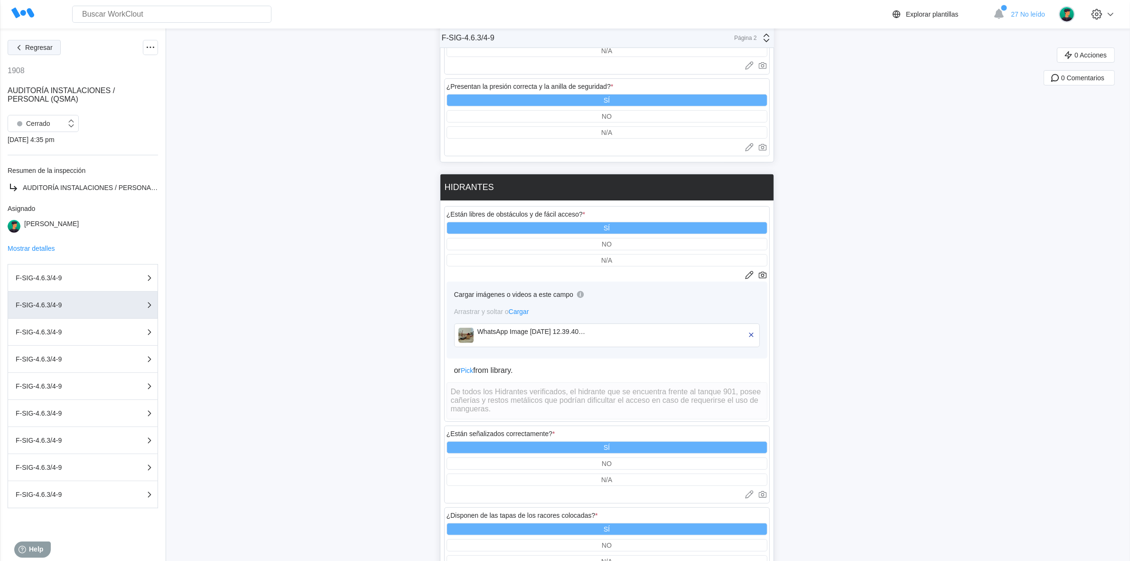
click at [38, 50] on span "Regresar" at bounding box center [39, 47] width 28 height 7
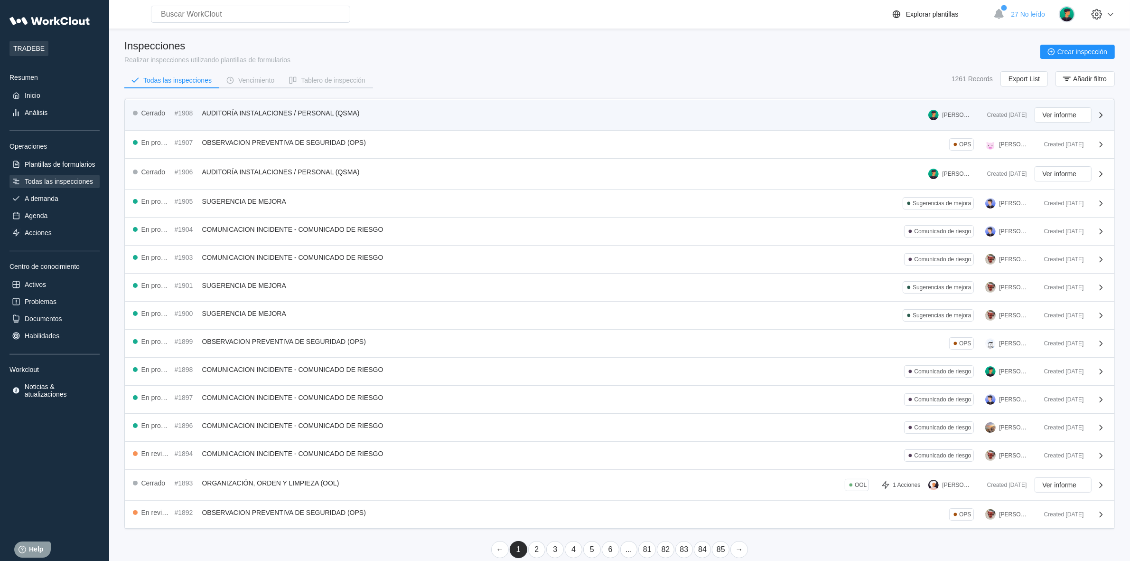
click at [1099, 113] on icon at bounding box center [1101, 114] width 11 height 11
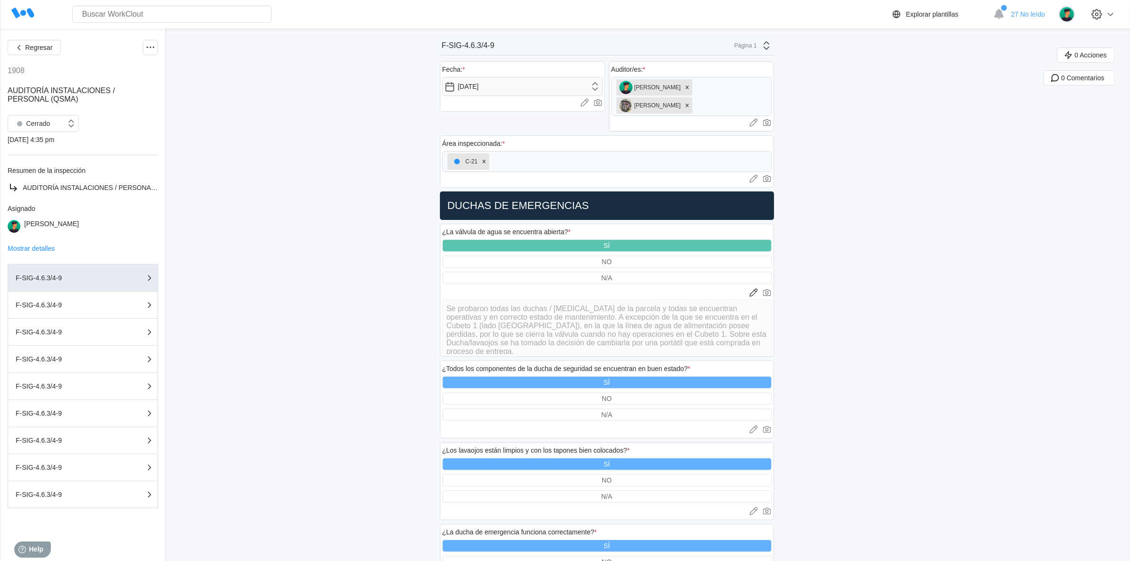
click at [770, 37] on div "F-SIG-4.6.3/4-9 Página 1" at bounding box center [607, 45] width 334 height 19
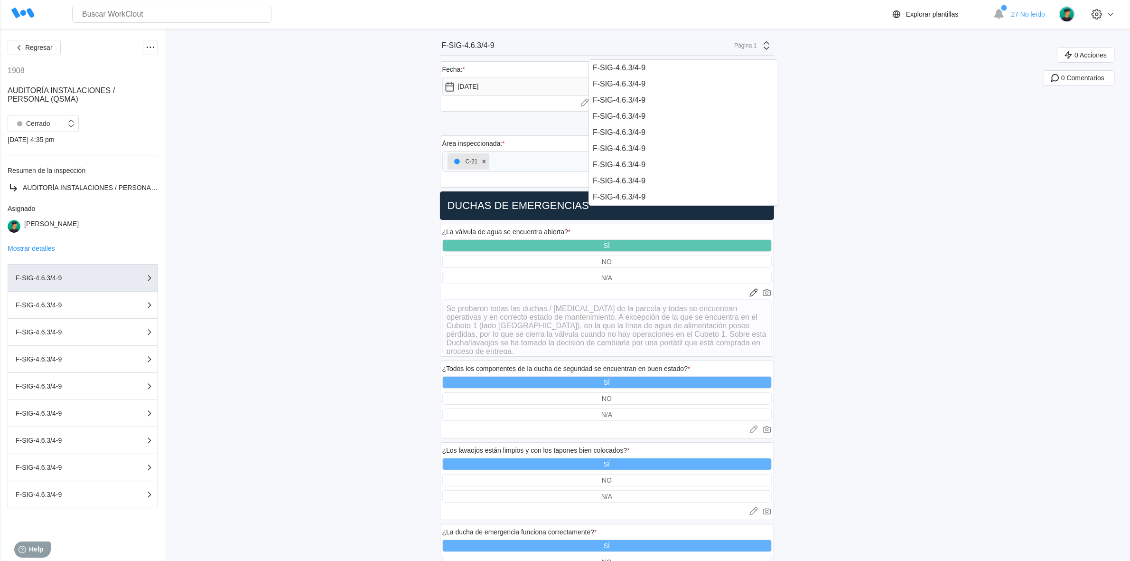
click at [893, 84] on div "Regresar 1908 AUDITORÍA INSTALACIONES / PERSONAL (QSMA) Cerrado 08/20/25 - 4:35…" at bounding box center [565, 472] width 1130 height 889
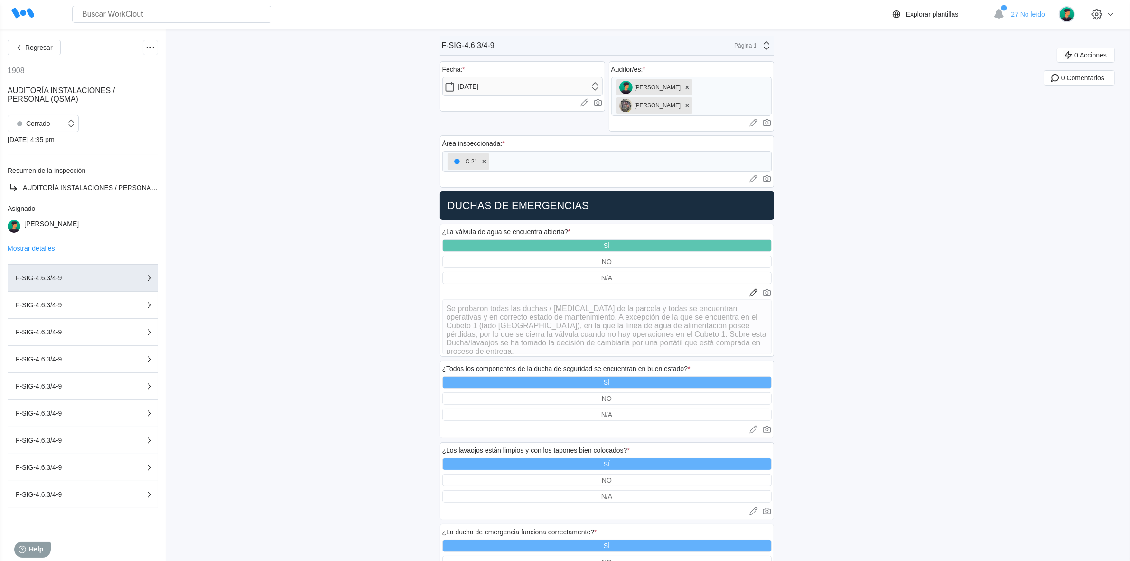
click at [47, 95] on span "AUDITORÍA INSTALACIONES / PERSONAL (QSMA)" at bounding box center [61, 94] width 107 height 17
click at [35, 43] on button "Regresar" at bounding box center [34, 47] width 53 height 15
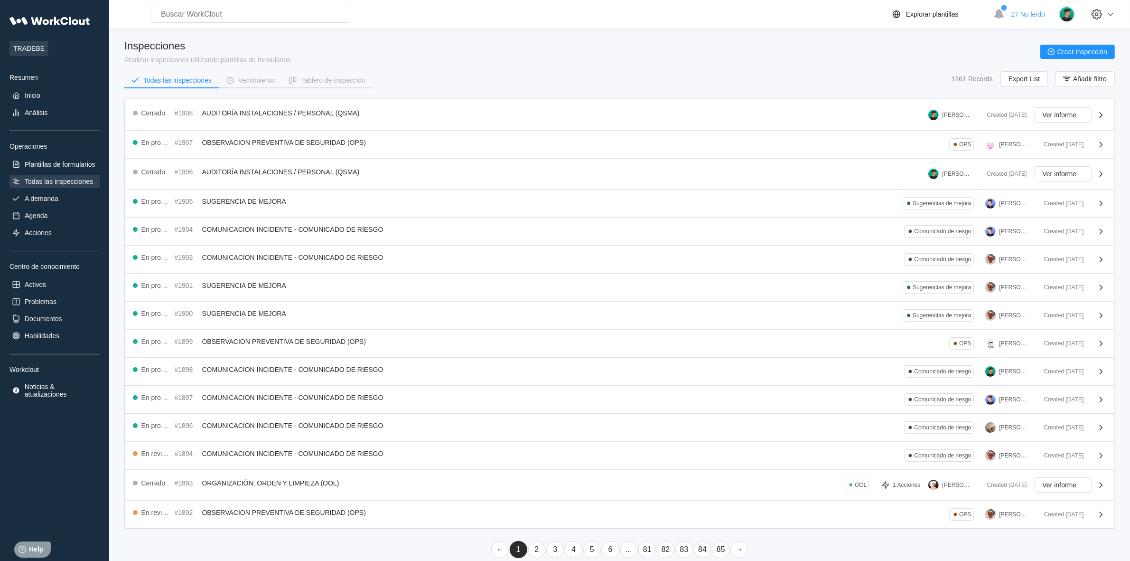
click at [76, 179] on div "Todas las inspecciones" at bounding box center [59, 182] width 68 height 8
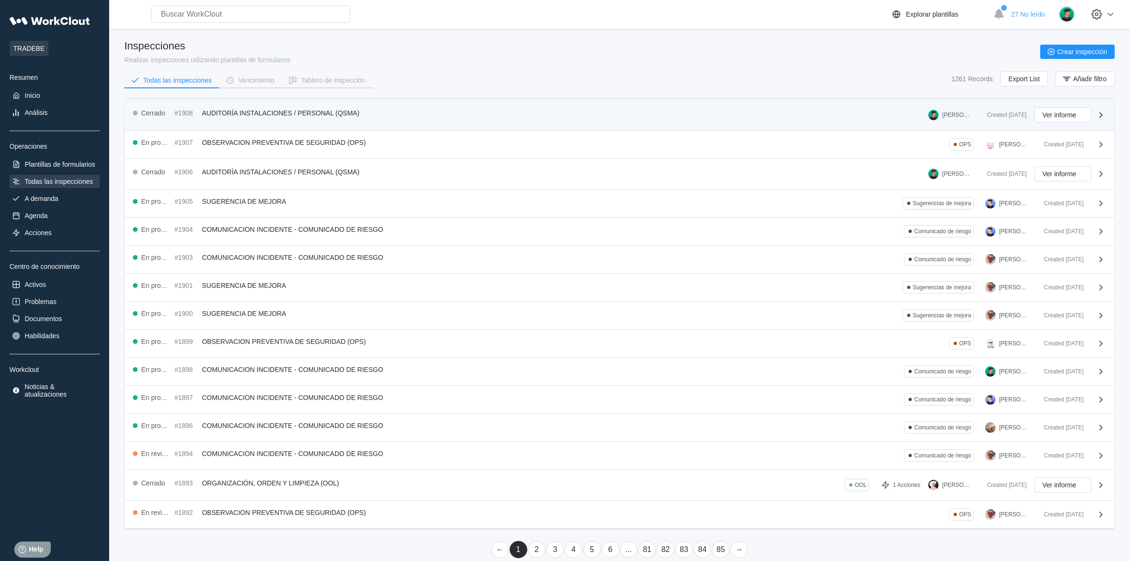
click at [441, 108] on div "Cerrado #1908 AUDITORÍA INSTALACIONES / PERSONAL (QSMA) CLARA MASTRIA" at bounding box center [556, 114] width 847 height 15
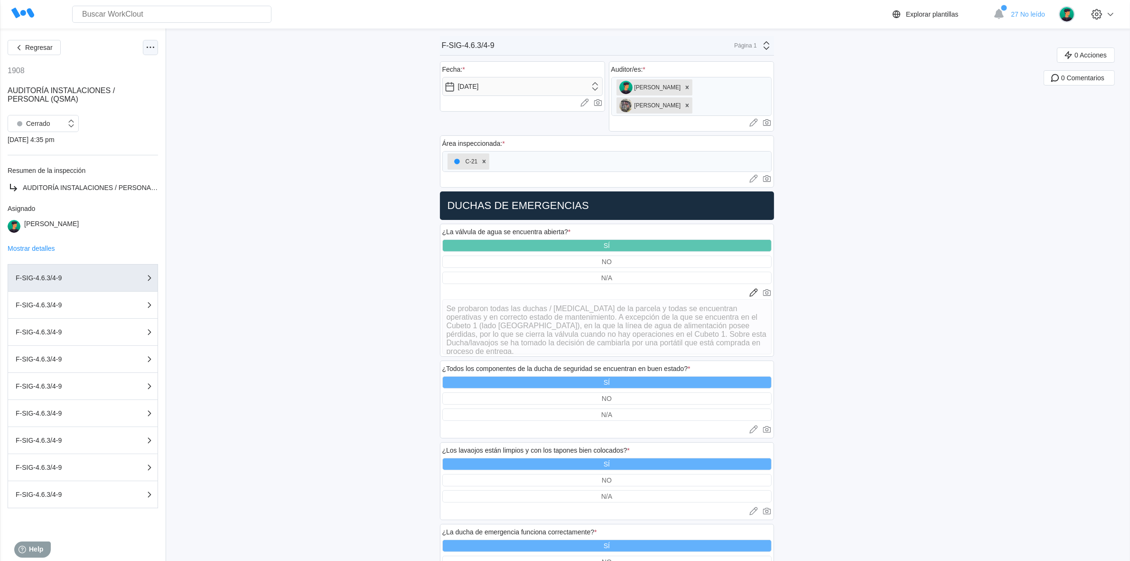
click at [145, 44] on icon at bounding box center [150, 47] width 11 height 11
click at [115, 72] on div "Exportar PDF" at bounding box center [102, 70] width 40 height 8
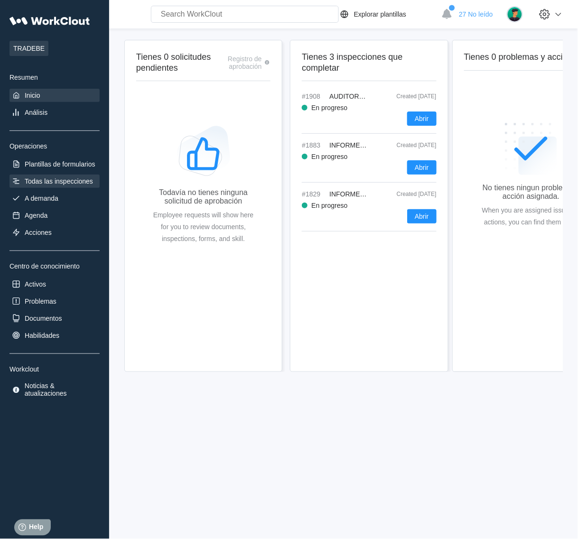
click at [44, 175] on div "Todas las inspecciones" at bounding box center [54, 181] width 90 height 13
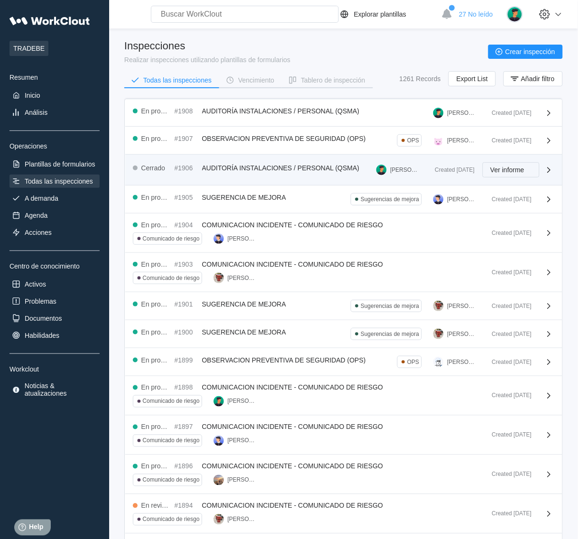
click at [516, 172] on span "Ver informe" at bounding box center [508, 170] width 34 height 7
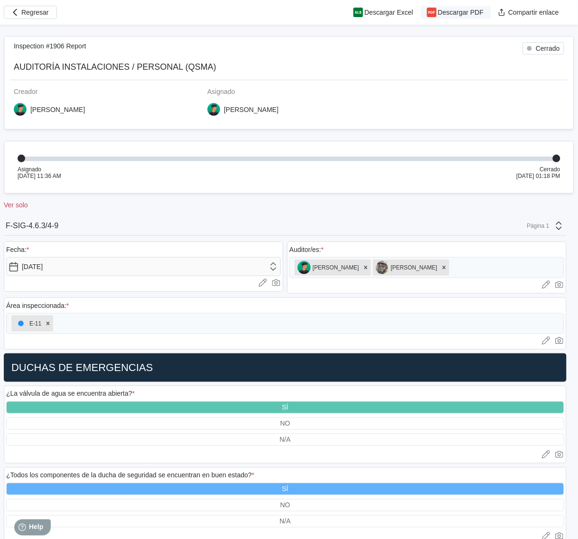
click at [466, 10] on span "Descargar PDF" at bounding box center [461, 12] width 46 height 7
